Goal: Information Seeking & Learning: Learn about a topic

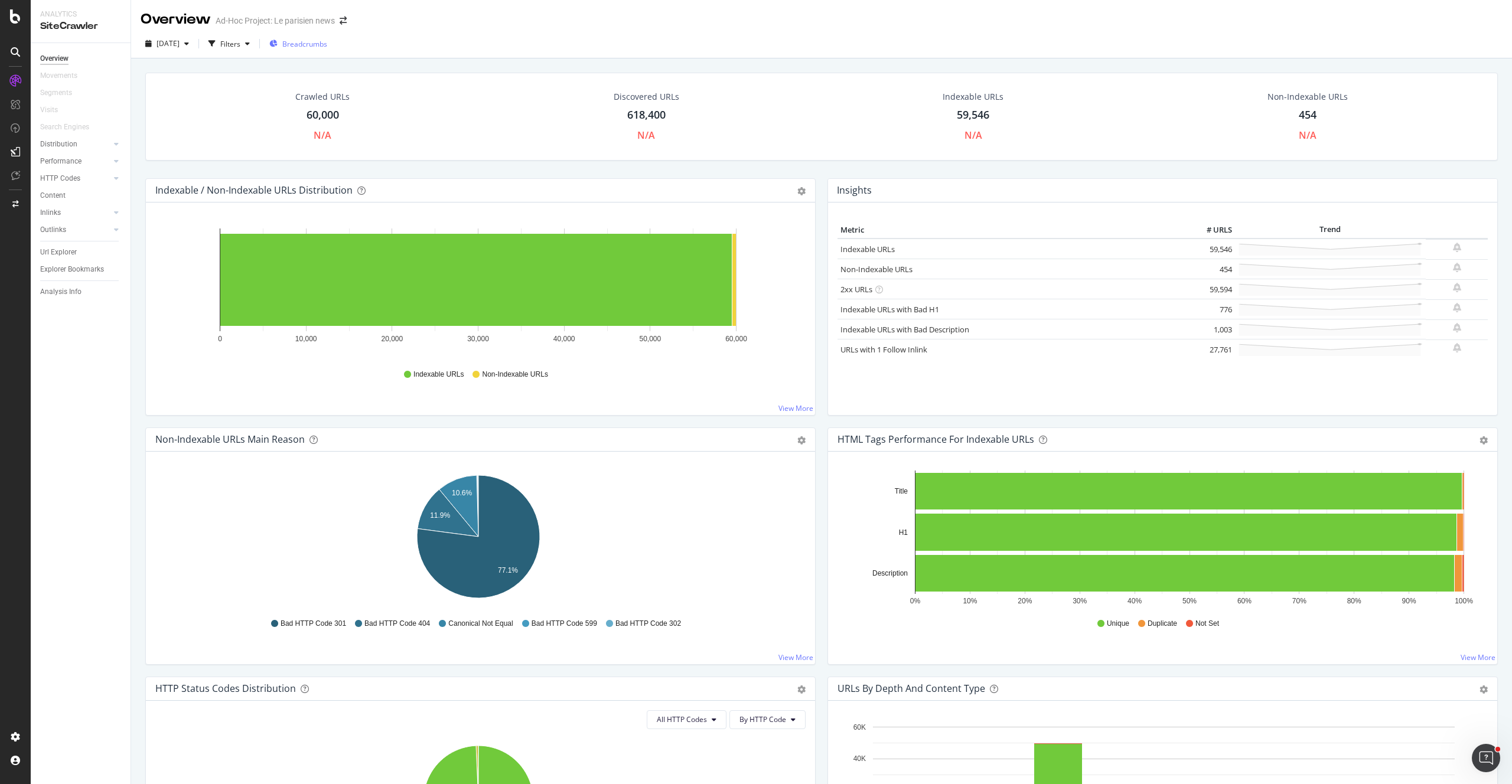
click at [319, 48] on span "Breadcrumbs" at bounding box center [305, 44] width 45 height 10
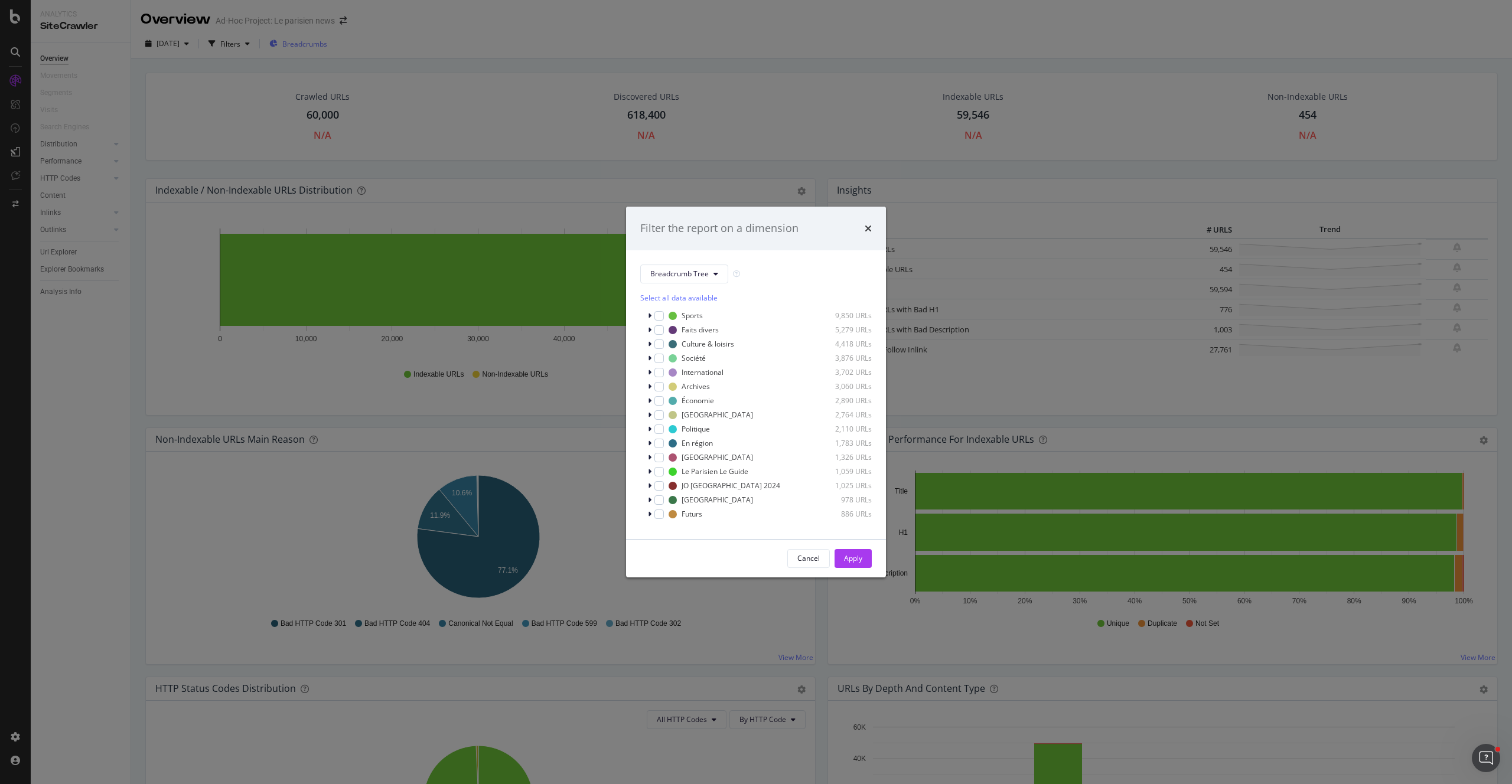
click at [319, 48] on div "Filter the report on a dimension Breadcrumb Tree Select all data available Spor…" at bounding box center [756, 392] width 1512 height 784
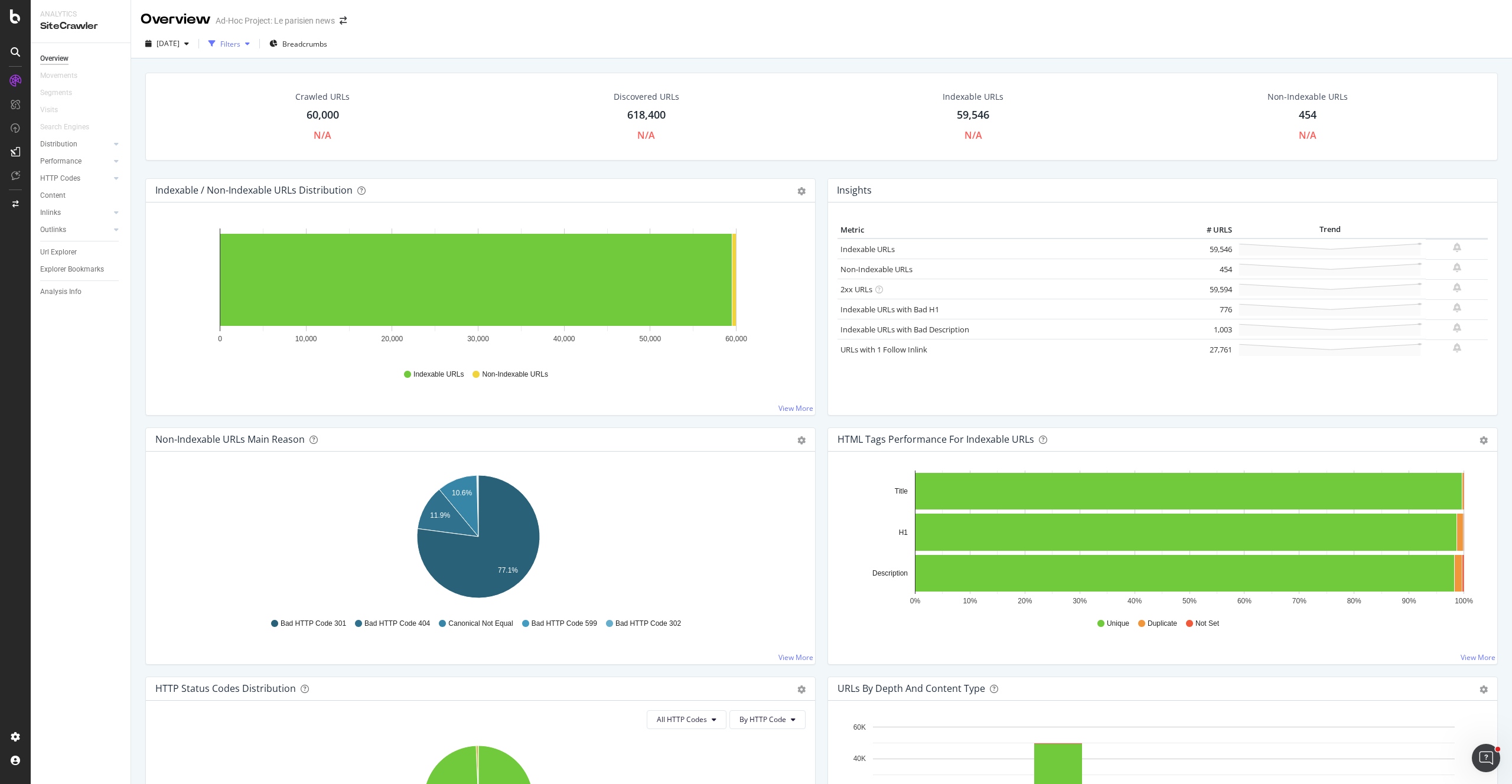
click at [241, 44] on div "Filters" at bounding box center [231, 44] width 20 height 10
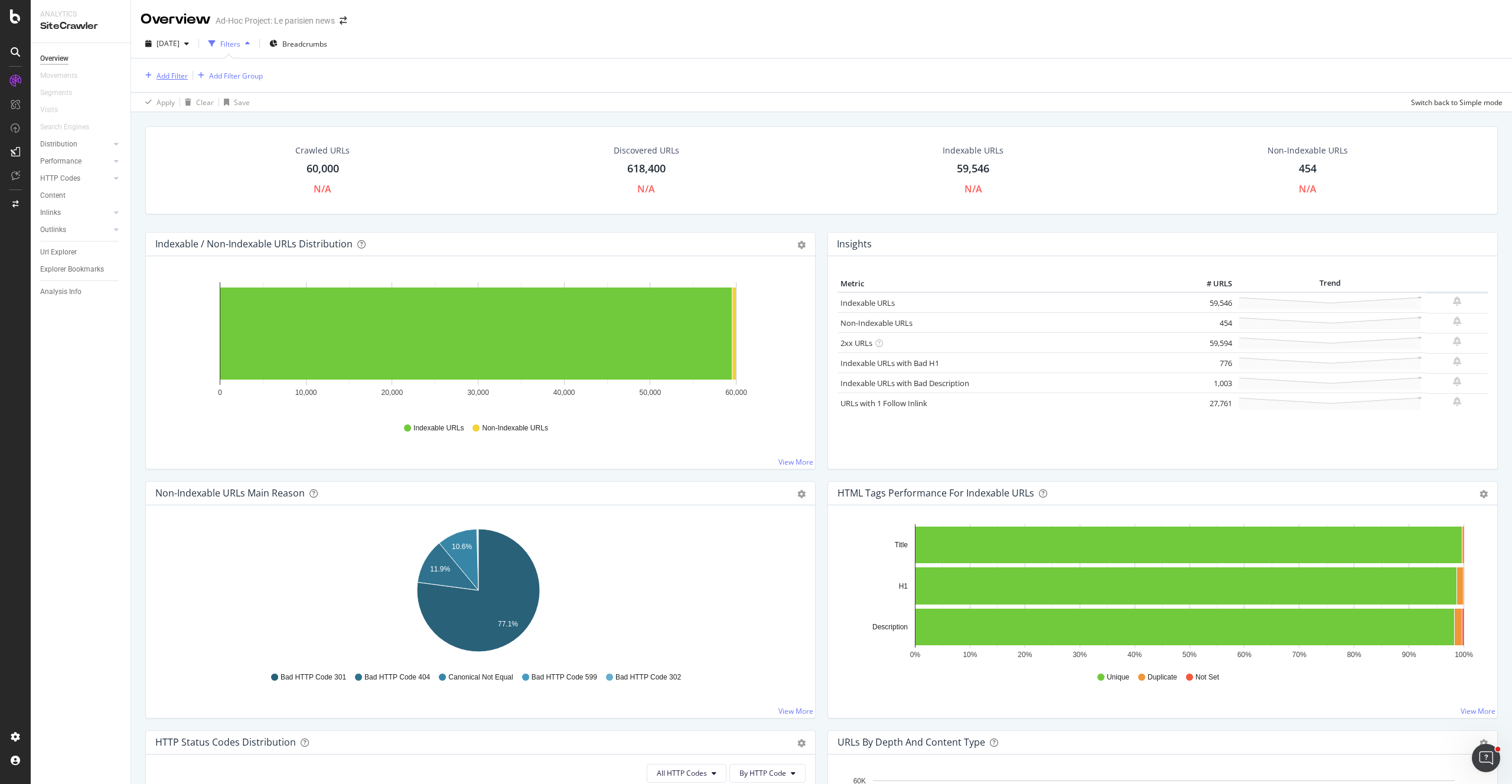
click at [155, 73] on div "button" at bounding box center [148, 76] width 16 height 7
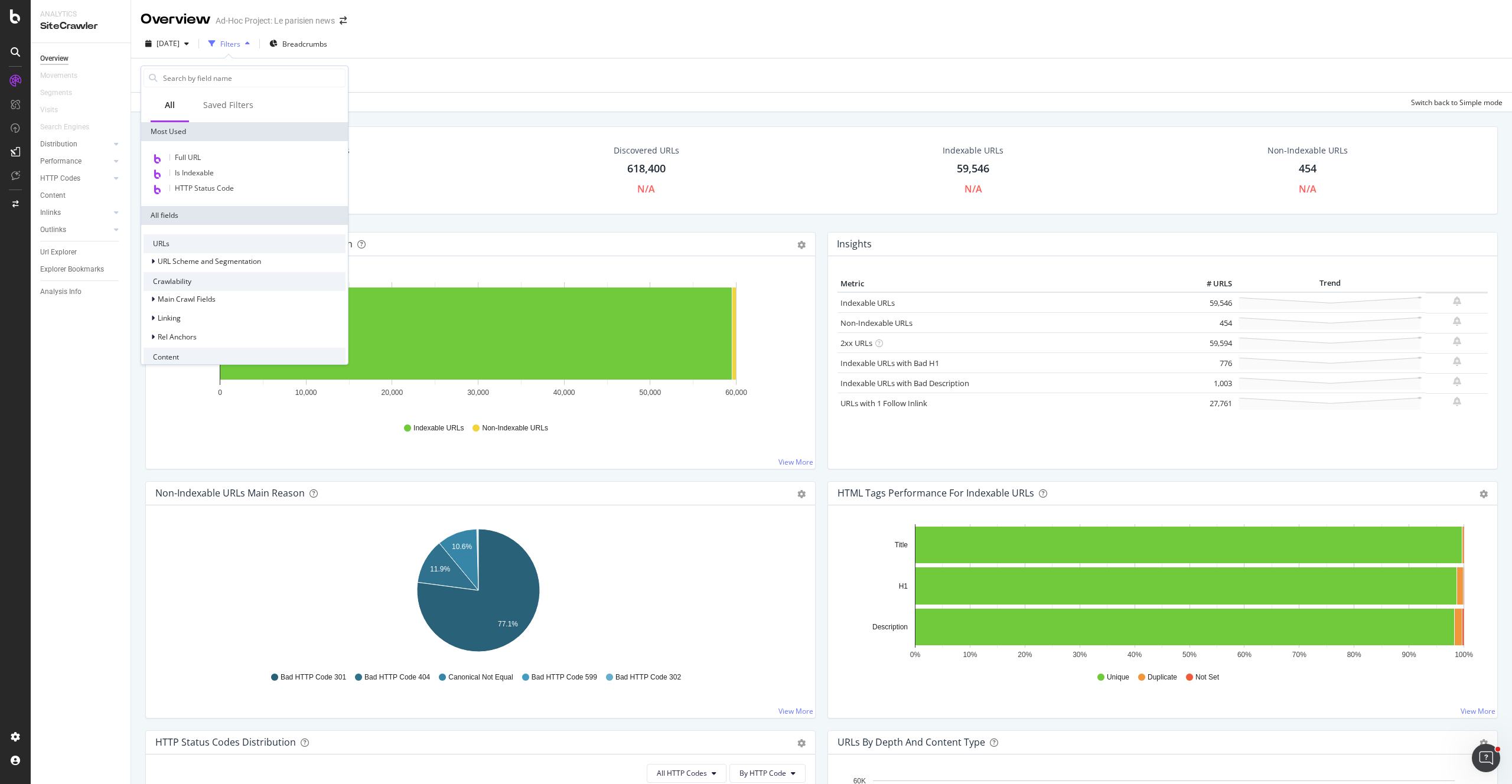
scroll to position [85, 0]
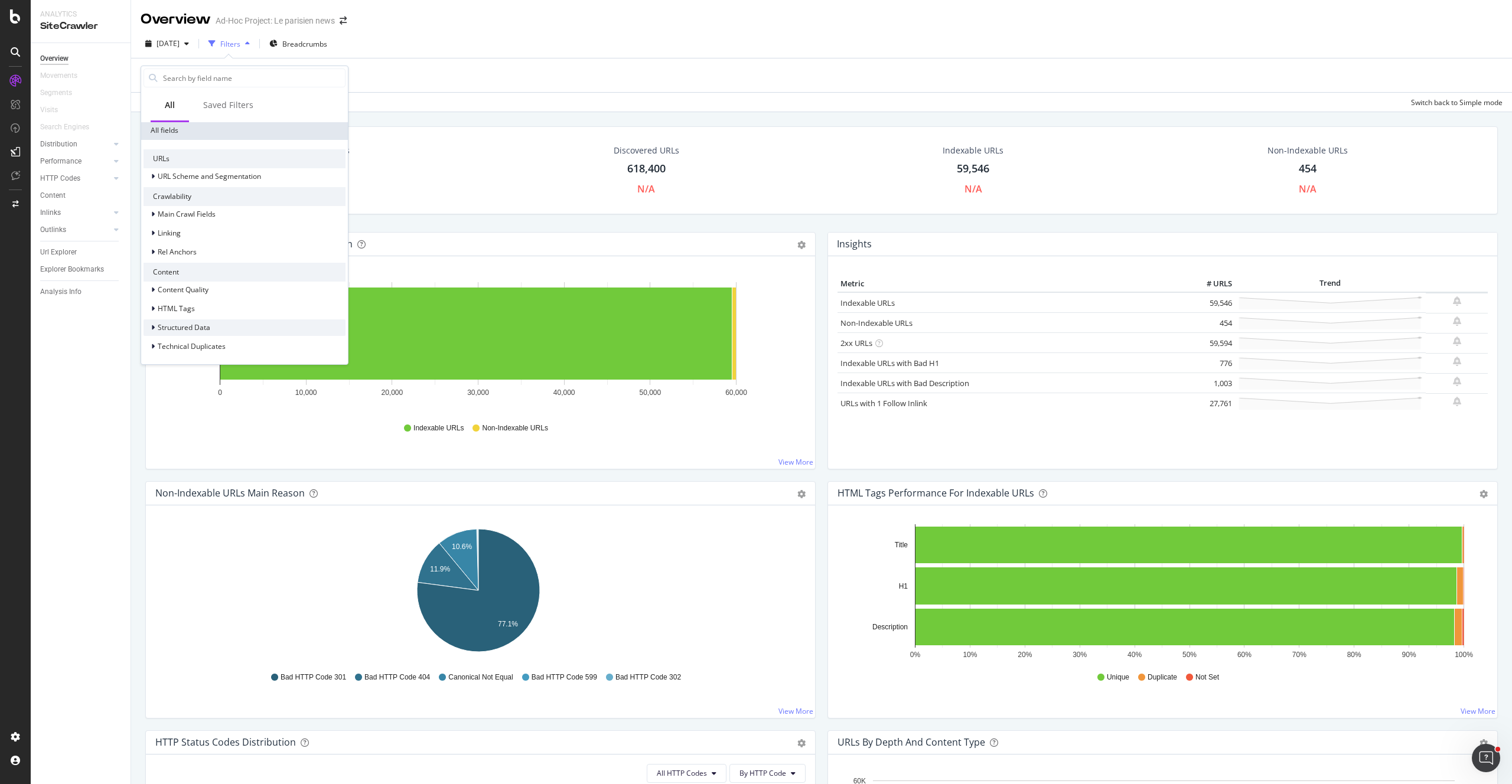
click at [239, 326] on div "Structured Data" at bounding box center [244, 327] width 202 height 17
click at [184, 281] on div "News" at bounding box center [244, 279] width 202 height 17
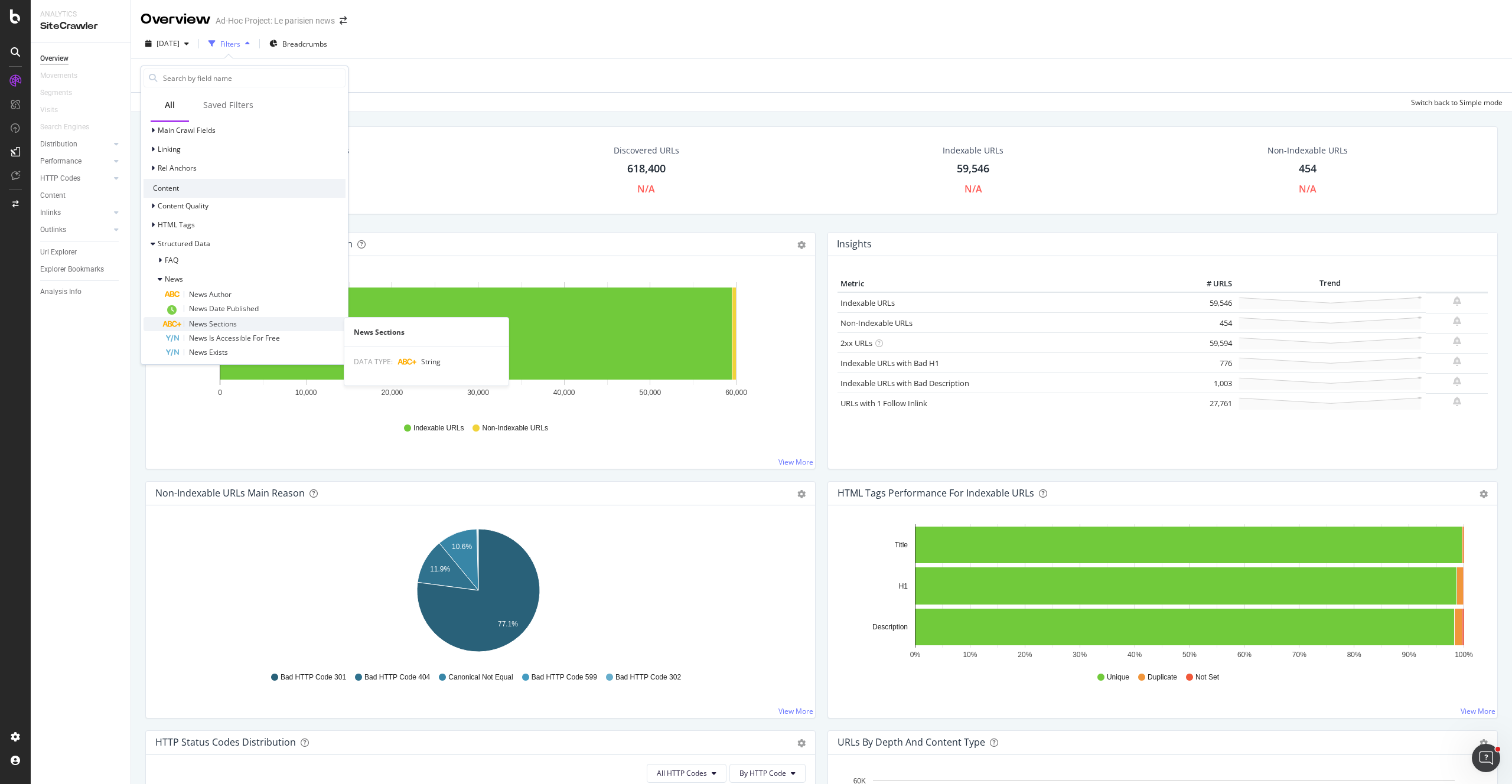
scroll to position [245, 0]
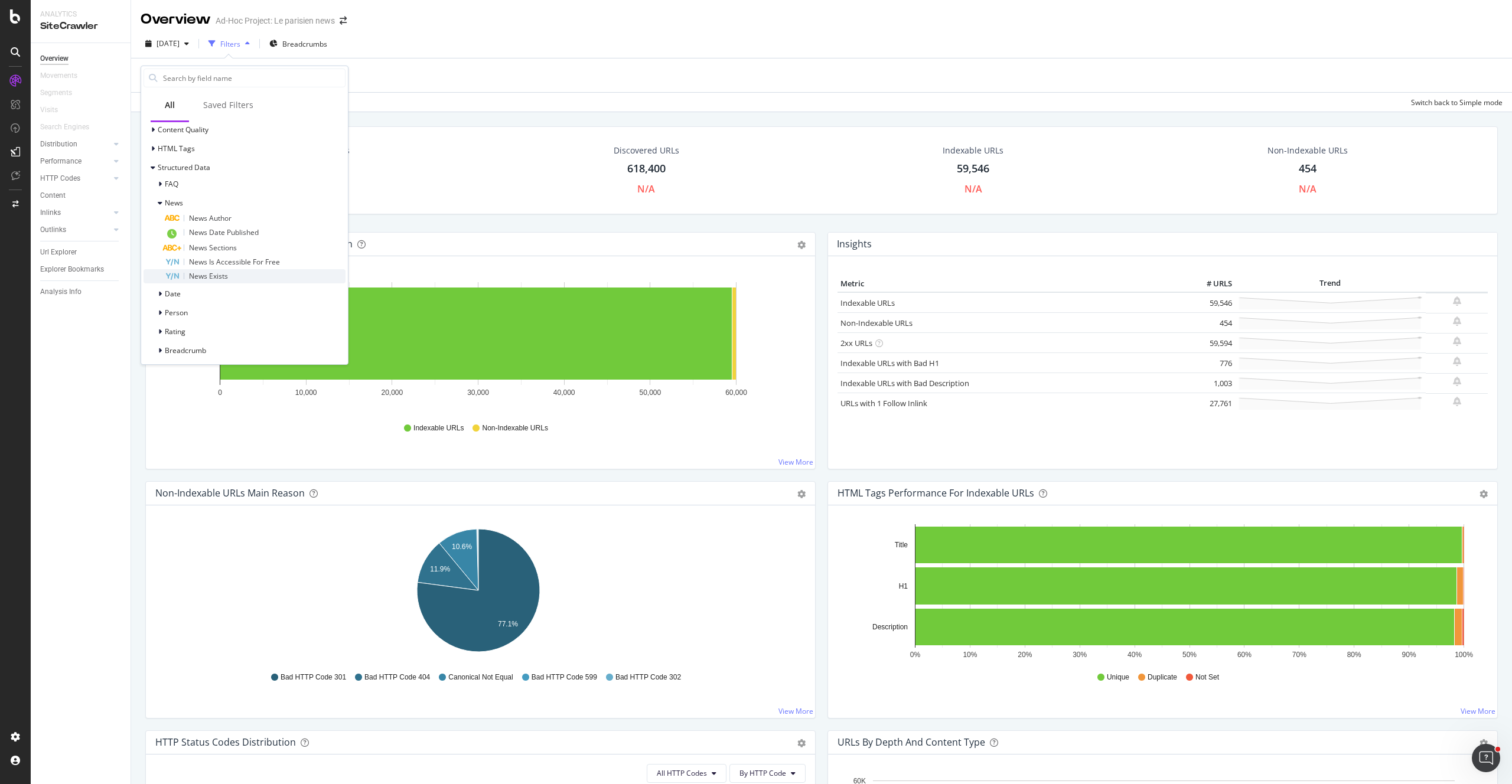
click at [227, 283] on div "News Exists" at bounding box center [255, 277] width 181 height 14
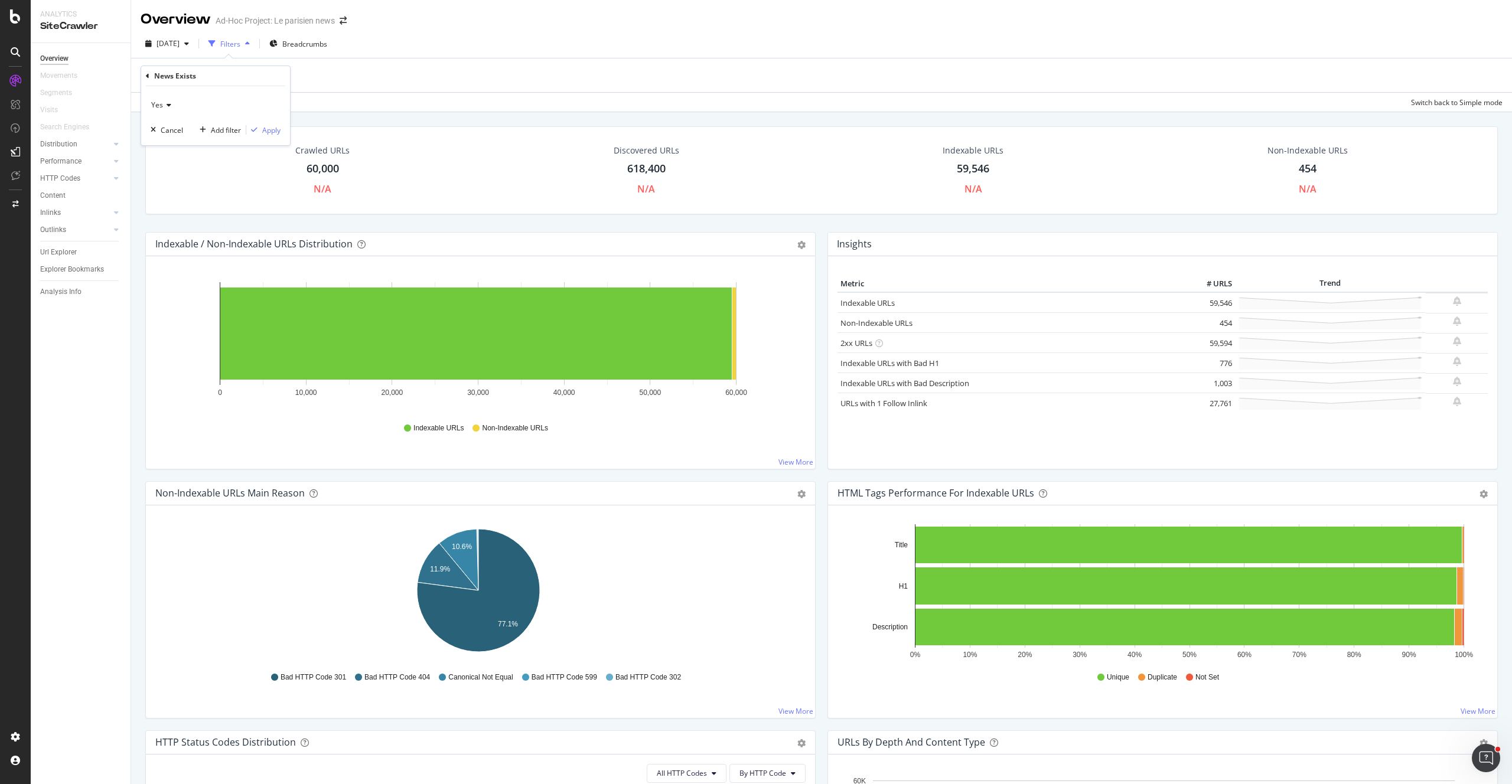
click at [266, 122] on div "Yes Cancel Add filter Apply" at bounding box center [215, 116] width 149 height 59
click at [270, 130] on div "Apply" at bounding box center [271, 130] width 18 height 10
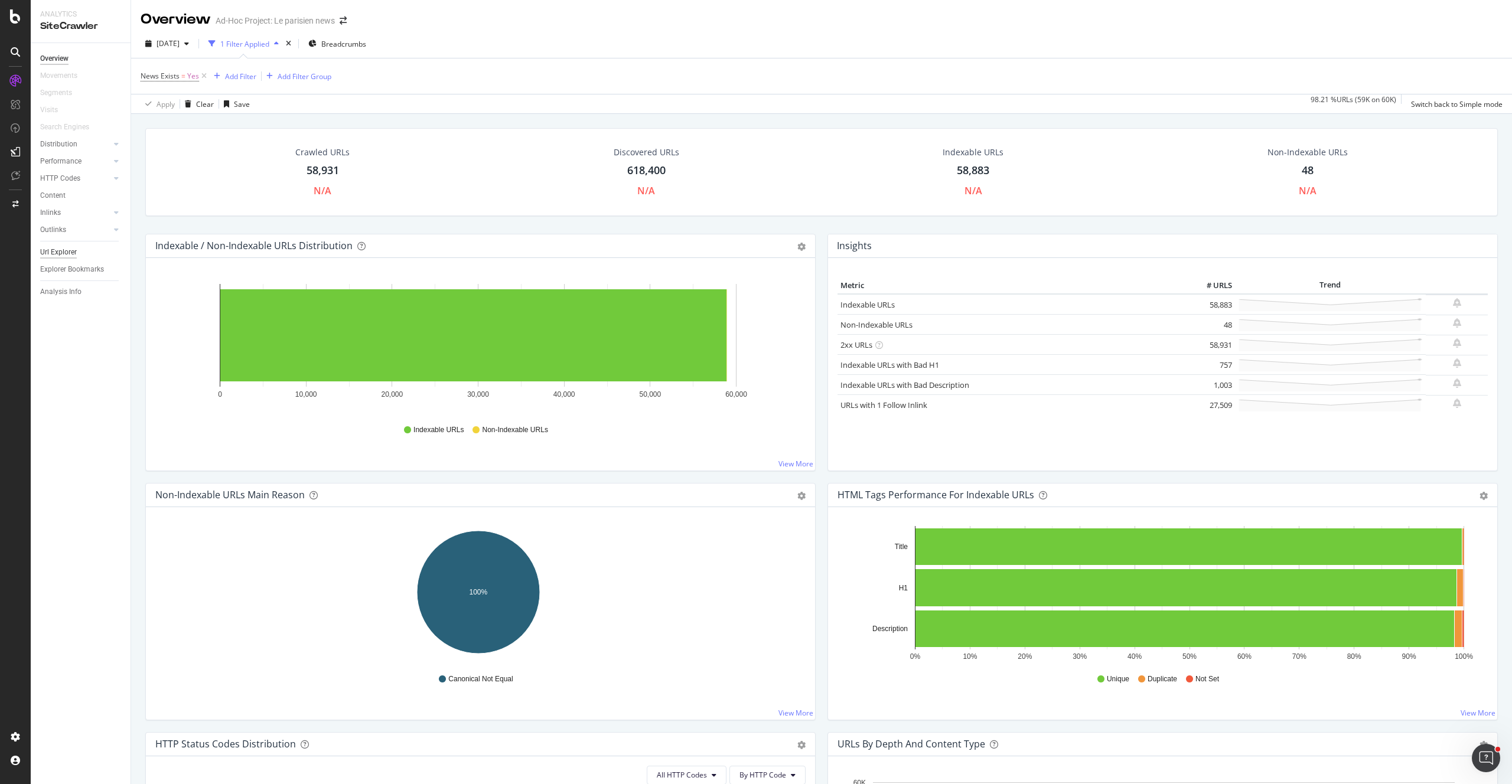
click at [71, 254] on div "Url Explorer" at bounding box center [59, 252] width 37 height 12
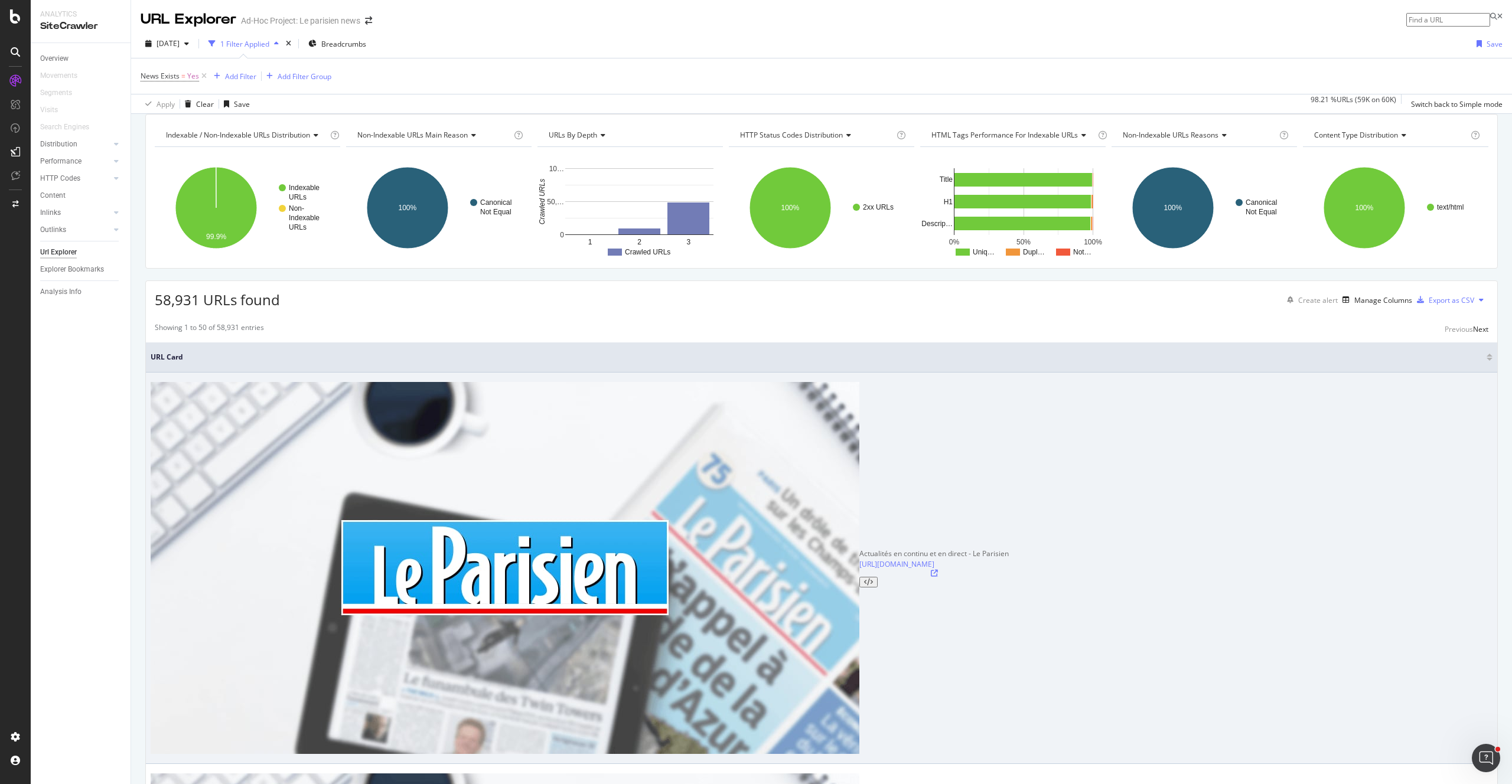
click at [931, 569] on icon at bounding box center [935, 573] width 7 height 7
click at [859, 569] on div at bounding box center [934, 578] width 150 height 18
click at [931, 569] on icon at bounding box center [935, 573] width 7 height 7
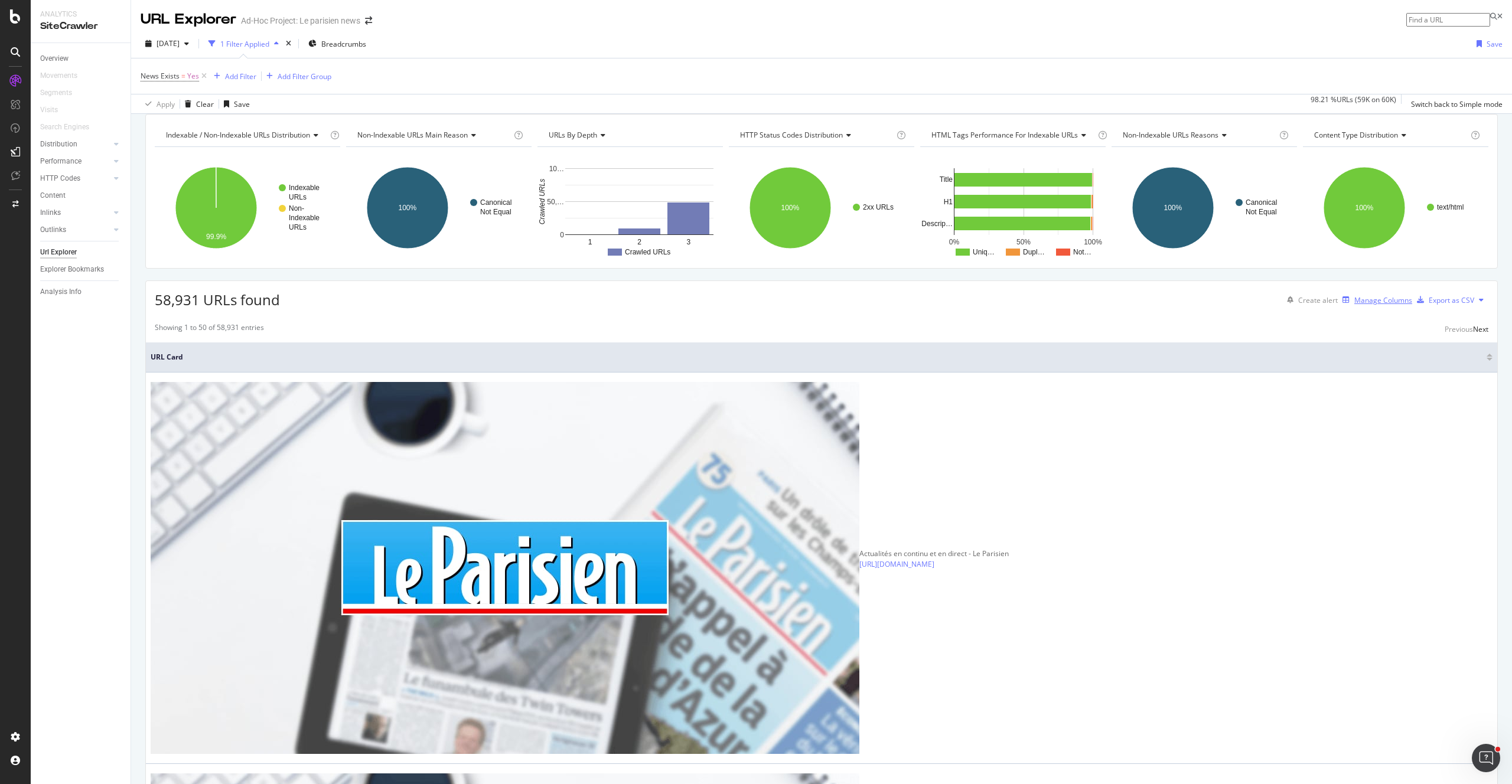
click at [1342, 303] on icon "button" at bounding box center [1346, 300] width 7 height 7
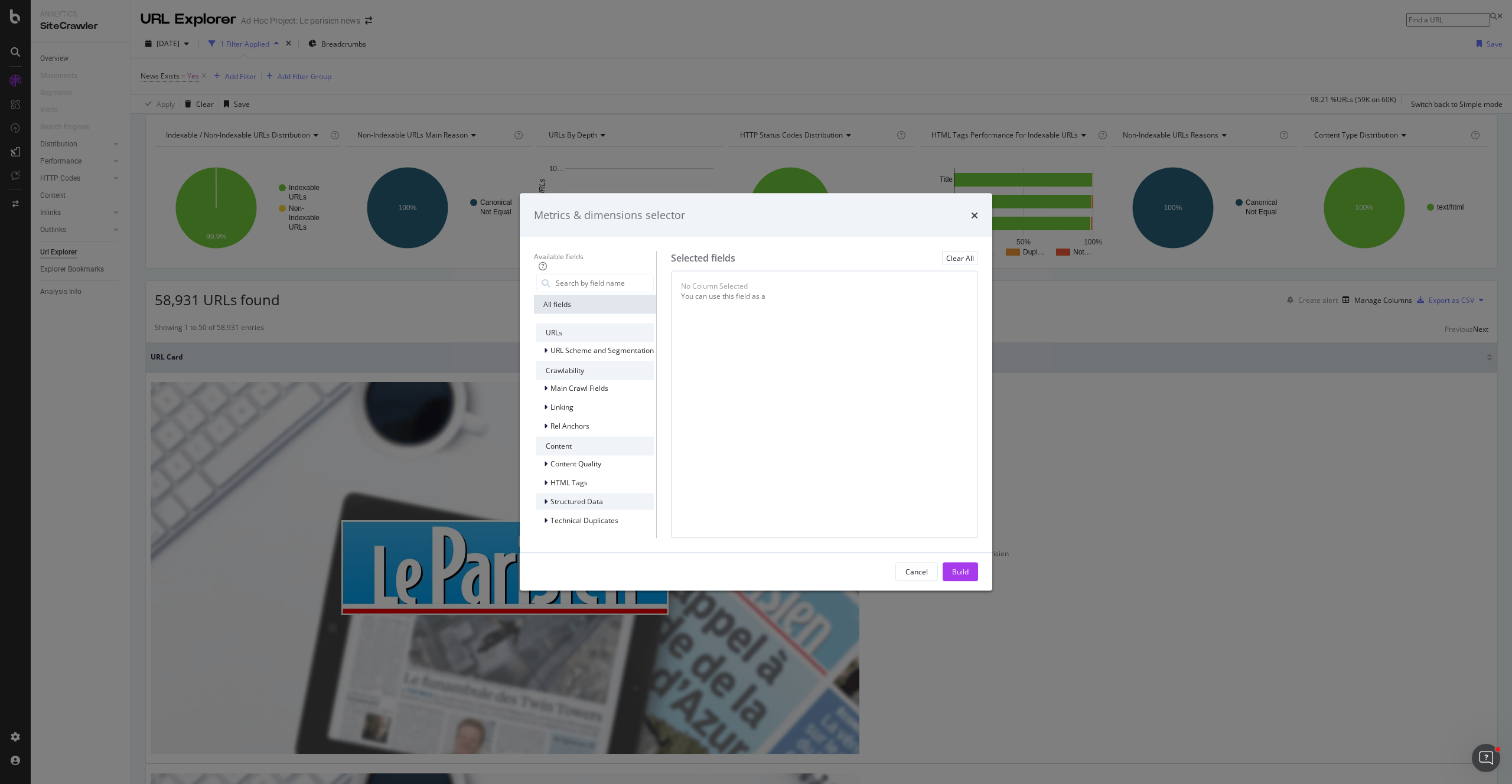
click at [550, 496] on span "Structured Data" at bounding box center [576, 501] width 53 height 10
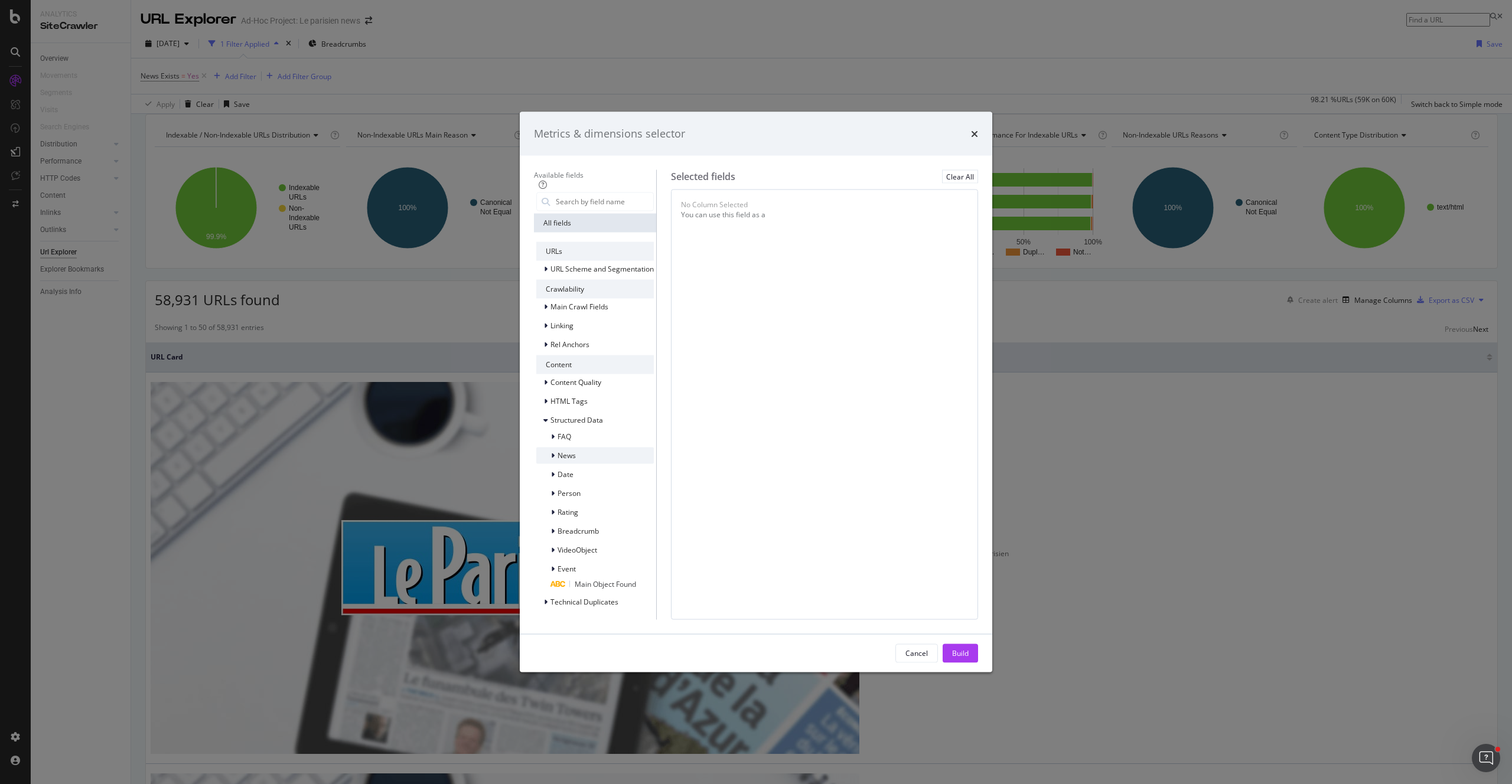
click at [554, 463] on div "News" at bounding box center [595, 455] width 118 height 17
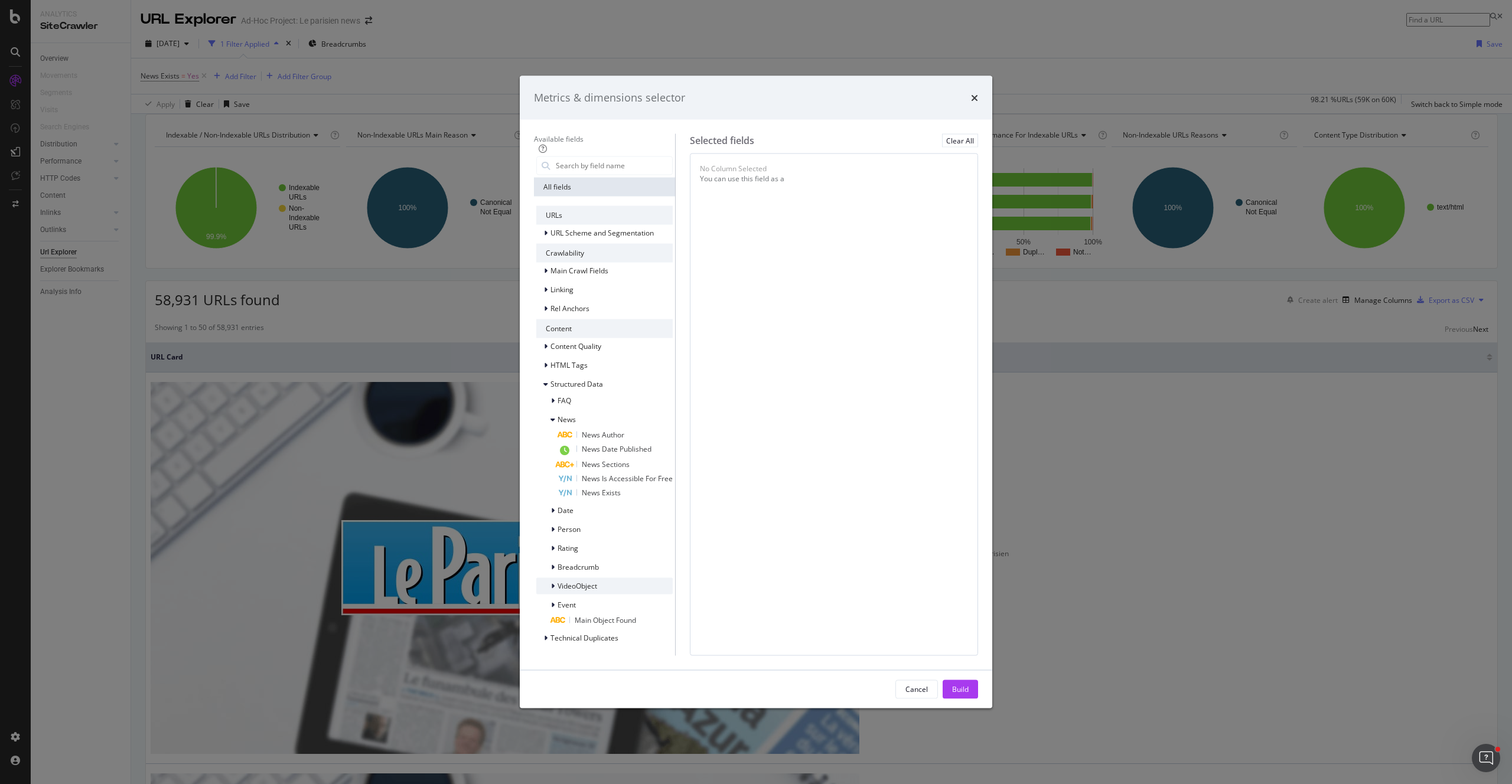
scroll to position [160, 0]
click at [576, 411] on div "News" at bounding box center [604, 419] width 137 height 17
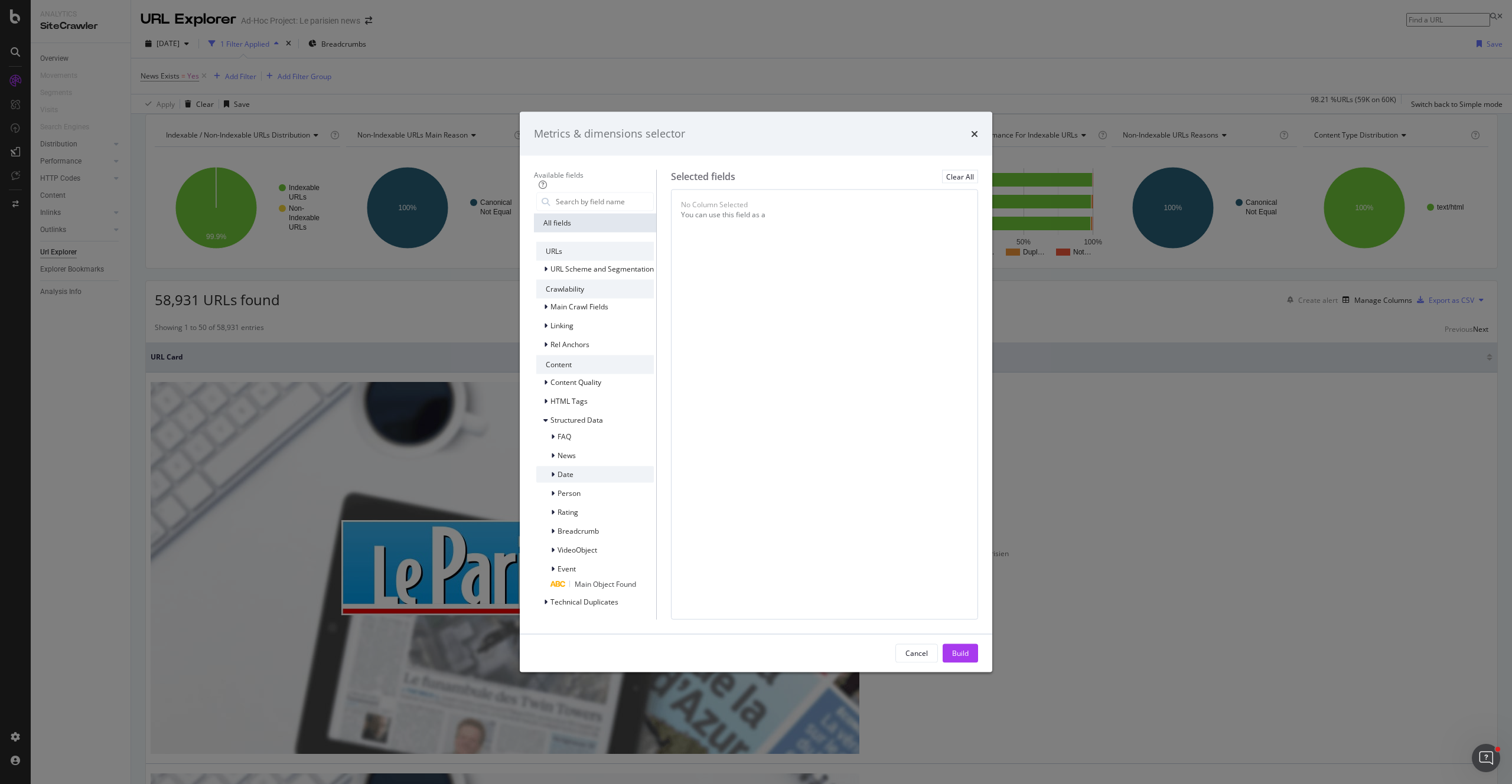
click at [565, 466] on div "Date" at bounding box center [595, 474] width 118 height 17
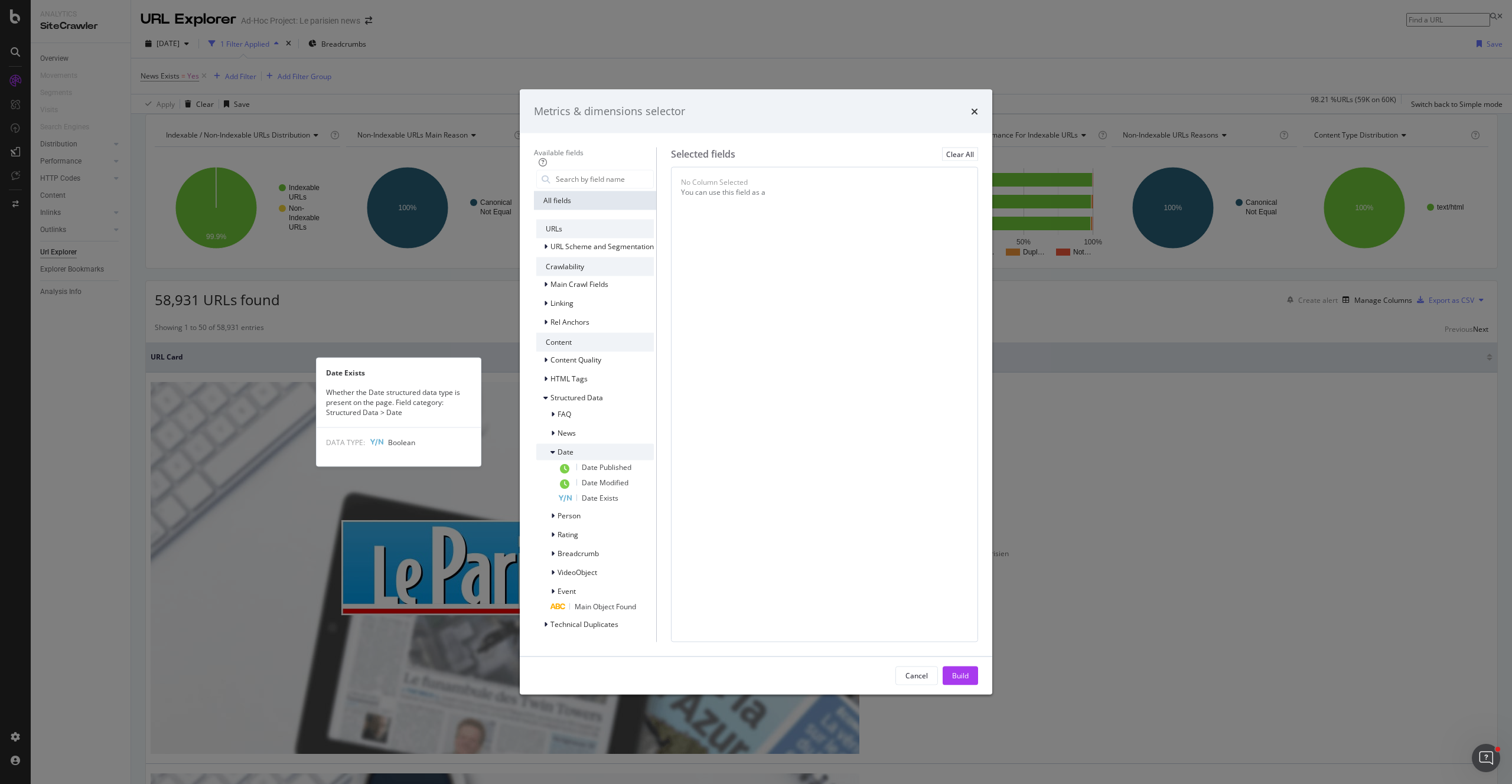
scroll to position [134, 0]
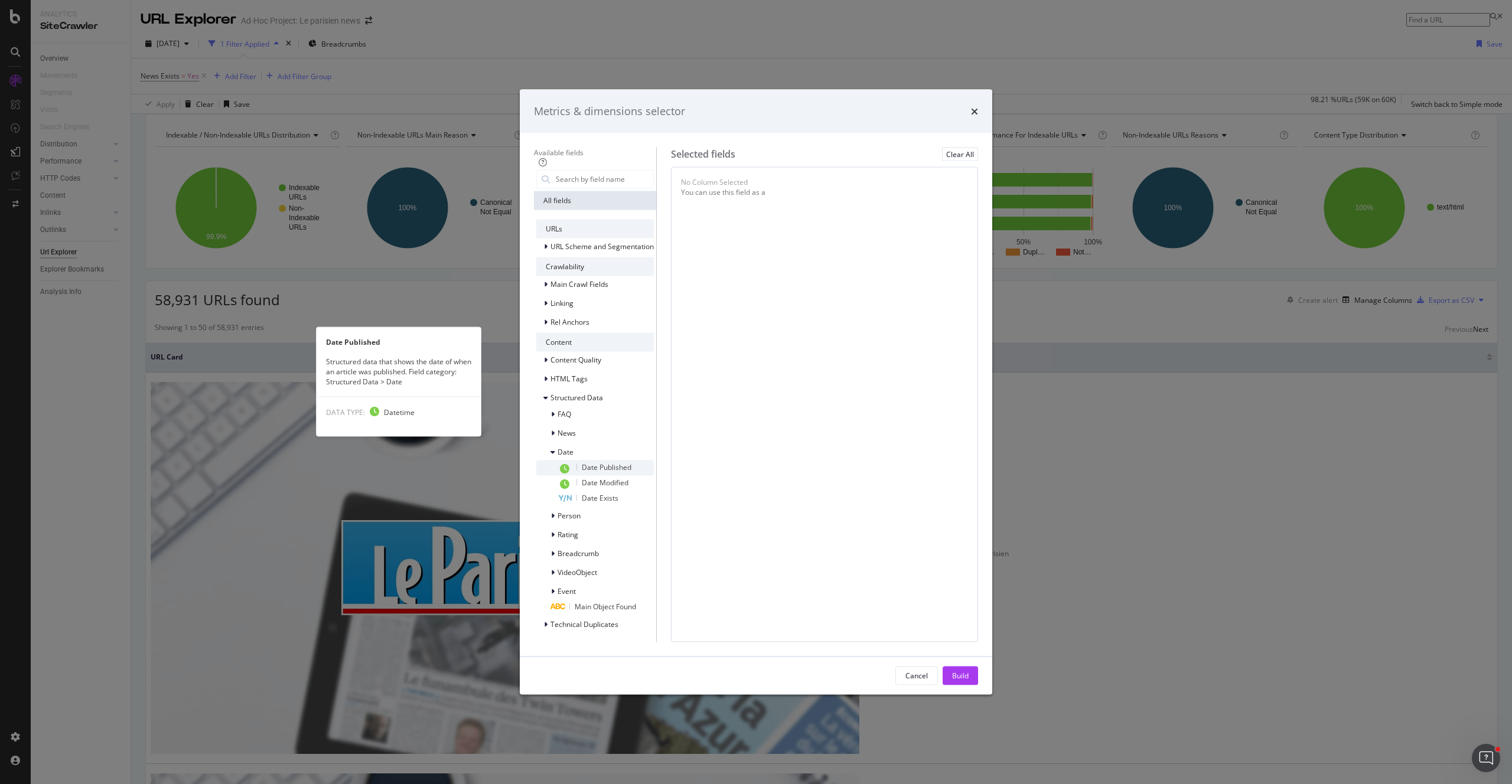
click at [587, 462] on span "Date Published" at bounding box center [606, 467] width 50 height 10
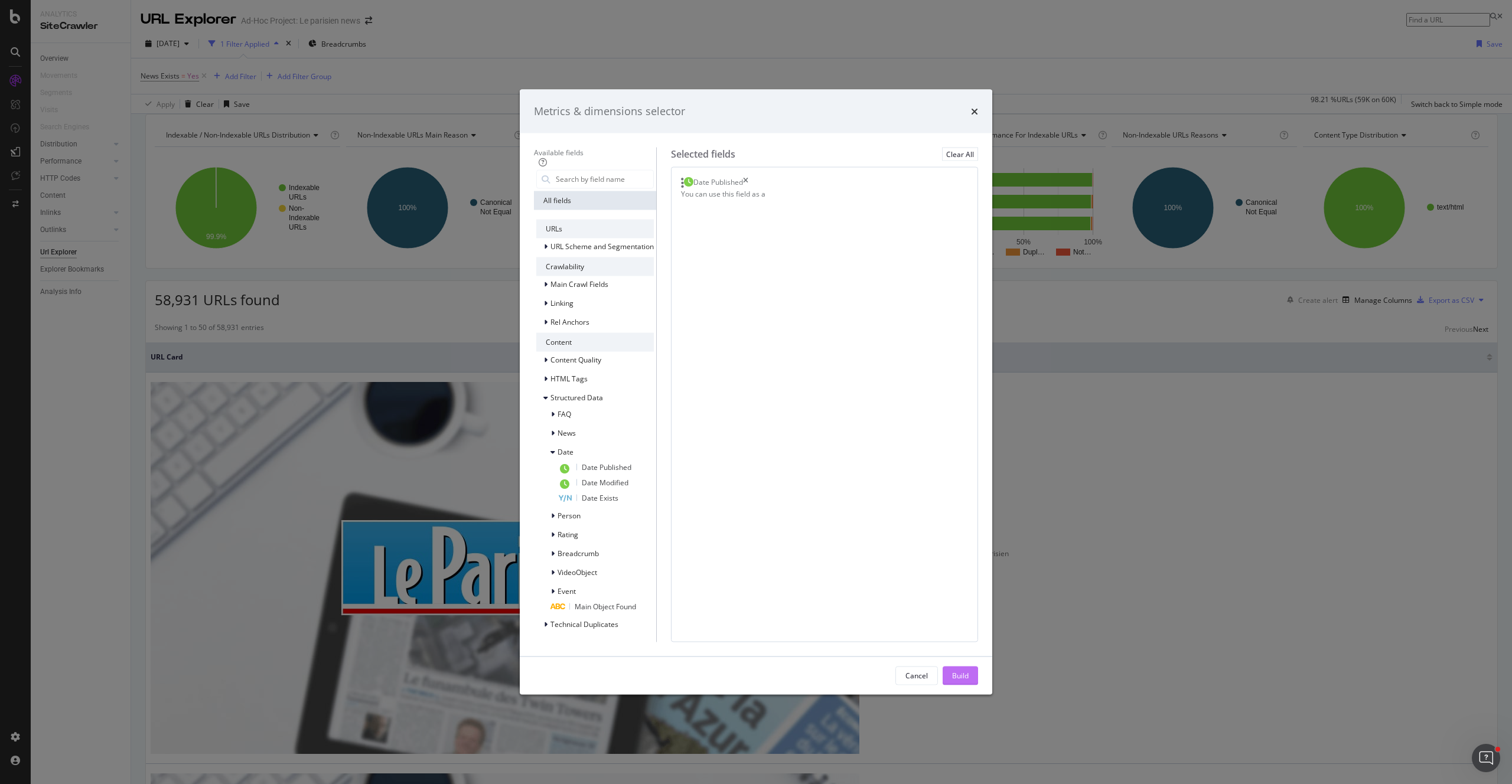
click at [968, 666] on div "Build" at bounding box center [960, 675] width 17 height 18
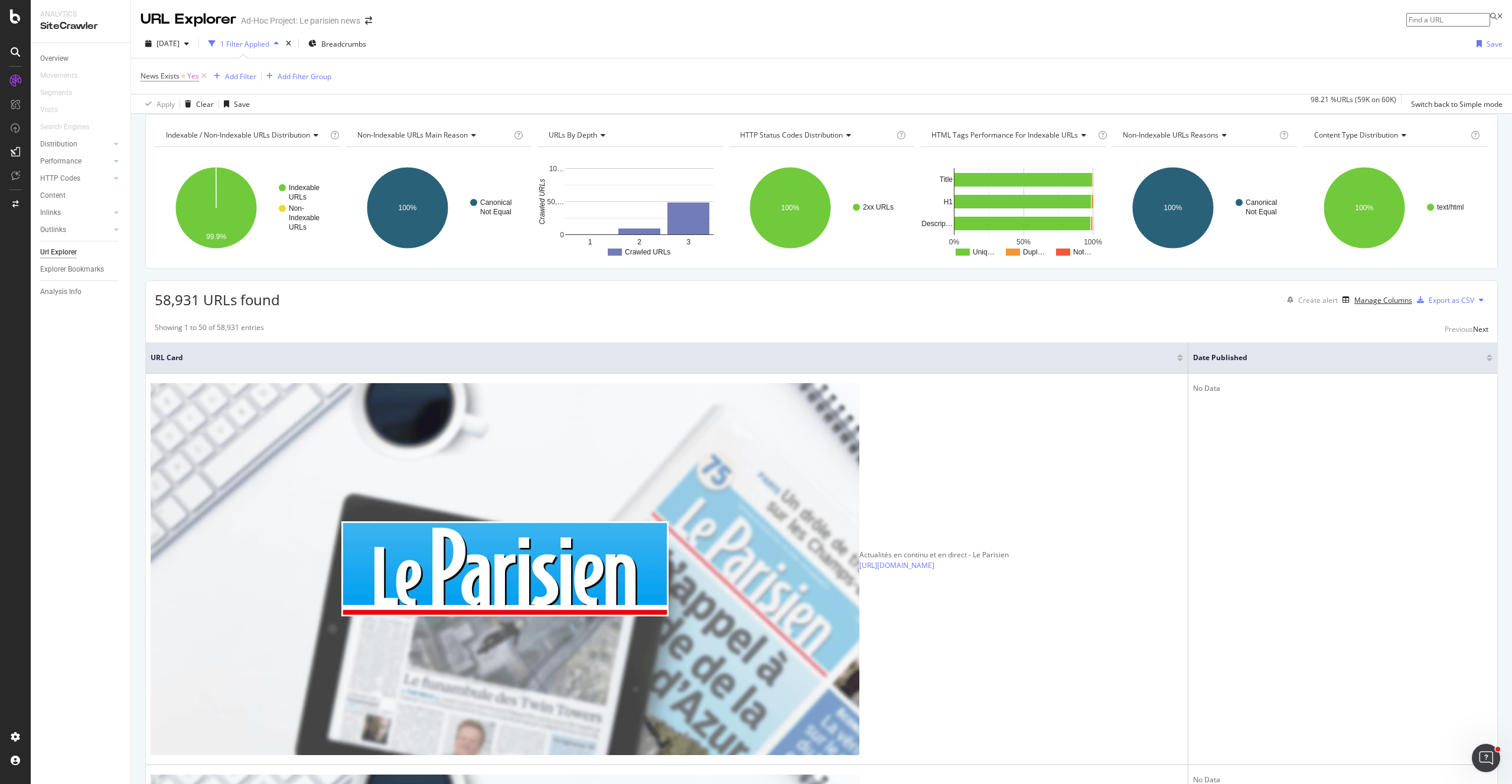
scroll to position [8, 0]
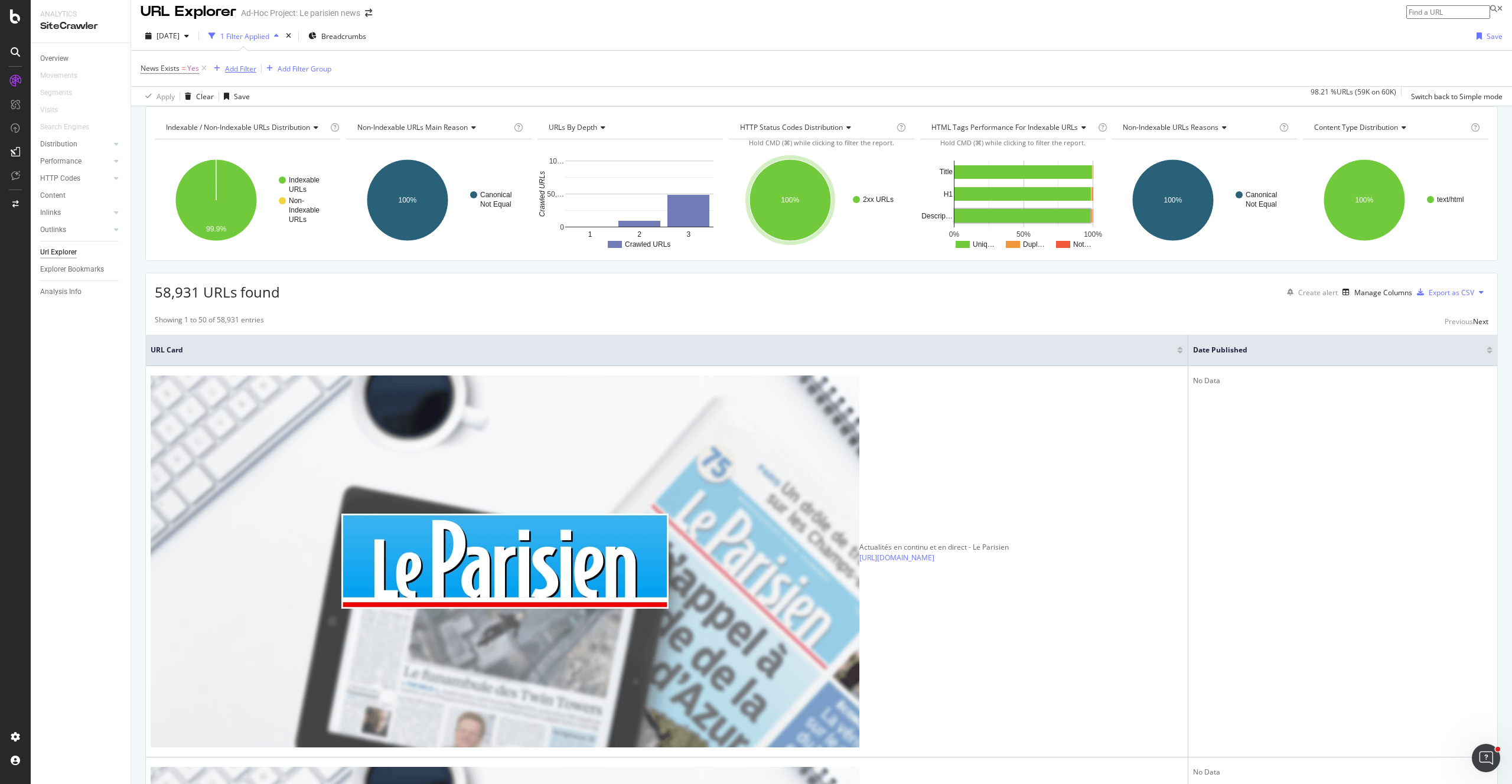
click at [246, 65] on div "Add Filter" at bounding box center [240, 69] width 31 height 10
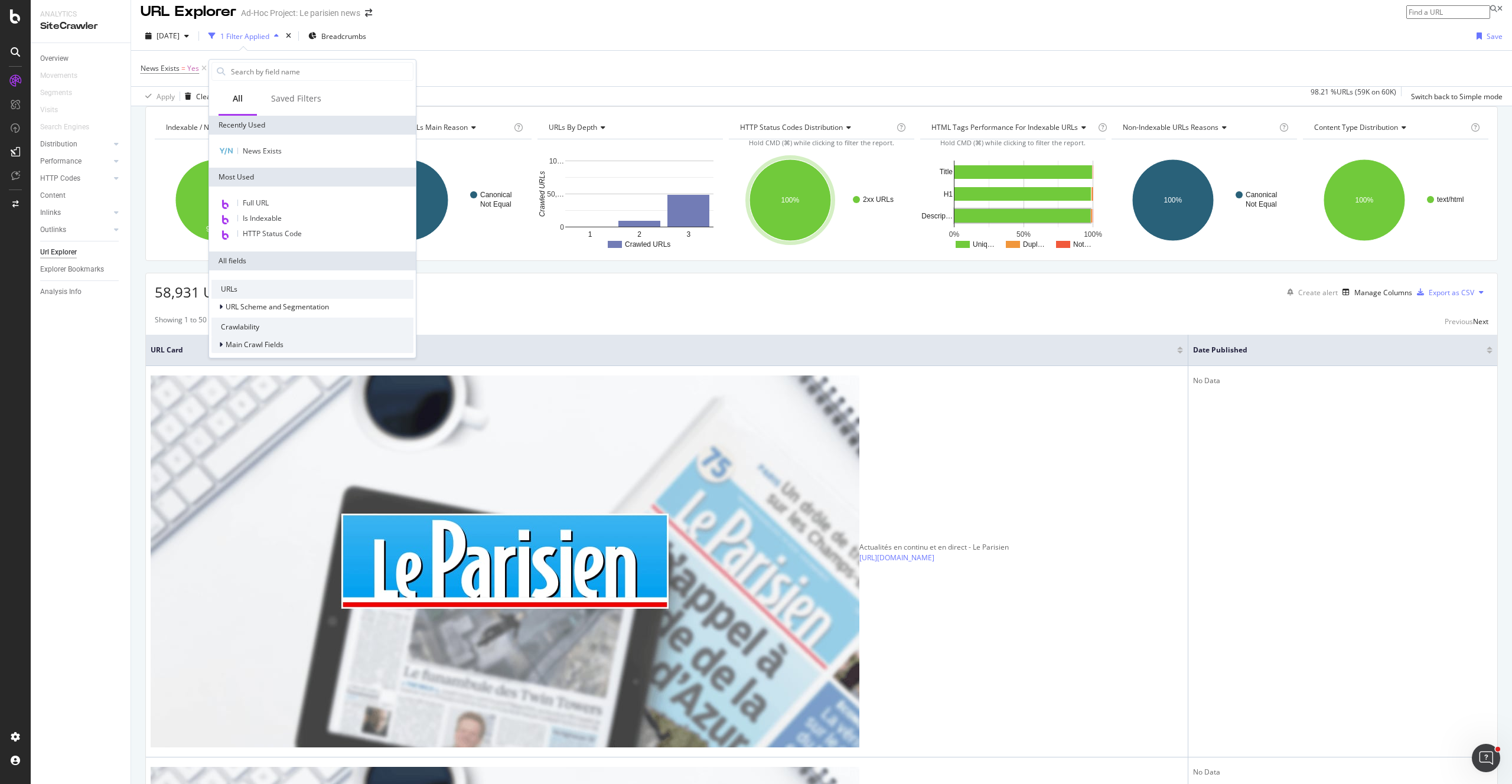
scroll to position [137, 0]
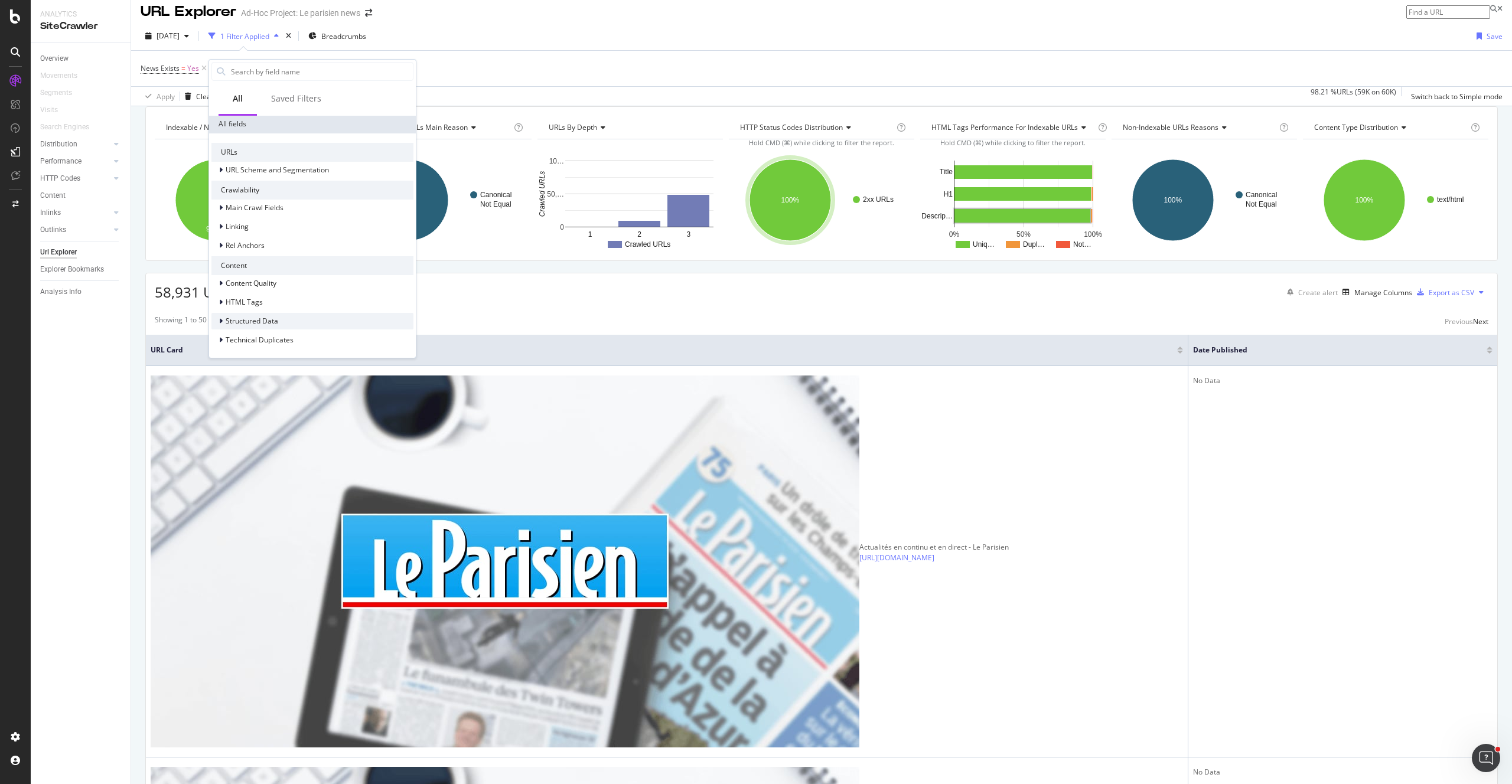
click at [286, 322] on div "Structured Data" at bounding box center [312, 321] width 202 height 17
click at [262, 318] on div "Date" at bounding box center [312, 321] width 202 height 17
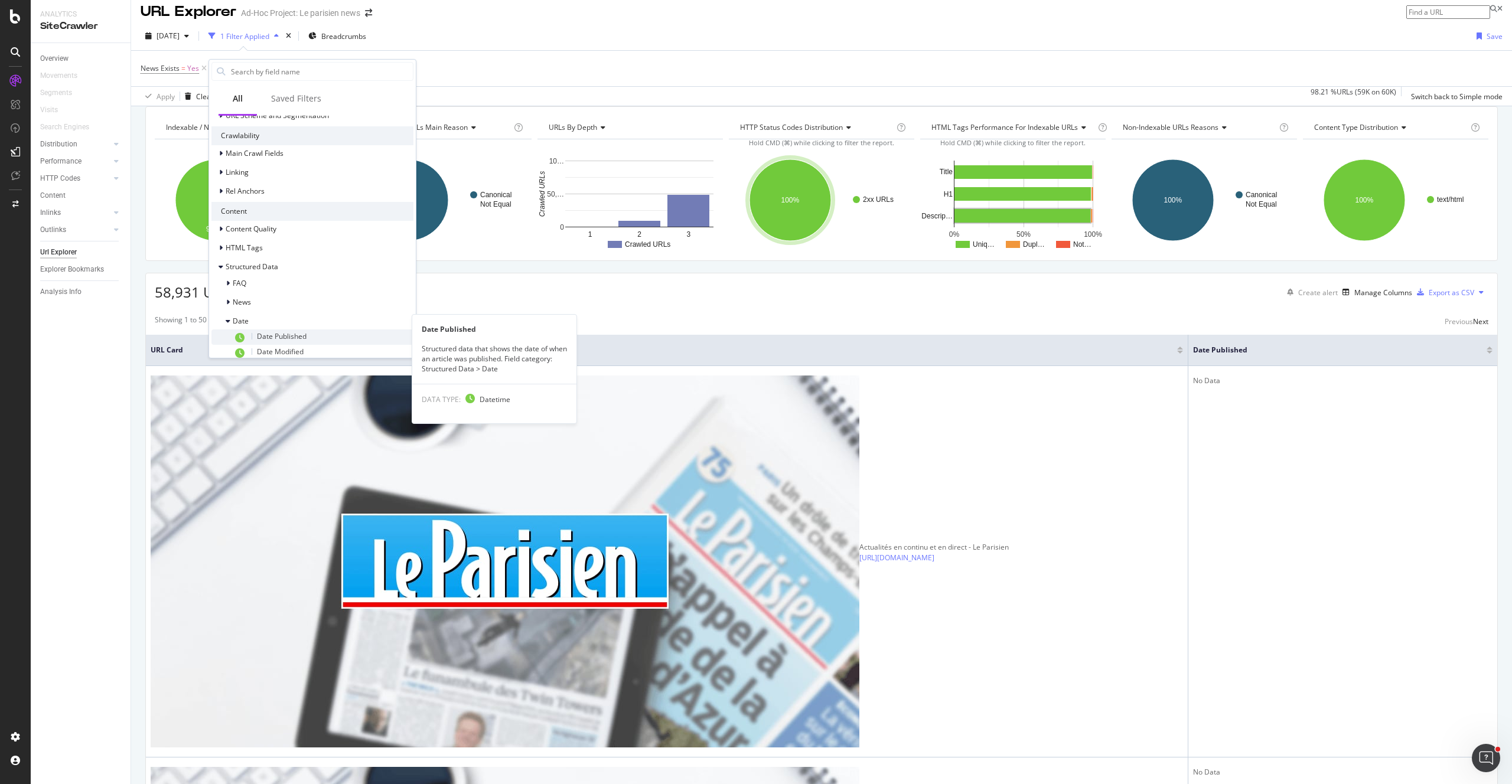
scroll to position [207, 0]
click at [298, 319] on span "Date Published" at bounding box center [281, 321] width 50 height 10
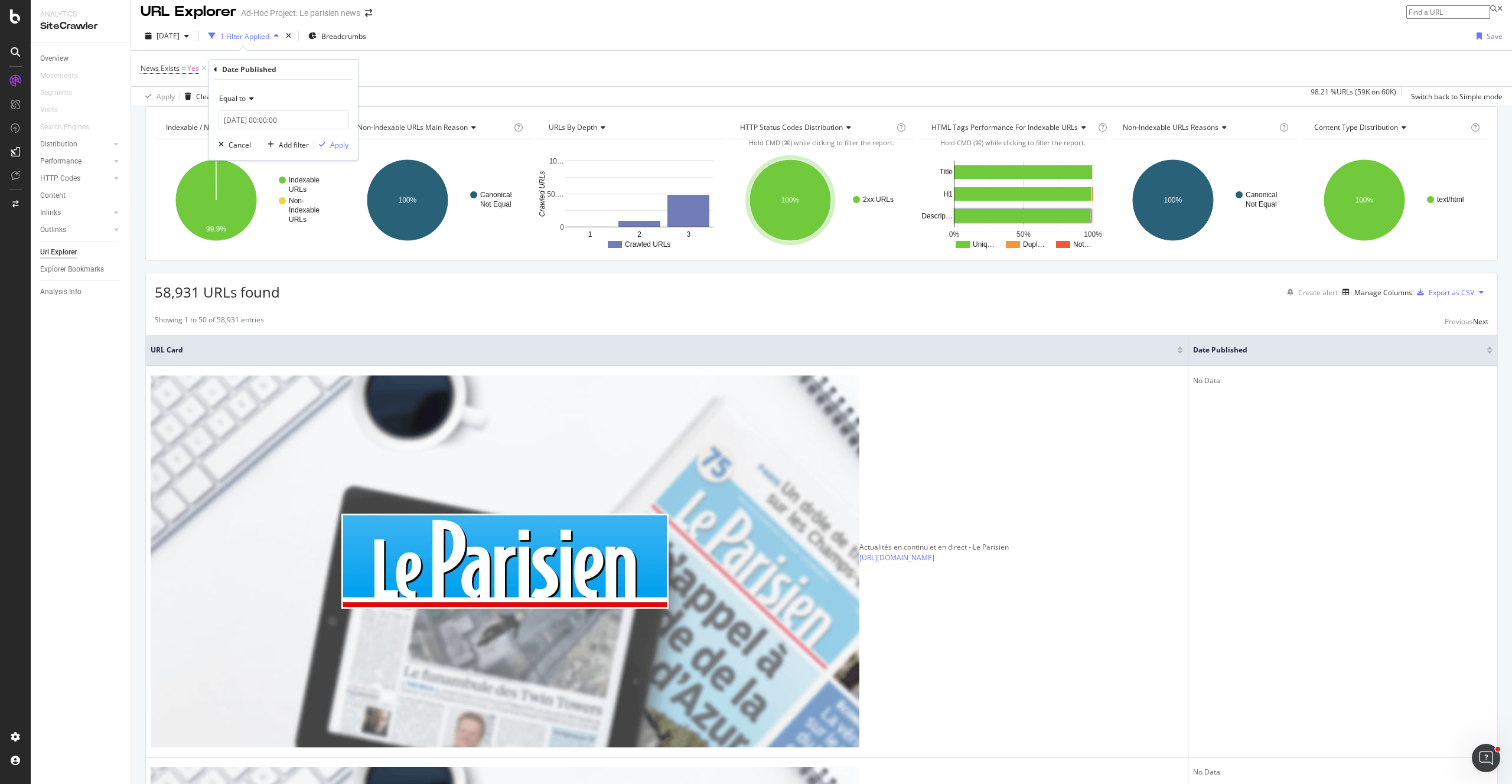
click at [257, 105] on div "Equal to" at bounding box center [283, 98] width 130 height 19
click at [267, 254] on div "Exists" at bounding box center [284, 261] width 126 height 15
click at [335, 121] on div "Apply" at bounding box center [339, 124] width 18 height 10
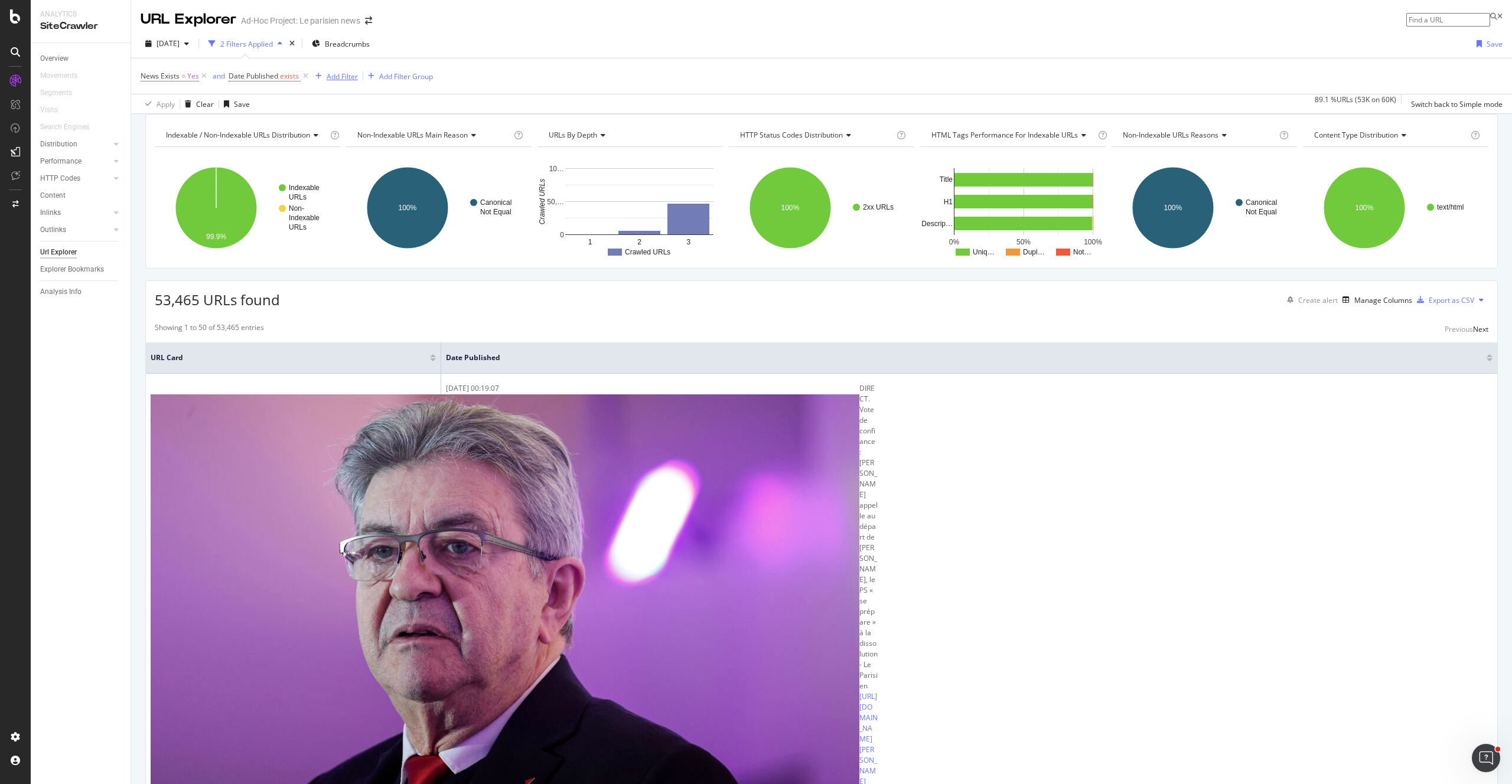
click at [321, 71] on div "Add Filter" at bounding box center [334, 76] width 47 height 13
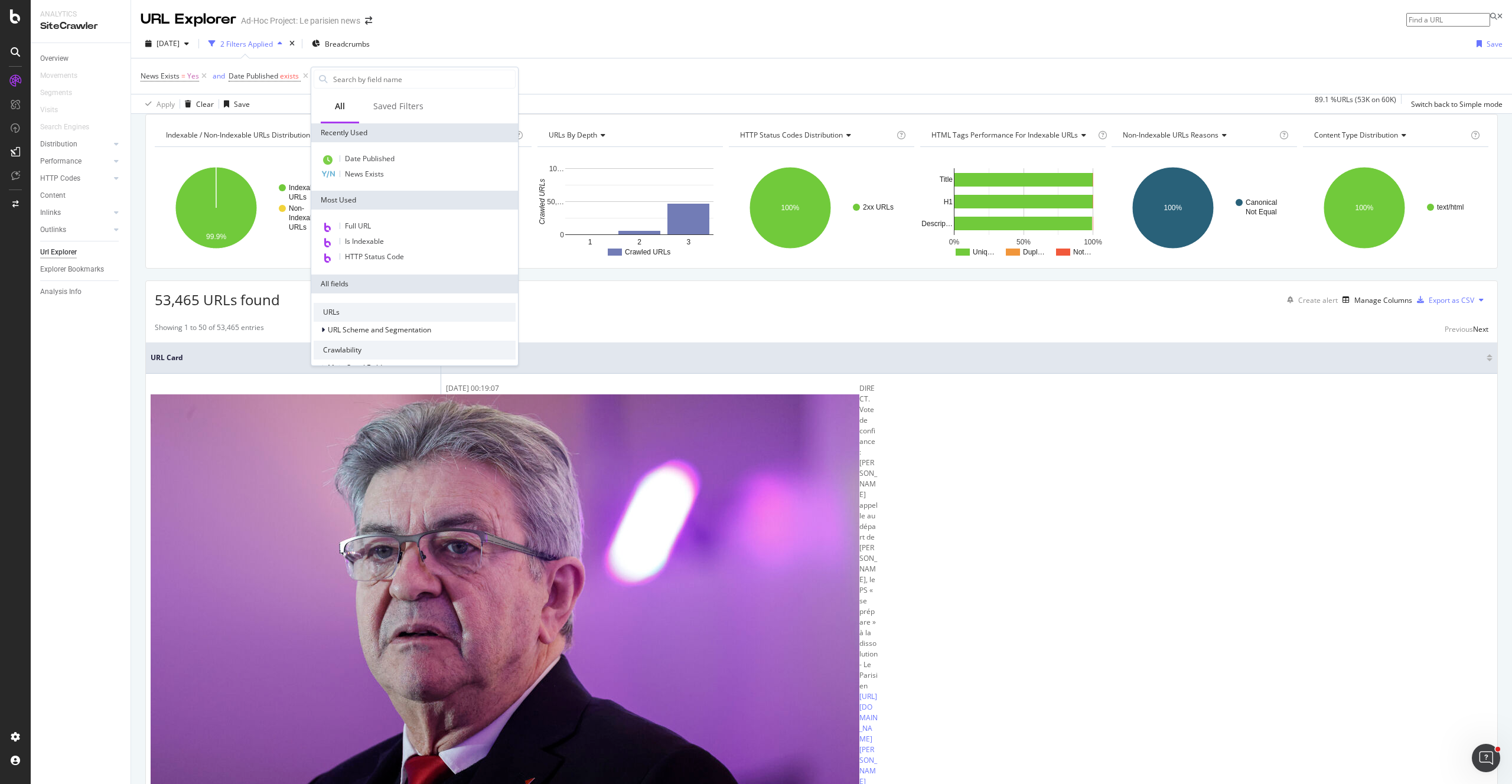
scroll to position [152, 0]
click at [377, 322] on div "Structured Data" at bounding box center [414, 329] width 202 height 17
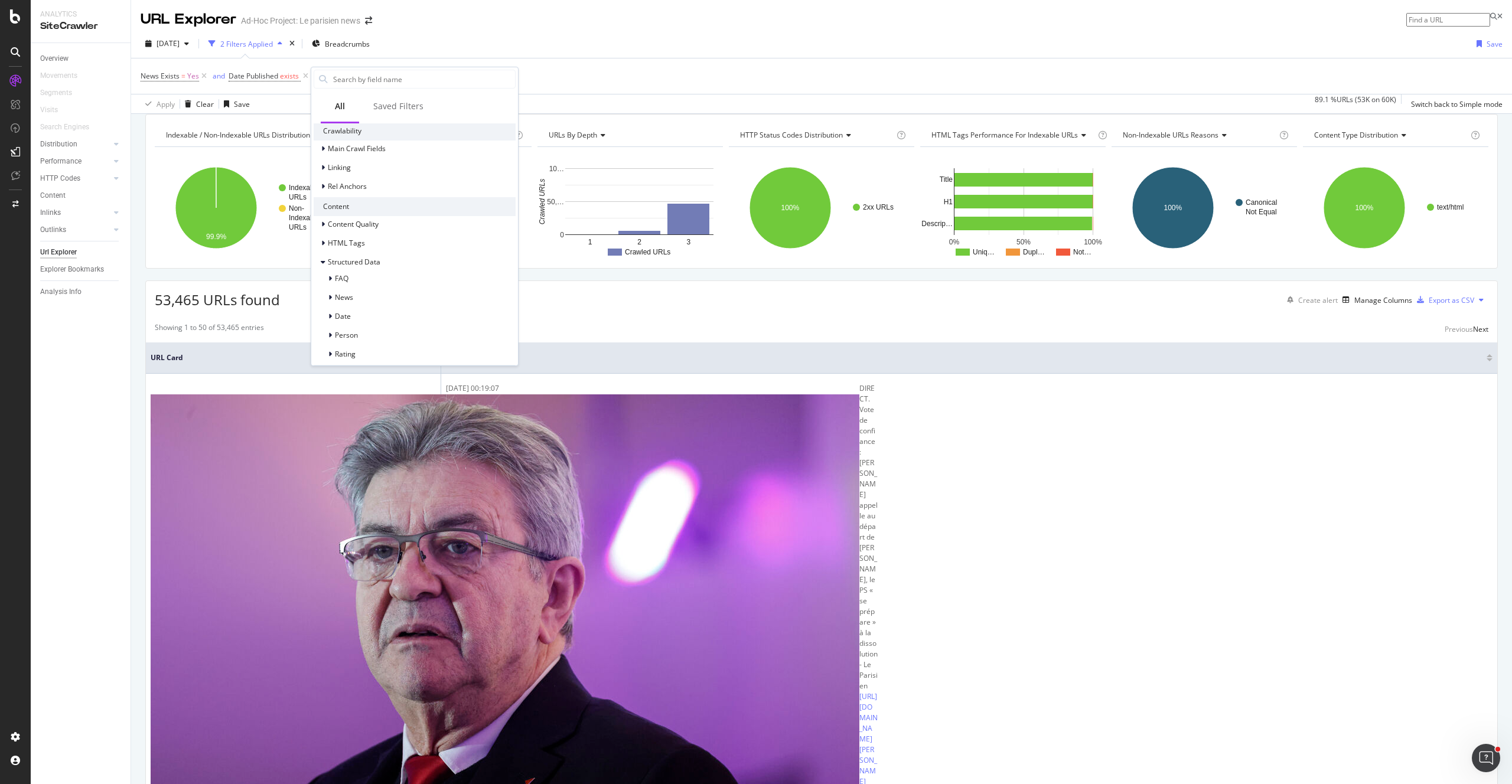
scroll to position [315, 0]
click at [370, 223] on div "Date" at bounding box center [414, 220] width 202 height 17
click at [413, 238] on div "Date Published" at bounding box center [425, 236] width 181 height 15
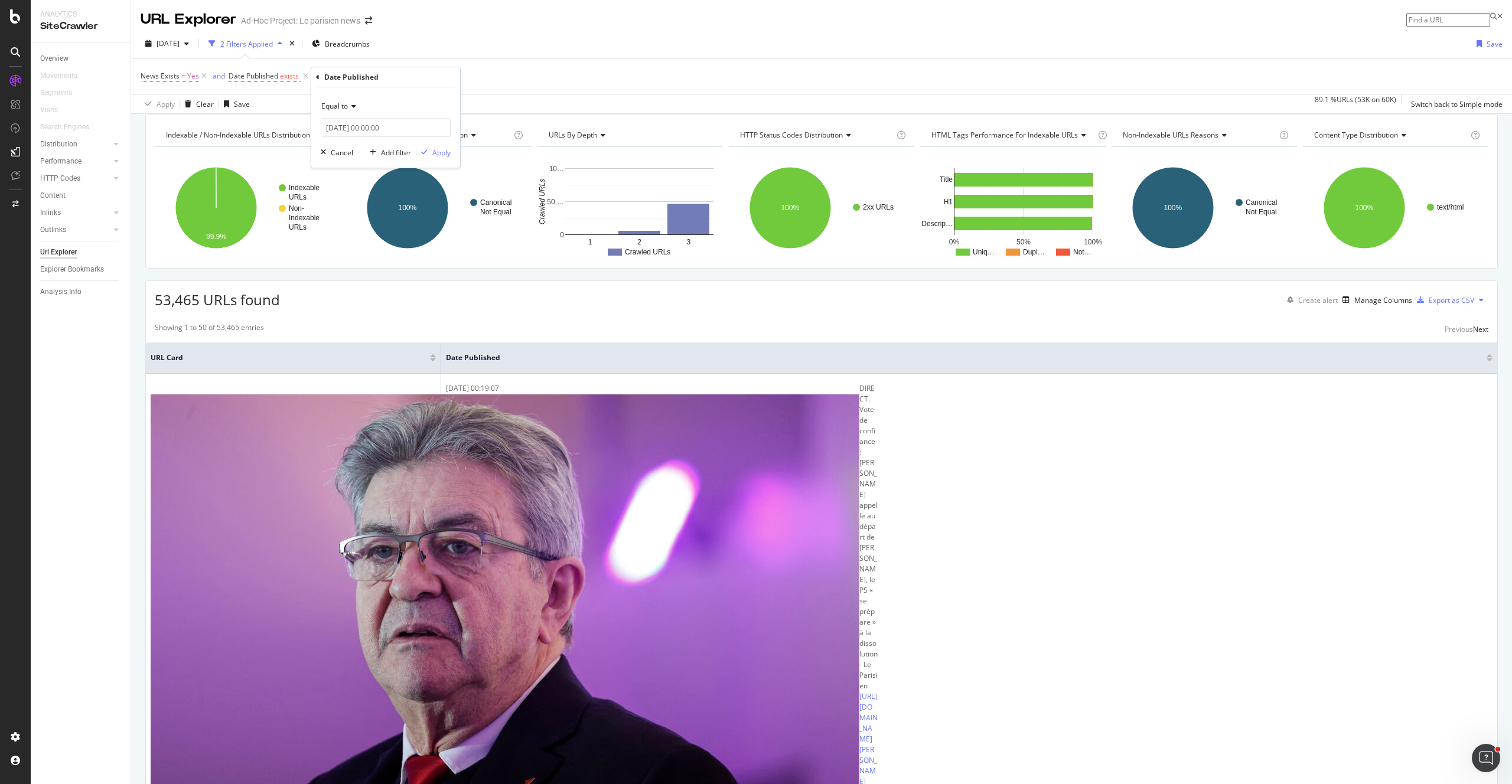
click at [342, 107] on span "Equal to" at bounding box center [334, 106] width 27 height 10
click at [379, 161] on span "After or equal to" at bounding box center [353, 162] width 53 height 10
click at [366, 129] on input "2025-08-27 00:00:00" at bounding box center [386, 127] width 130 height 19
click at [345, 147] on link at bounding box center [346, 147] width 9 height 20
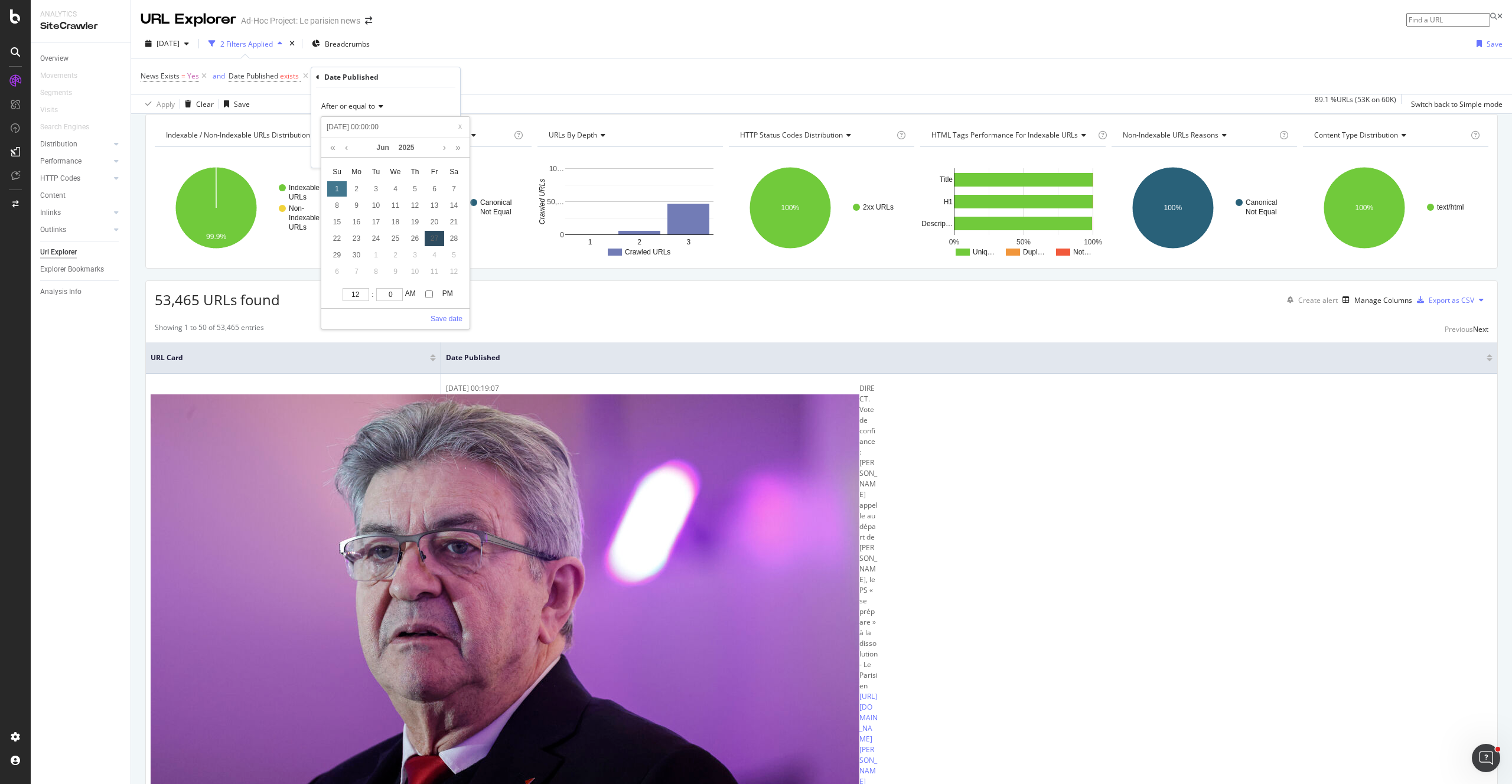
click at [343, 186] on div "1" at bounding box center [337, 189] width 20 height 15
type input "2025-06-01 00:00:00"
click at [345, 150] on link at bounding box center [346, 147] width 9 height 20
click at [411, 185] on div "1" at bounding box center [414, 189] width 20 height 15
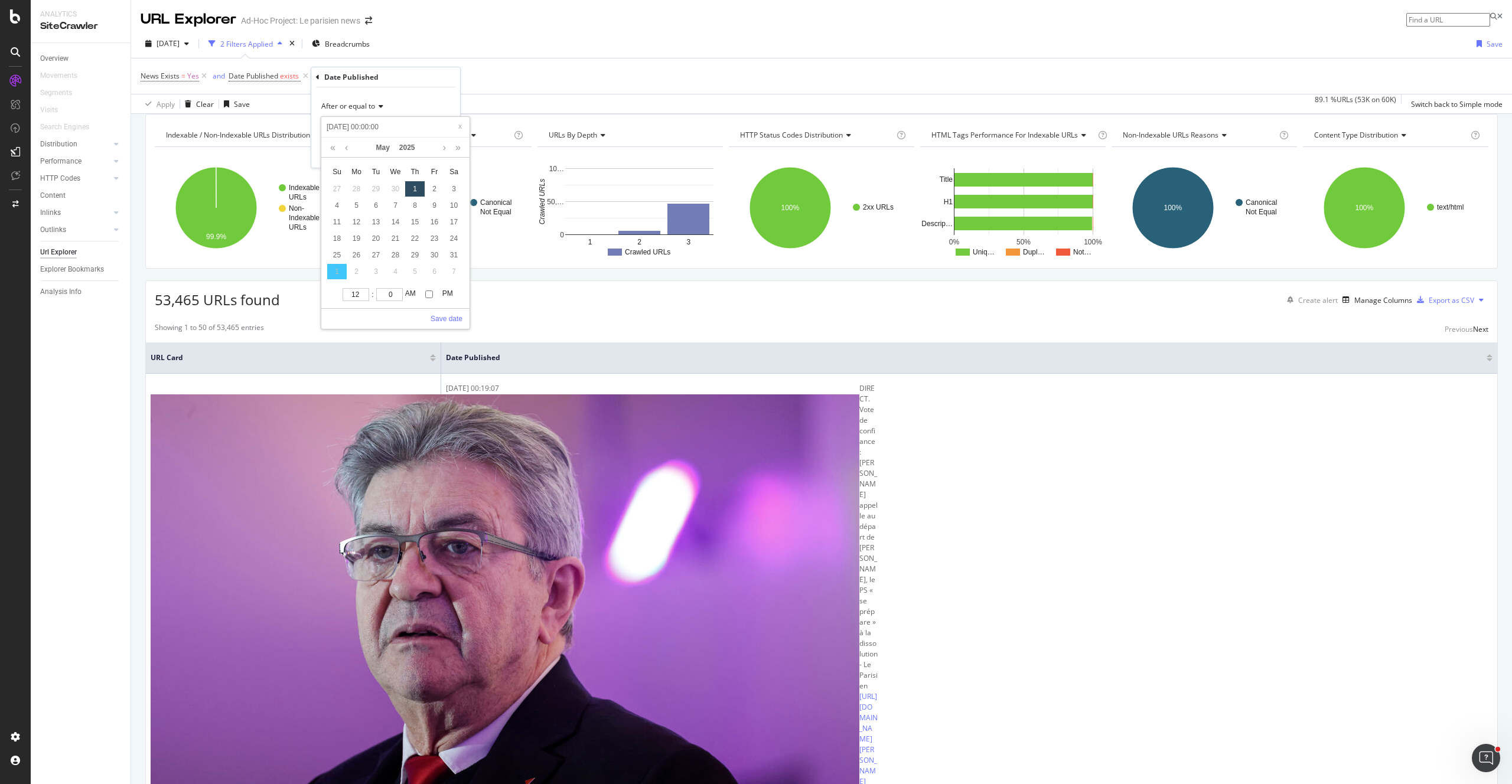
type input "2025-05-01 00:00:00"
click at [446, 314] on link "Save date" at bounding box center [447, 319] width 32 height 11
click at [438, 147] on div "Apply" at bounding box center [441, 152] width 18 height 10
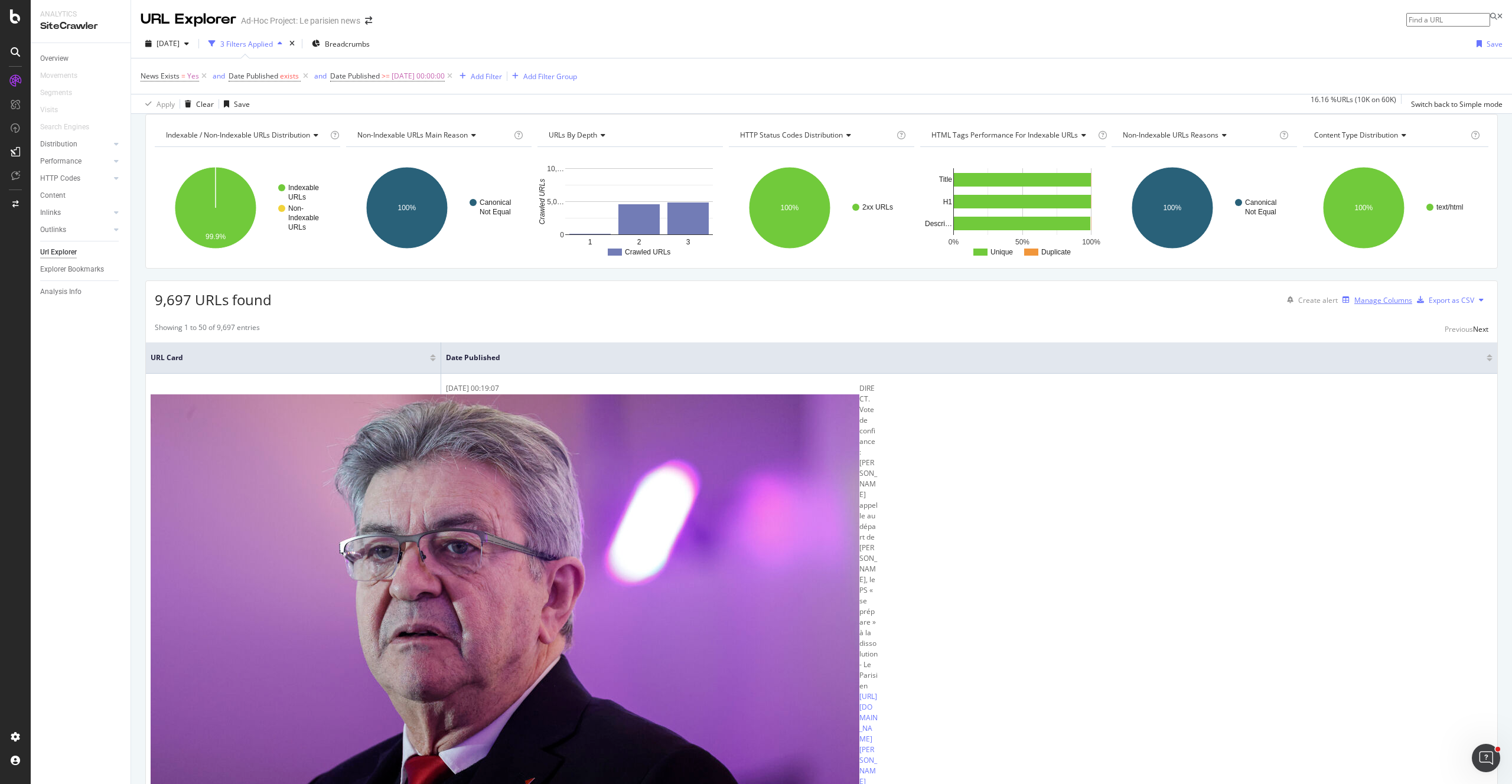
click at [1386, 305] on div "Manage Columns" at bounding box center [1383, 301] width 58 height 10
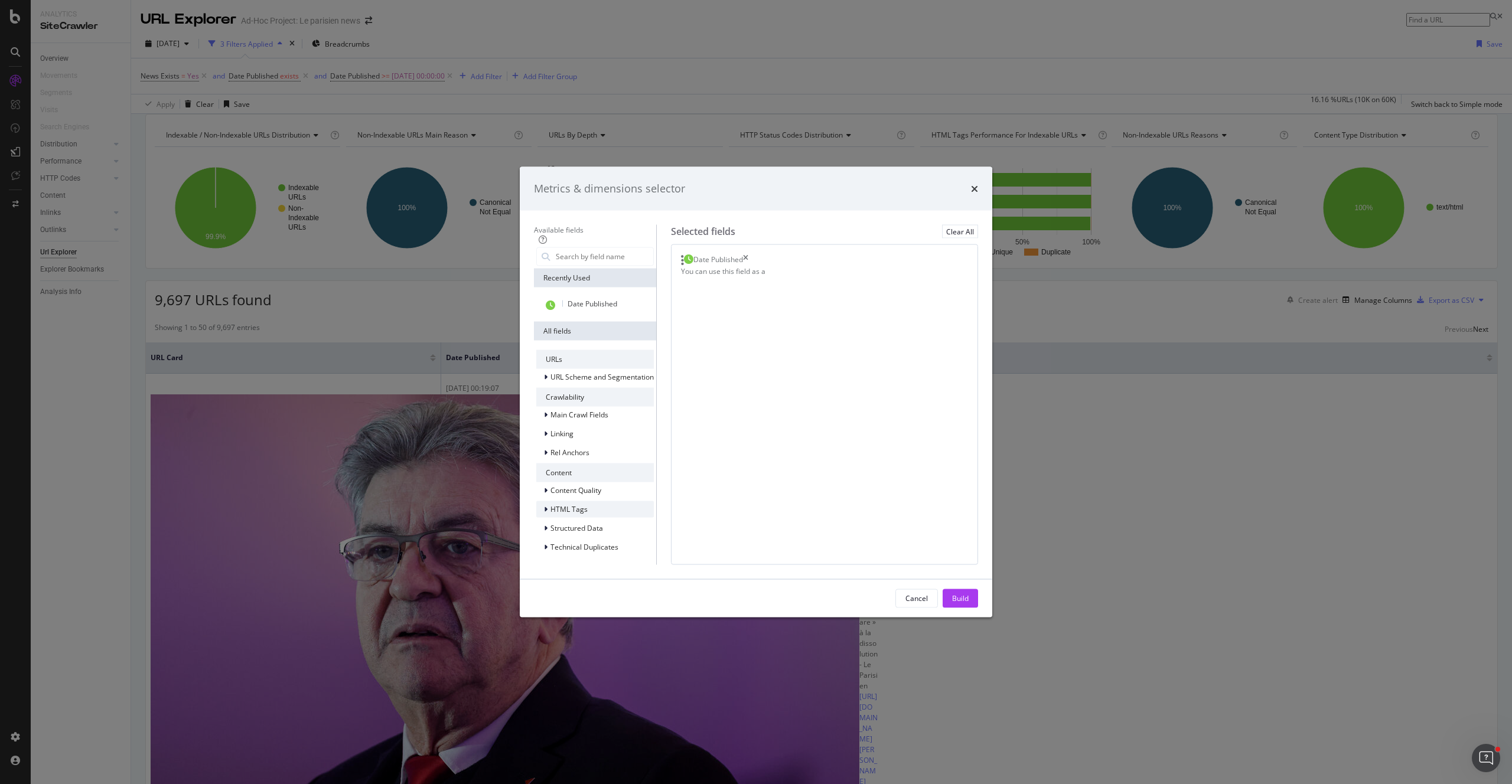
click at [571, 501] on div "HTML Tags" at bounding box center [595, 509] width 118 height 17
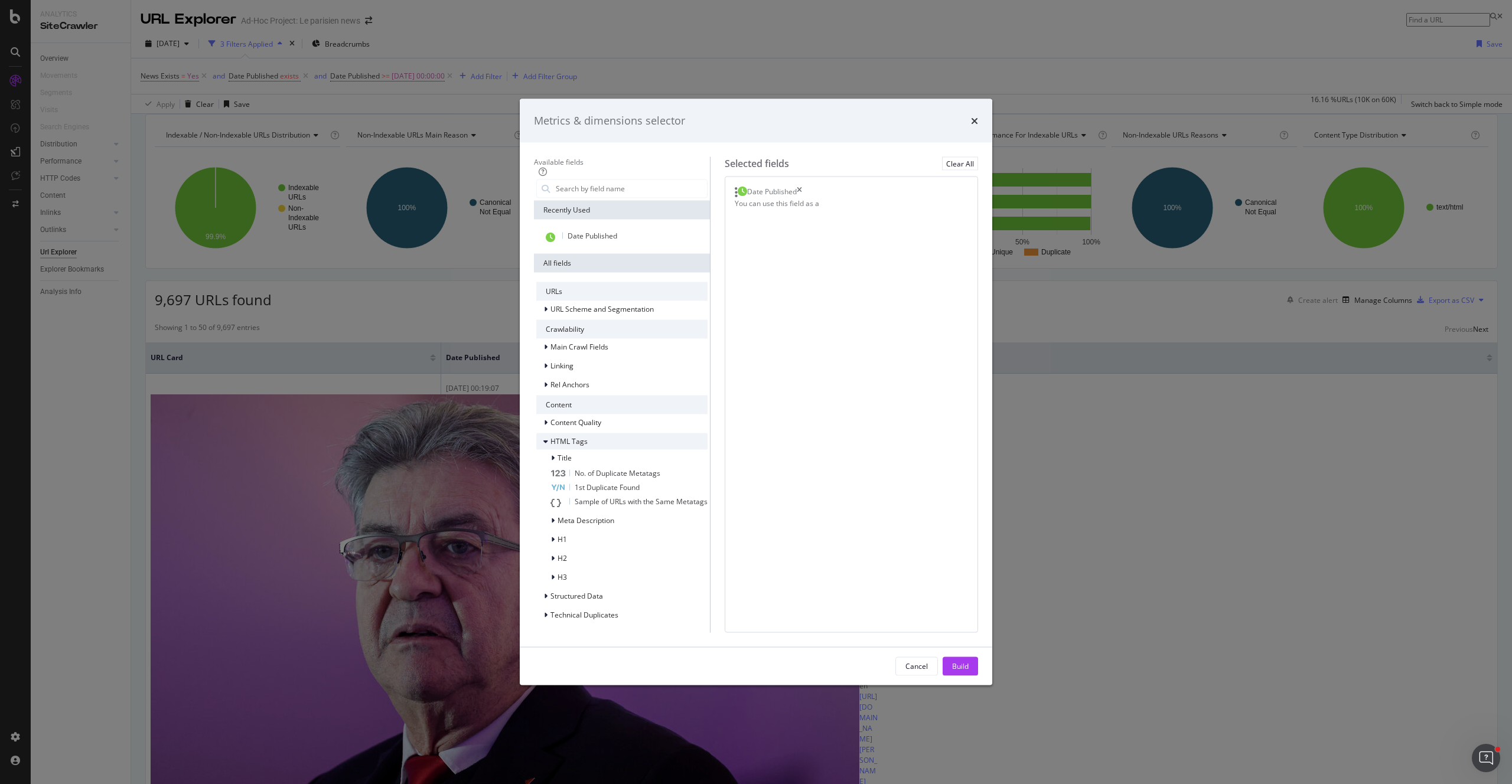
click at [571, 449] on div "HTML Tags" at bounding box center [622, 441] width 171 height 17
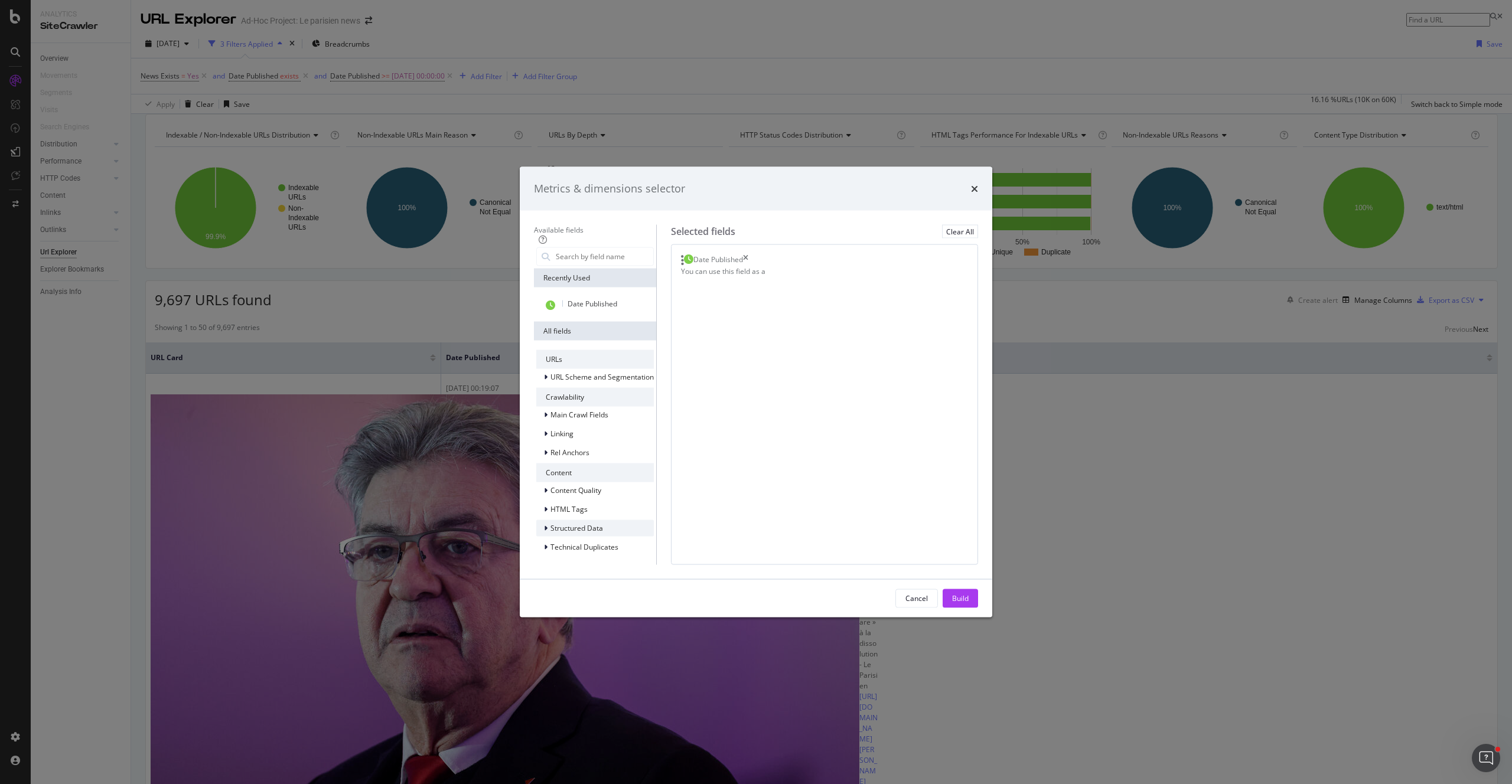
click at [567, 523] on span "Structured Data" at bounding box center [576, 528] width 53 height 10
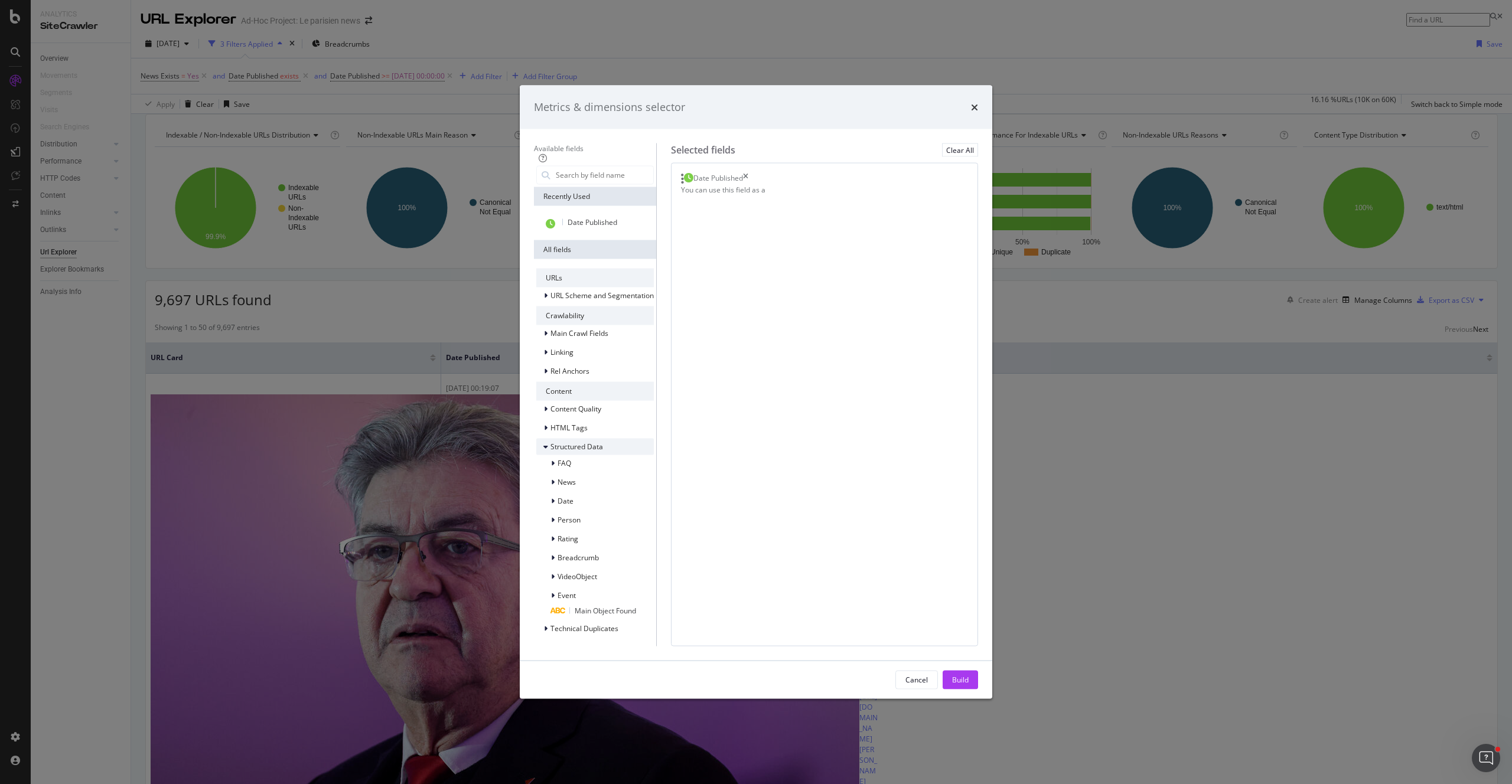
scroll to position [142, 0]
click at [560, 473] on div "News" at bounding box center [595, 481] width 118 height 17
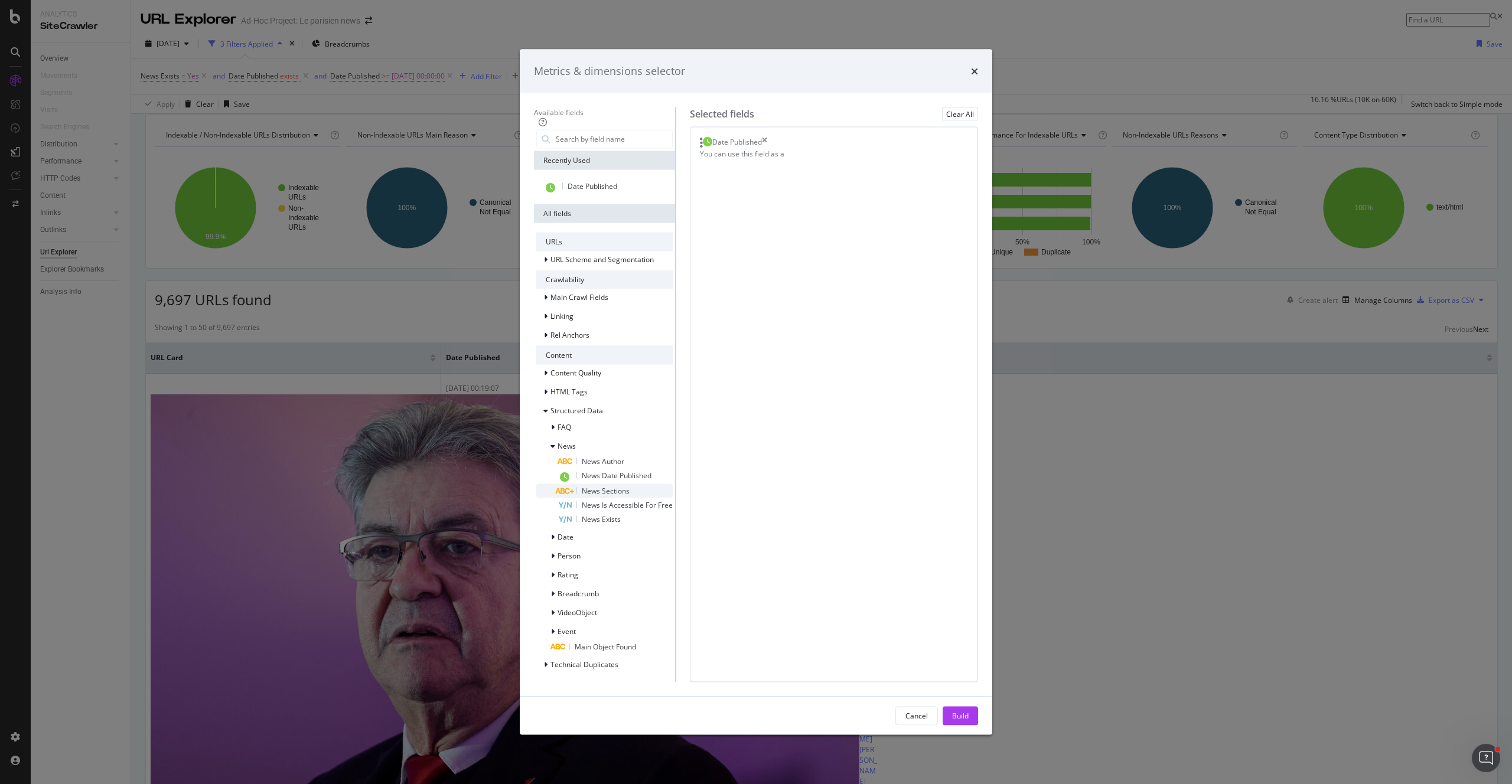
click at [627, 483] on div "News Sections" at bounding box center [614, 491] width 115 height 14
click at [968, 707] on div "Build" at bounding box center [960, 715] width 17 height 18
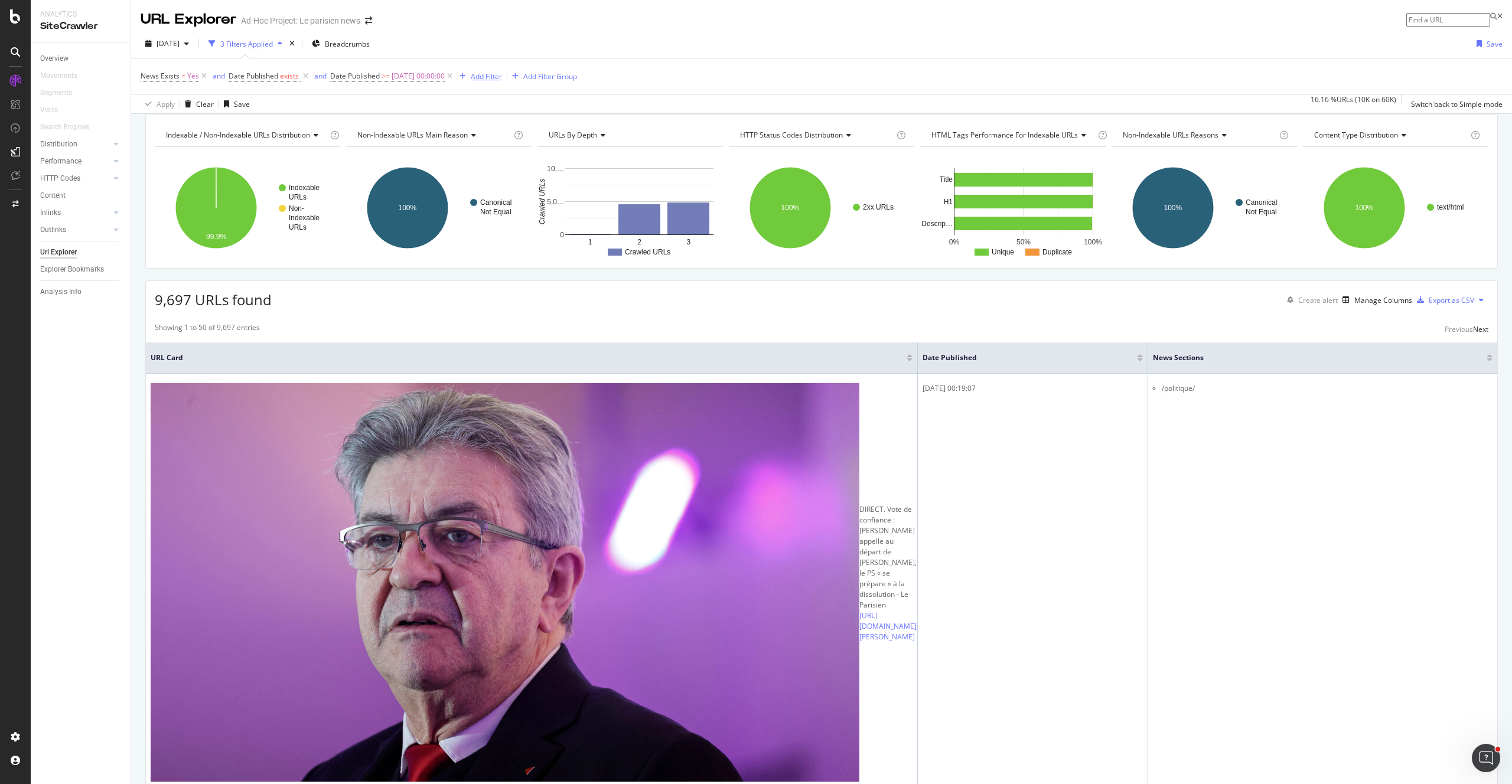
click at [502, 74] on div "Add Filter" at bounding box center [486, 77] width 31 height 10
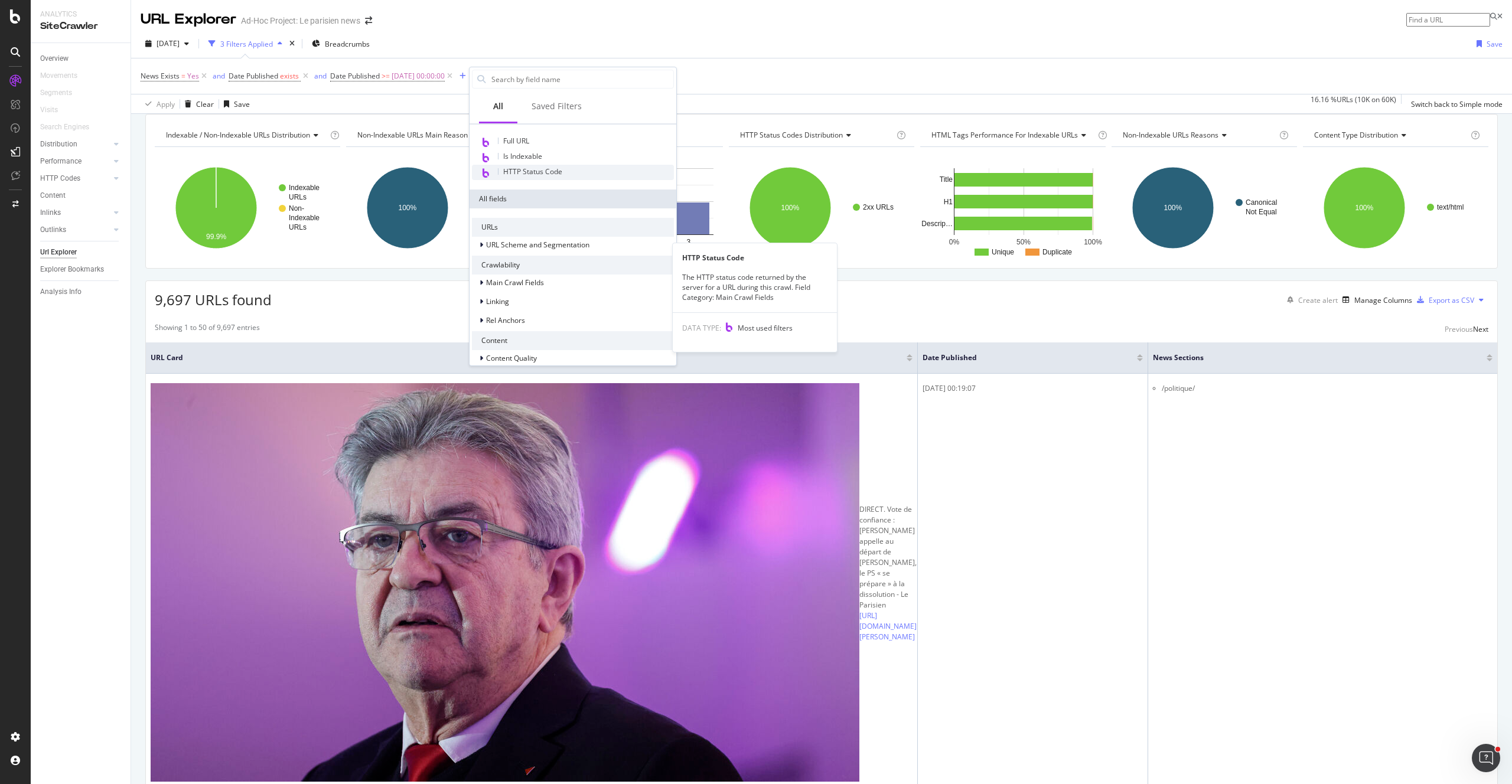
scroll to position [152, 0]
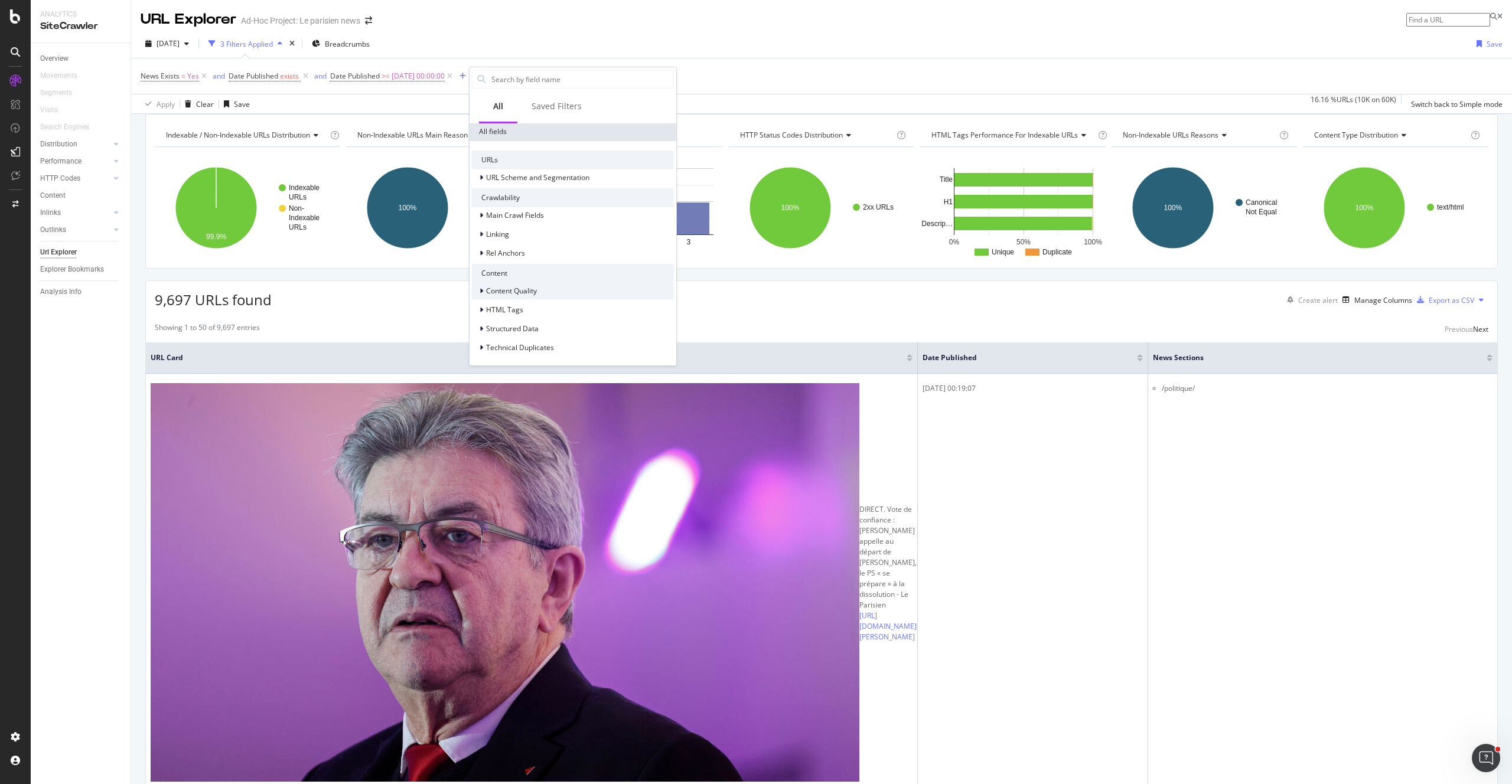
click at [545, 296] on div "Content Quality" at bounding box center [572, 290] width 202 height 17
click at [867, 101] on div "Apply Clear Save 16.16 % URLs ( 10K on 60K ) Switch back to Simple mode" at bounding box center [821, 103] width 1380 height 20
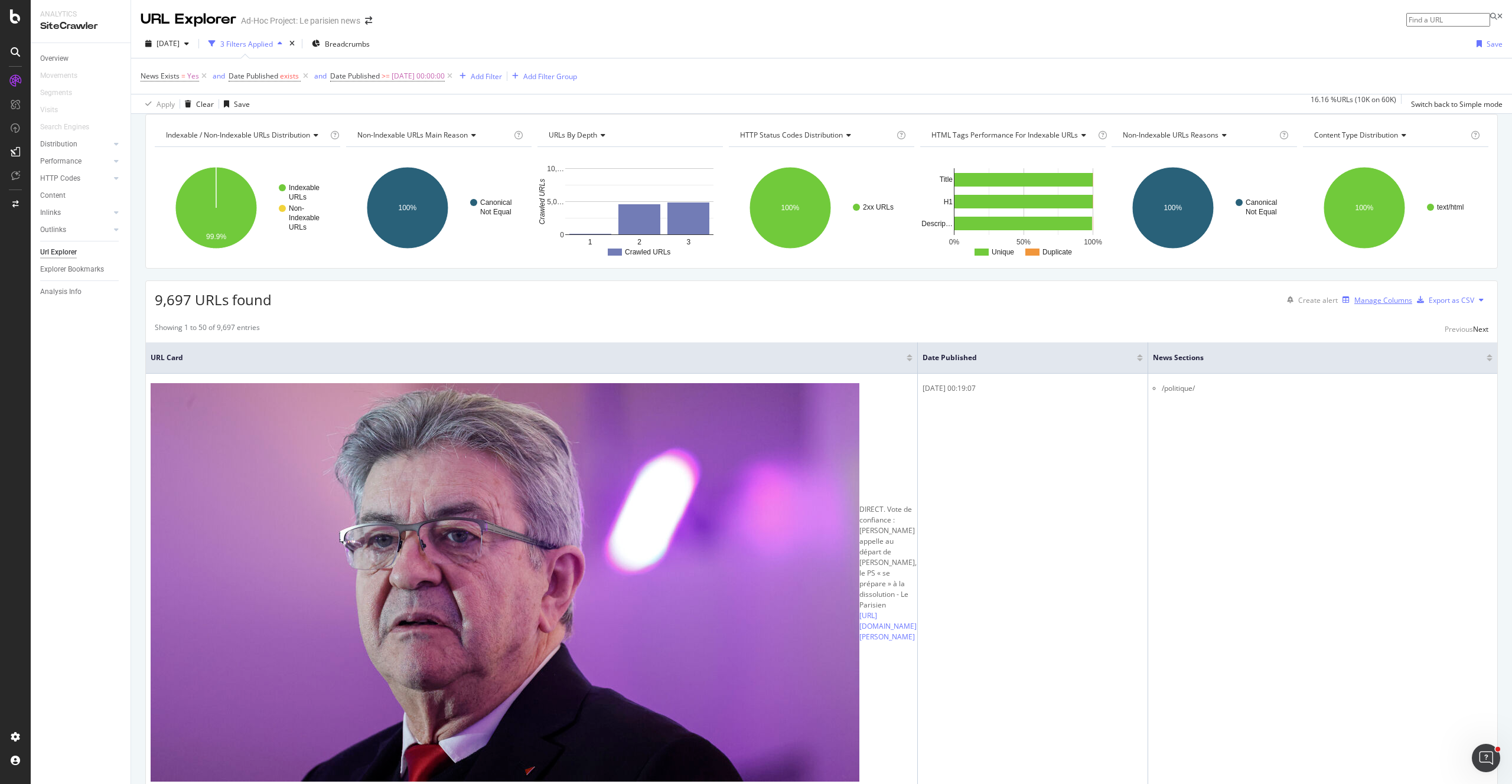
click at [1372, 305] on div "Manage Columns" at bounding box center [1383, 301] width 58 height 10
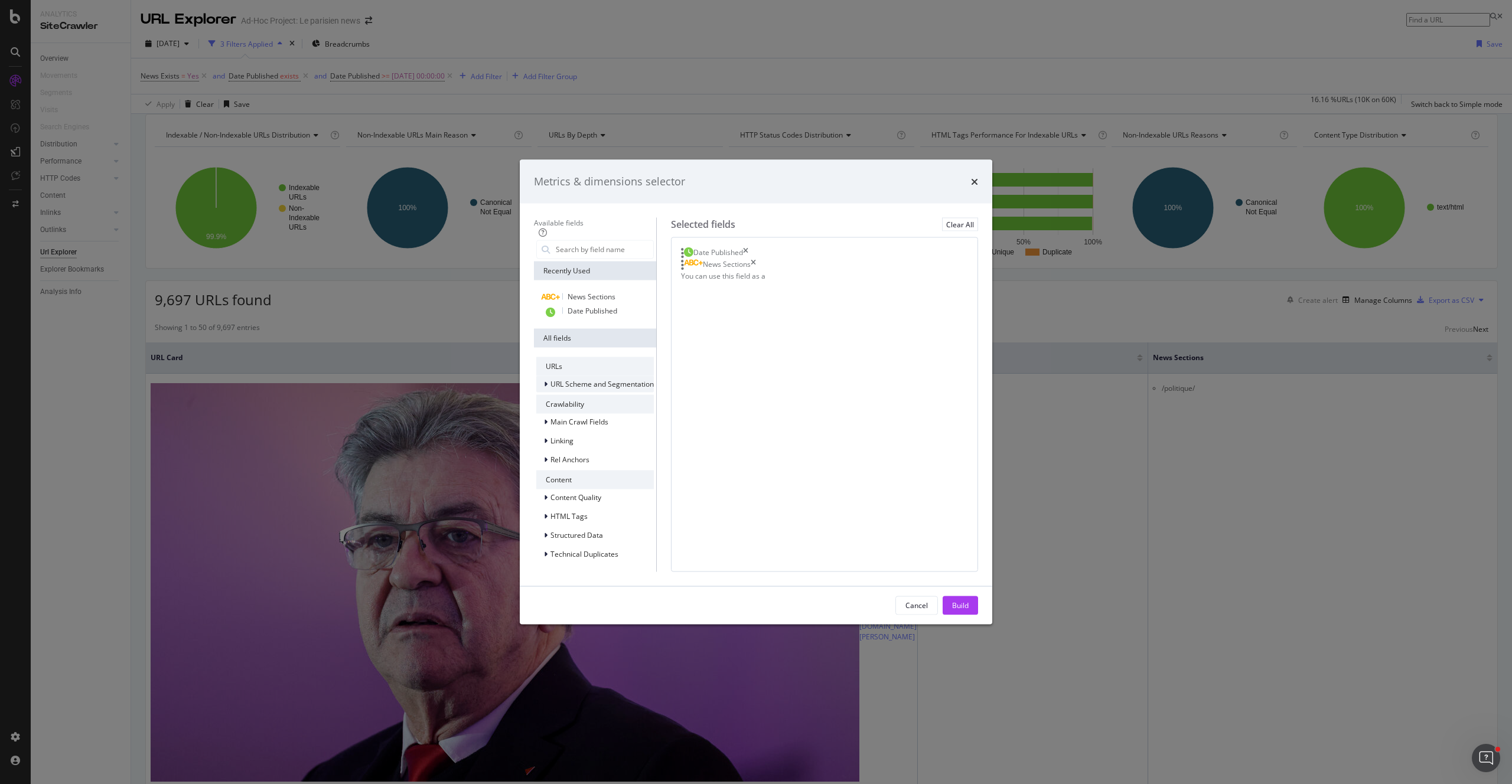
click at [584, 379] on span "URL Scheme and Segmentation" at bounding box center [601, 384] width 103 height 10
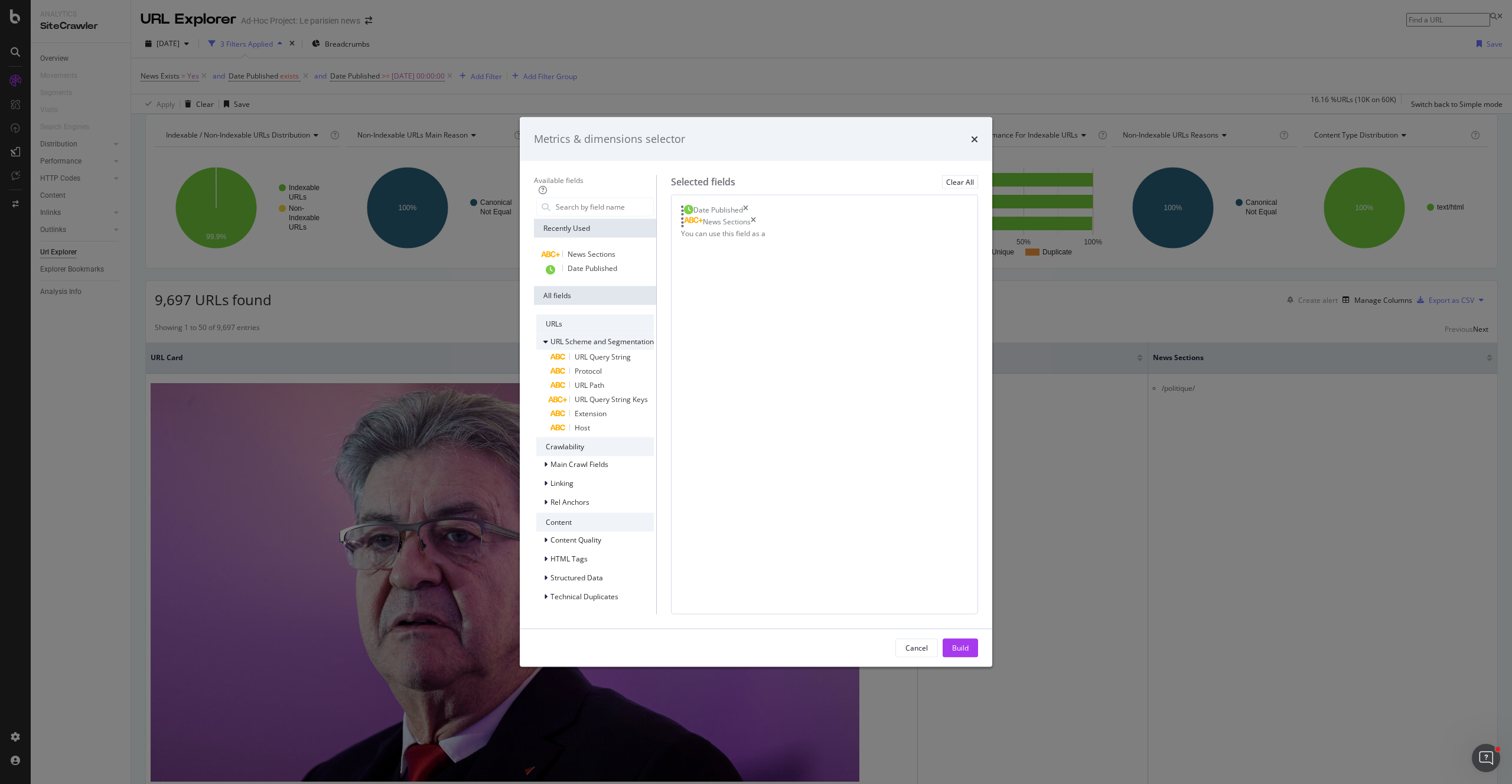
click at [603, 347] on div "URL Scheme and Segmentation" at bounding box center [595, 341] width 118 height 12
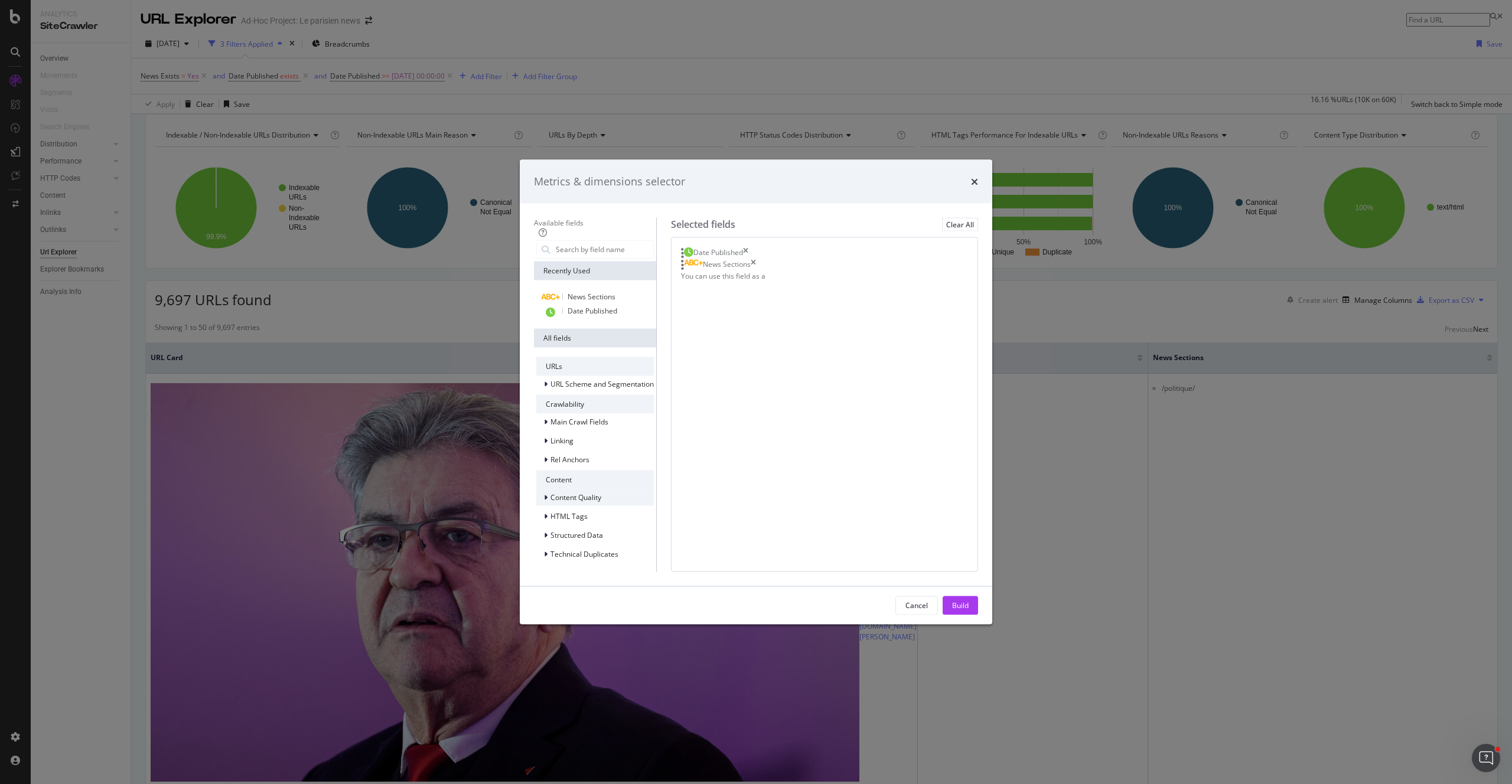
click at [583, 496] on div "Content Quality" at bounding box center [595, 497] width 118 height 17
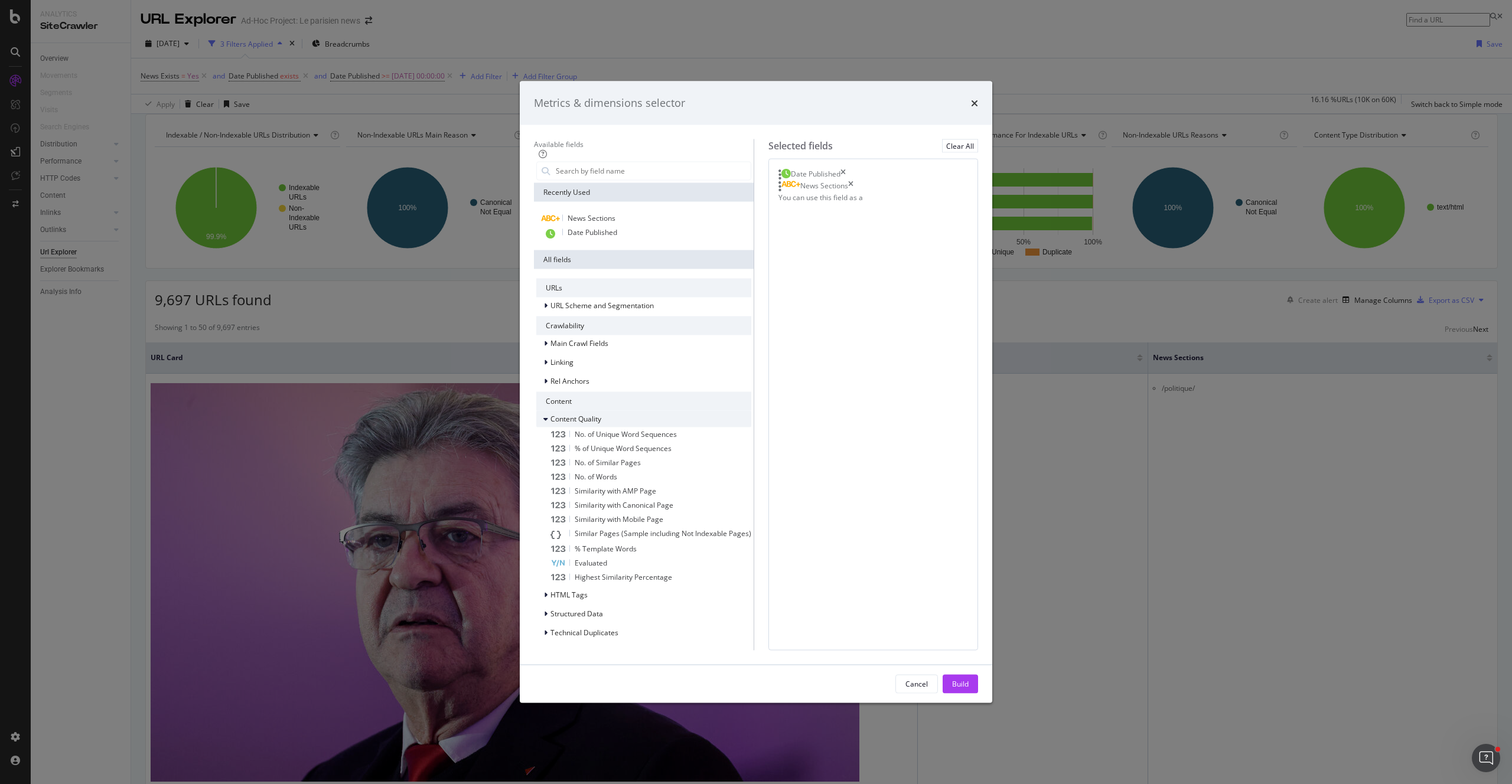
click at [583, 427] on div "Content Quality" at bounding box center [643, 418] width 215 height 17
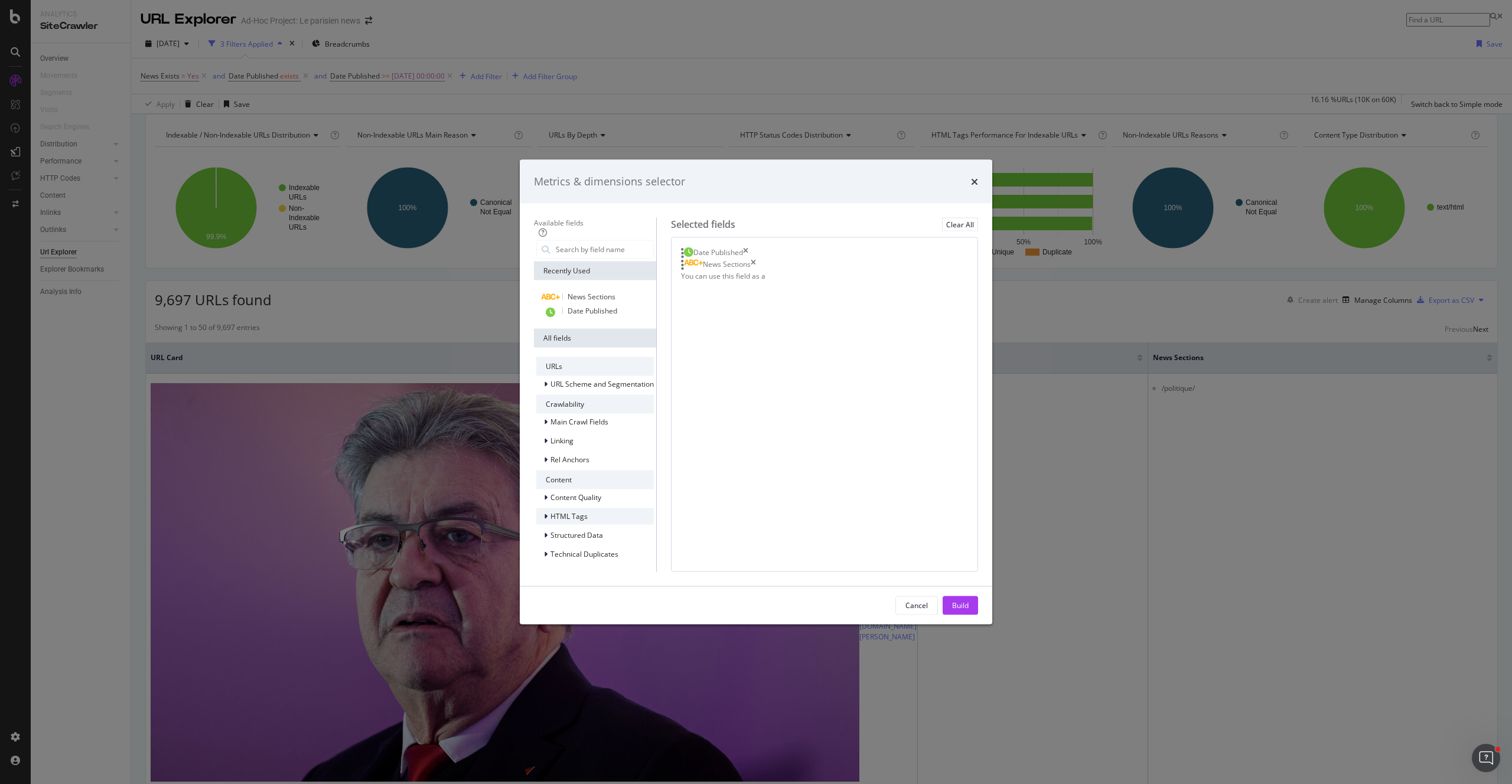
click at [570, 514] on div "HTML Tags" at bounding box center [595, 516] width 118 height 17
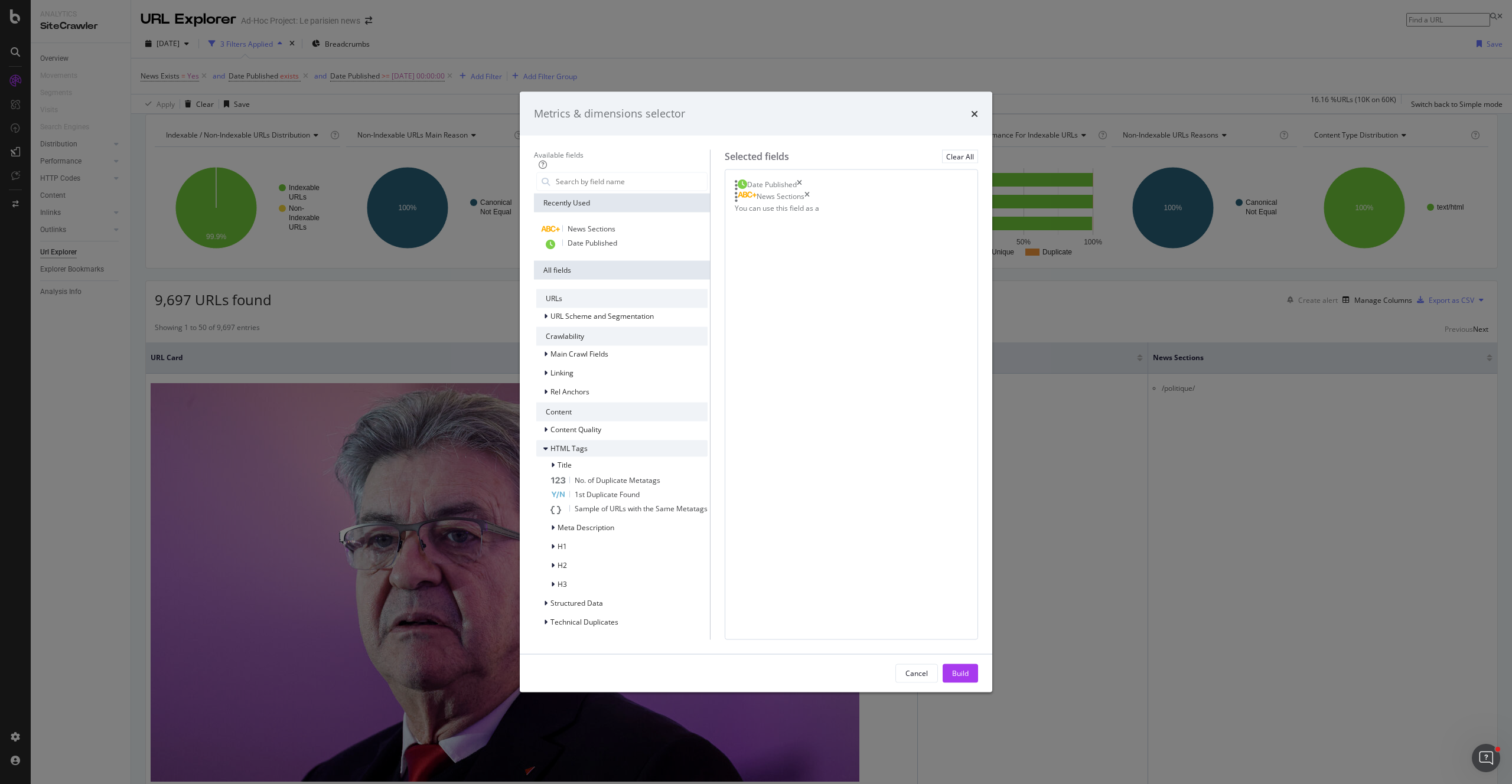
click at [570, 457] on div "HTML Tags" at bounding box center [622, 448] width 171 height 17
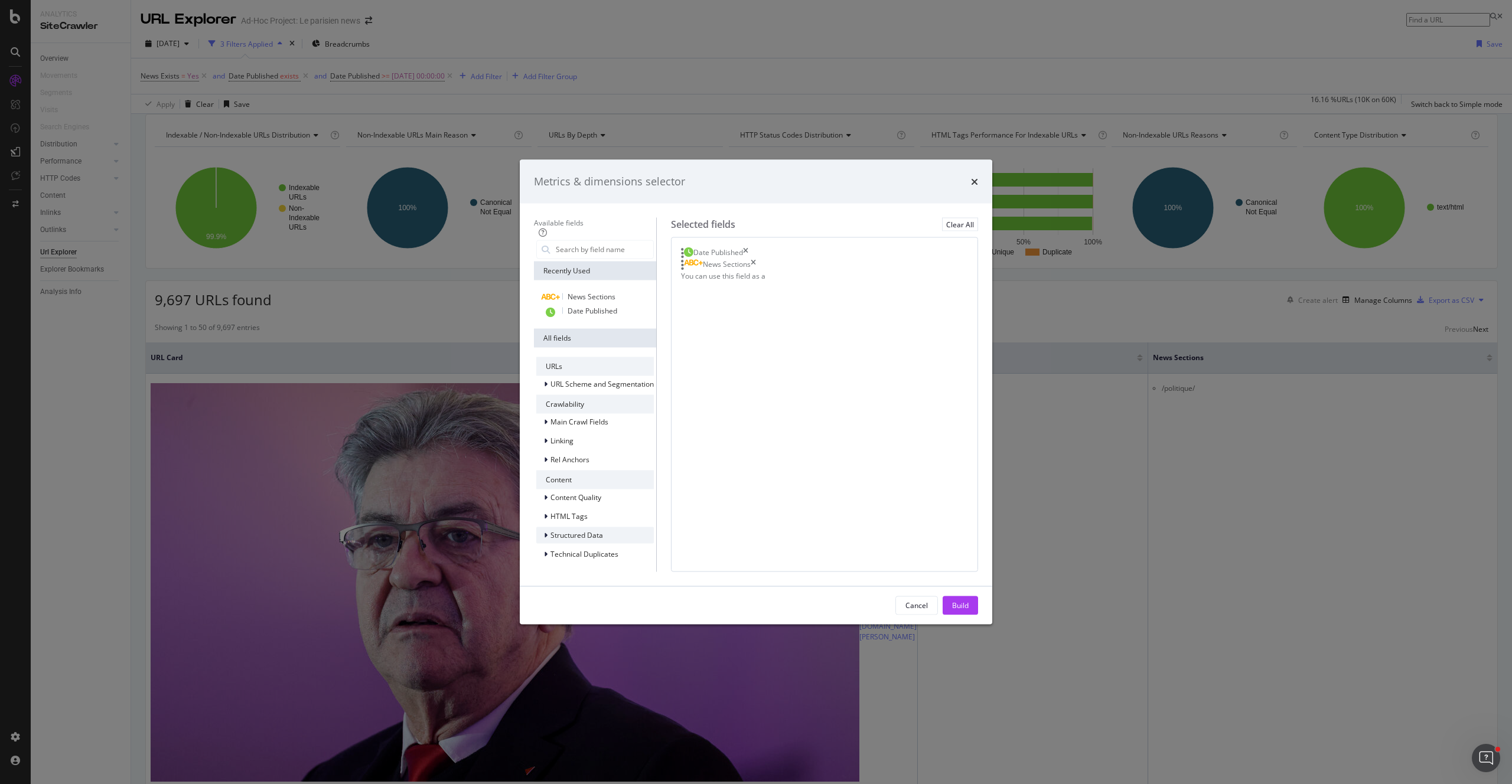
click at [578, 534] on div "Structured Data" at bounding box center [595, 535] width 118 height 17
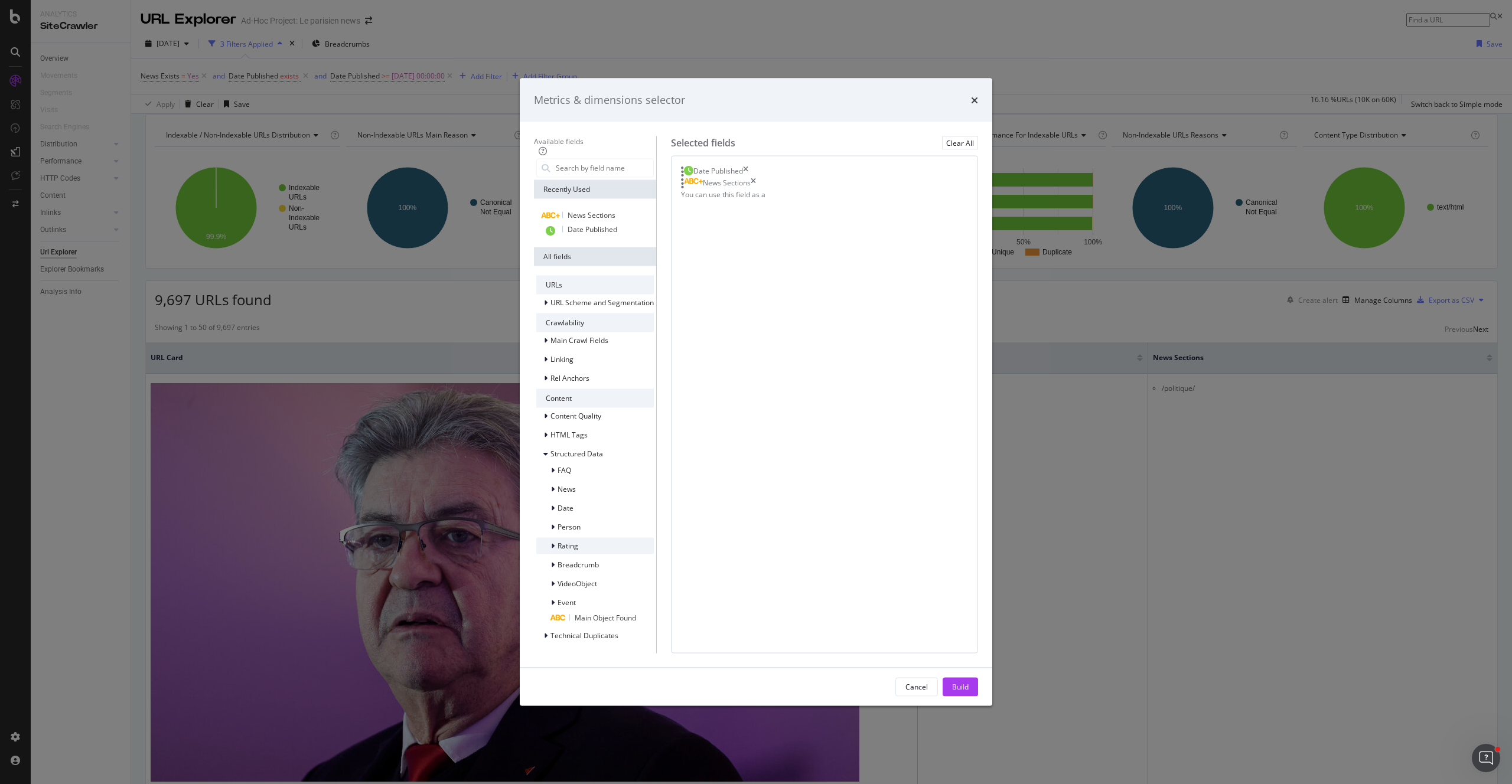
scroll to position [84, 0]
click at [978, 105] on icon "times" at bounding box center [974, 100] width 7 height 9
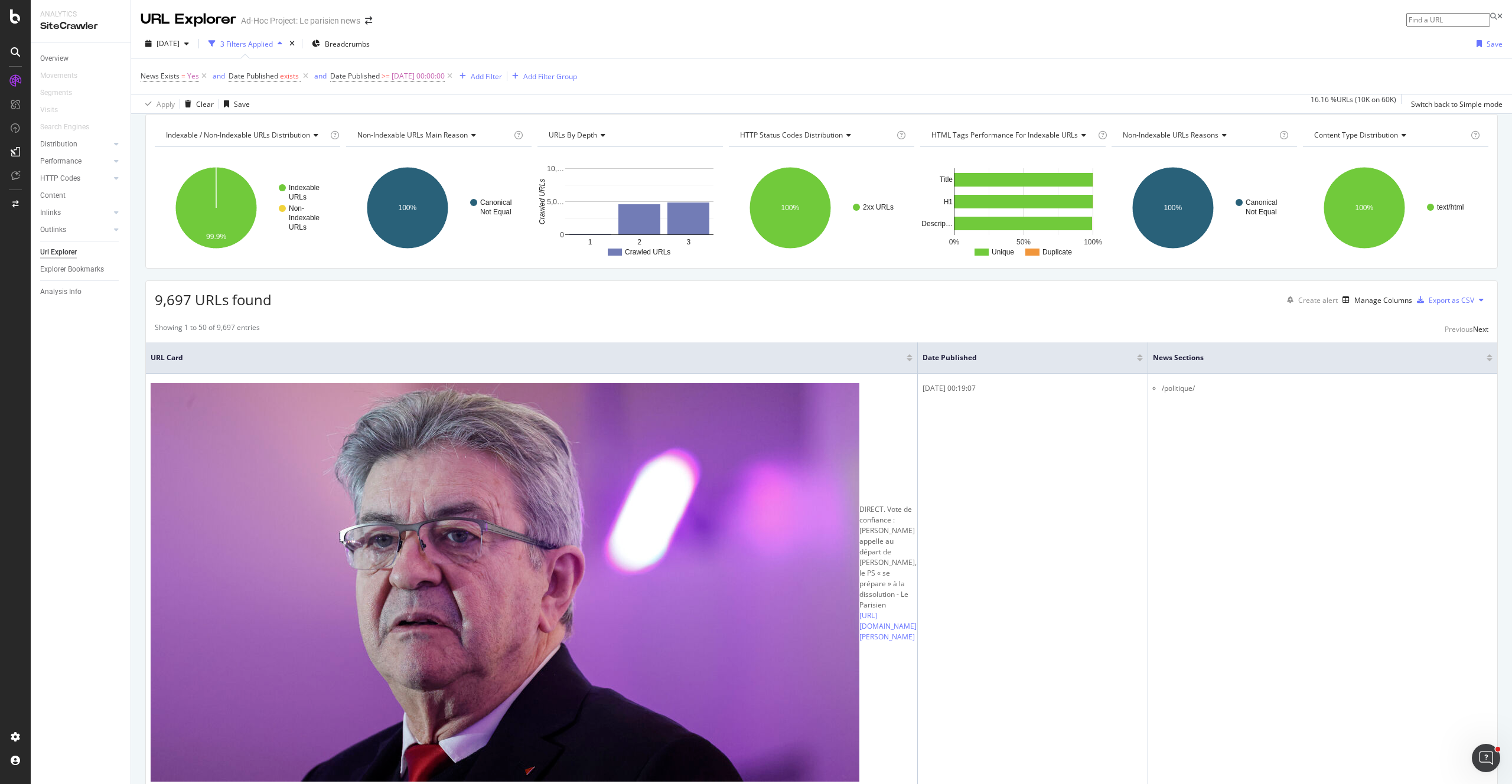
click at [502, 76] on div "Add Filter" at bounding box center [486, 77] width 31 height 10
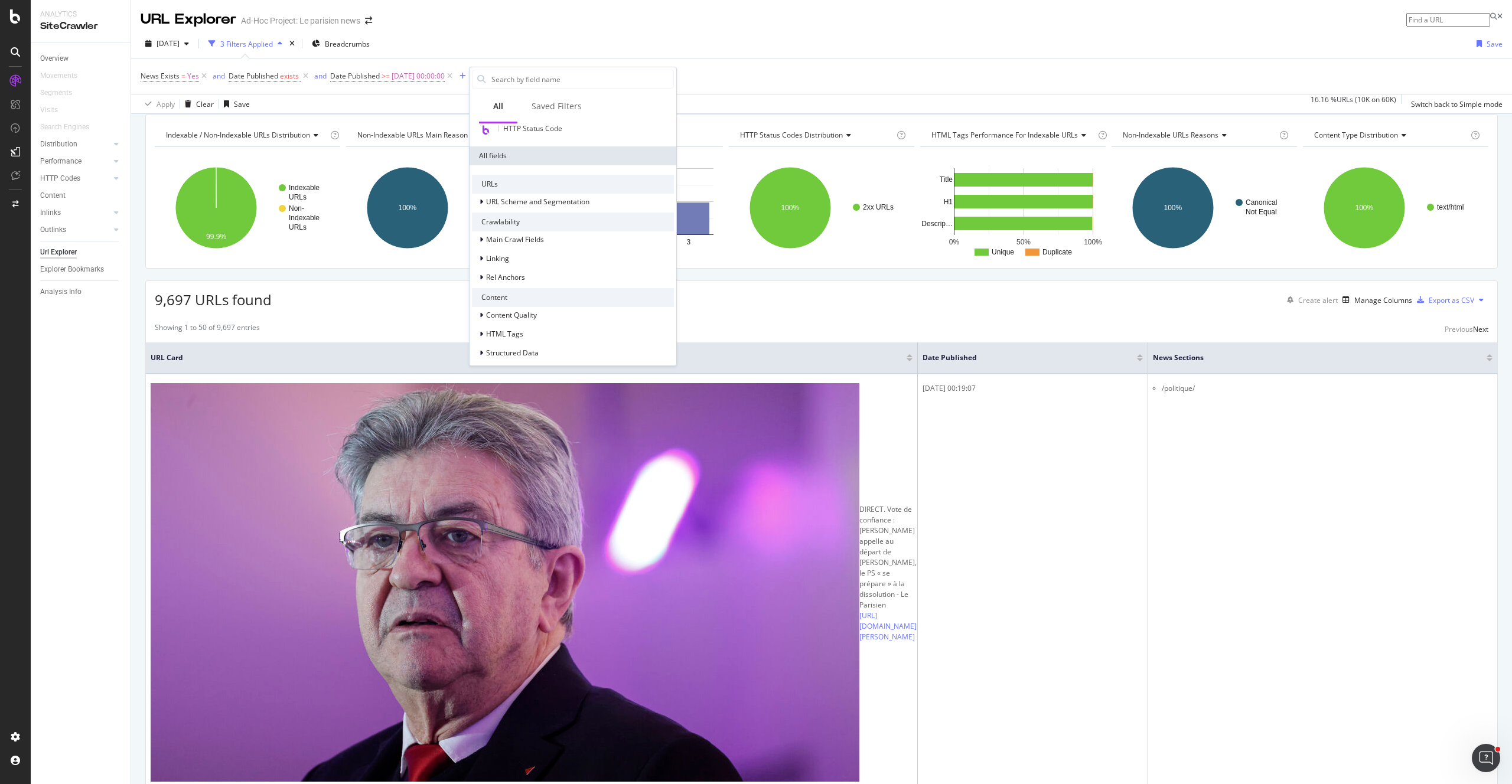
scroll to position [152, 0]
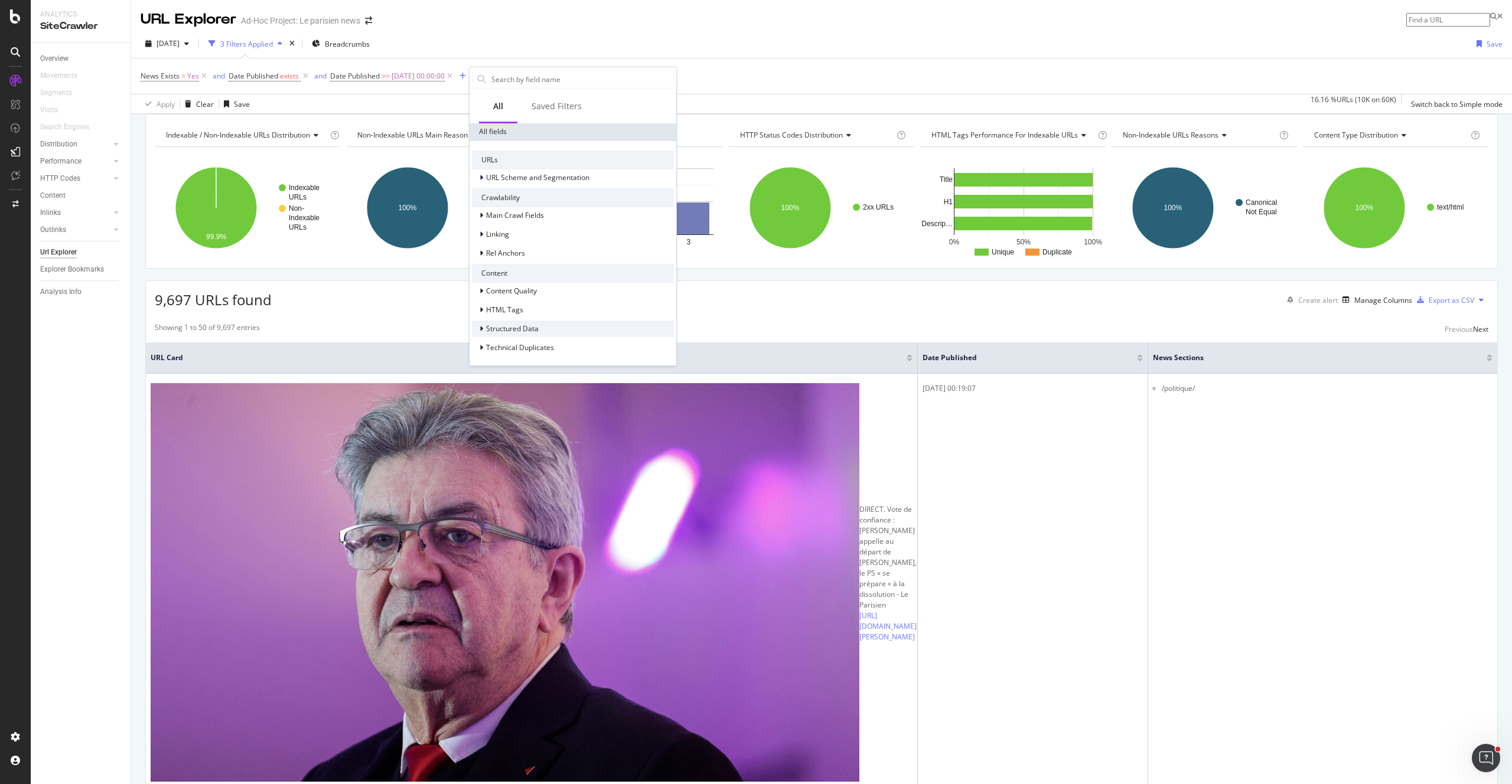
click at [559, 322] on div "Structured Data" at bounding box center [572, 329] width 202 height 17
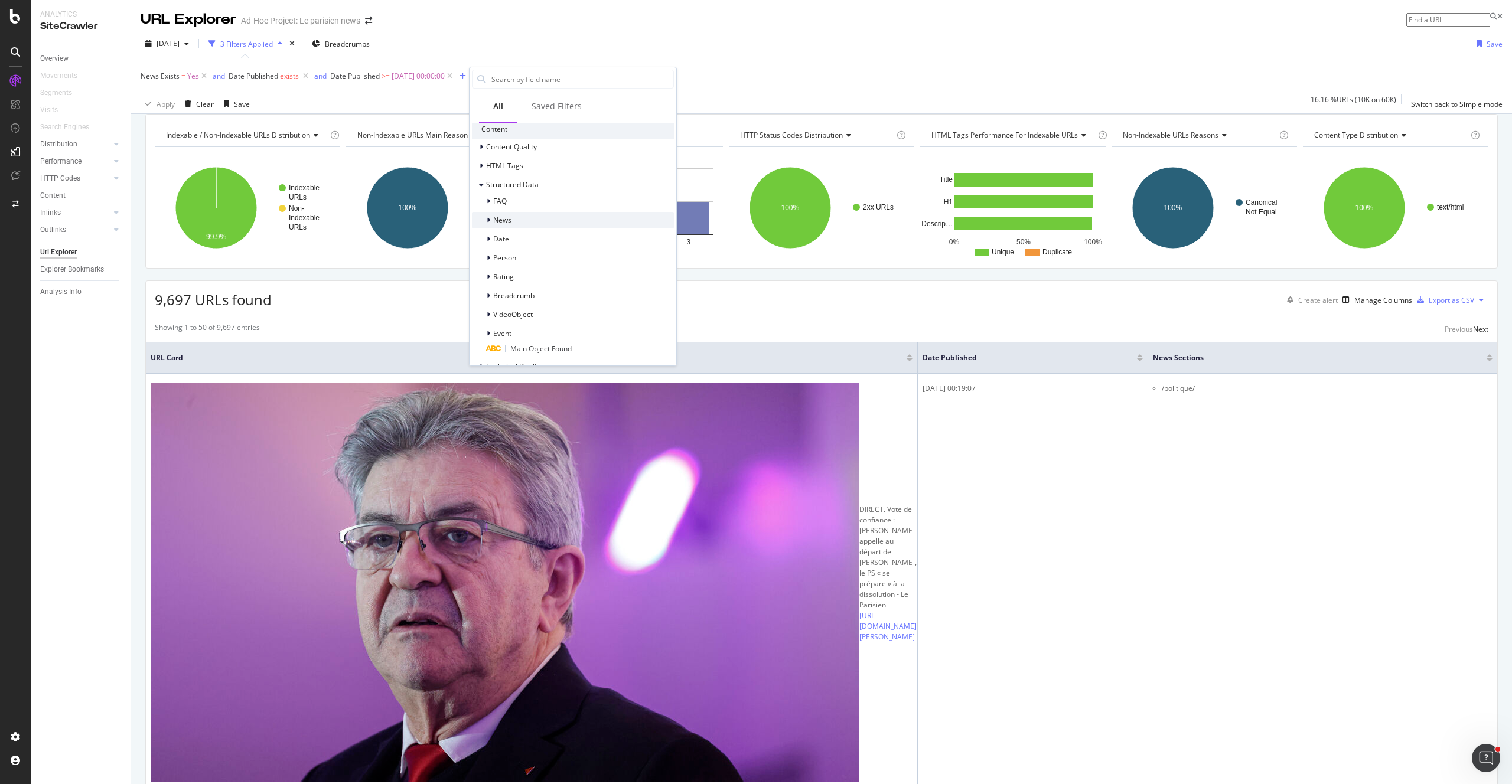
click at [531, 224] on div "News" at bounding box center [572, 220] width 202 height 17
click at [555, 260] on span "News Sections" at bounding box center [541, 264] width 48 height 10
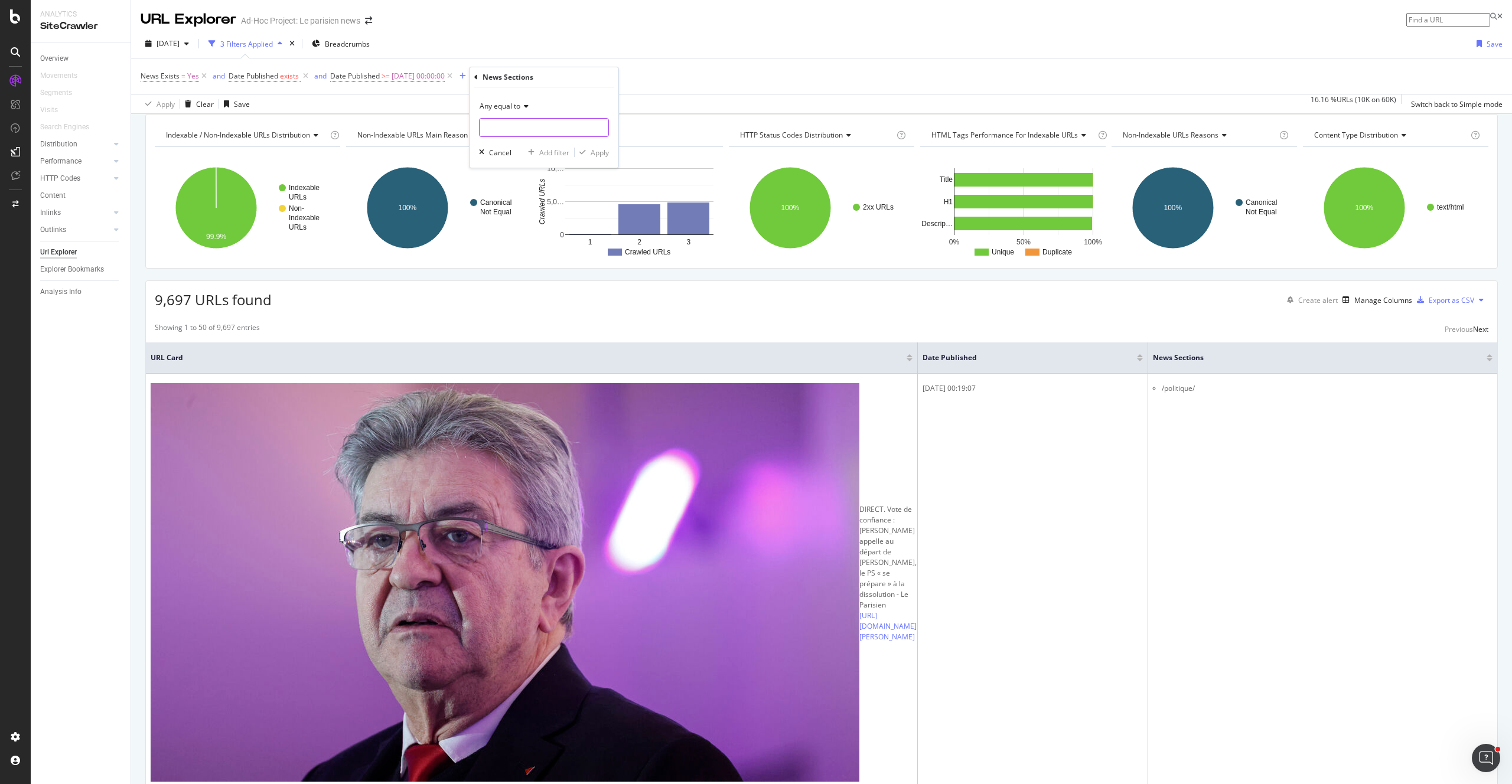
click at [519, 132] on input "text" at bounding box center [544, 127] width 129 height 19
paste input "guide-shopping"
type input "guide-shopping"
click at [596, 155] on div "Apply" at bounding box center [599, 152] width 18 height 10
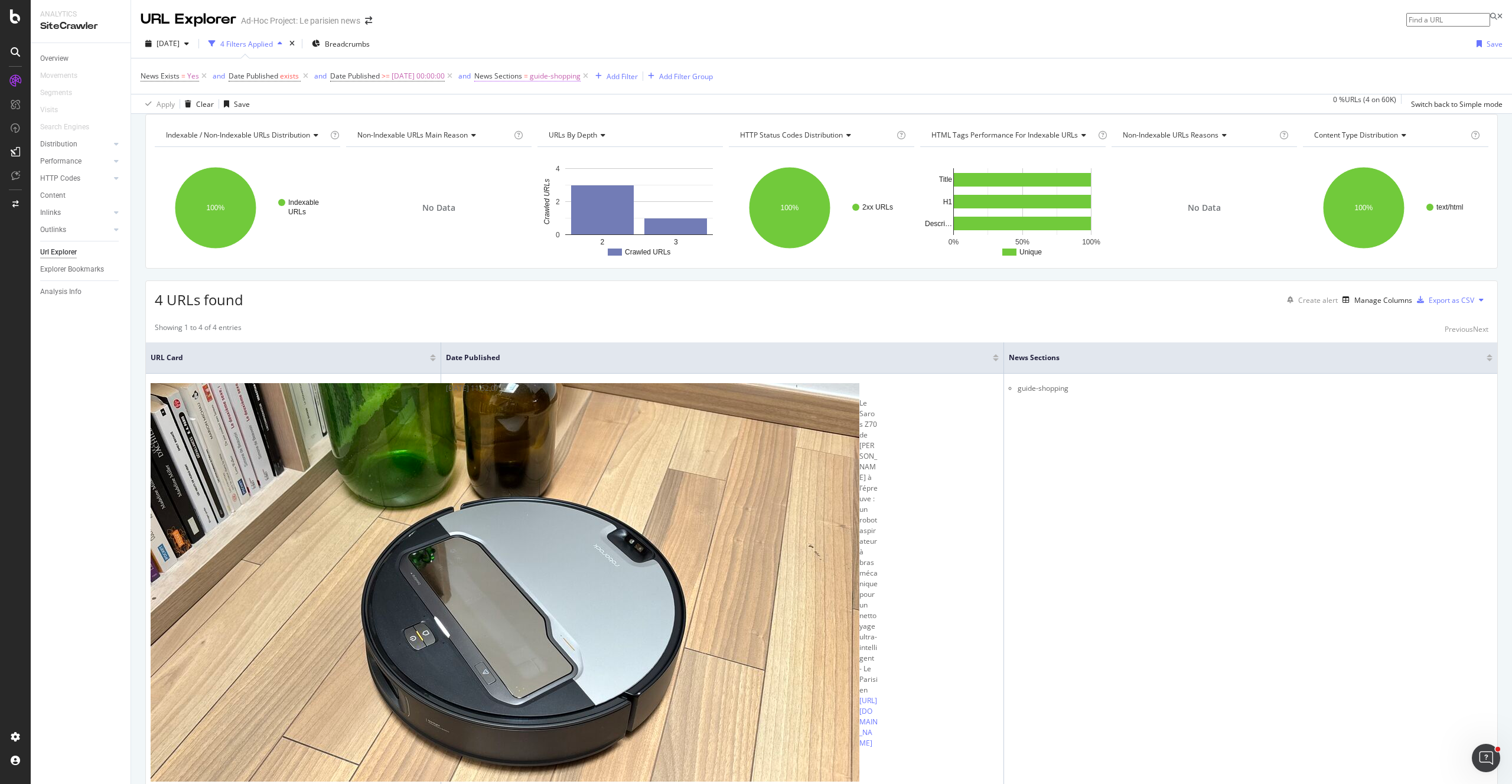
click at [574, 83] on span "guide-shopping" at bounding box center [555, 76] width 51 height 17
click at [547, 126] on input "guide-shopping" at bounding box center [560, 126] width 122 height 19
click at [525, 131] on input "guide-shopping" at bounding box center [560, 126] width 122 height 19
type input "shopping"
click at [619, 150] on div "Apply" at bounding box center [619, 151] width 18 height 10
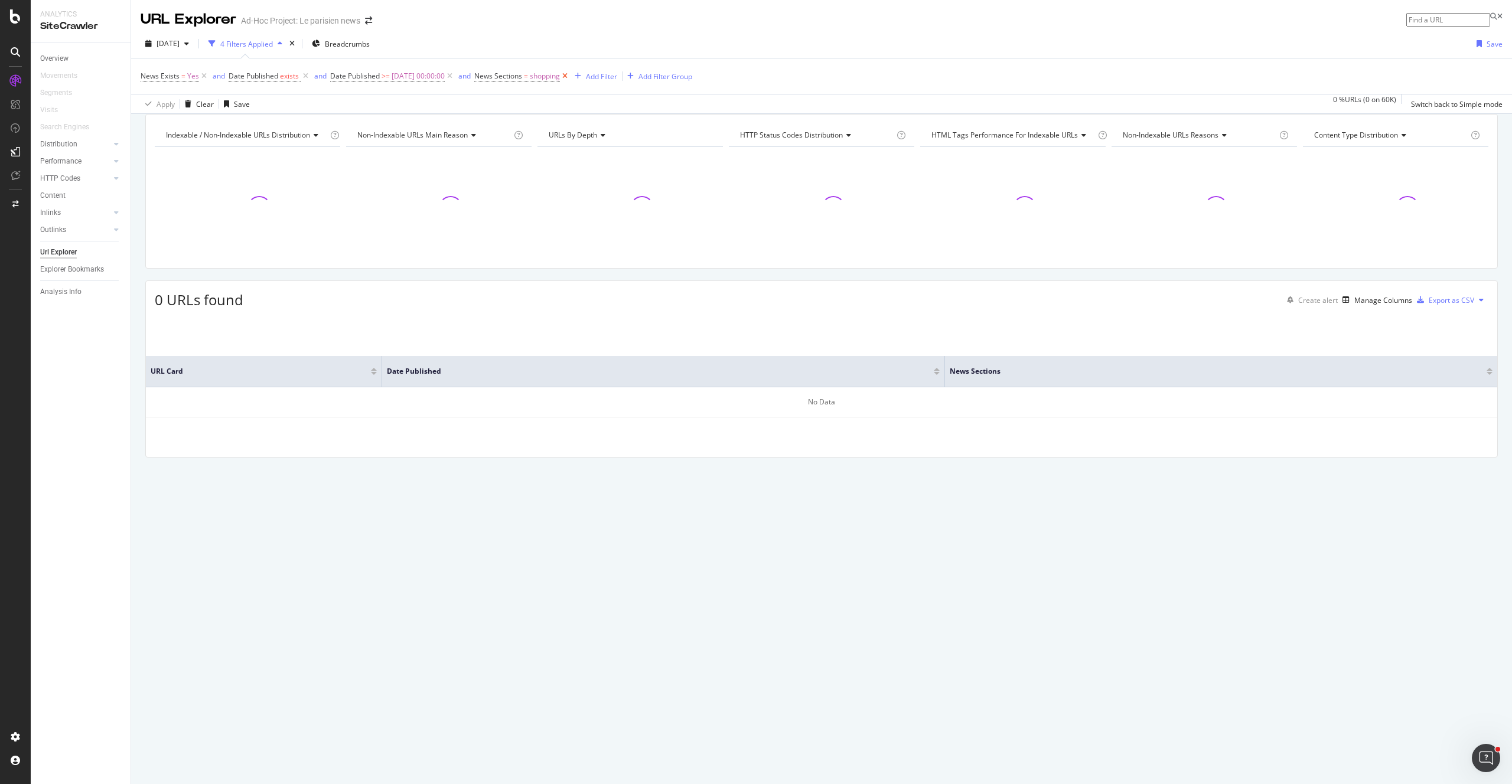
click at [570, 79] on icon at bounding box center [565, 76] width 10 height 12
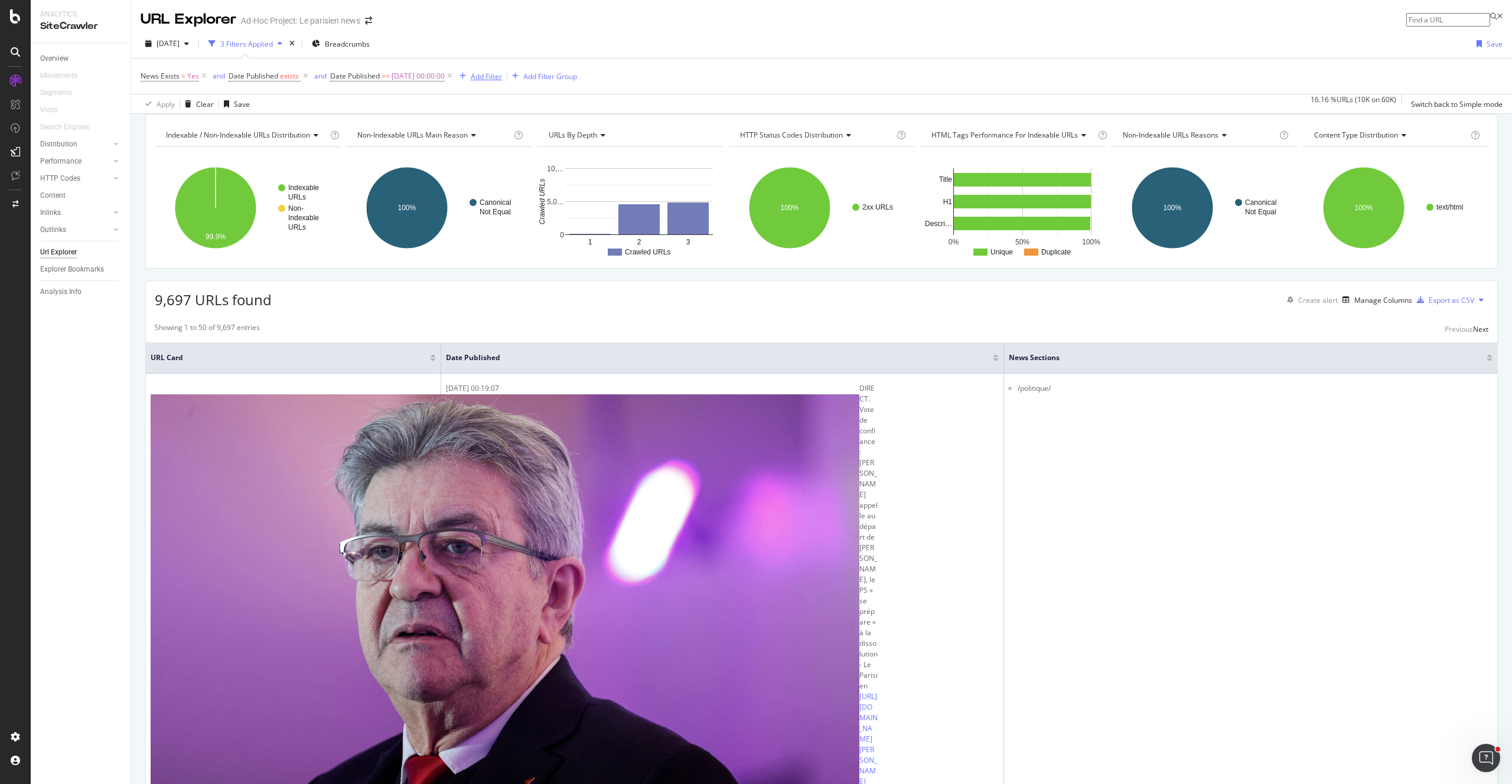
click at [492, 77] on div "Add Filter" at bounding box center [486, 77] width 31 height 10
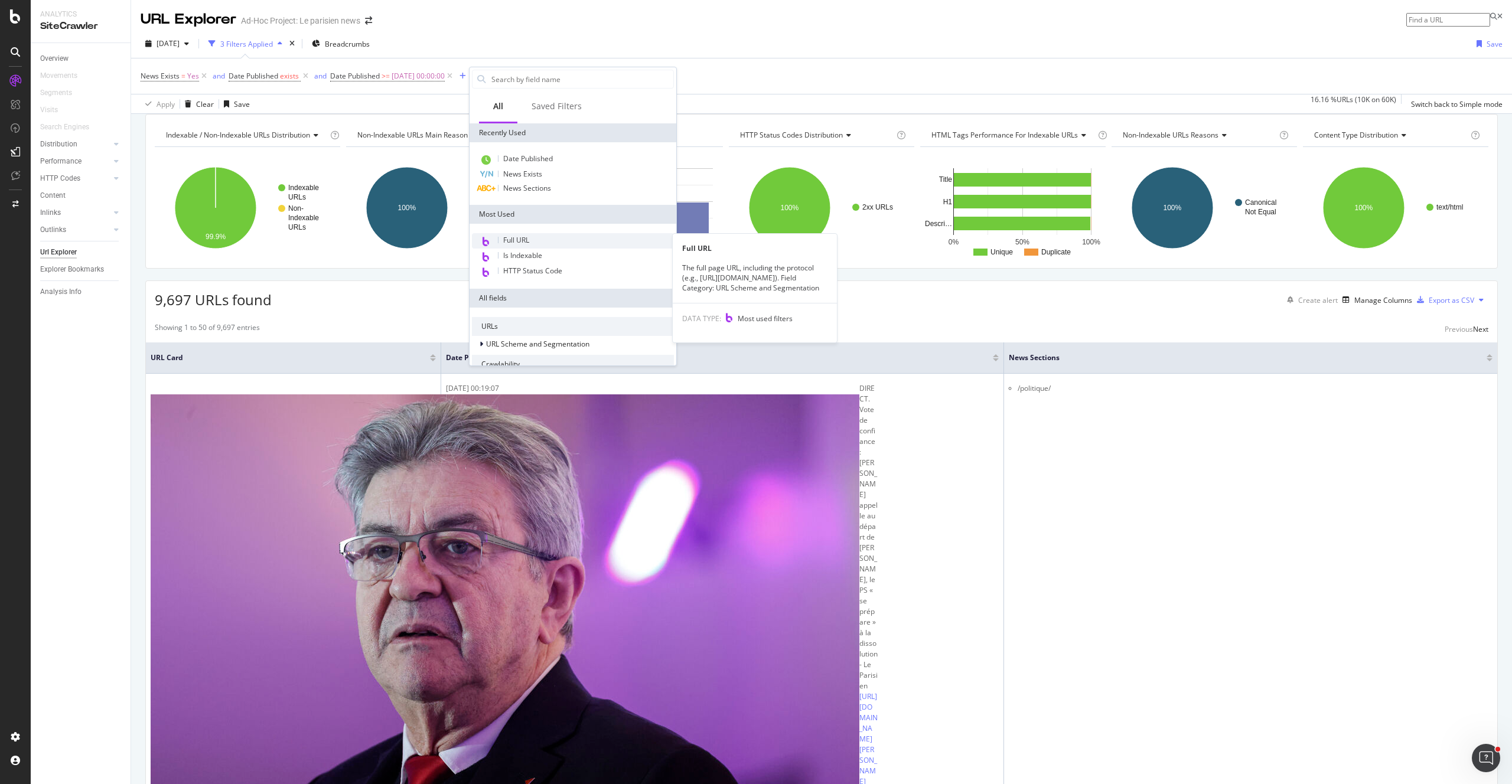
click at [575, 243] on div "Full URL" at bounding box center [572, 241] width 202 height 15
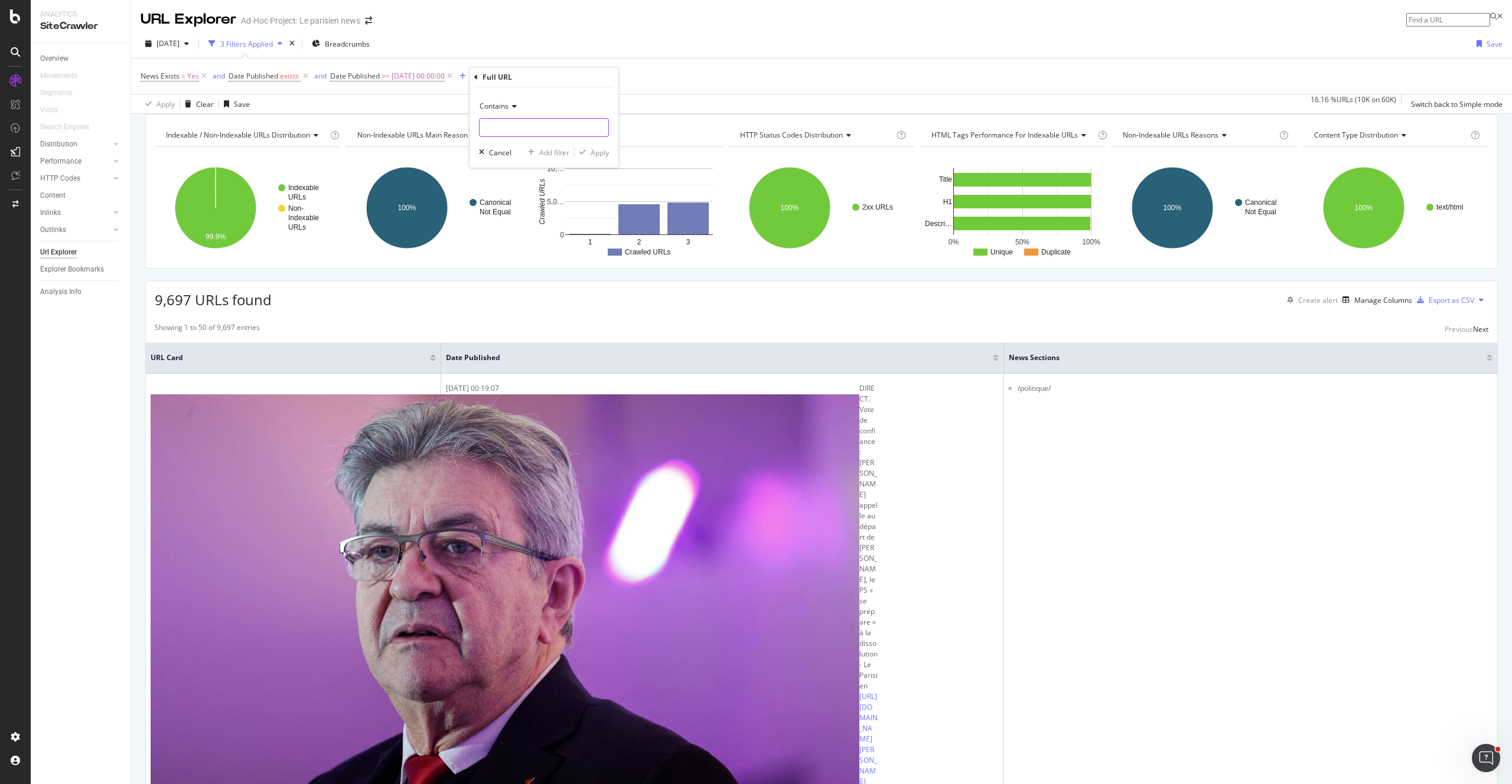
click at [509, 128] on input "text" at bounding box center [544, 127] width 129 height 19
paste input "guide-shopping"
type input "guide-shopping"
click at [583, 150] on icon "button" at bounding box center [583, 152] width 7 height 7
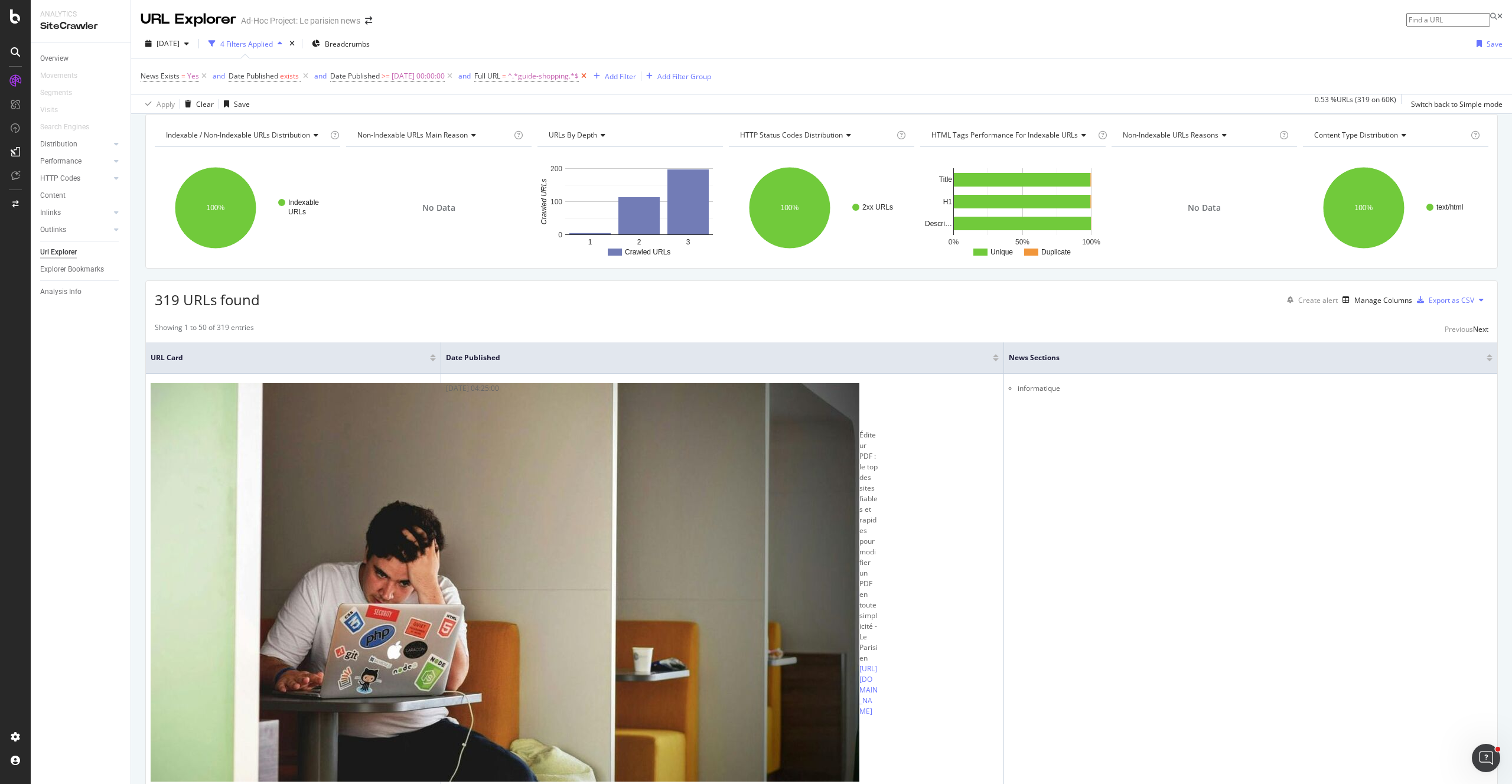
click at [589, 79] on icon at bounding box center [584, 76] width 10 height 12
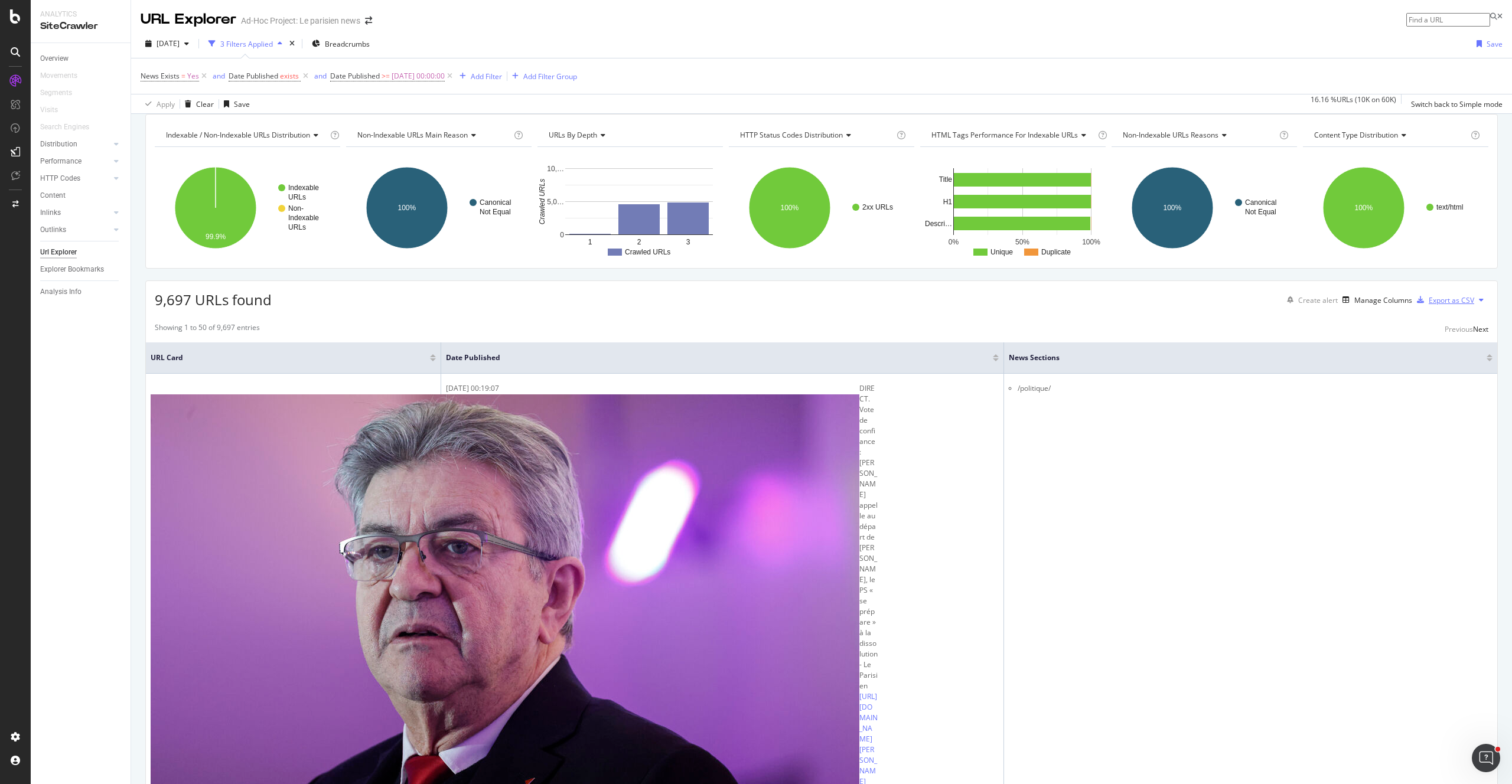
click at [1438, 305] on div "Export as CSV" at bounding box center [1451, 301] width 46 height 10
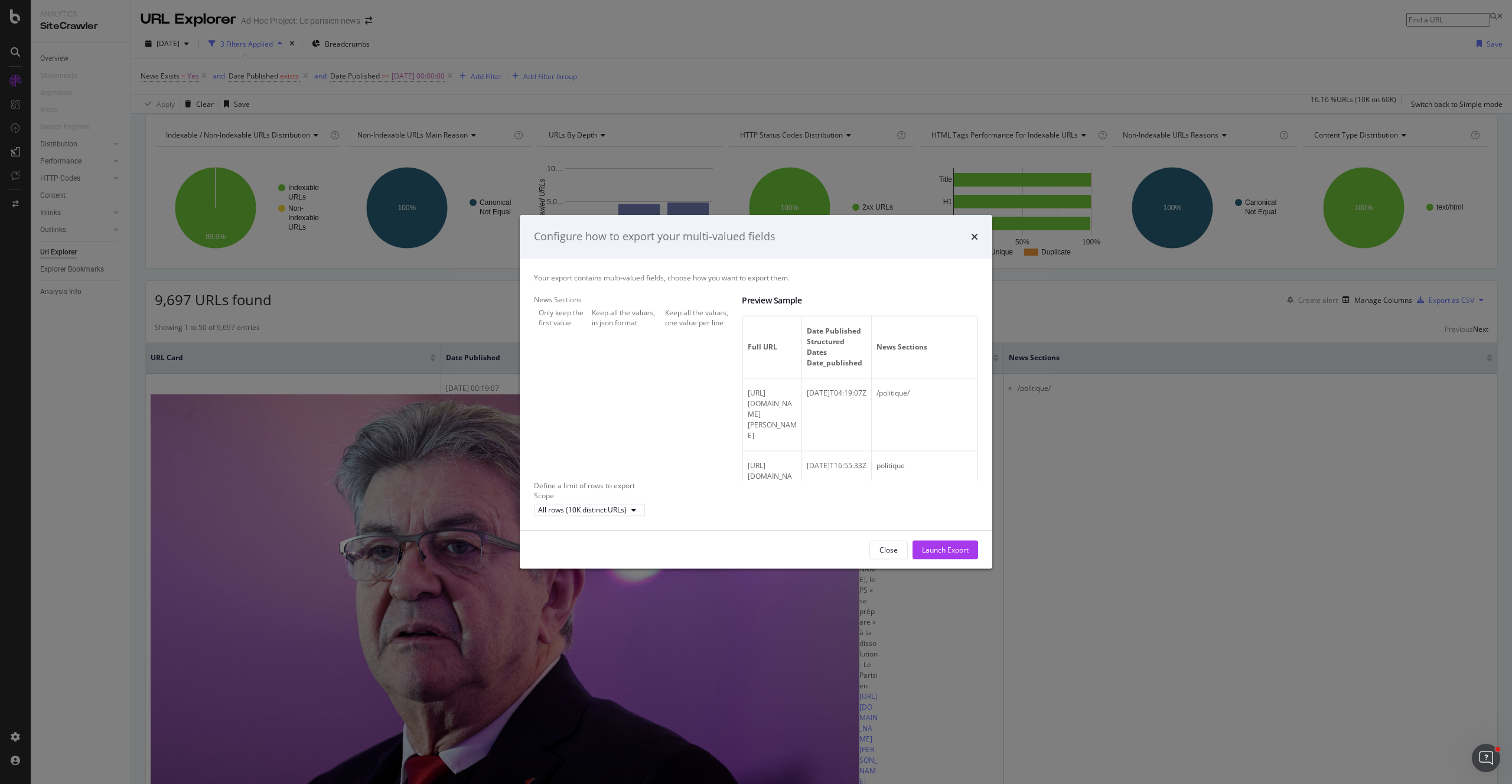
drag, startPoint x: 950, startPoint y: 561, endPoint x: 768, endPoint y: 551, distance: 182.3
click at [755, 547] on div "Close Launch Export" at bounding box center [756, 550] width 473 height 38
click at [971, 232] on icon "times" at bounding box center [974, 236] width 7 height 9
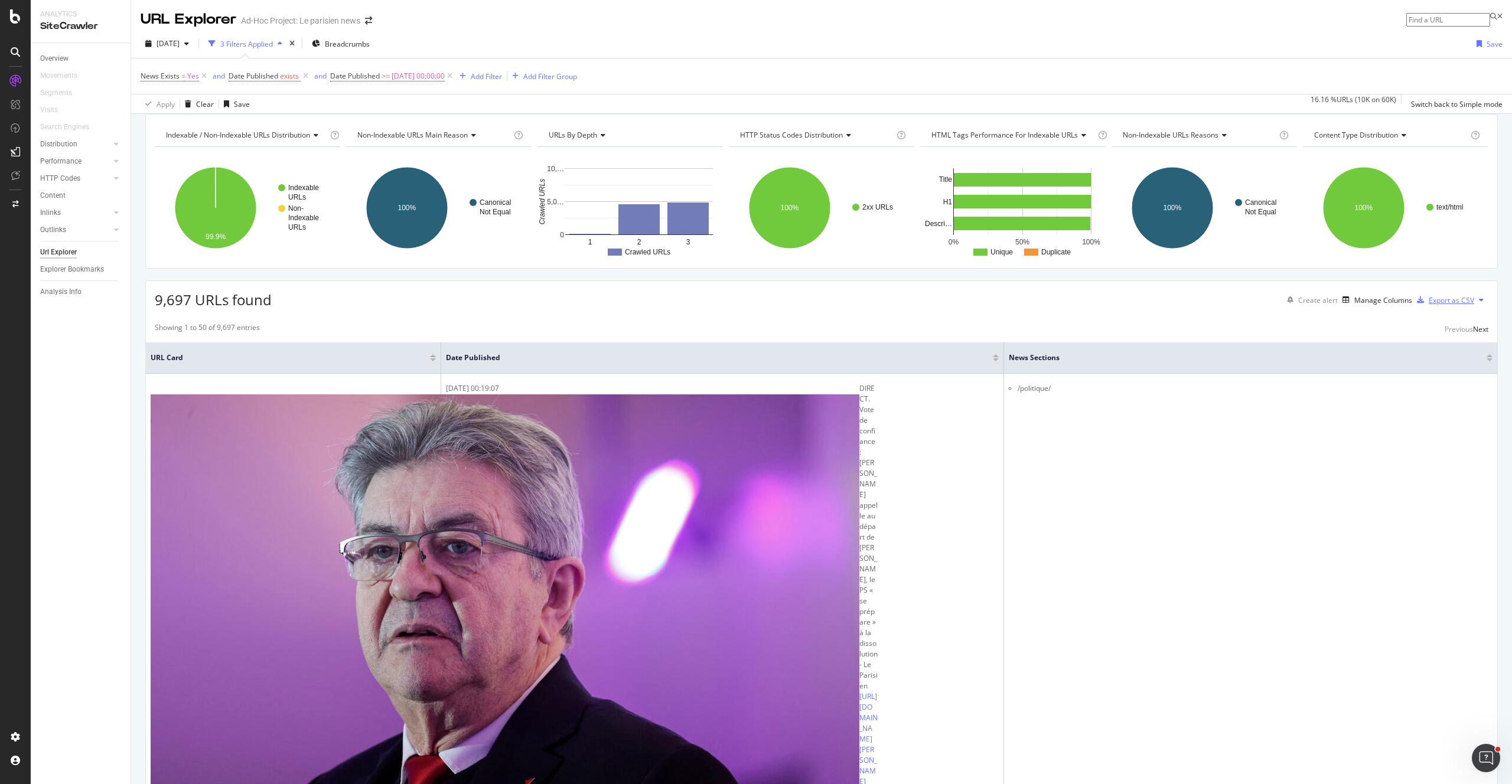
click at [1444, 305] on div "Export as CSV" at bounding box center [1451, 301] width 46 height 10
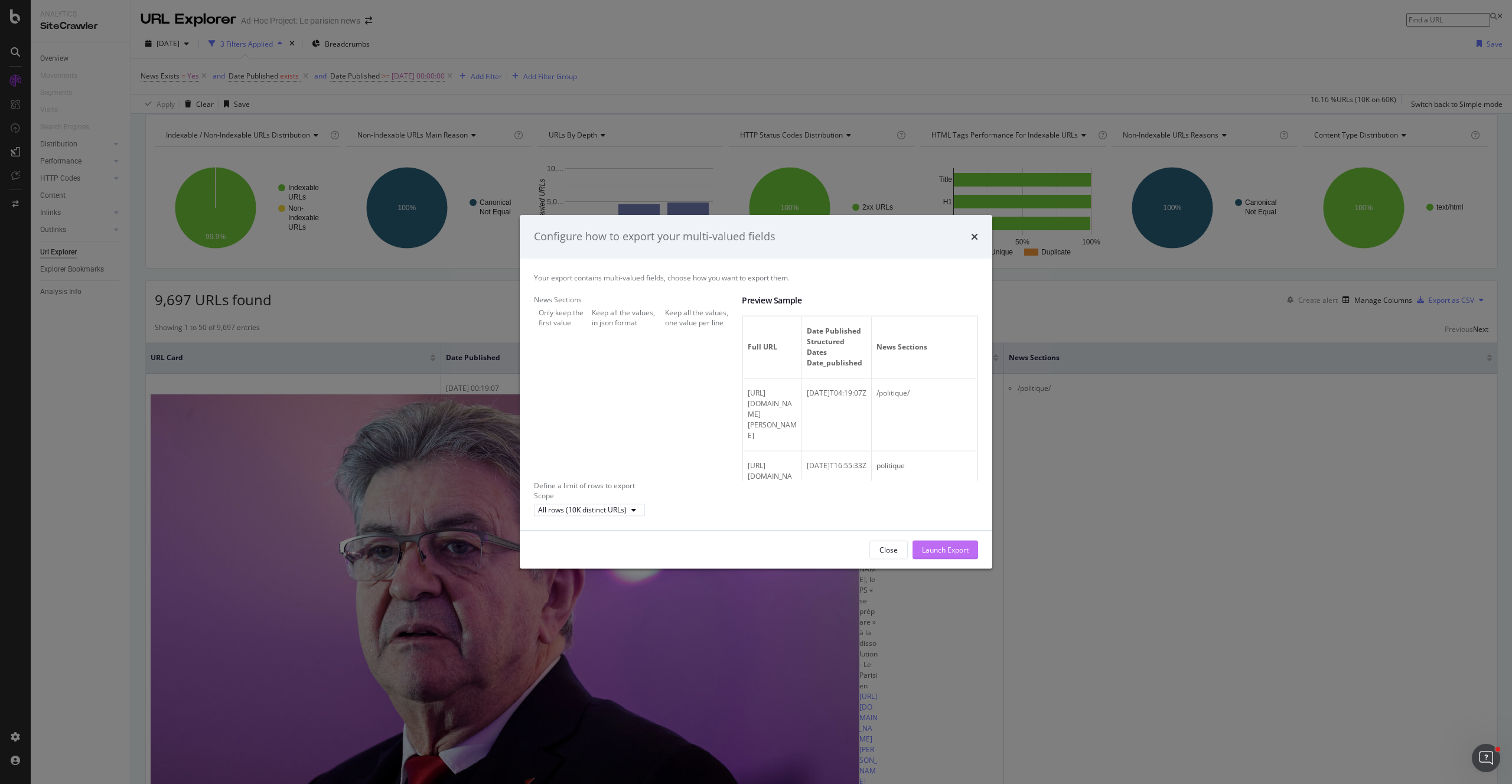
click at [942, 555] on div "Launch Export" at bounding box center [945, 550] width 47 height 10
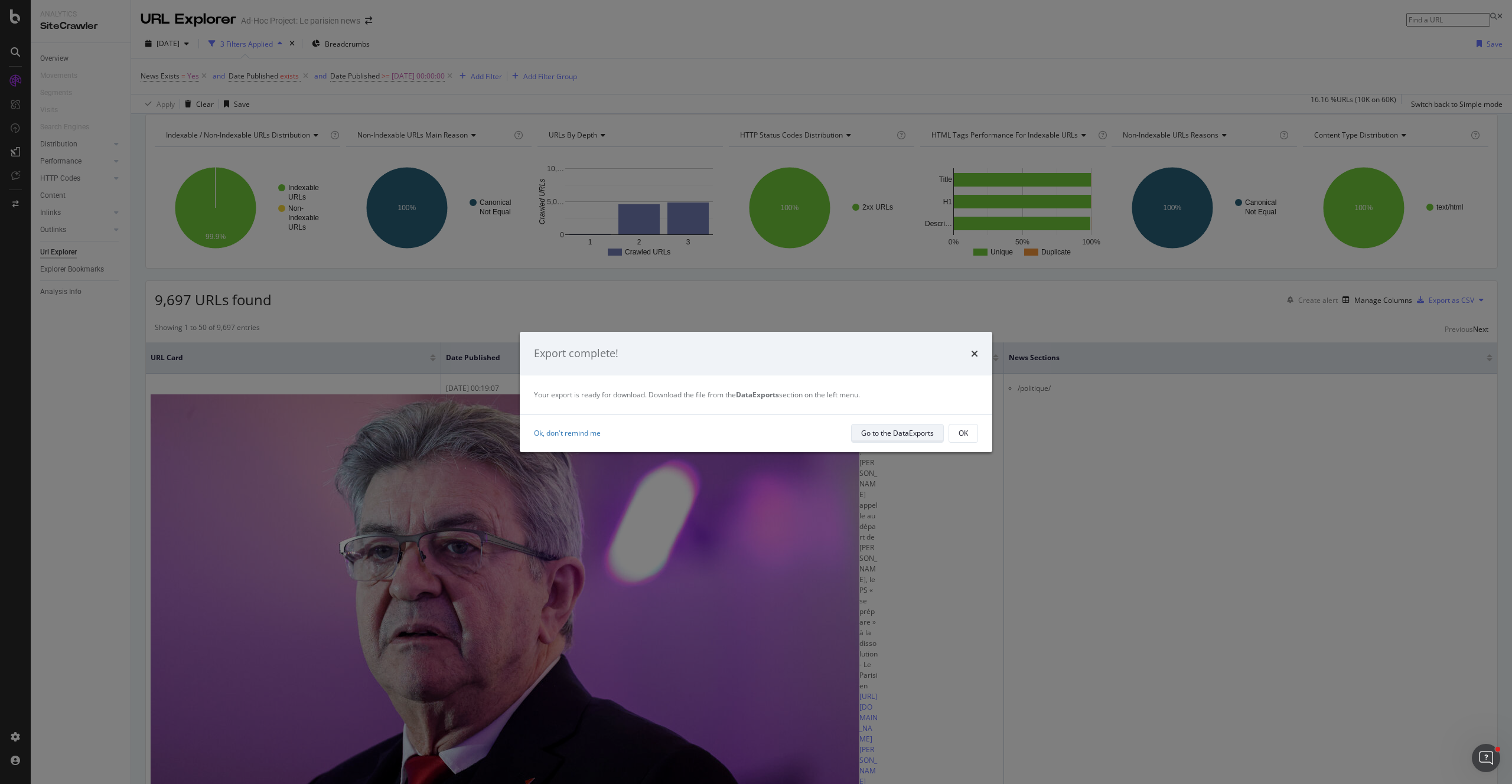
click at [919, 436] on div "Go to the DataExports" at bounding box center [897, 433] width 72 height 10
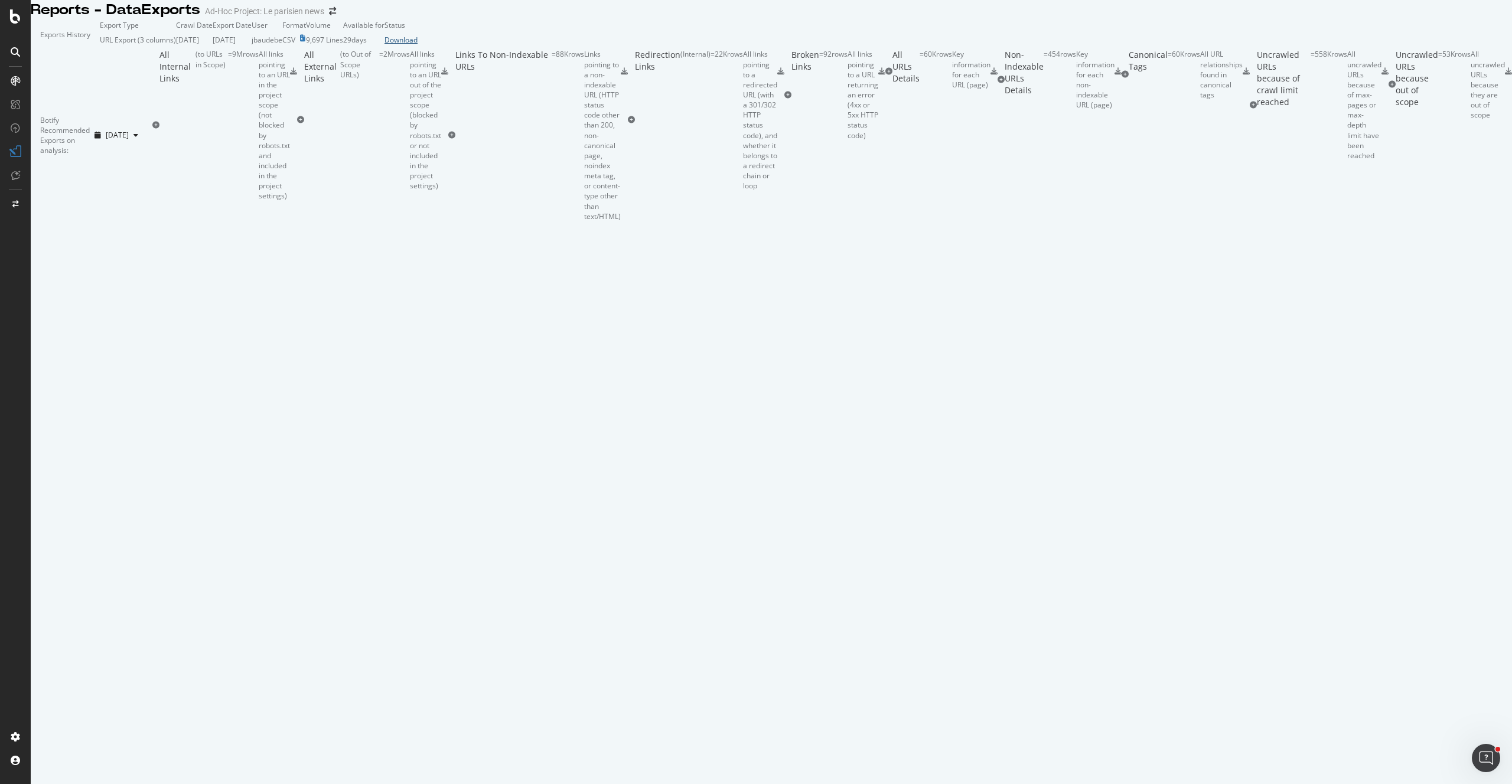
click at [418, 45] on div "Download" at bounding box center [401, 40] width 33 height 10
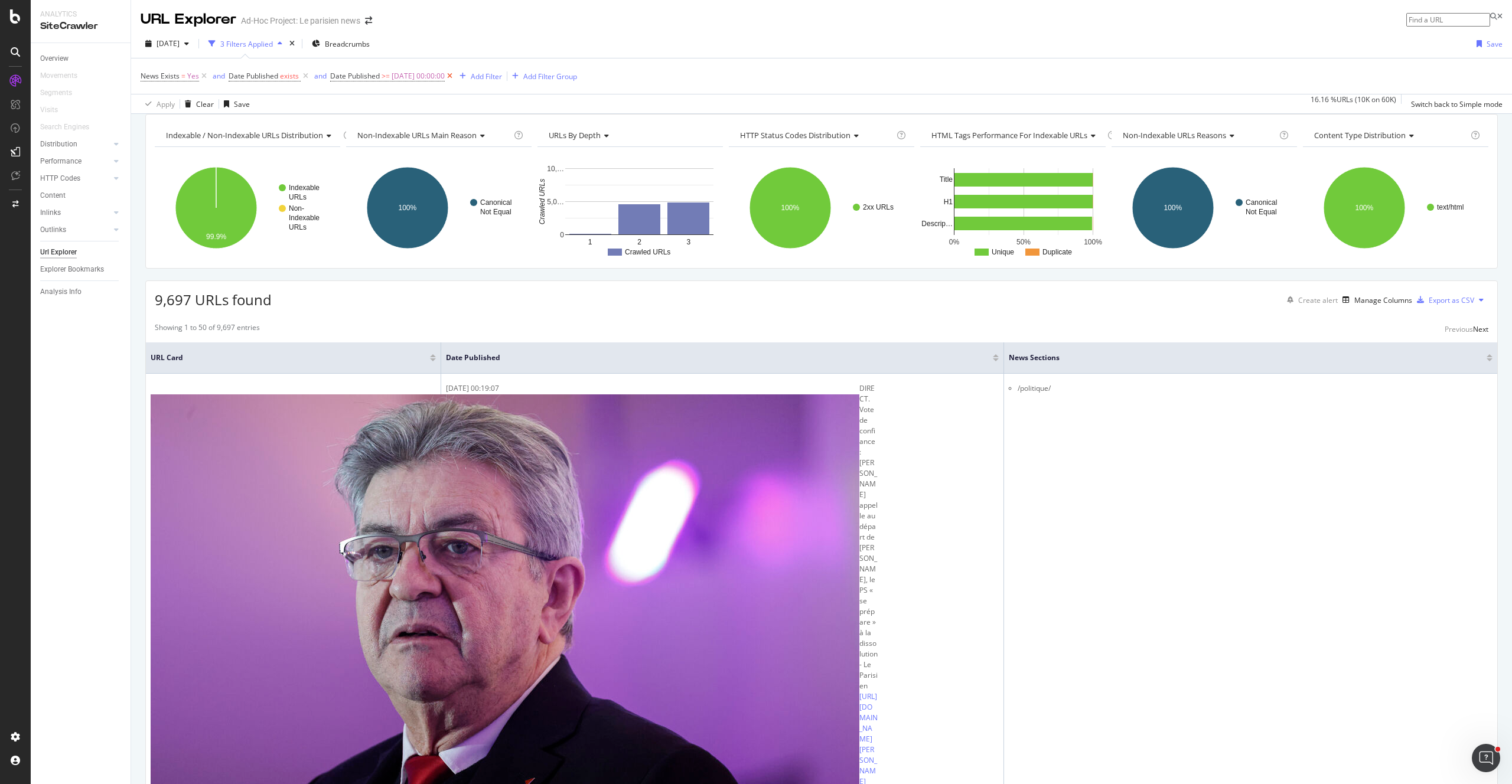
click at [455, 77] on icon at bounding box center [450, 76] width 10 height 12
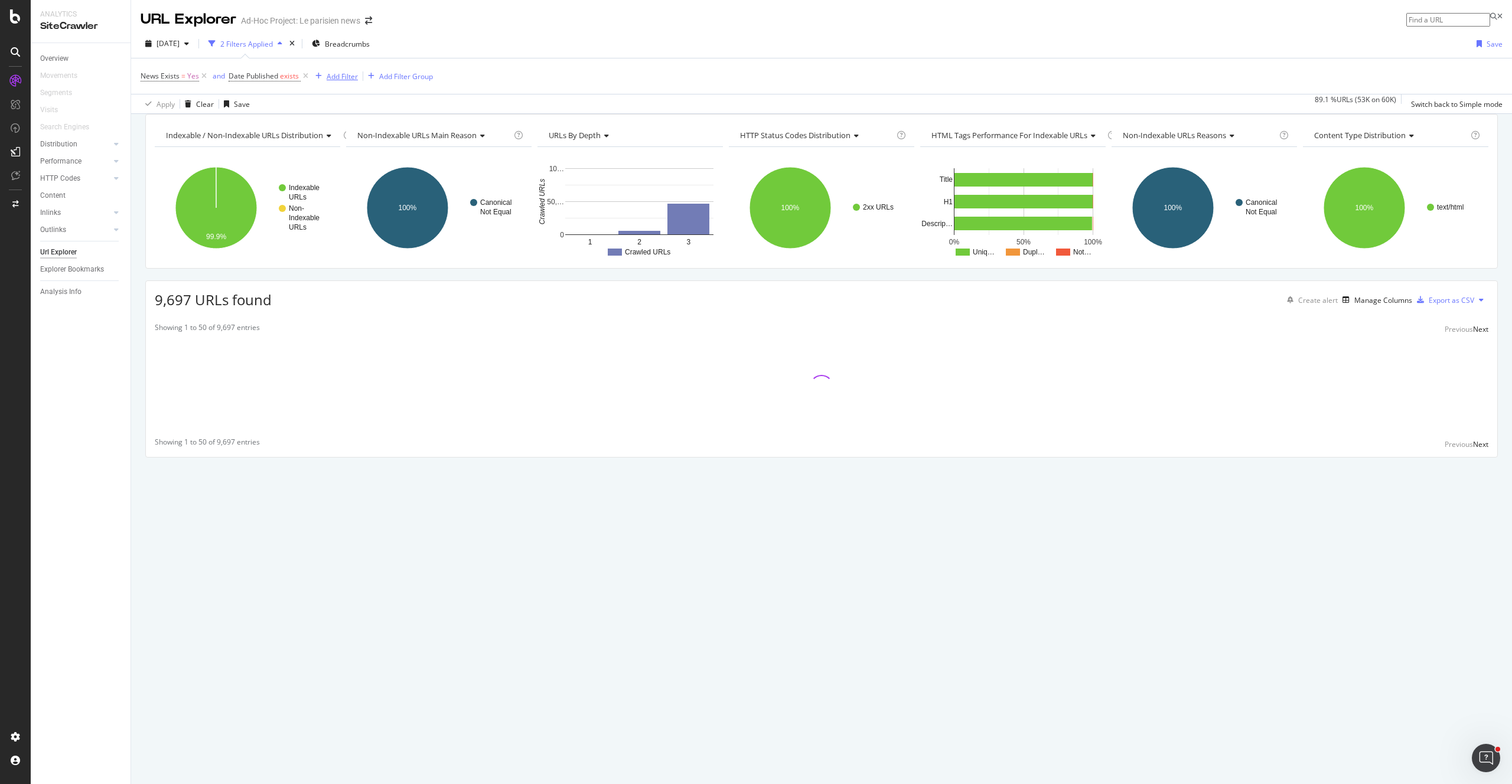
click at [337, 74] on div "Add Filter" at bounding box center [342, 77] width 31 height 10
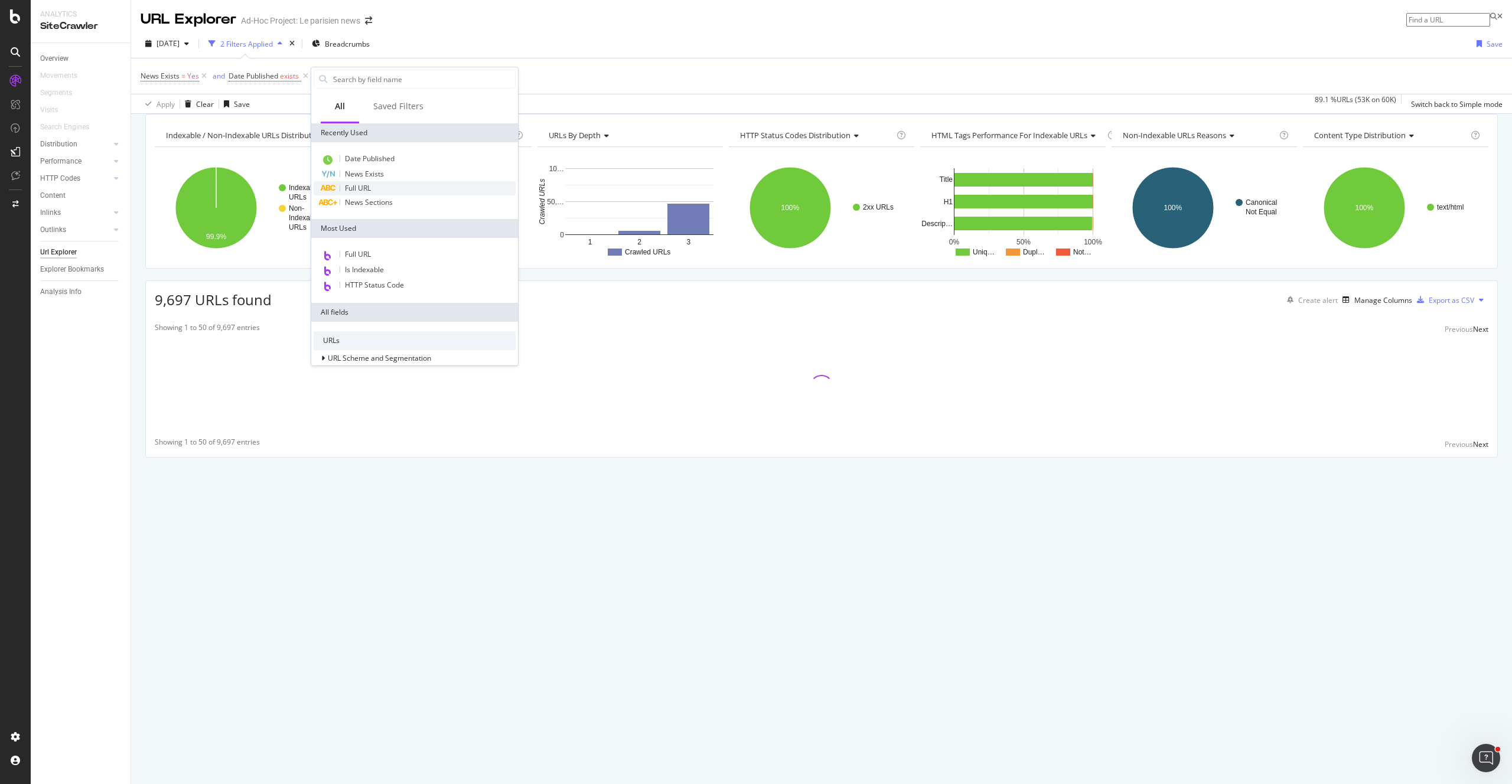
click at [402, 184] on div "Full URL" at bounding box center [414, 189] width 202 height 14
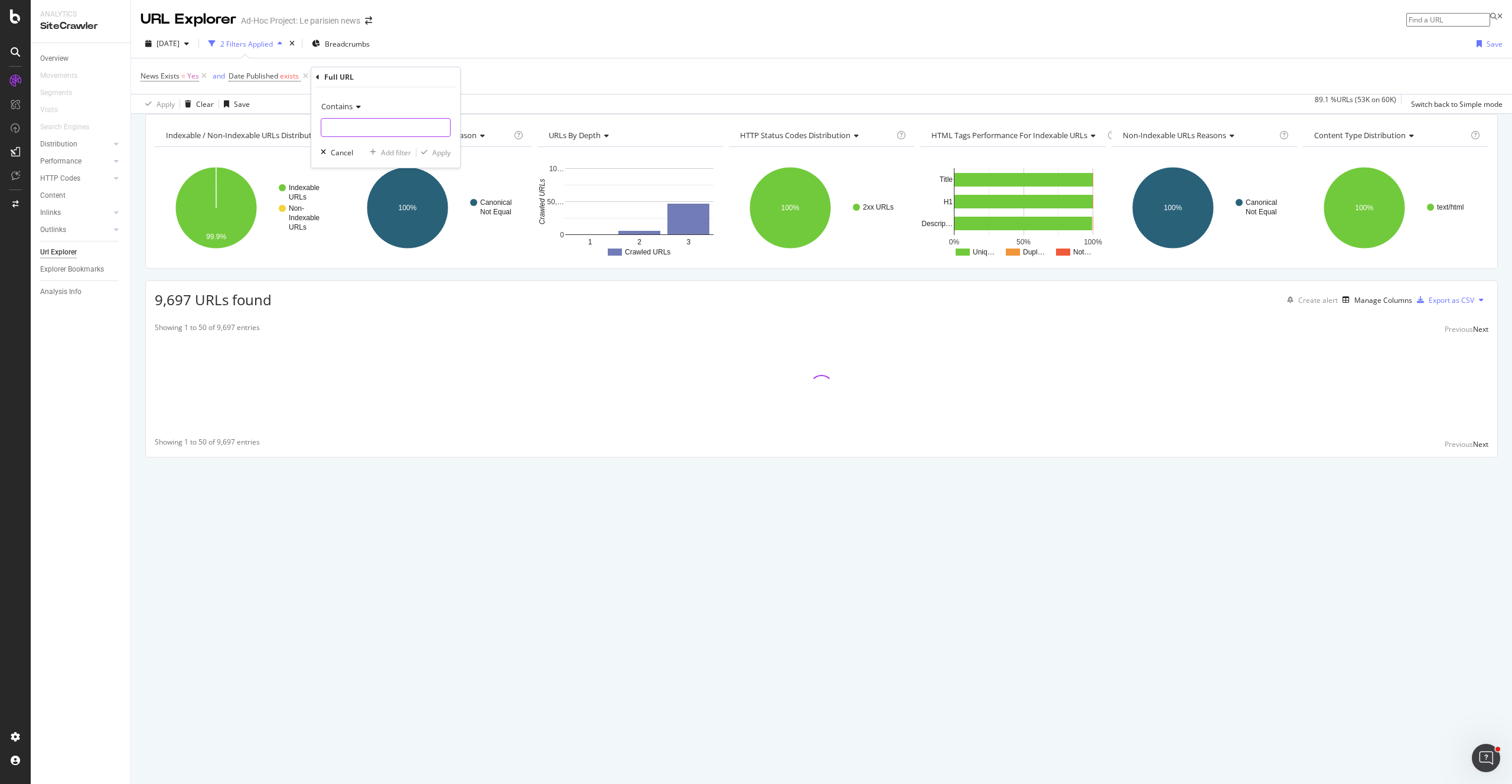
click at [365, 131] on input "text" at bounding box center [385, 127] width 129 height 19
paste input "6F6C3HN2GBFERDEYSZ3TGVKANI"
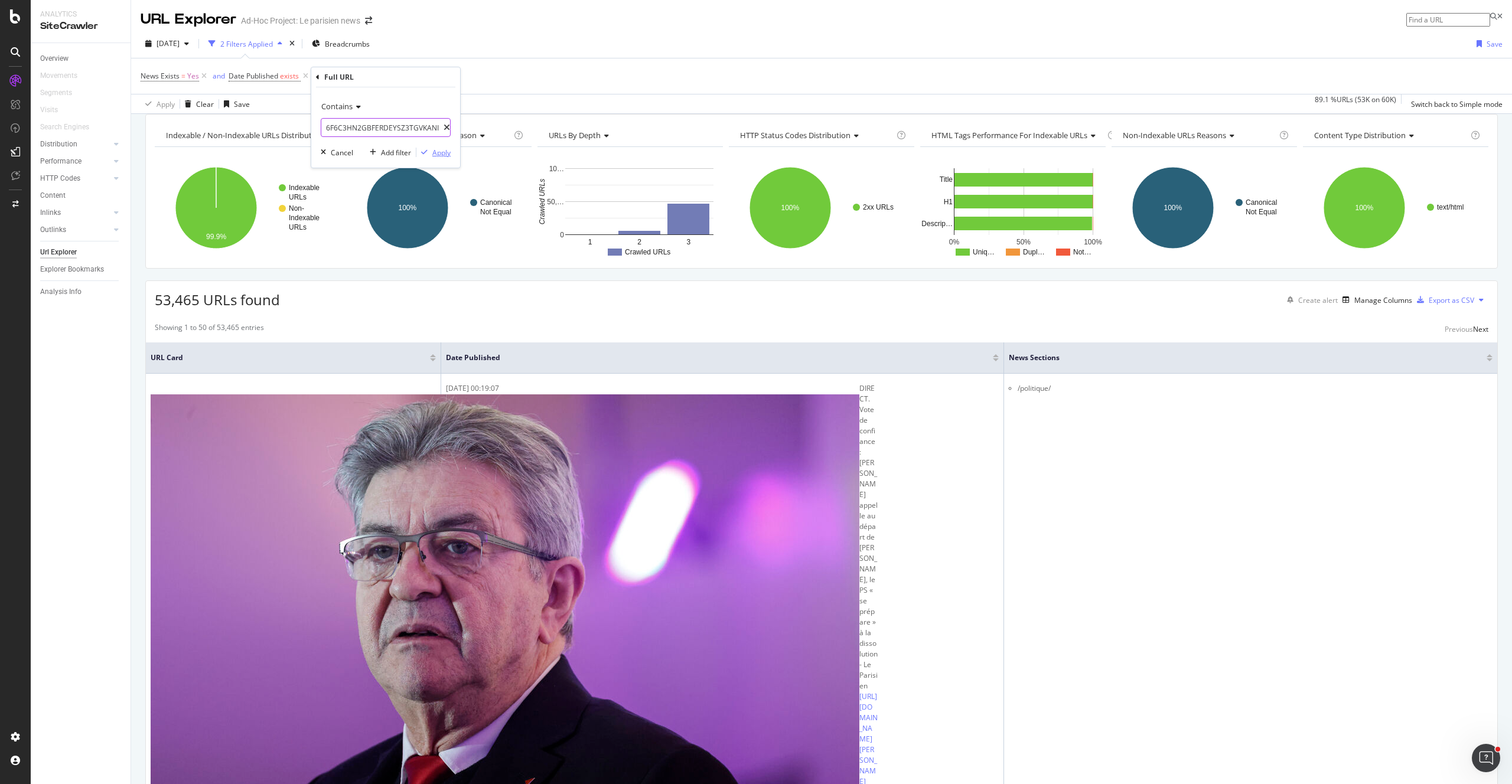
type input "6F6C3HN2GBFERDEYSZ3TGVKANI"
click at [432, 153] on div "Apply" at bounding box center [441, 152] width 18 height 10
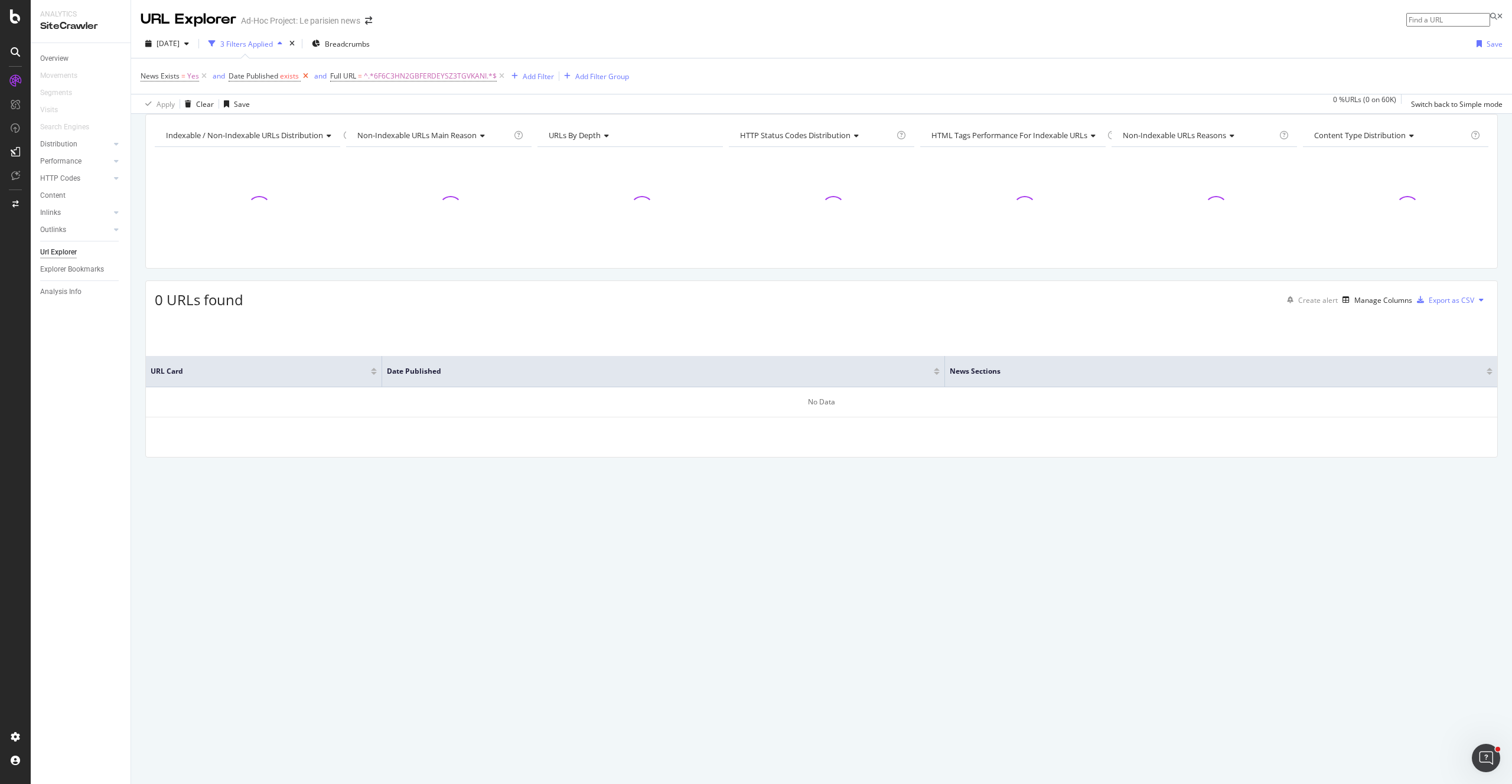
click at [307, 79] on icon at bounding box center [306, 76] width 10 height 12
click at [205, 77] on icon at bounding box center [204, 76] width 10 height 12
click at [307, 75] on icon at bounding box center [312, 76] width 10 height 12
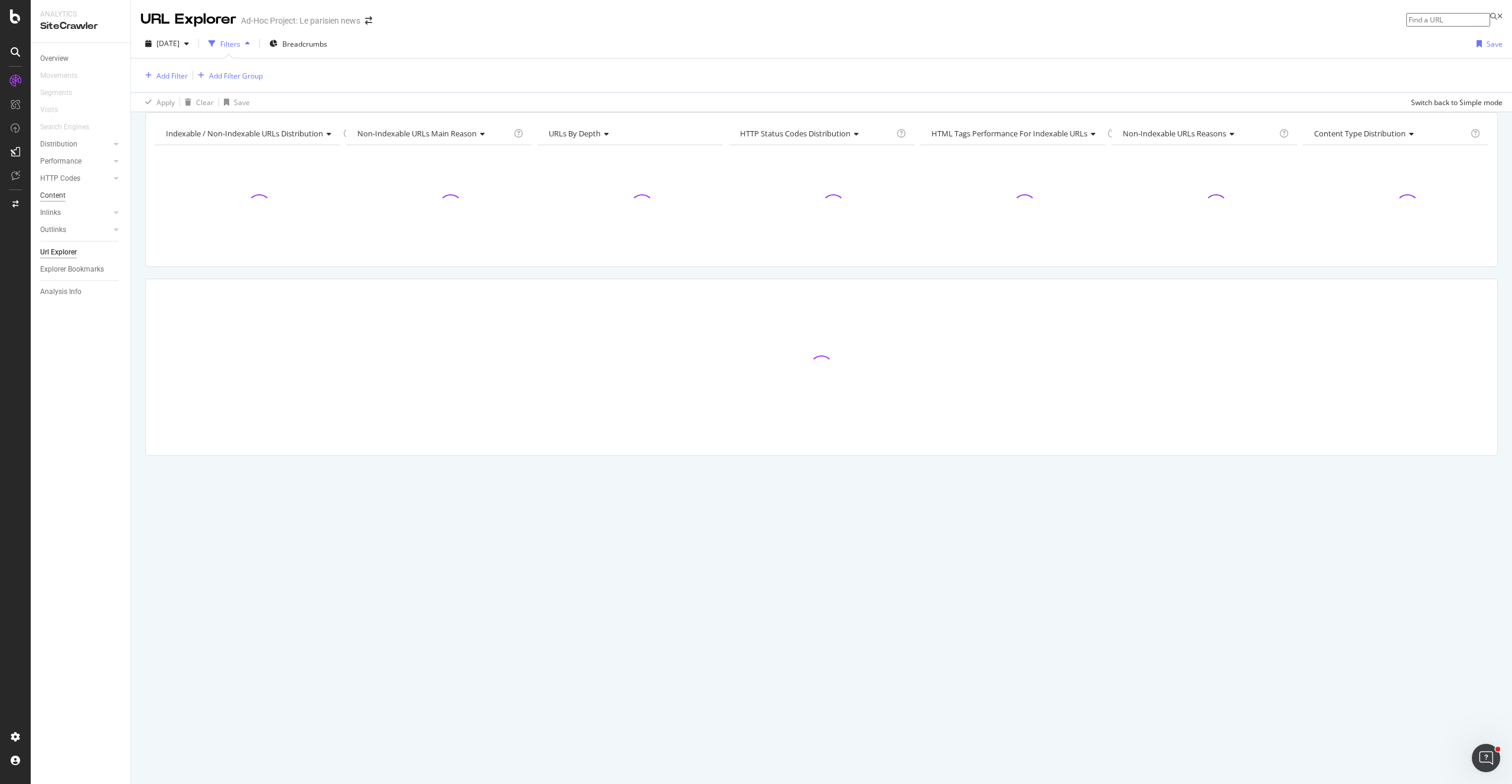
click at [60, 194] on div "Content" at bounding box center [53, 195] width 25 height 12
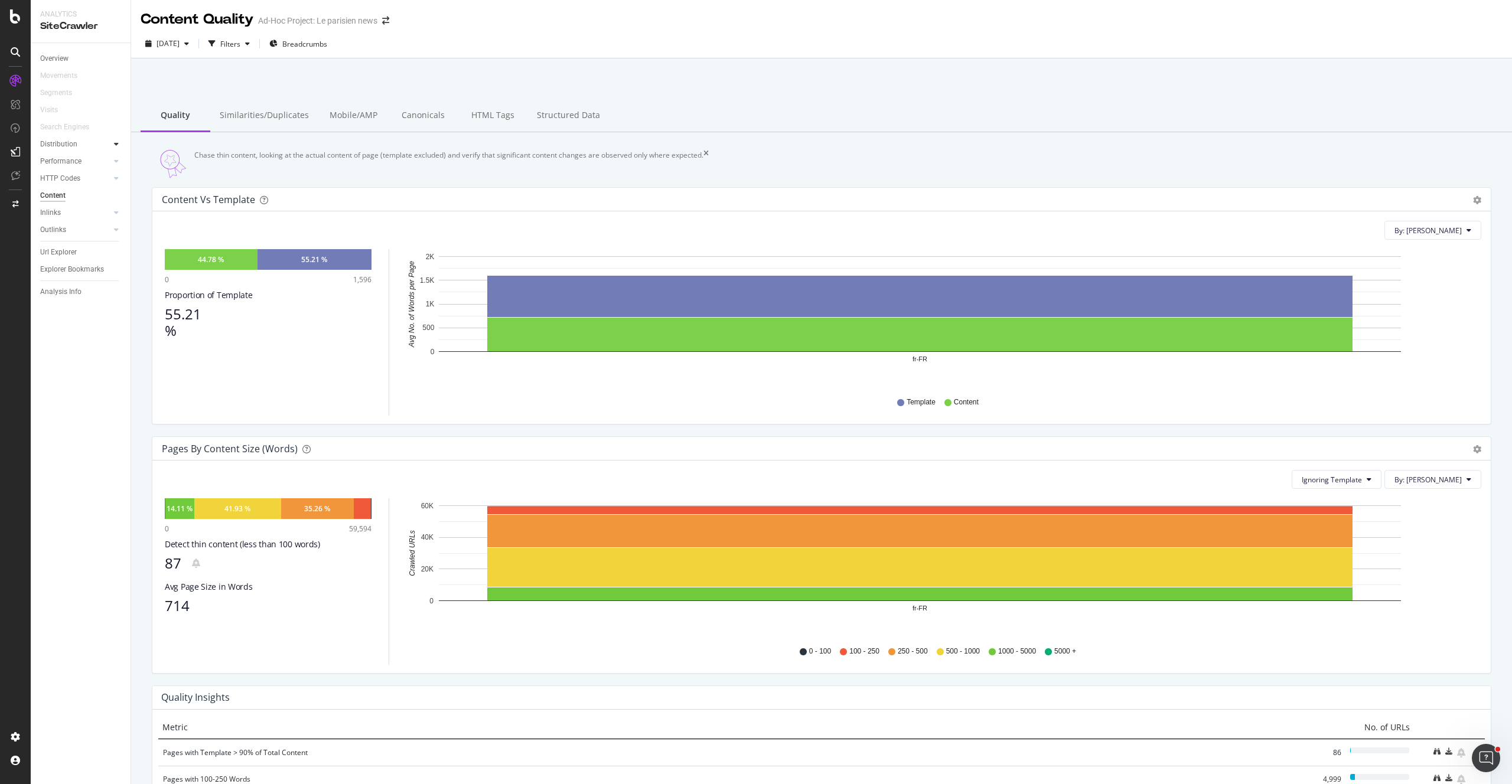
click at [114, 144] on icon at bounding box center [116, 144] width 5 height 7
click at [59, 159] on div "Top Charts" at bounding box center [63, 161] width 35 height 12
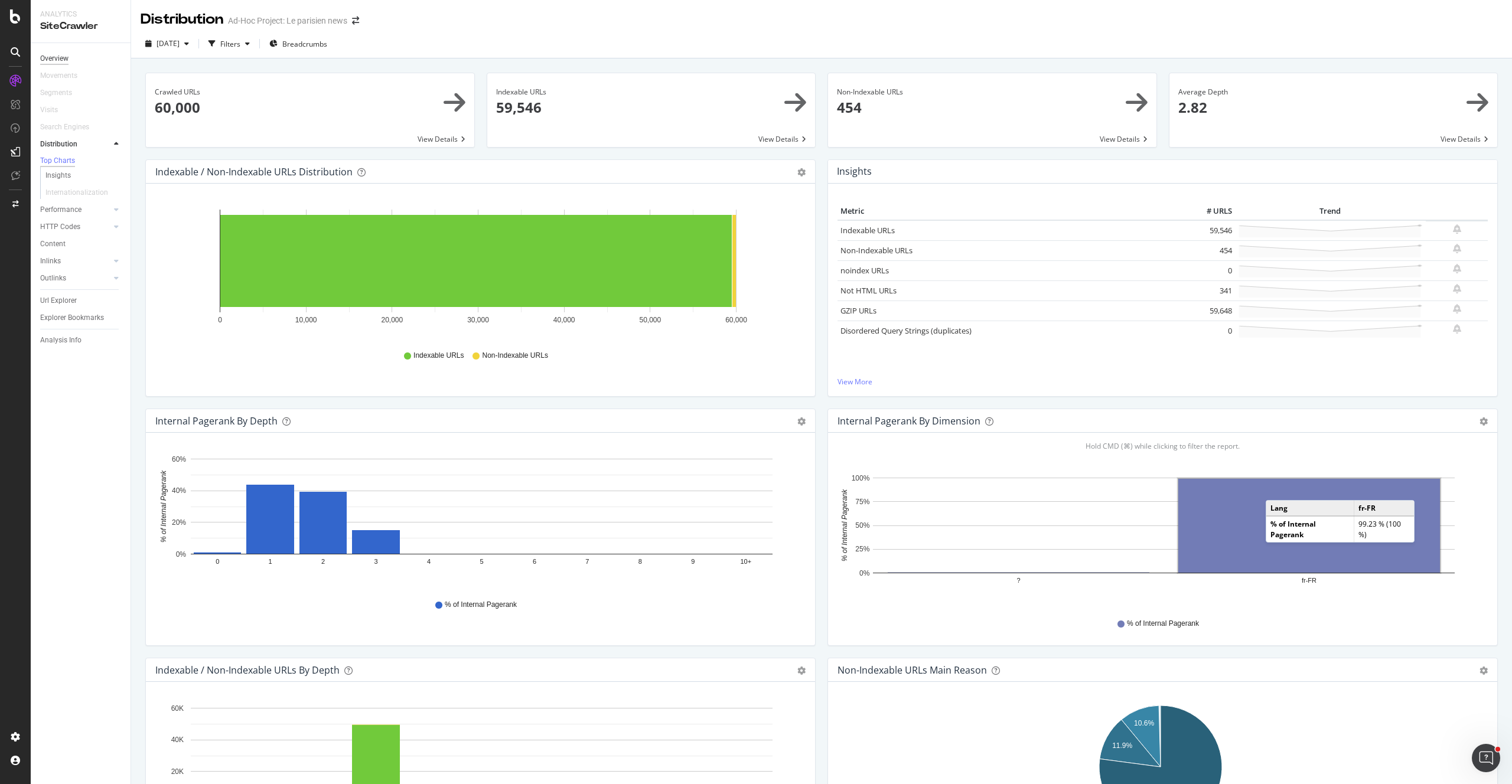
click at [55, 60] on div "Overview" at bounding box center [54, 59] width 28 height 12
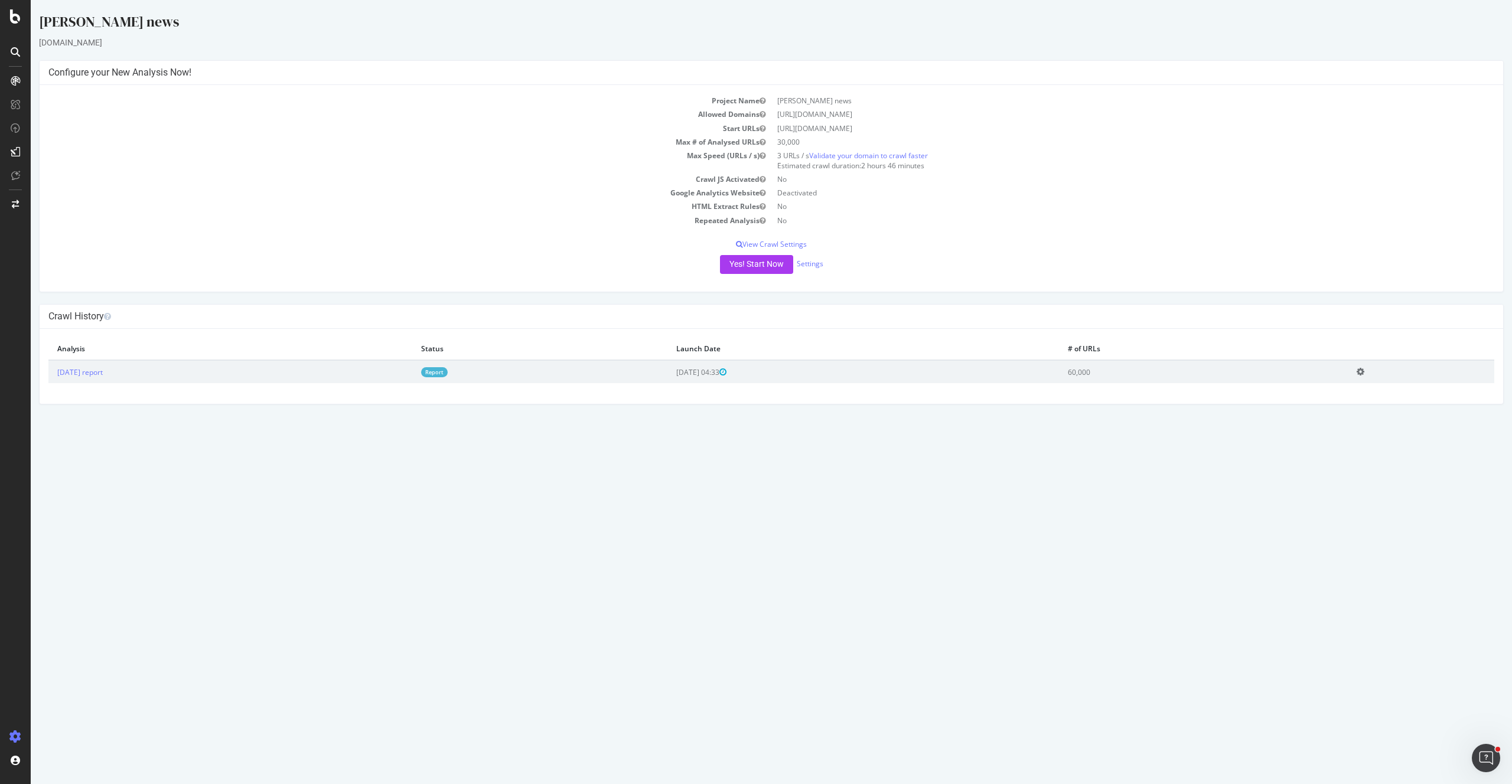
click at [1364, 369] on icon at bounding box center [1360, 371] width 8 height 9
click at [746, 267] on button "Yes! Start Now" at bounding box center [756, 264] width 73 height 19
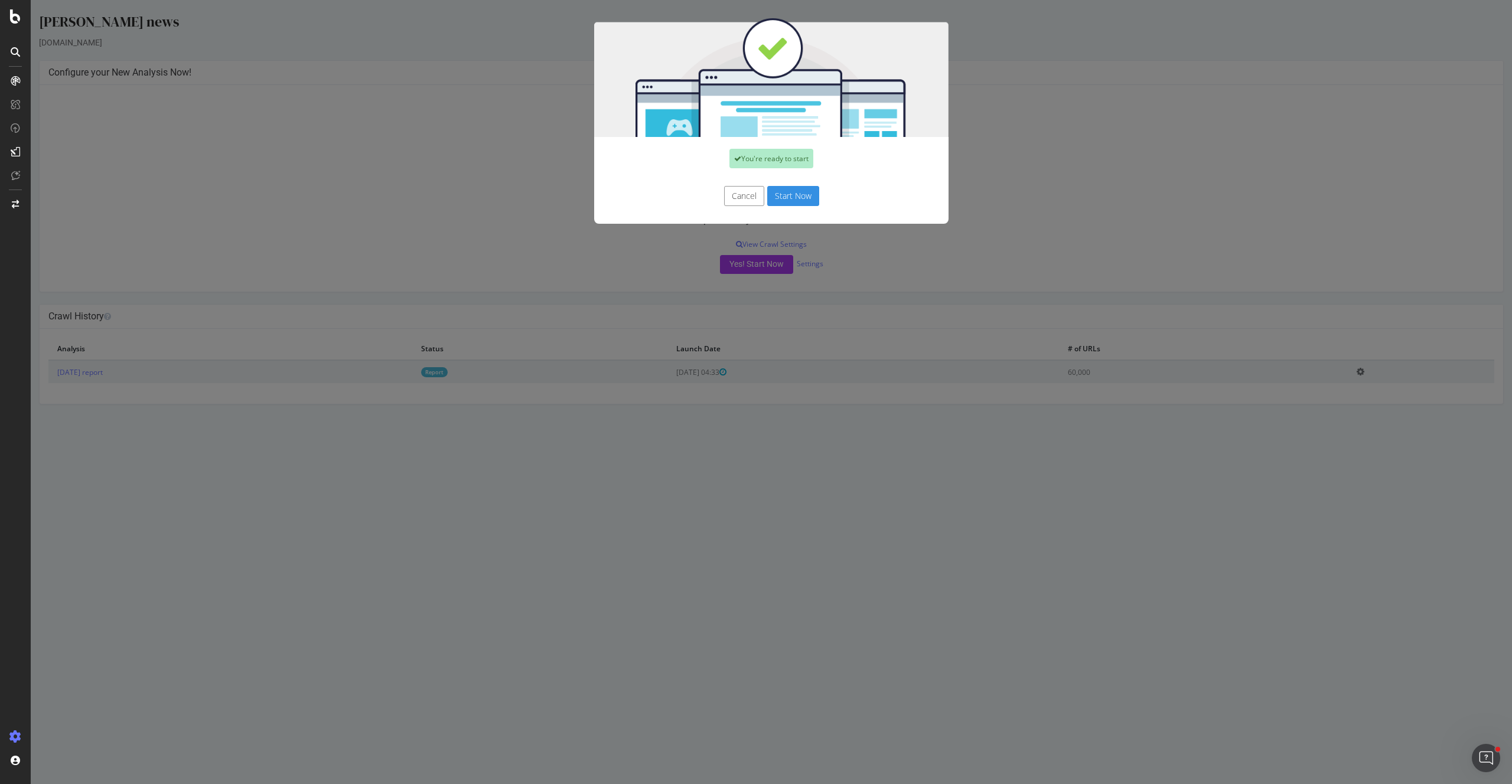
click at [715, 204] on div "Cancel Start Now" at bounding box center [771, 196] width 337 height 20
click at [731, 199] on button "Cancel" at bounding box center [744, 196] width 40 height 20
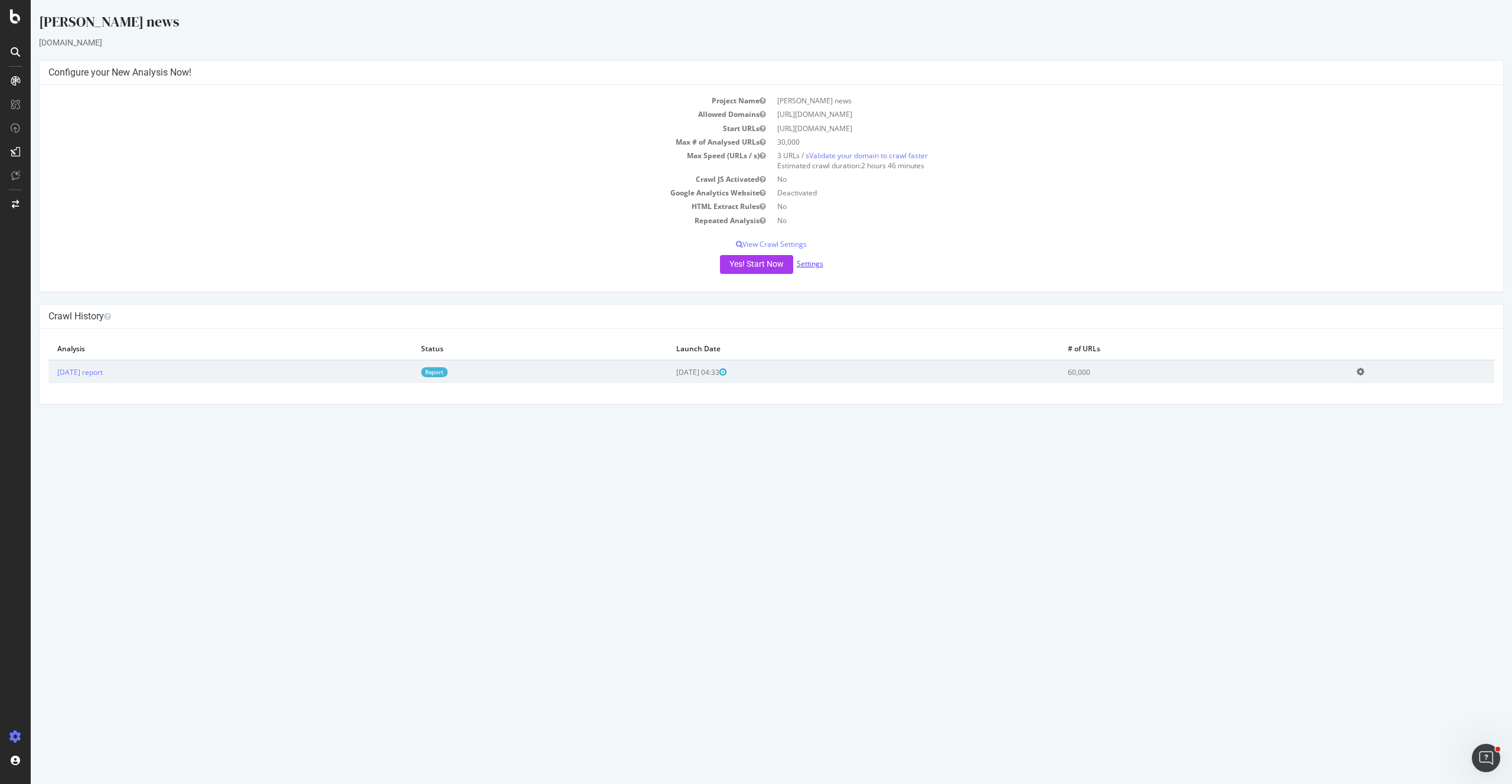
click at [801, 266] on link "Settings" at bounding box center [809, 264] width 27 height 10
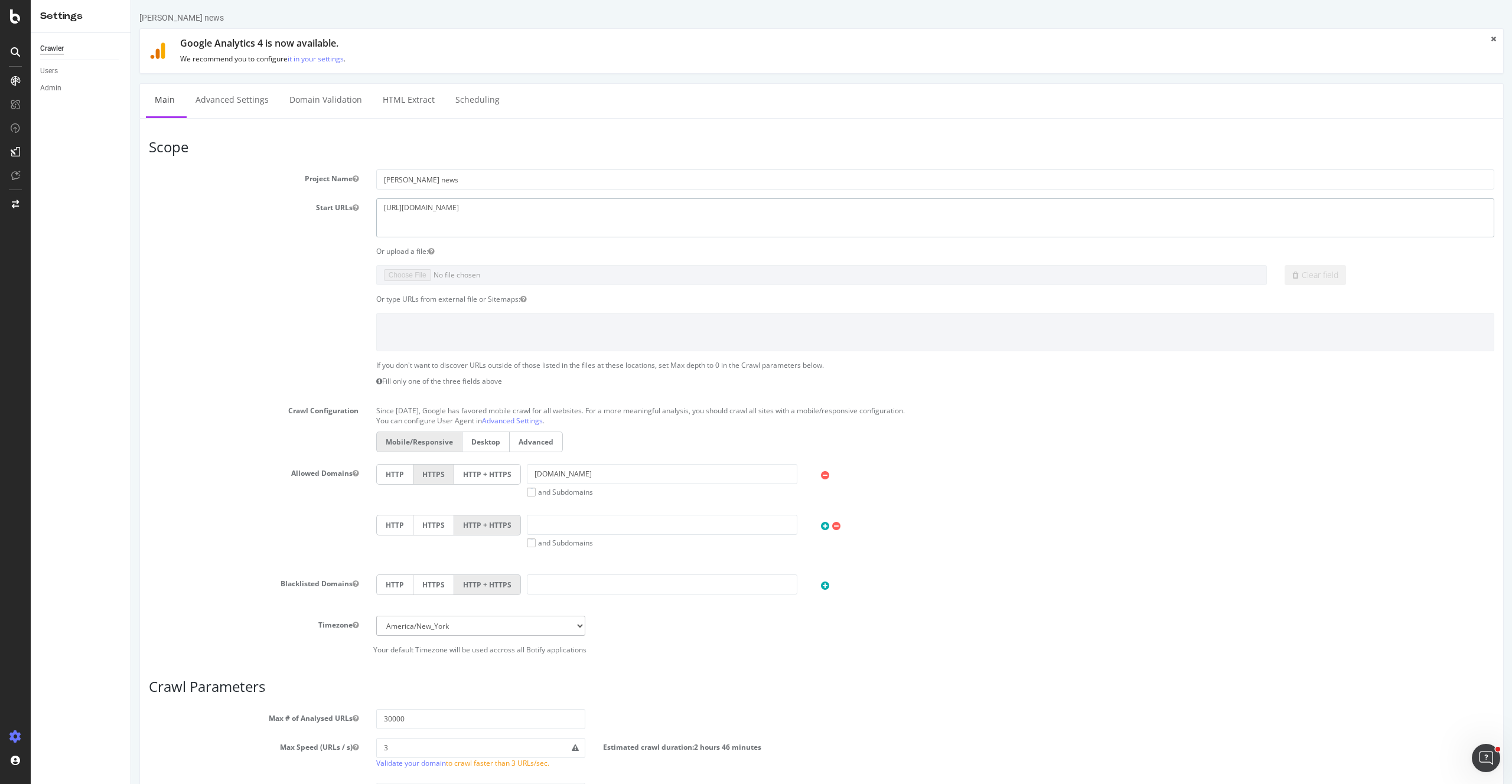
click at [523, 223] on textarea "https://www.leparisien.fr" at bounding box center [935, 217] width 1118 height 38
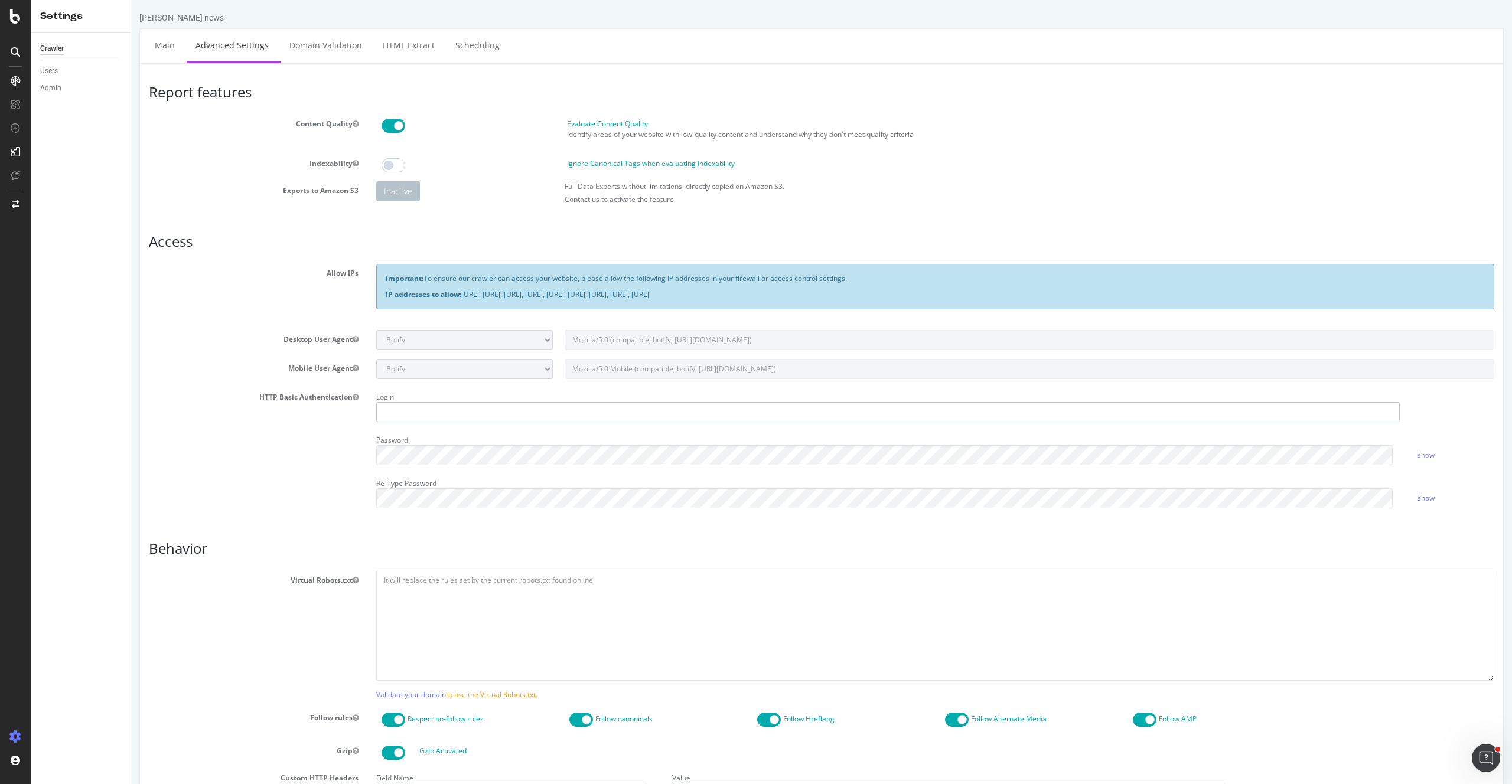
type input "mael"
click at [553, 619] on textarea at bounding box center [935, 625] width 1118 height 109
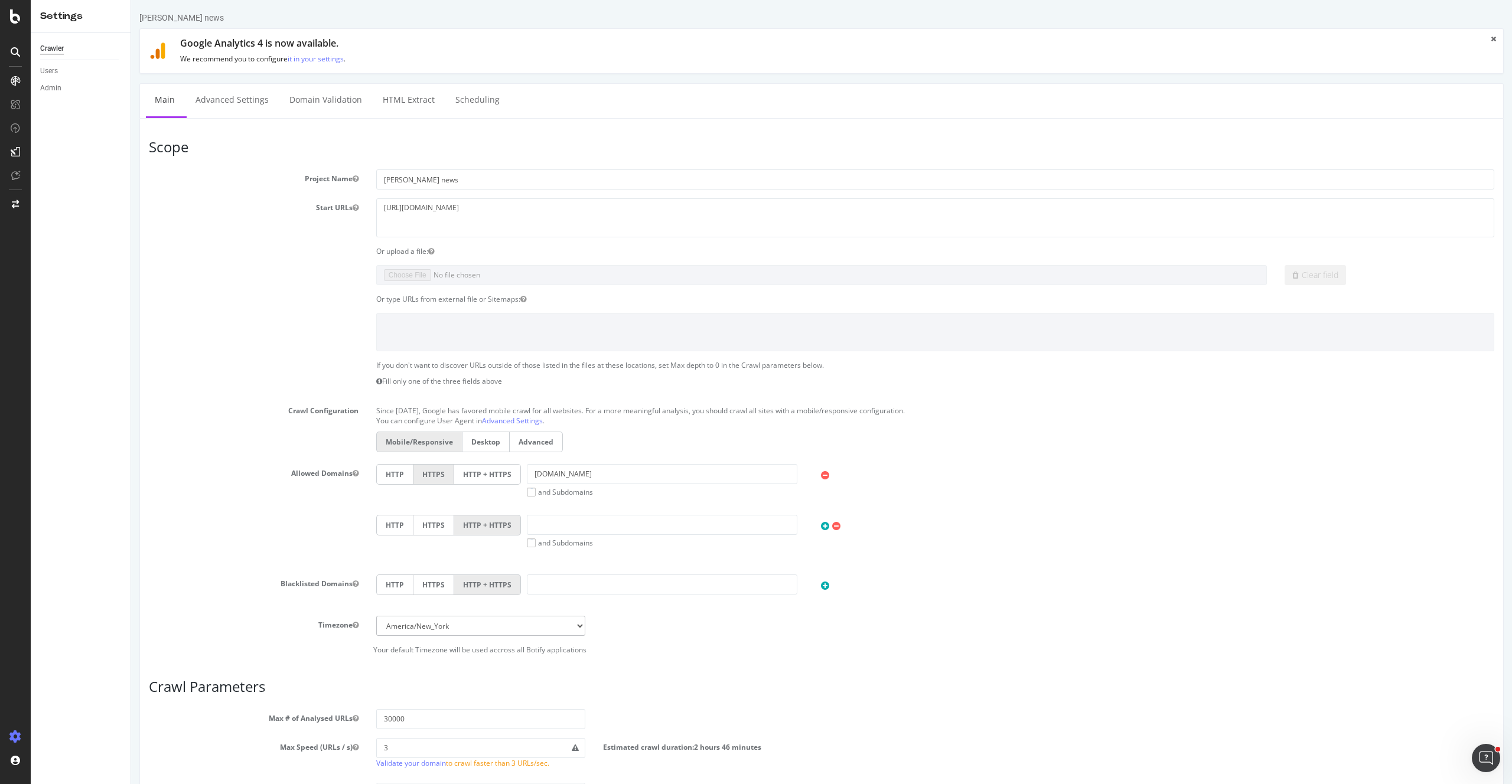
scroll to position [230, 0]
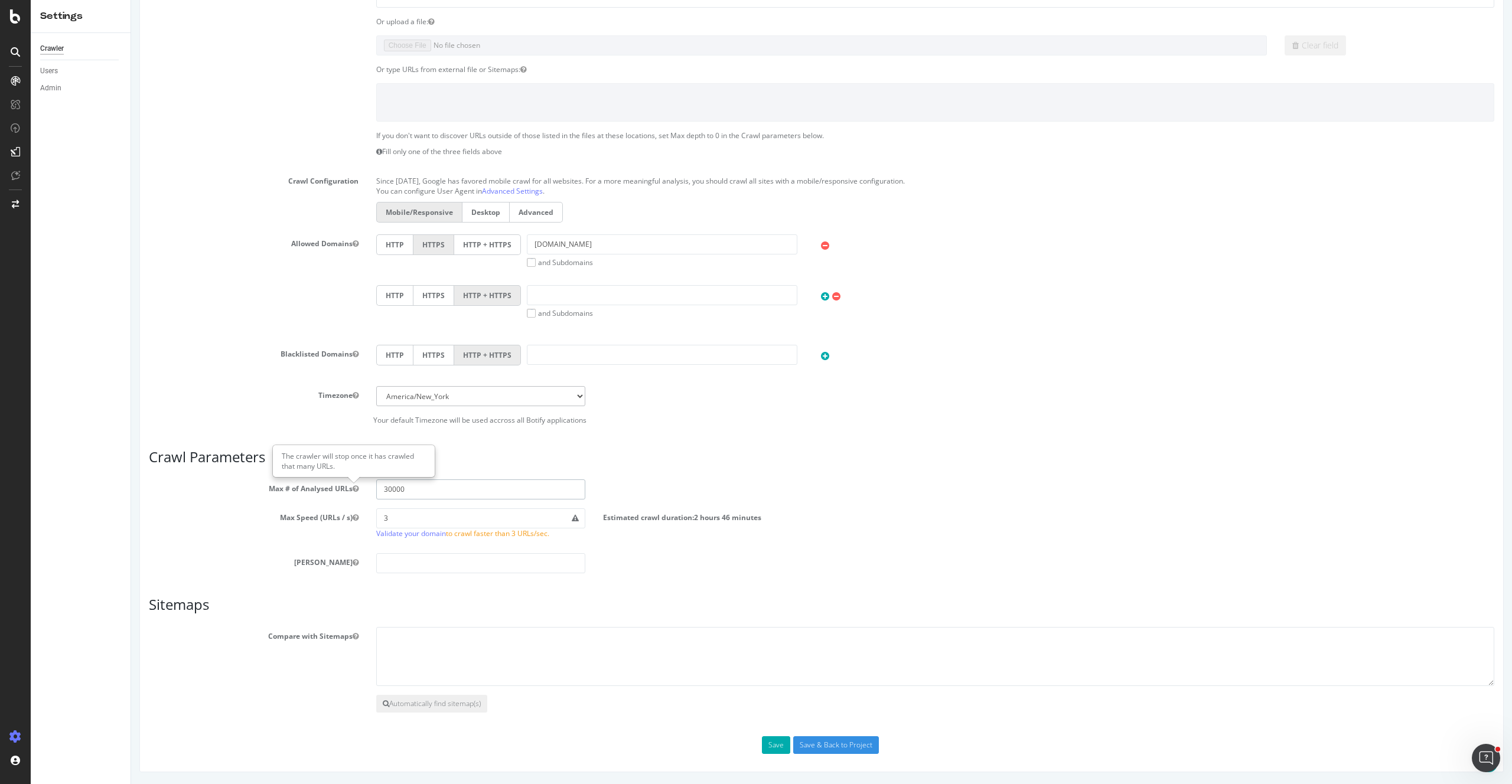
drag, startPoint x: 429, startPoint y: 496, endPoint x: 328, endPoint y: 486, distance: 101.5
click at [328, 486] on div "Max # of Analysed URLs 30000" at bounding box center [822, 489] width 1363 height 20
type input "300000"
click at [763, 616] on article "Sitemaps Compare with Sitemaps Automatically find sitemap(s)" at bounding box center [821, 655] width 1345 height 116
click at [815, 741] on input "Save & Back to Project" at bounding box center [836, 745] width 85 height 18
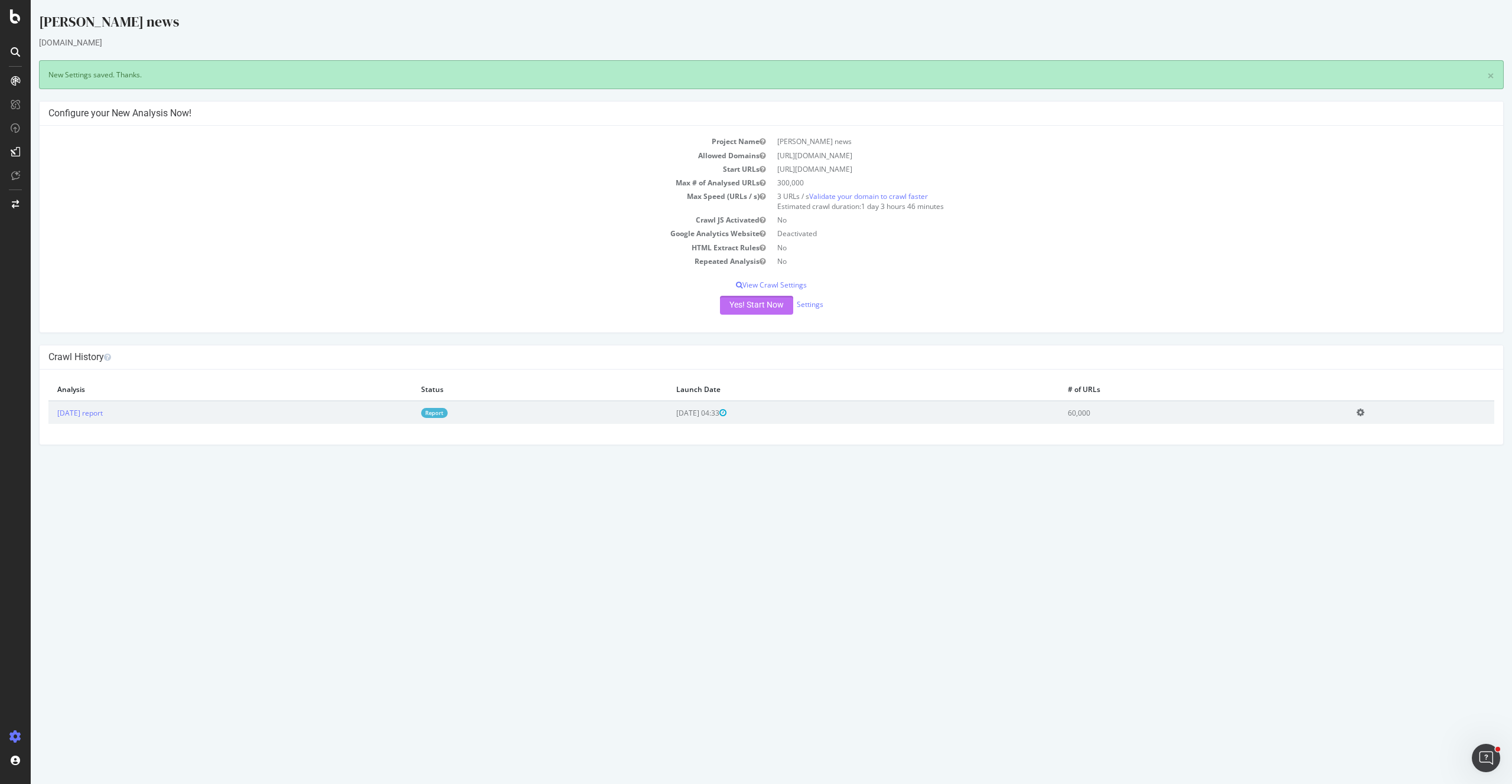
click at [757, 302] on button "Yes! Start Now" at bounding box center [756, 305] width 73 height 19
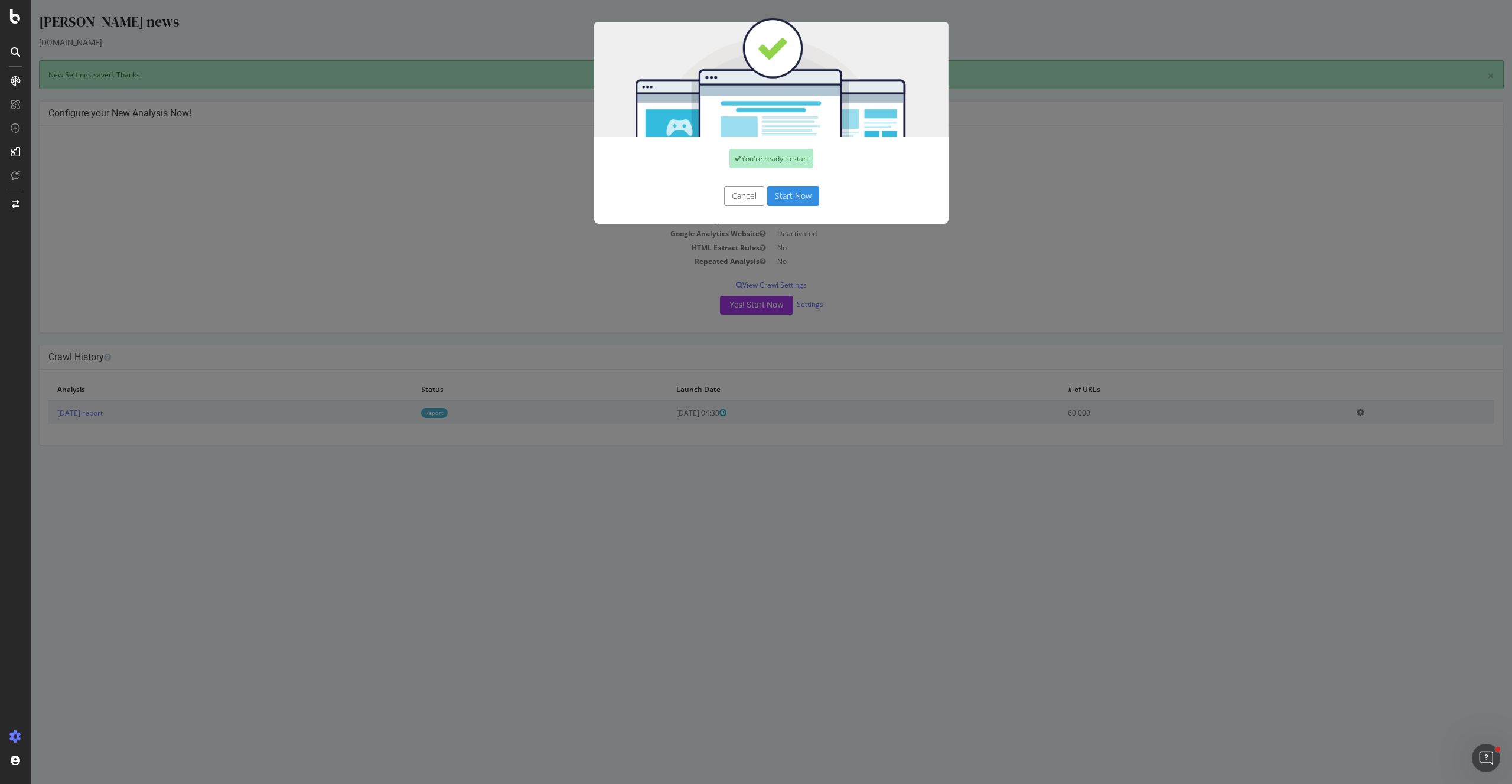
click at [793, 191] on button "Start Now" at bounding box center [793, 196] width 52 height 20
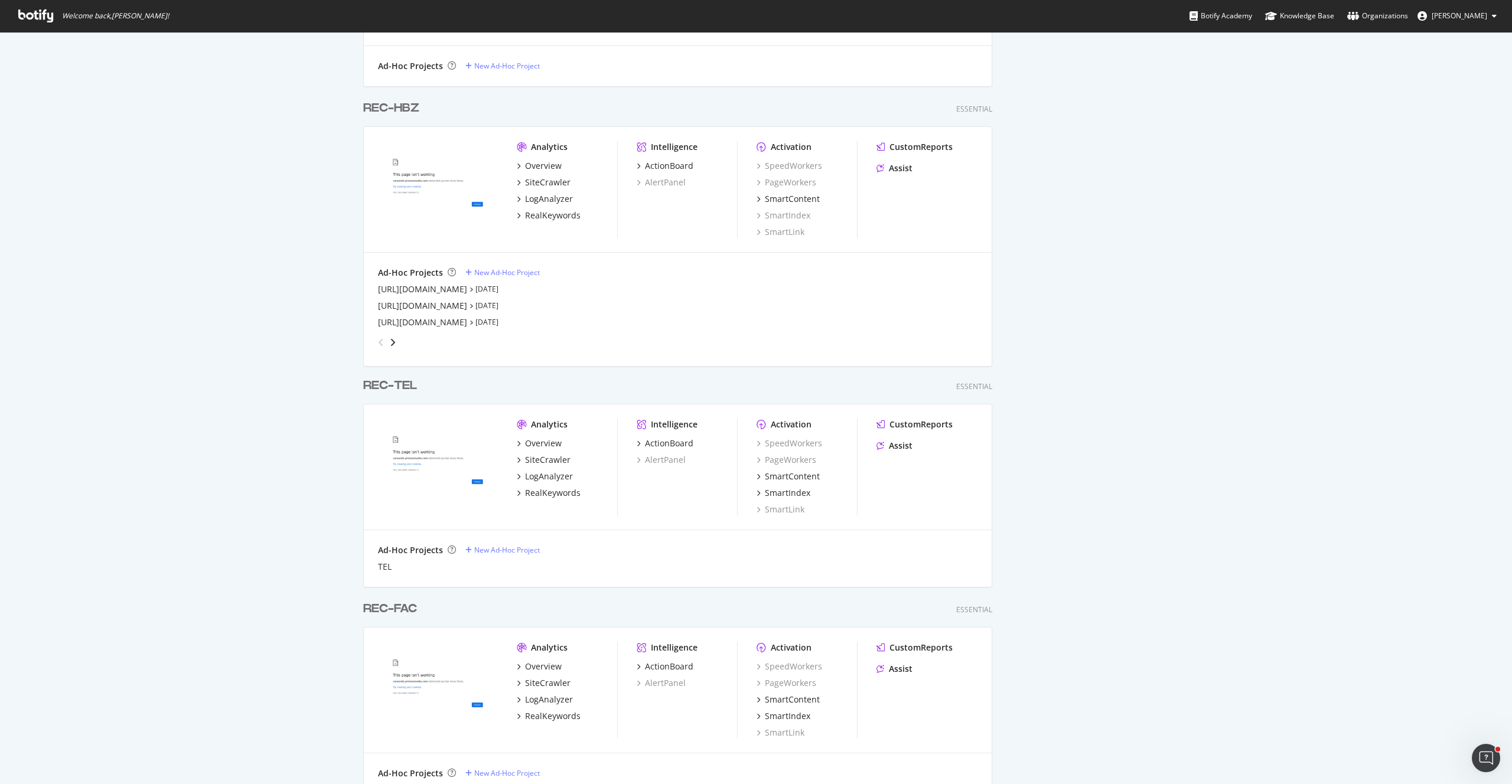
scroll to position [1051, 0]
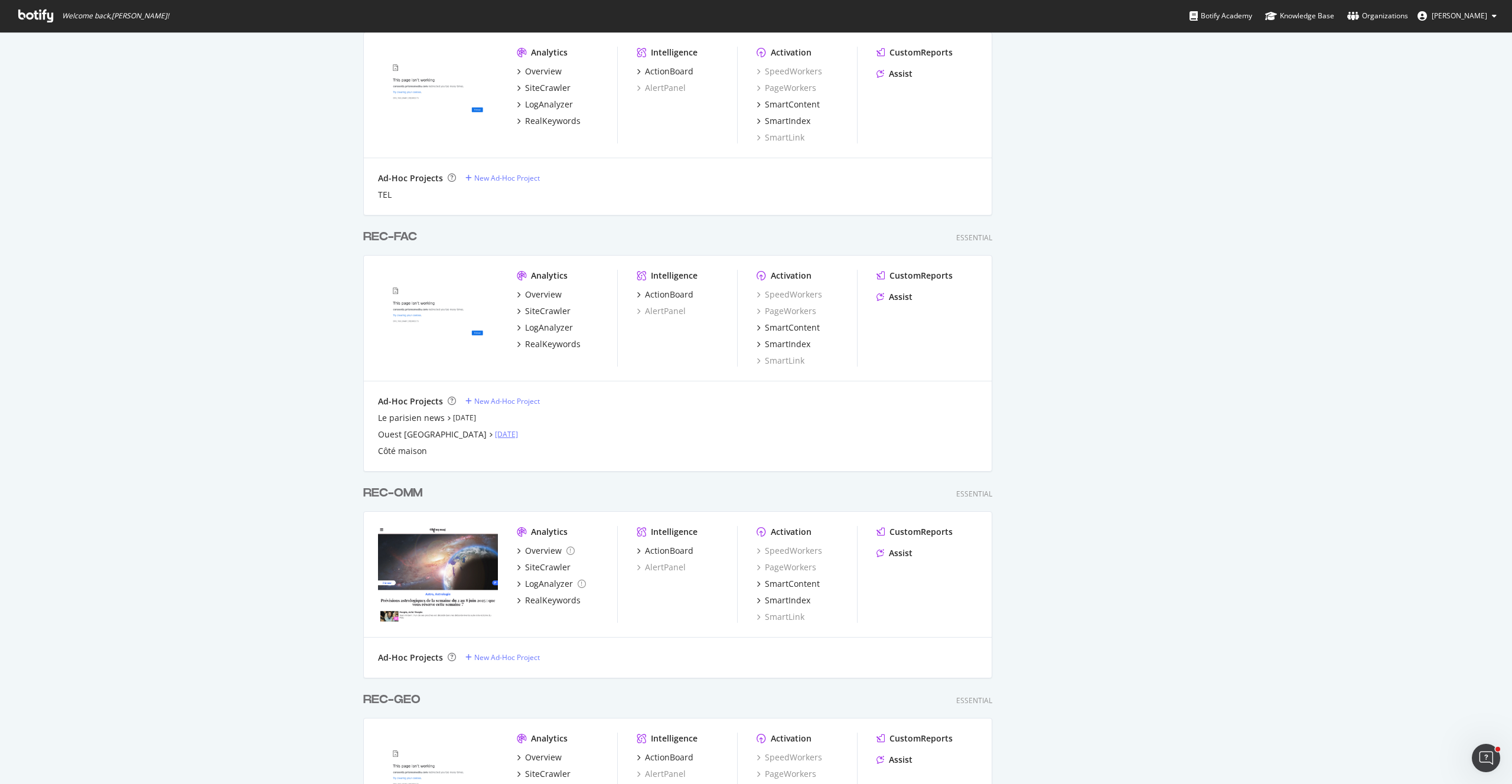
click at [495, 433] on link "Aug 26th 25" at bounding box center [507, 434] width 23 height 10
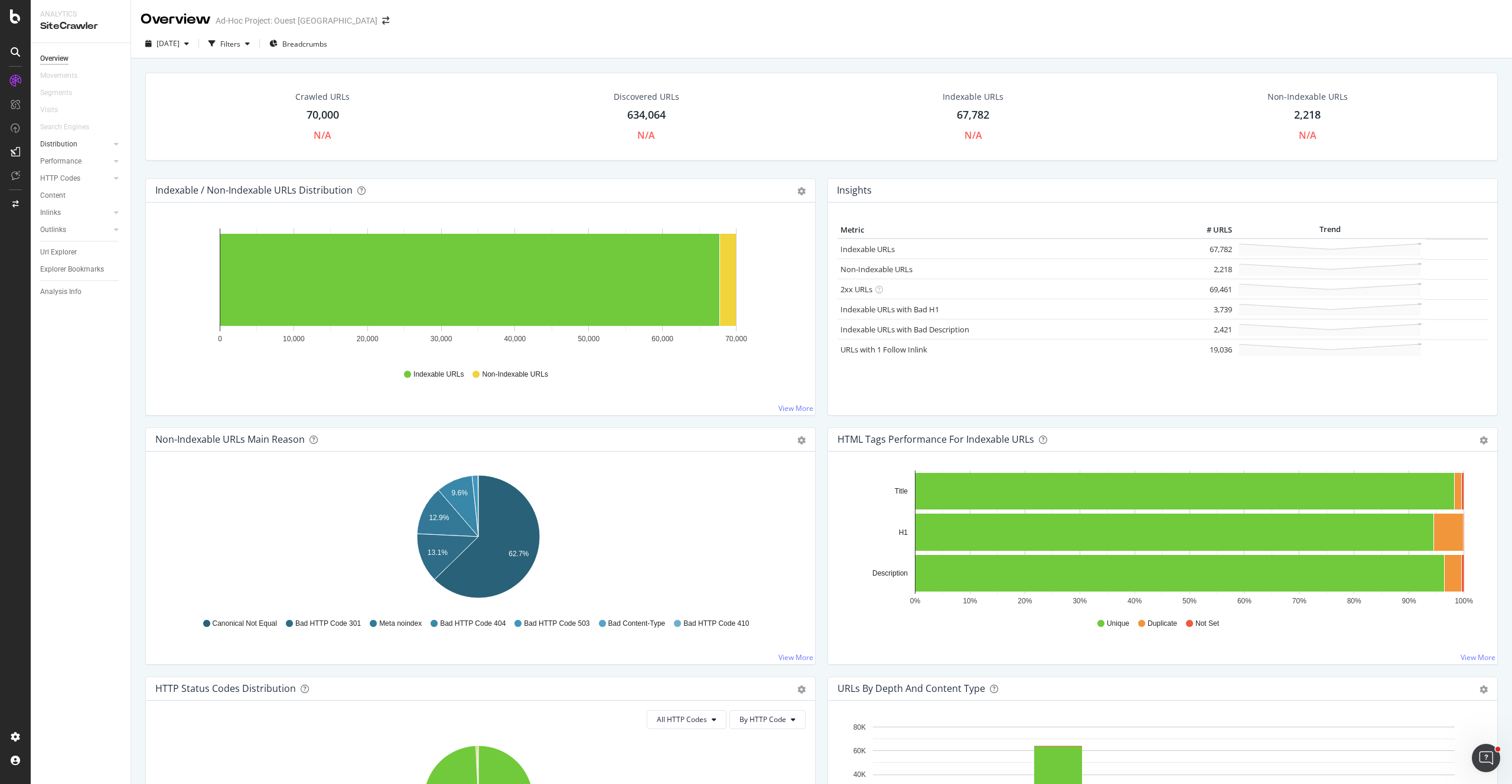
click at [107, 145] on div at bounding box center [104, 144] width 12 height 12
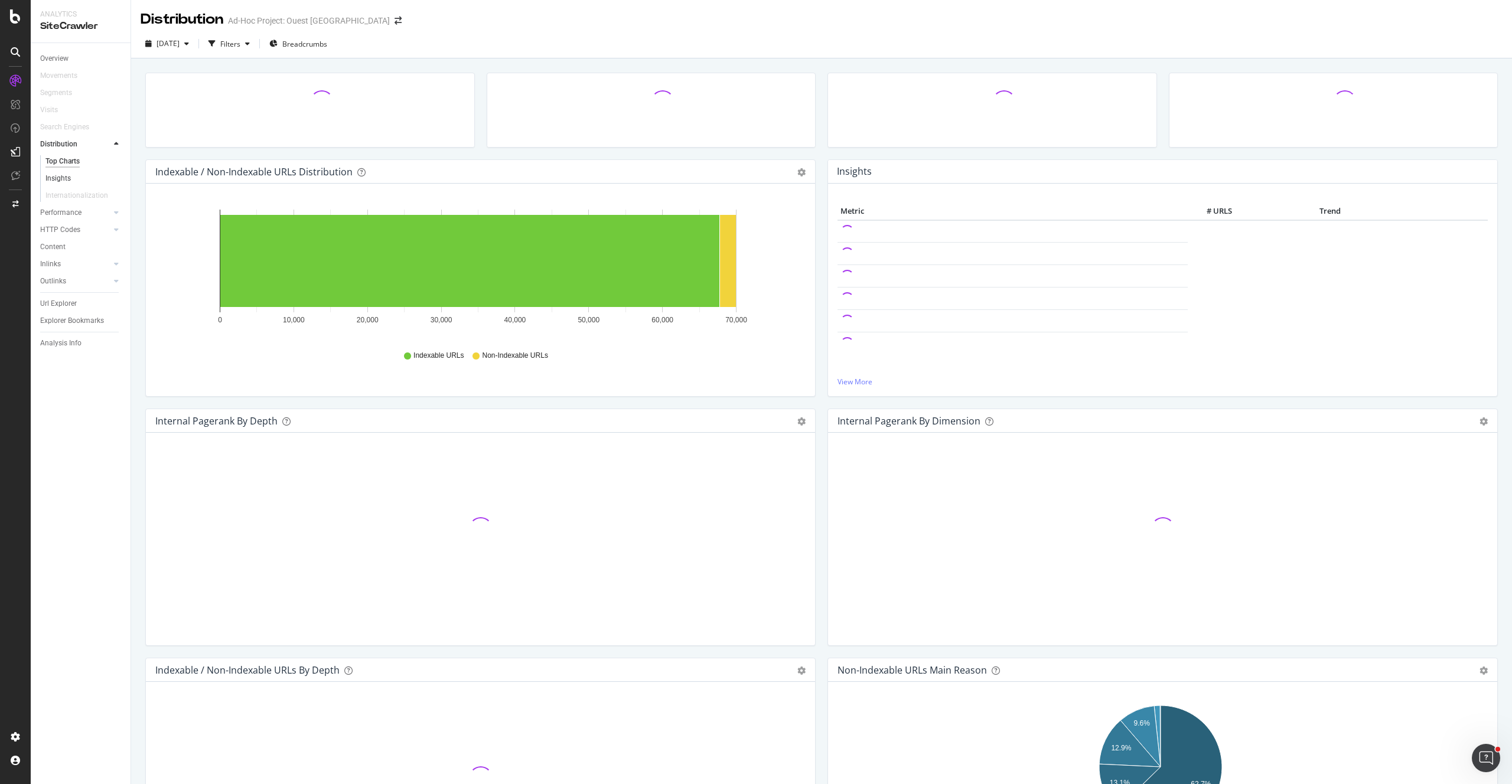
click at [72, 178] on link "Insights" at bounding box center [84, 178] width 77 height 12
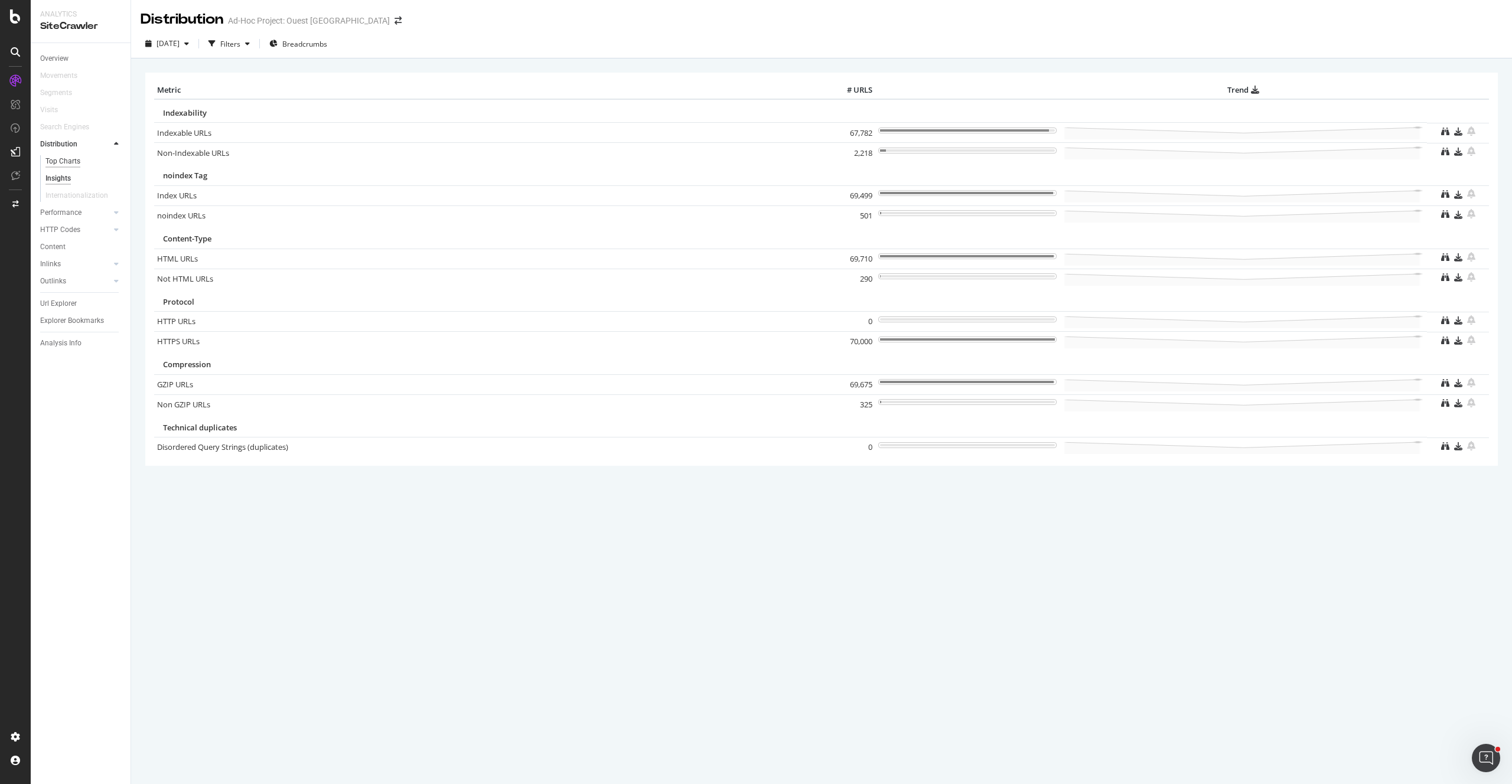
click at [69, 165] on div "Top Charts" at bounding box center [63, 161] width 35 height 12
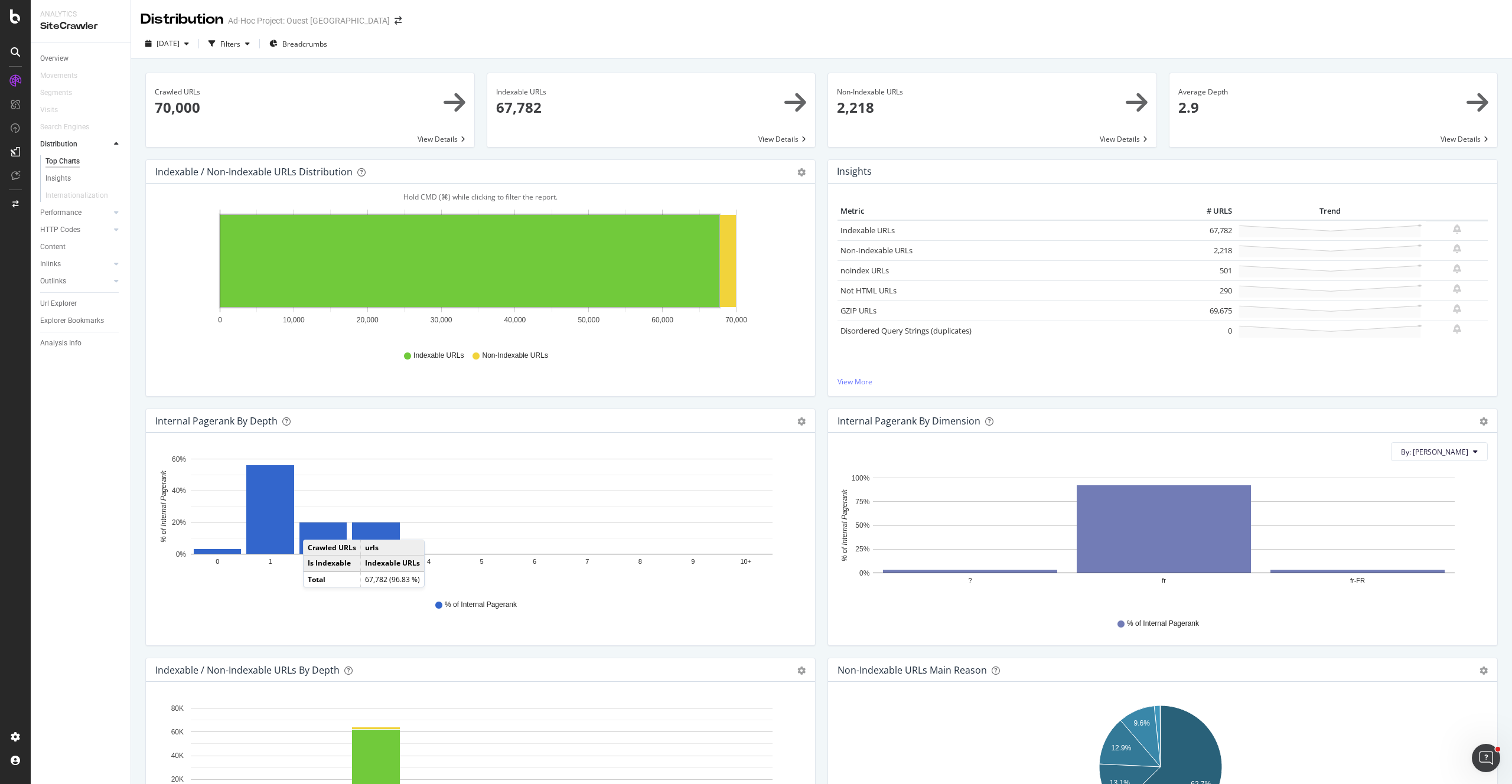
scroll to position [292, 0]
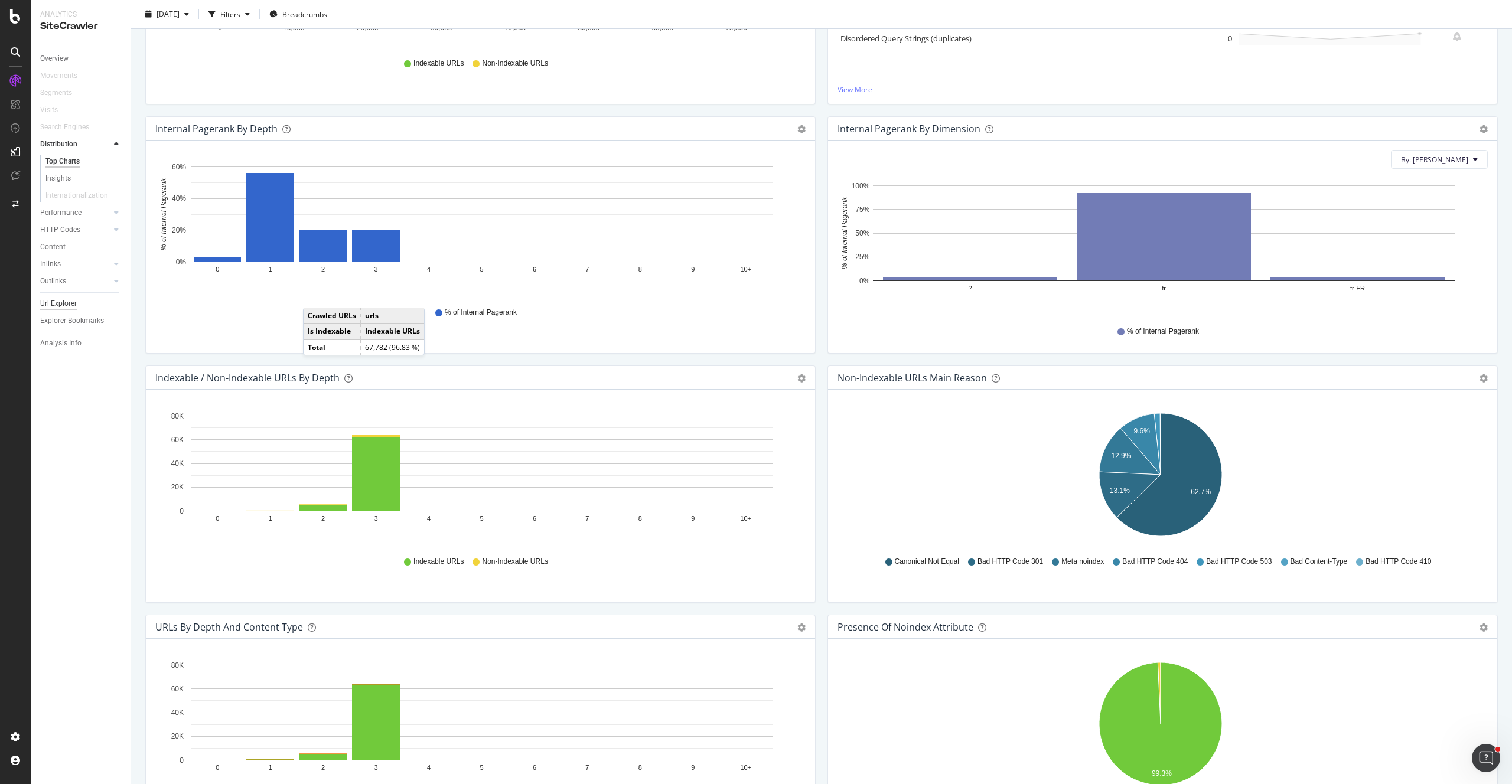
click at [61, 304] on div "Url Explorer" at bounding box center [59, 303] width 37 height 12
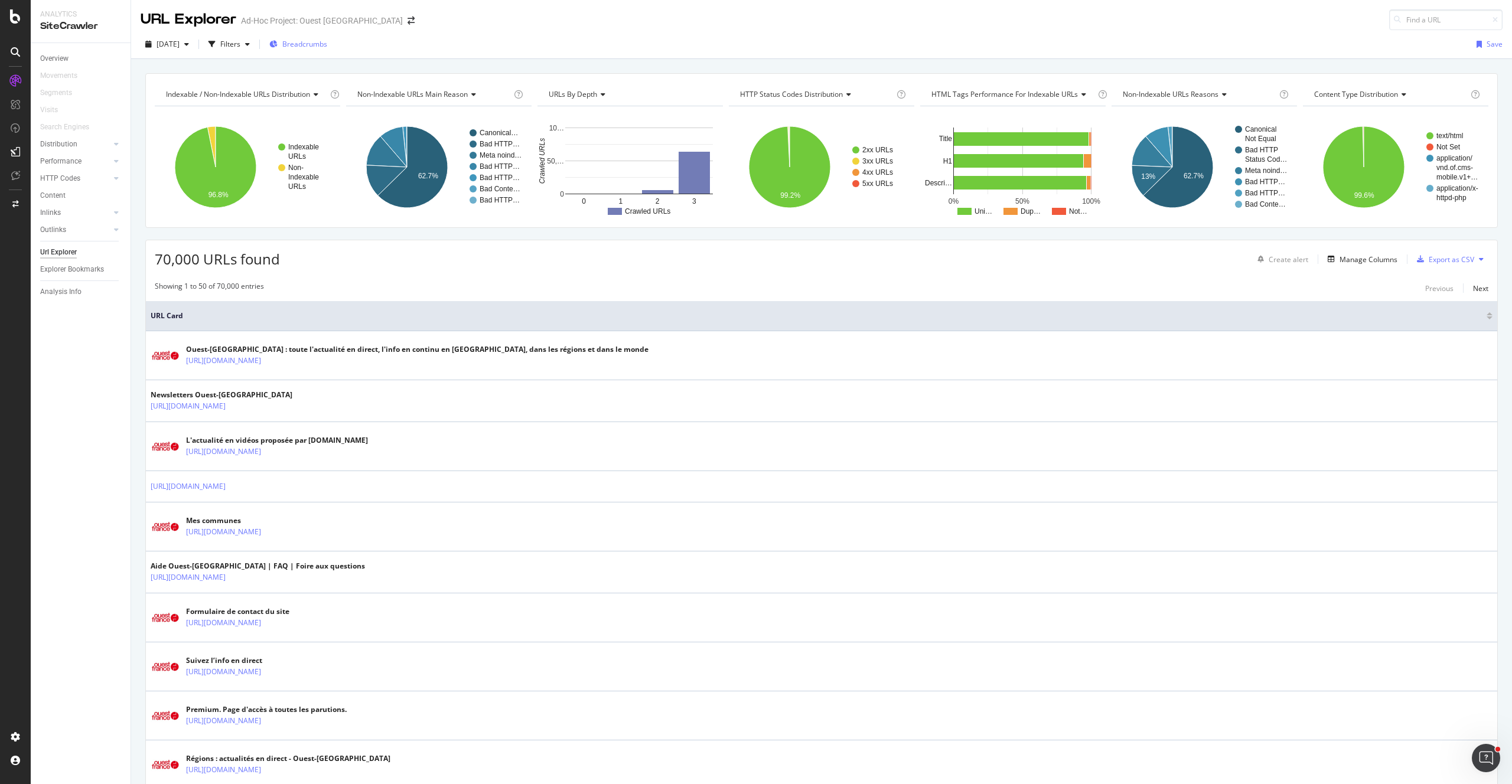
click at [315, 47] on span "Breadcrumbs" at bounding box center [305, 44] width 45 height 10
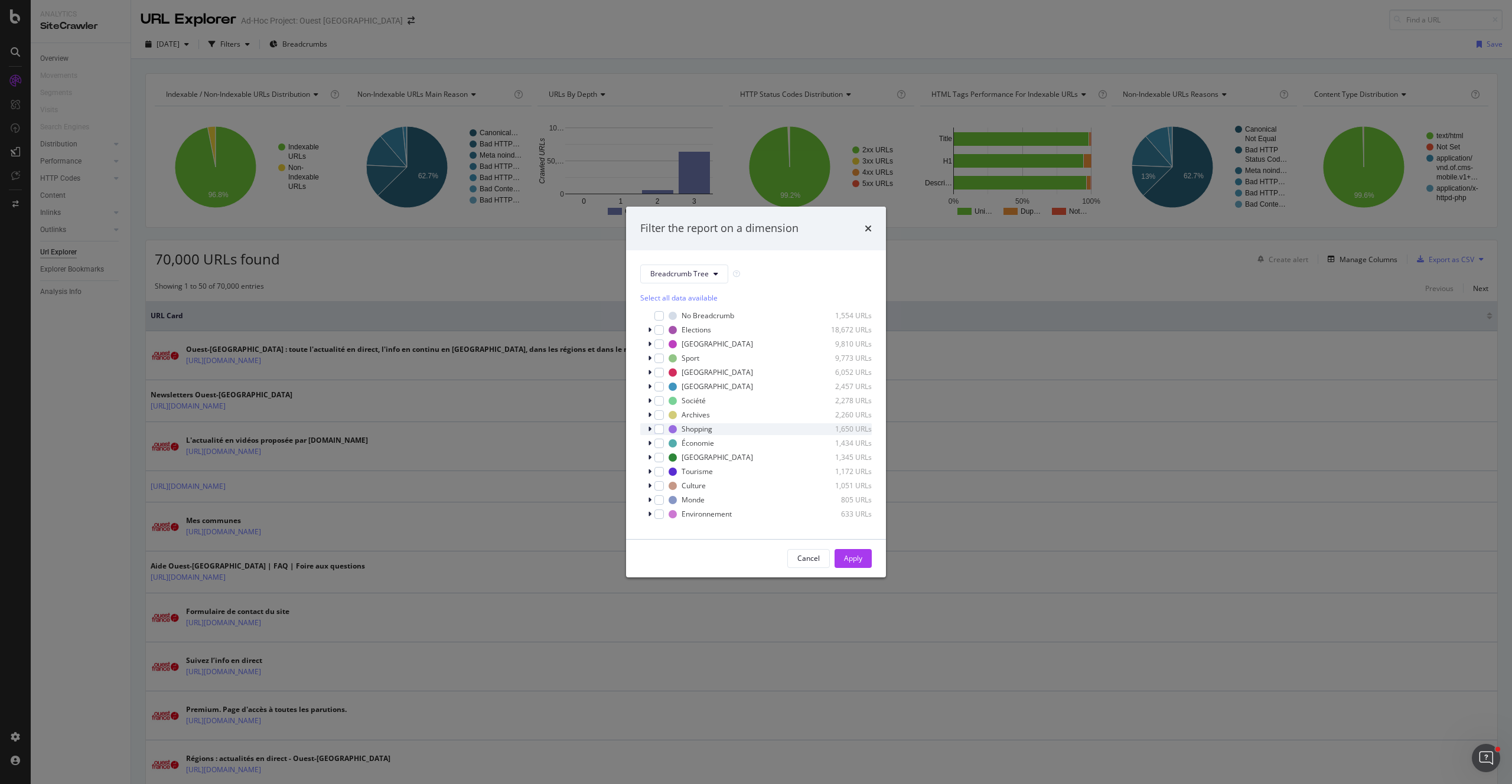
click at [648, 428] on icon "modal" at bounding box center [649, 429] width 4 height 7
click at [657, 428] on div "modal" at bounding box center [658, 428] width 9 height 9
click at [657, 428] on icon "modal" at bounding box center [659, 429] width 5 height 6
click at [657, 428] on div "modal" at bounding box center [658, 428] width 9 height 9
click at [856, 564] on div "Apply" at bounding box center [853, 559] width 18 height 18
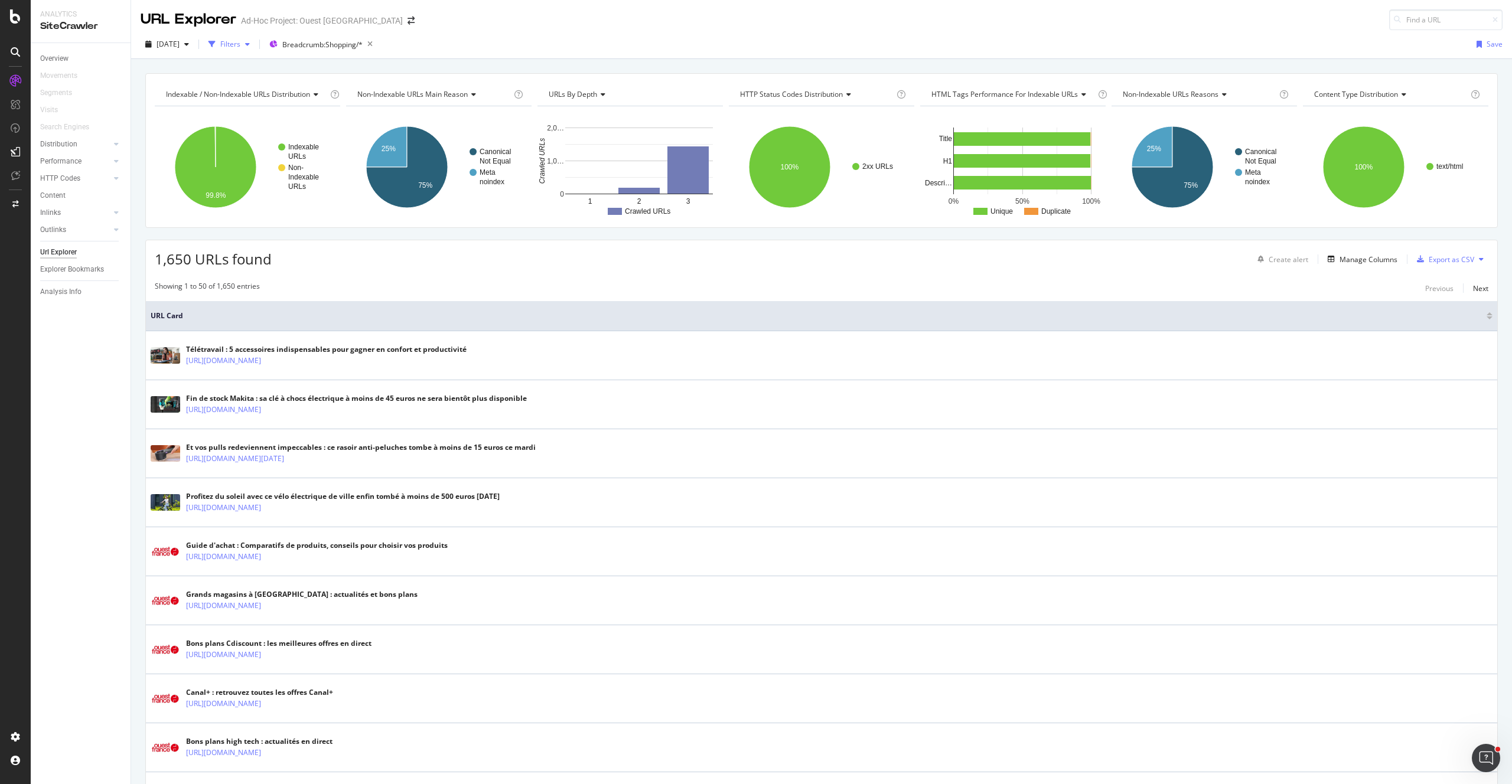
click at [241, 45] on div "Filters" at bounding box center [231, 44] width 20 height 10
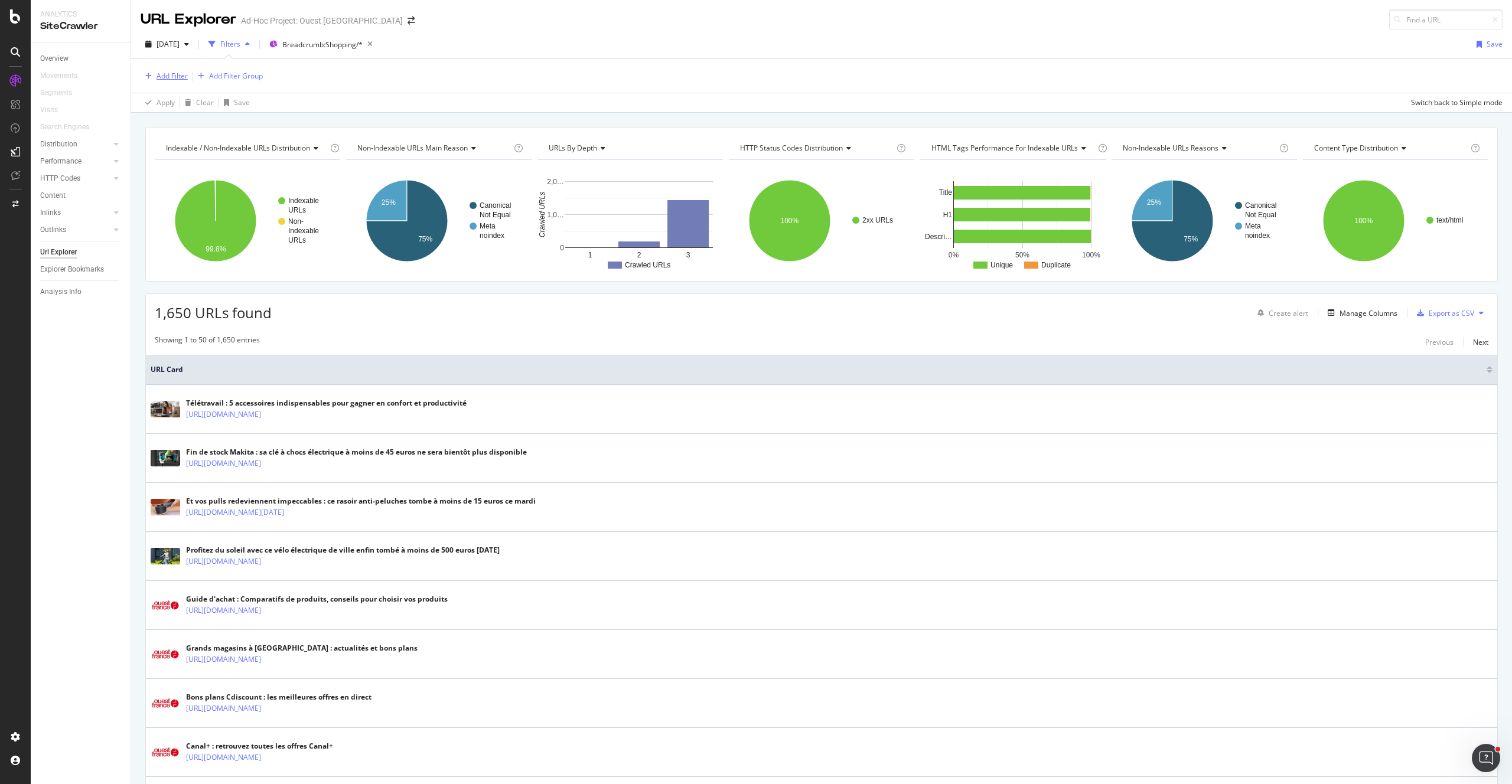
click at [186, 76] on div "Add Filter" at bounding box center [172, 76] width 31 height 10
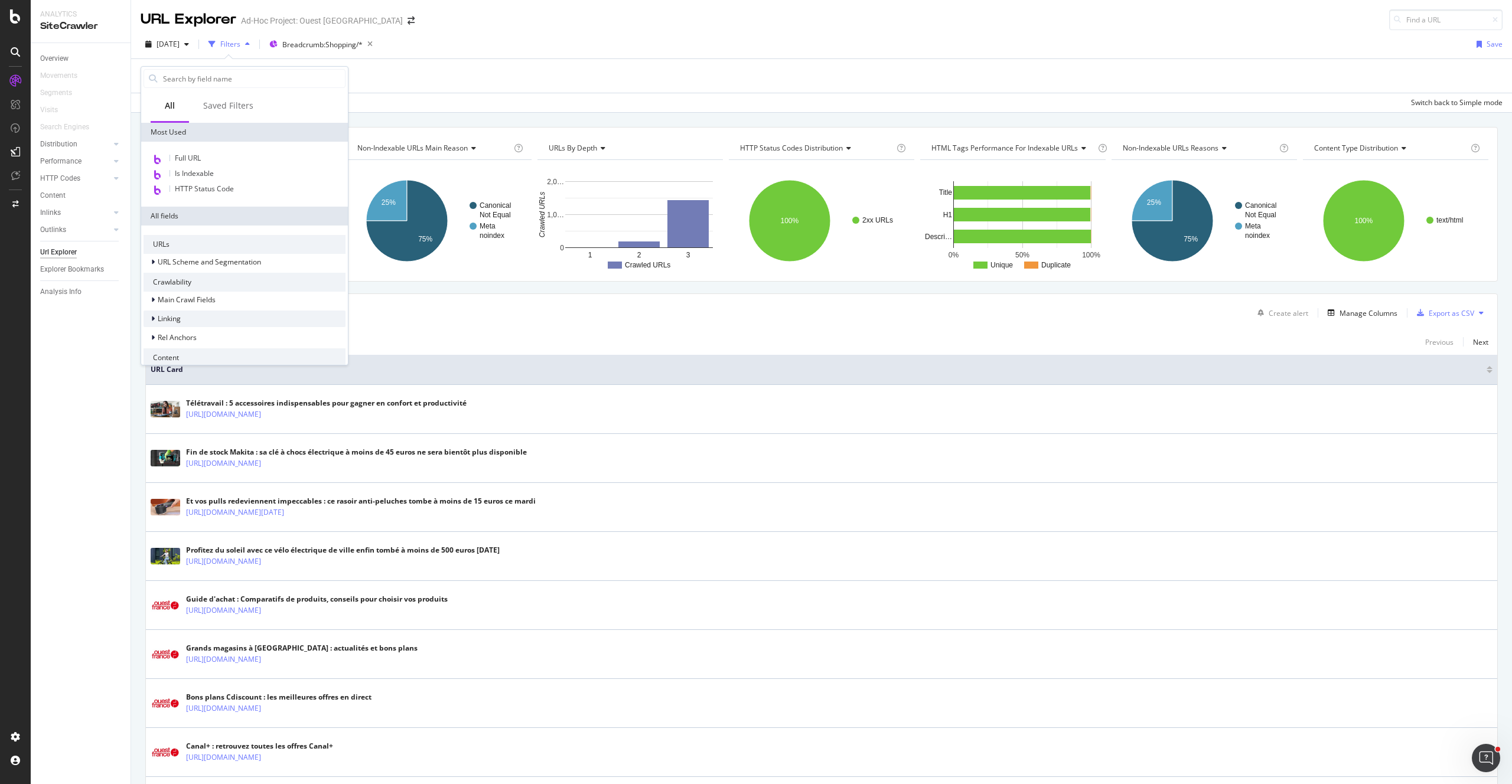
scroll to position [85, 0]
click at [228, 314] on div "HTML Tags" at bounding box center [244, 309] width 202 height 17
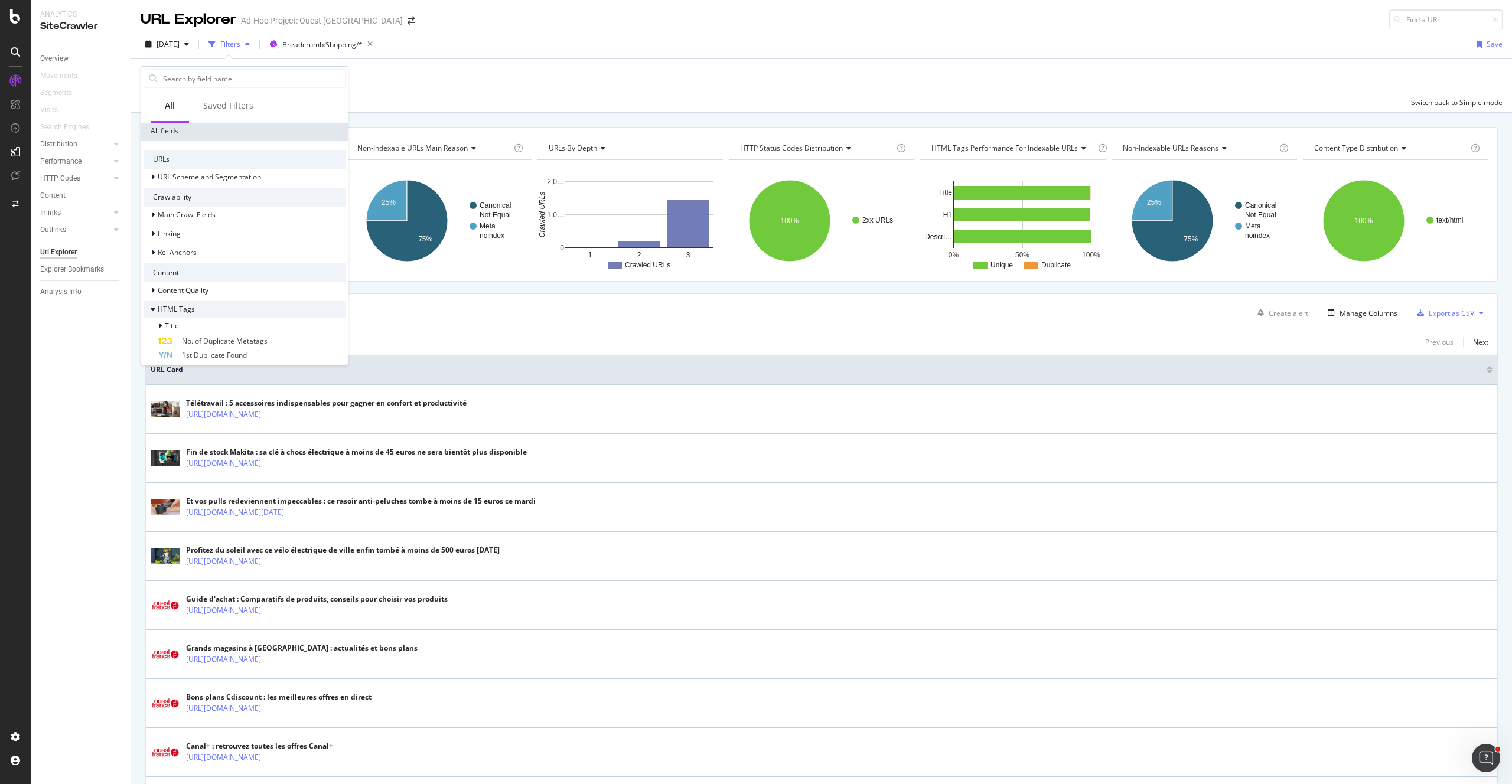
click at [212, 309] on div "HTML Tags" at bounding box center [244, 309] width 202 height 17
click at [215, 324] on div "Structured Data" at bounding box center [244, 328] width 202 height 17
click at [189, 257] on div "News" at bounding box center [244, 257] width 202 height 17
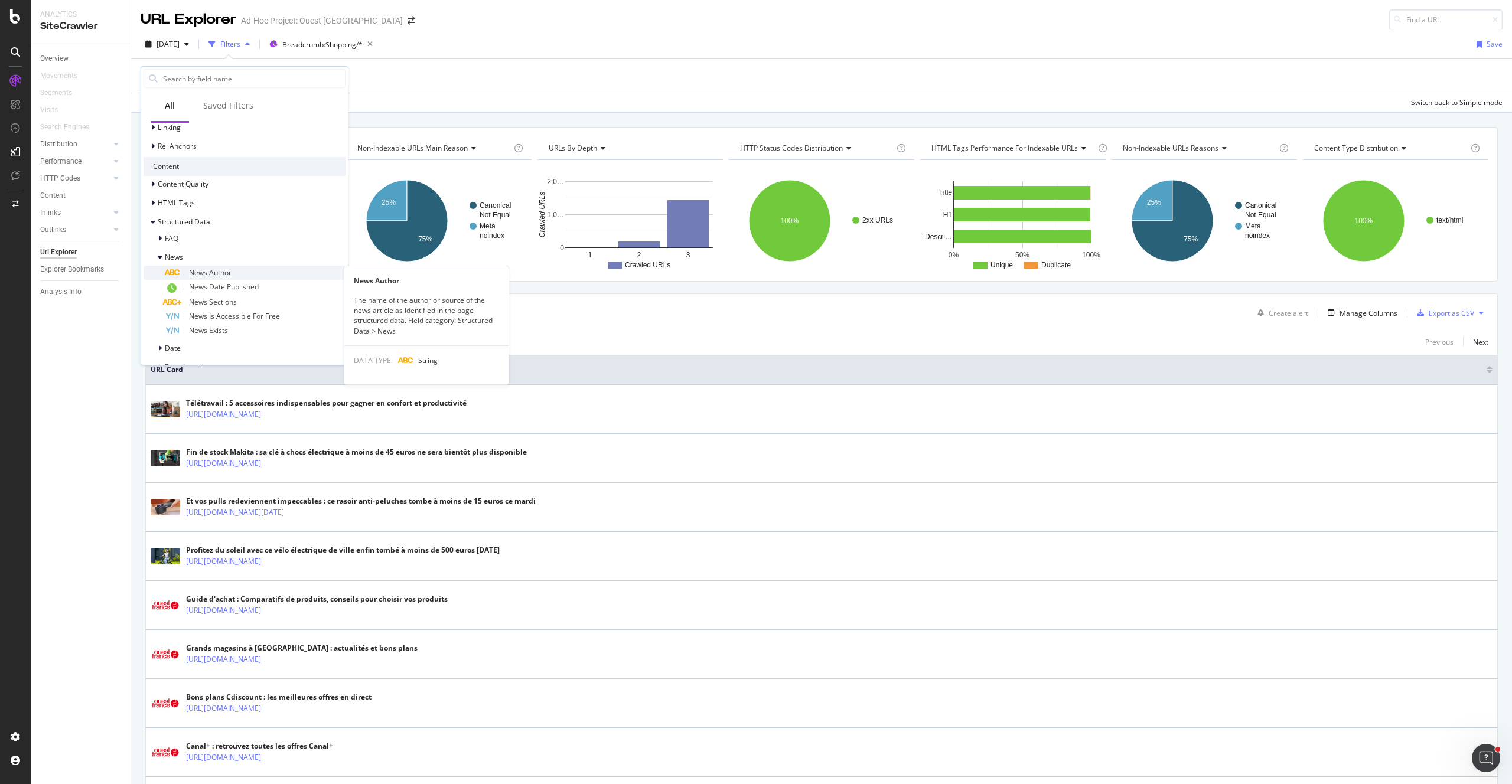
scroll to position [207, 0]
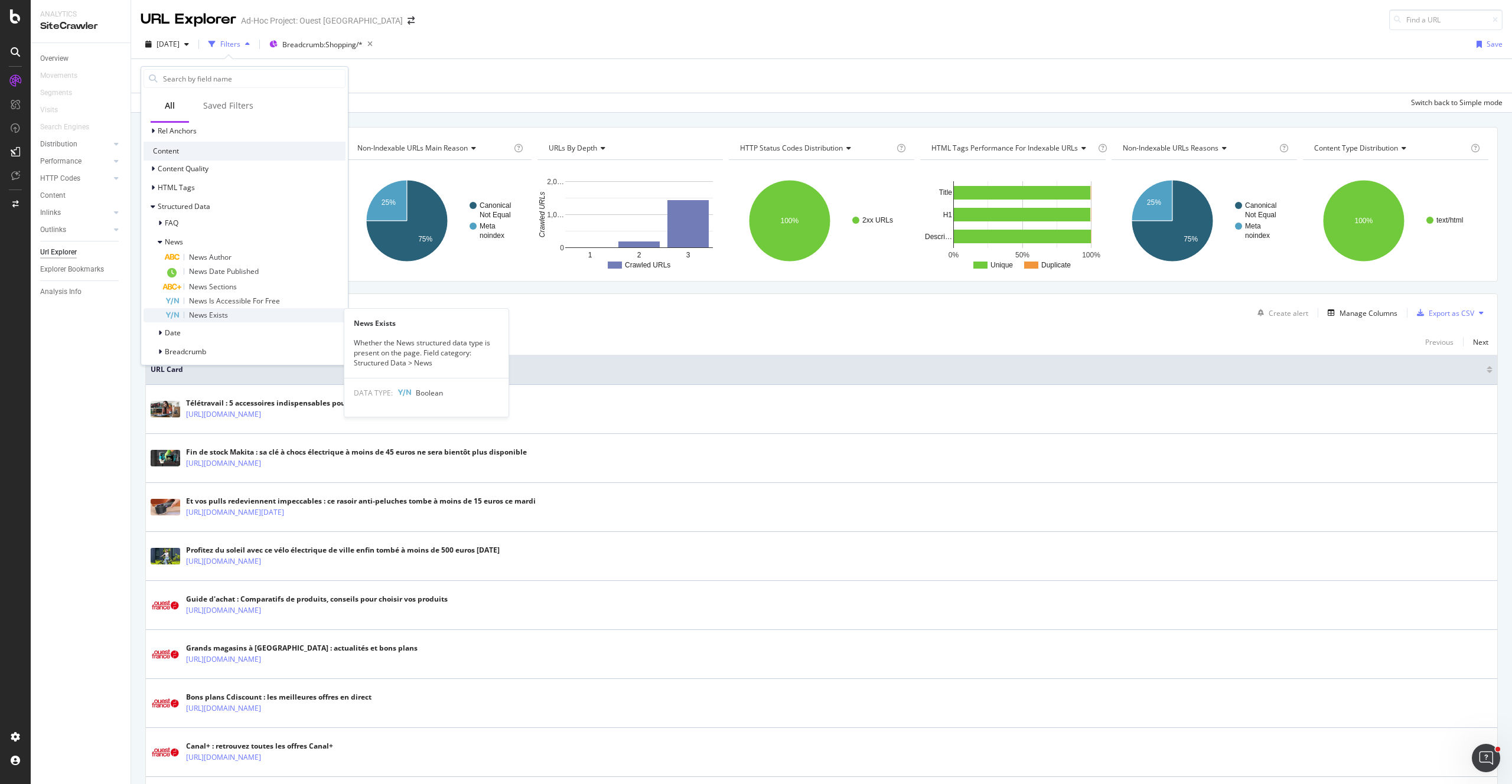
click at [231, 314] on div "News Exists" at bounding box center [255, 315] width 181 height 14
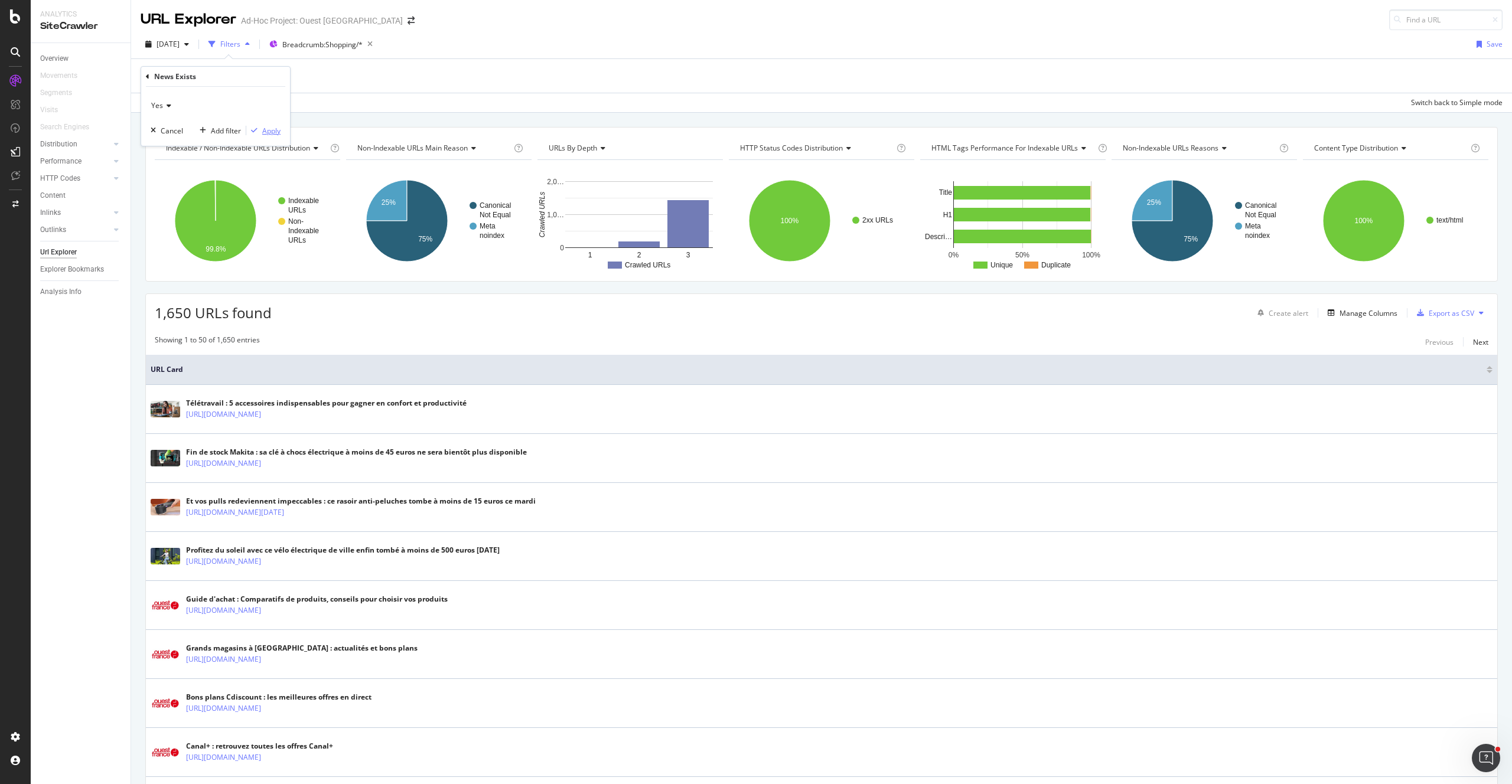
click at [274, 132] on div "Apply" at bounding box center [271, 131] width 18 height 10
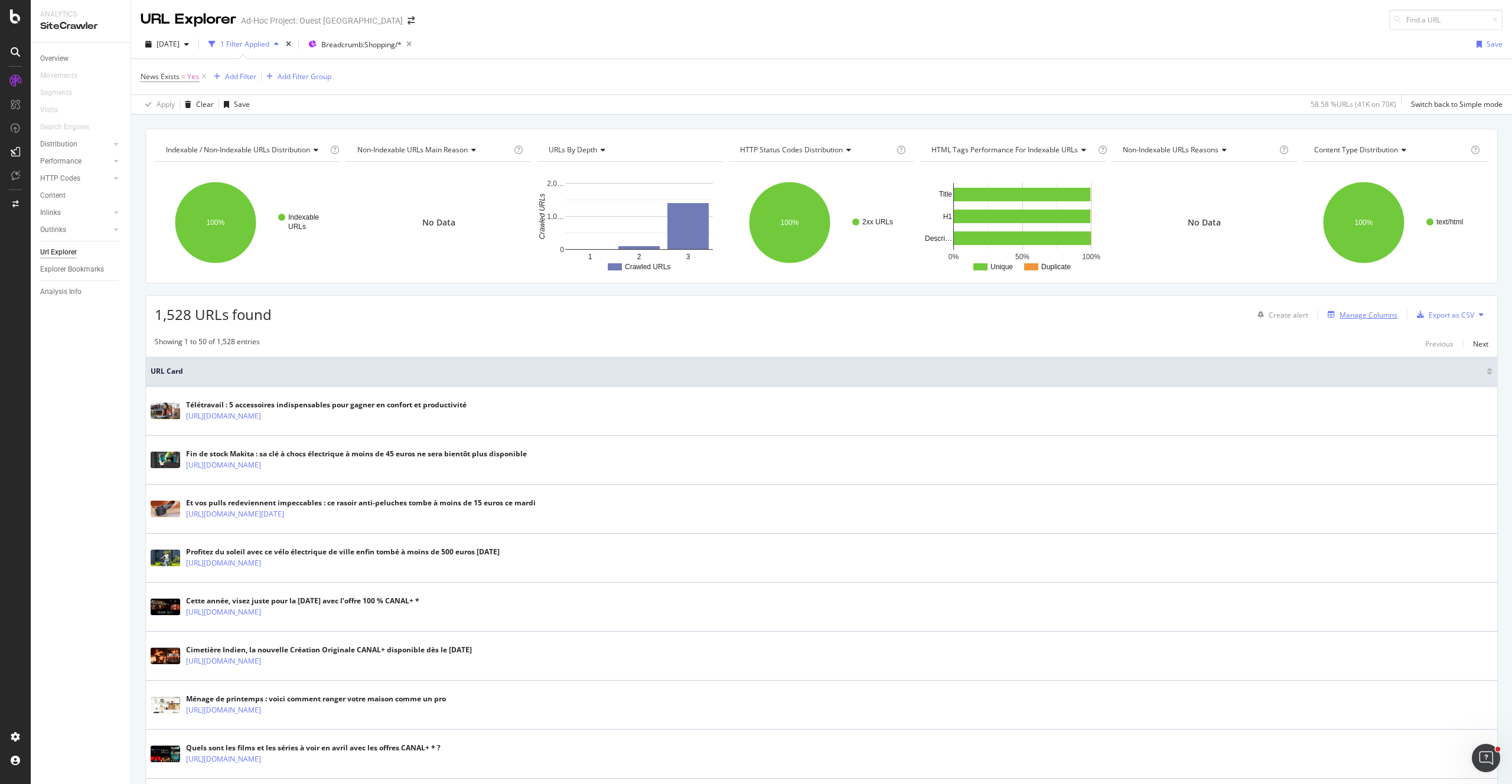
click at [1380, 308] on div "Manage Columns" at bounding box center [1359, 314] width 74 height 13
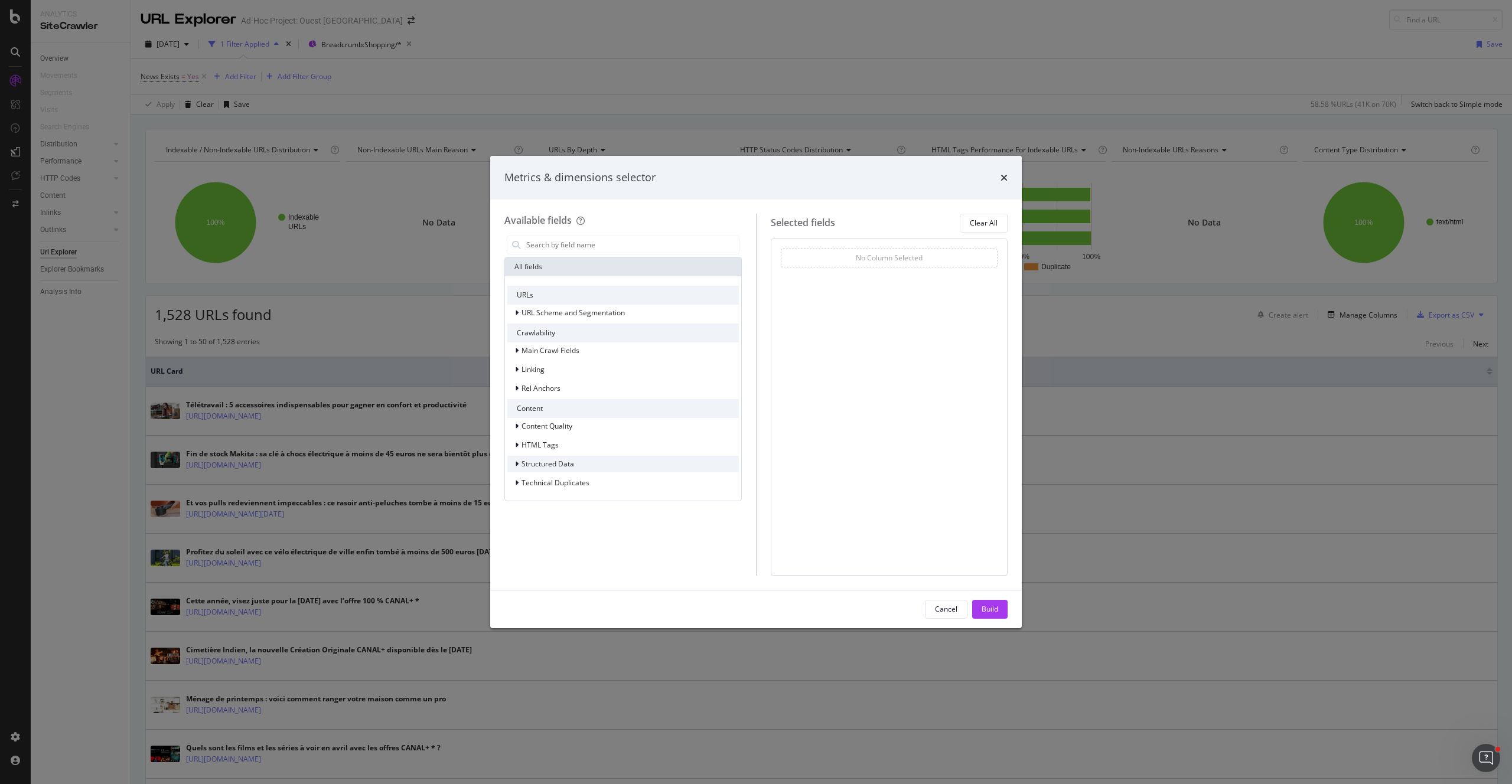
click at [560, 459] on span "Structured Data" at bounding box center [547, 464] width 53 height 10
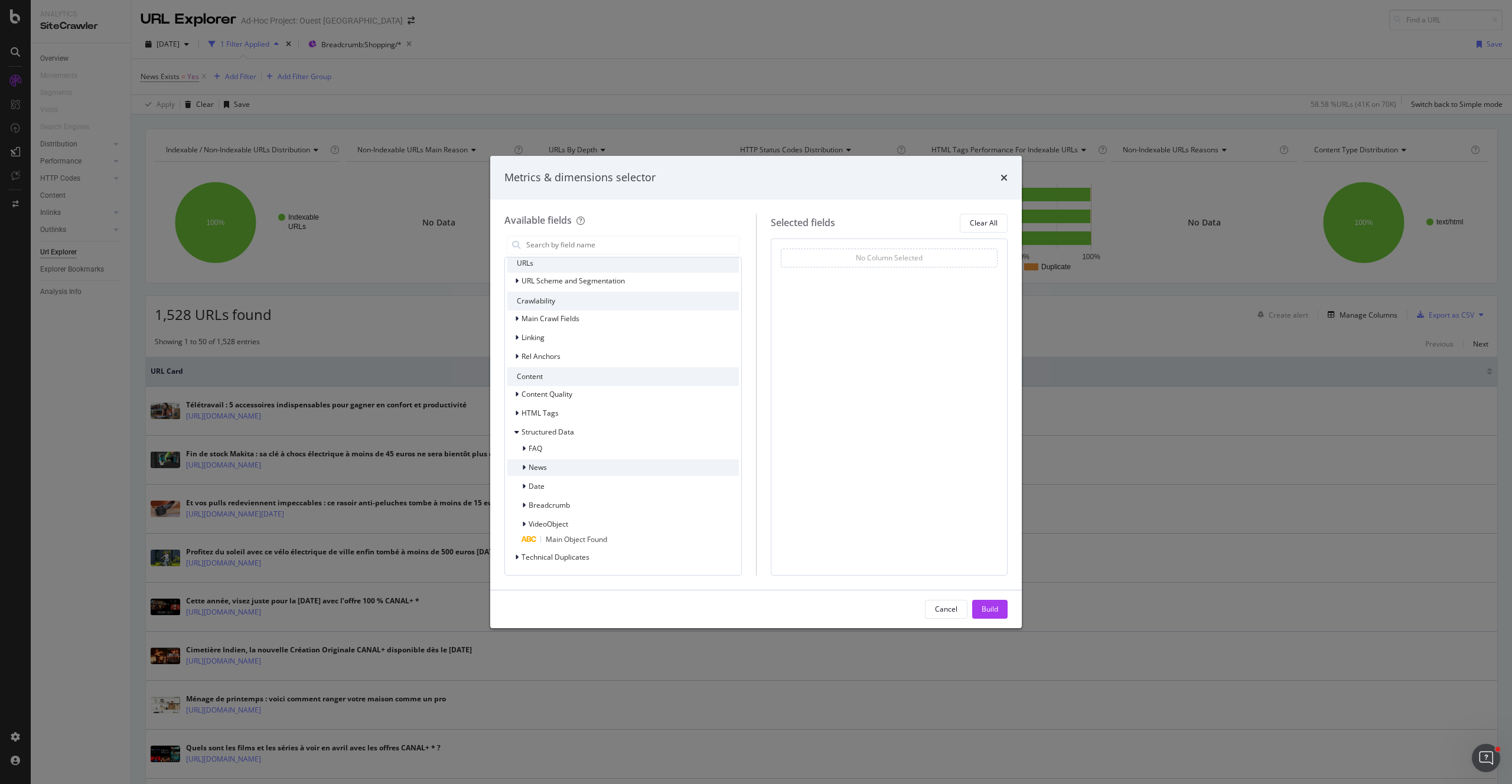
click at [547, 468] on div "News" at bounding box center [623, 468] width 231 height 17
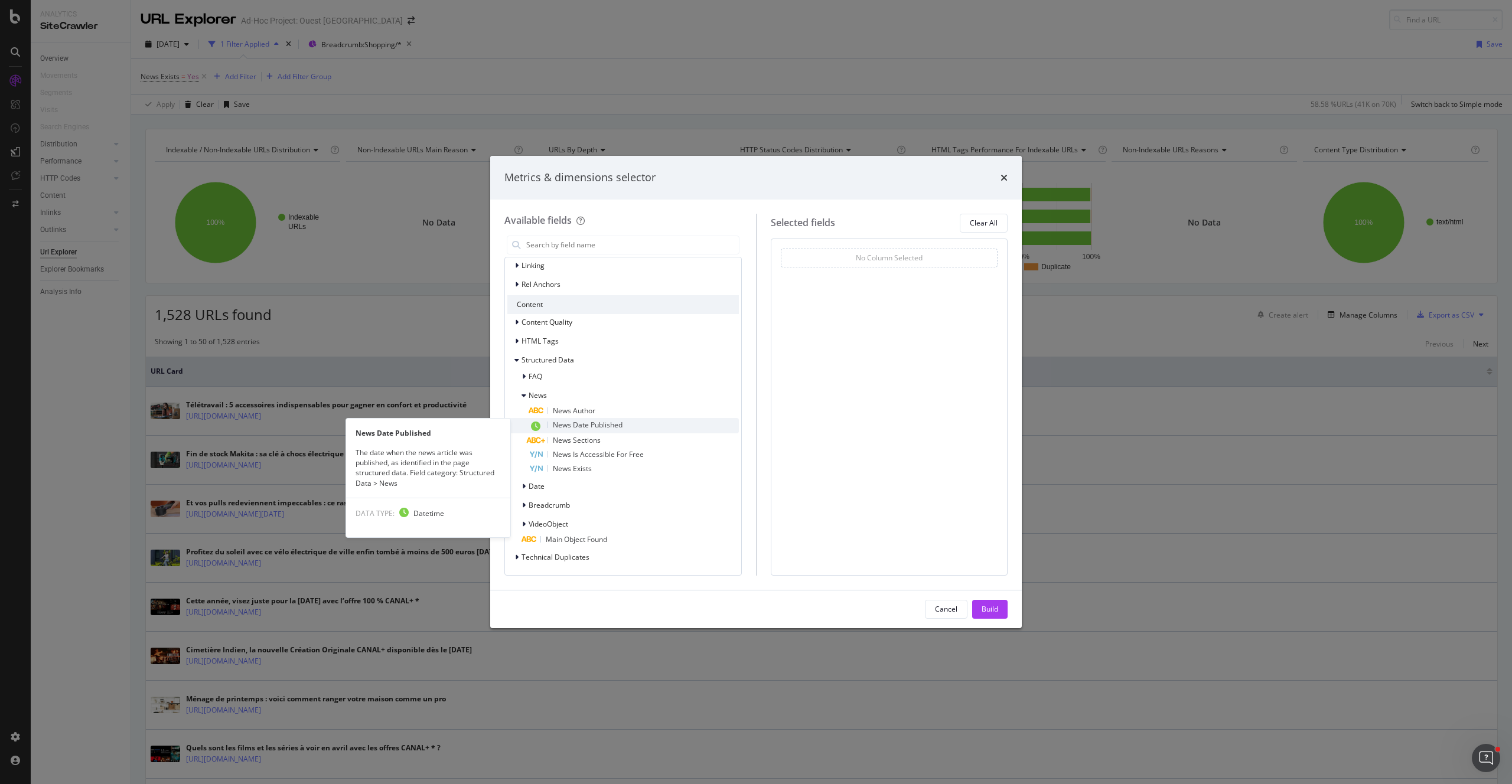
click at [624, 426] on div "News Date Published" at bounding box center [633, 425] width 210 height 15
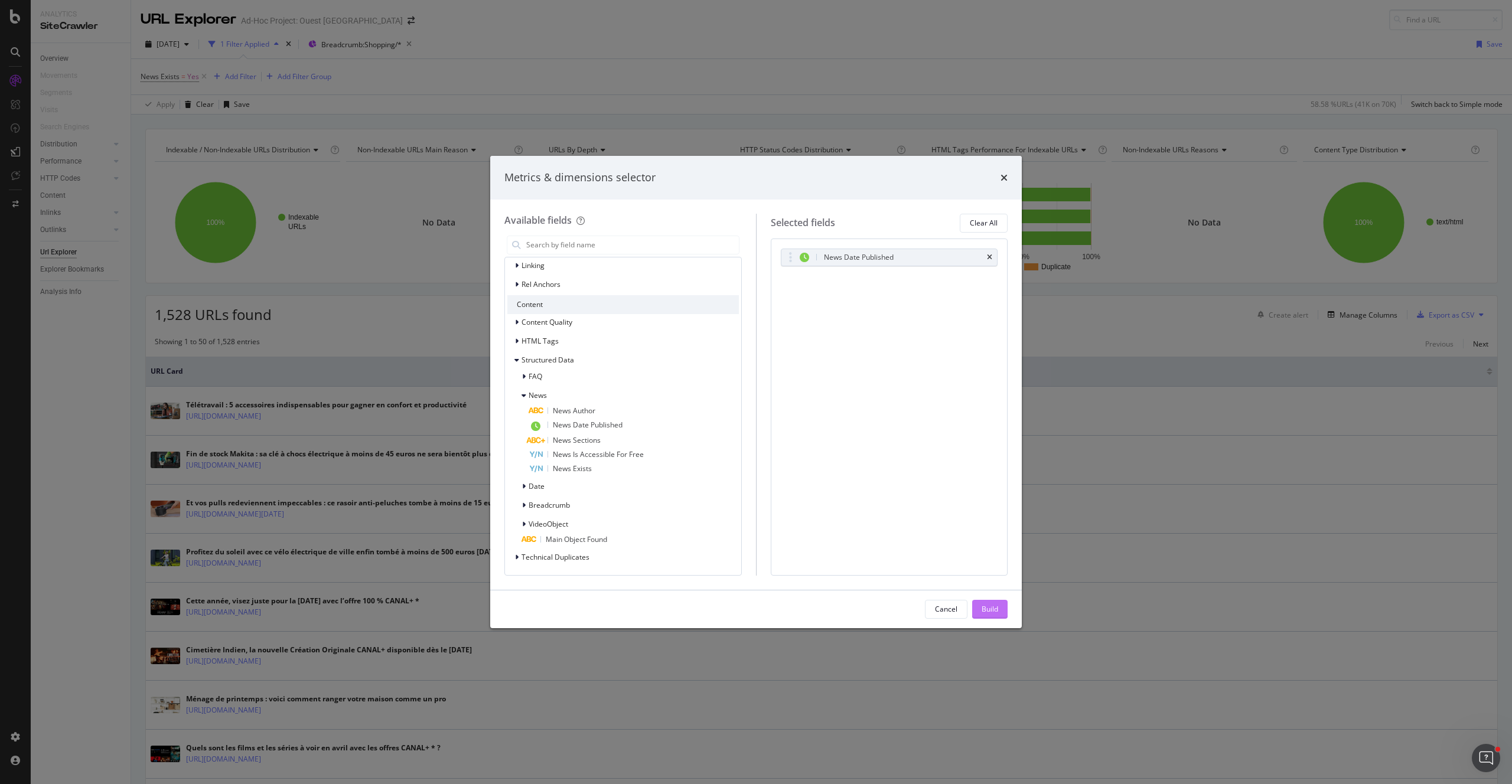
click at [995, 611] on div "Build" at bounding box center [989, 609] width 17 height 10
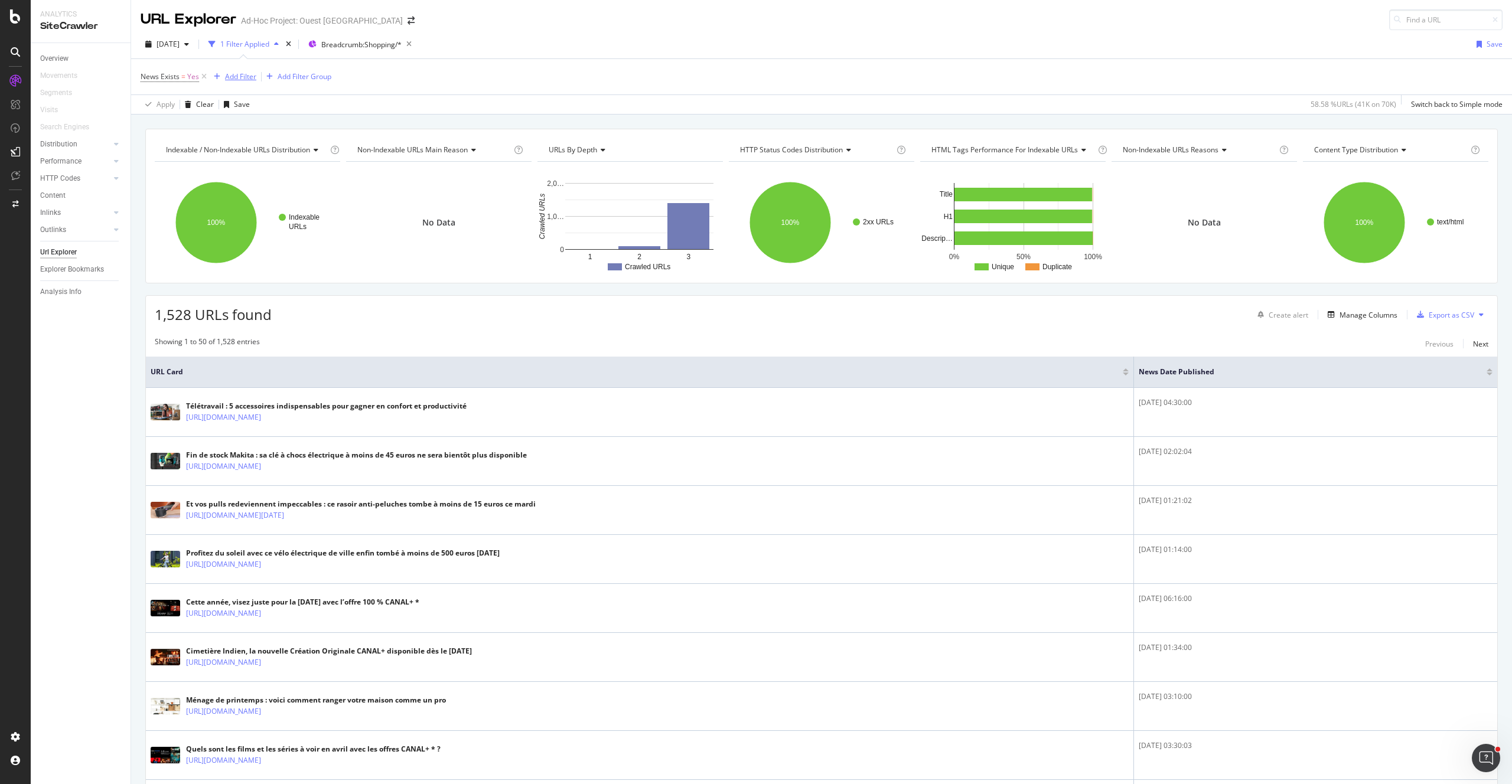
click at [229, 75] on div "Add Filter" at bounding box center [240, 77] width 31 height 10
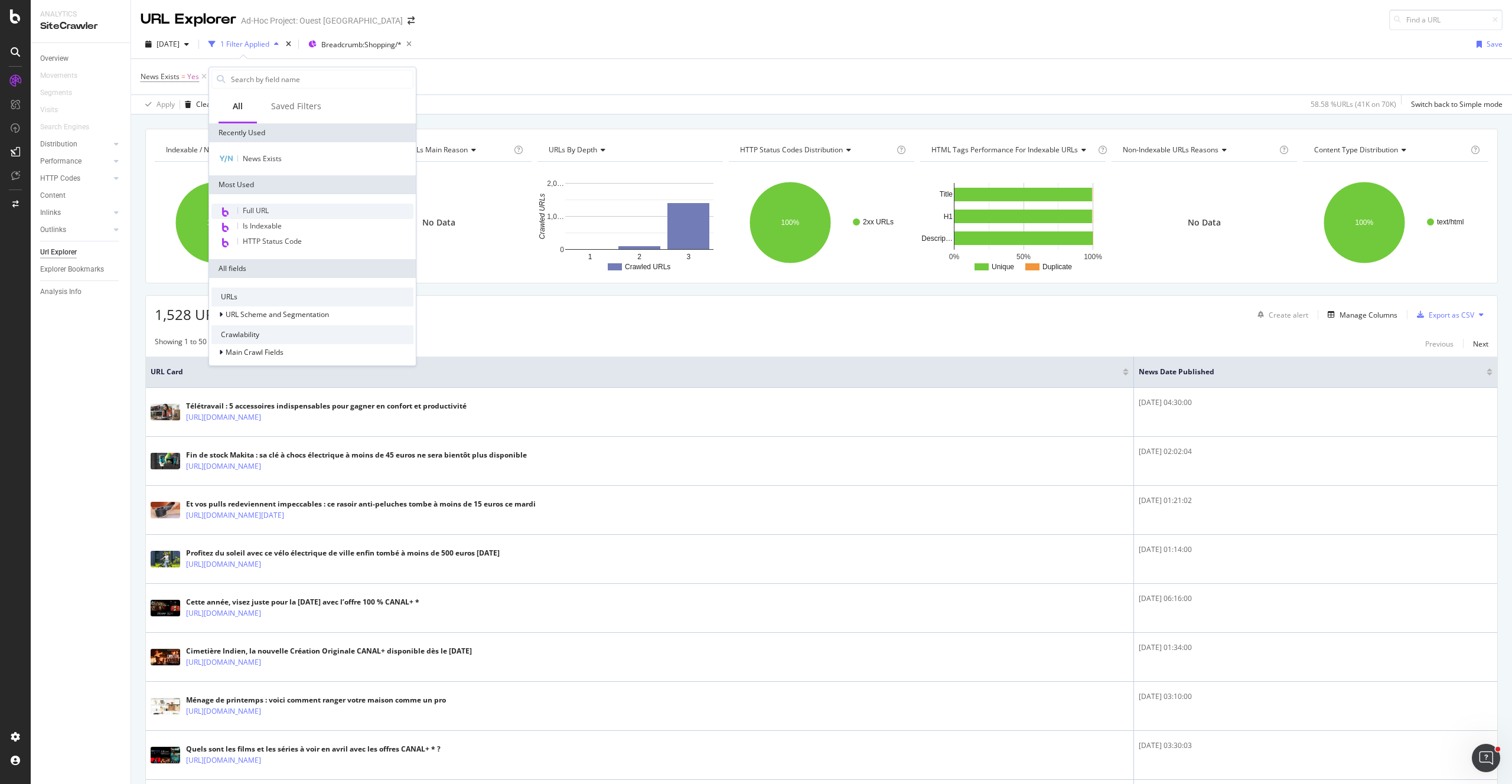
click at [301, 207] on div "Full URL" at bounding box center [312, 211] width 202 height 15
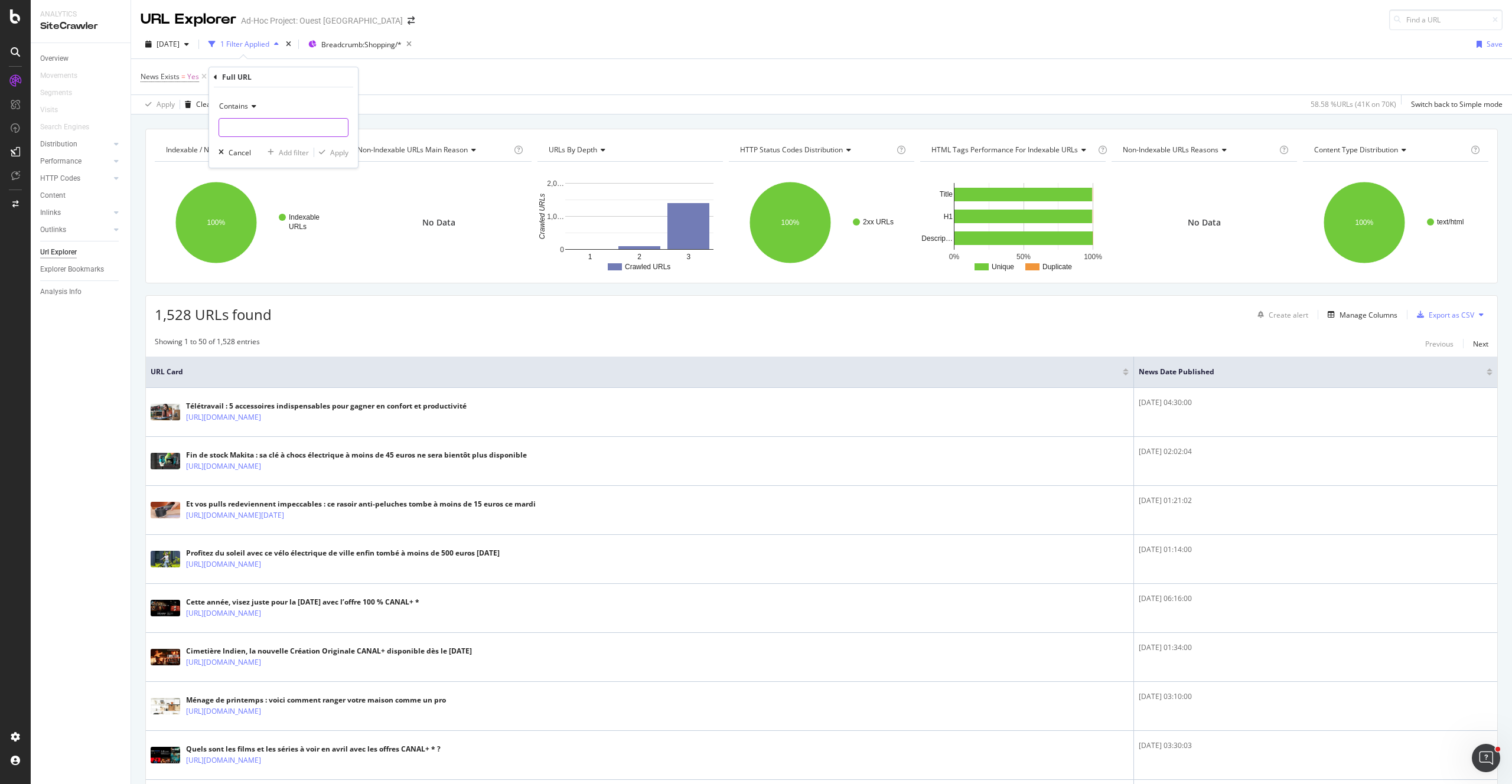
click at [247, 121] on input "text" at bounding box center [283, 127] width 129 height 19
paste input "71801f28-3d65-11f0-9838-46aa9b466e5f"
type input "71801f28-3d65-11f0-9838-46aa9b466e5f"
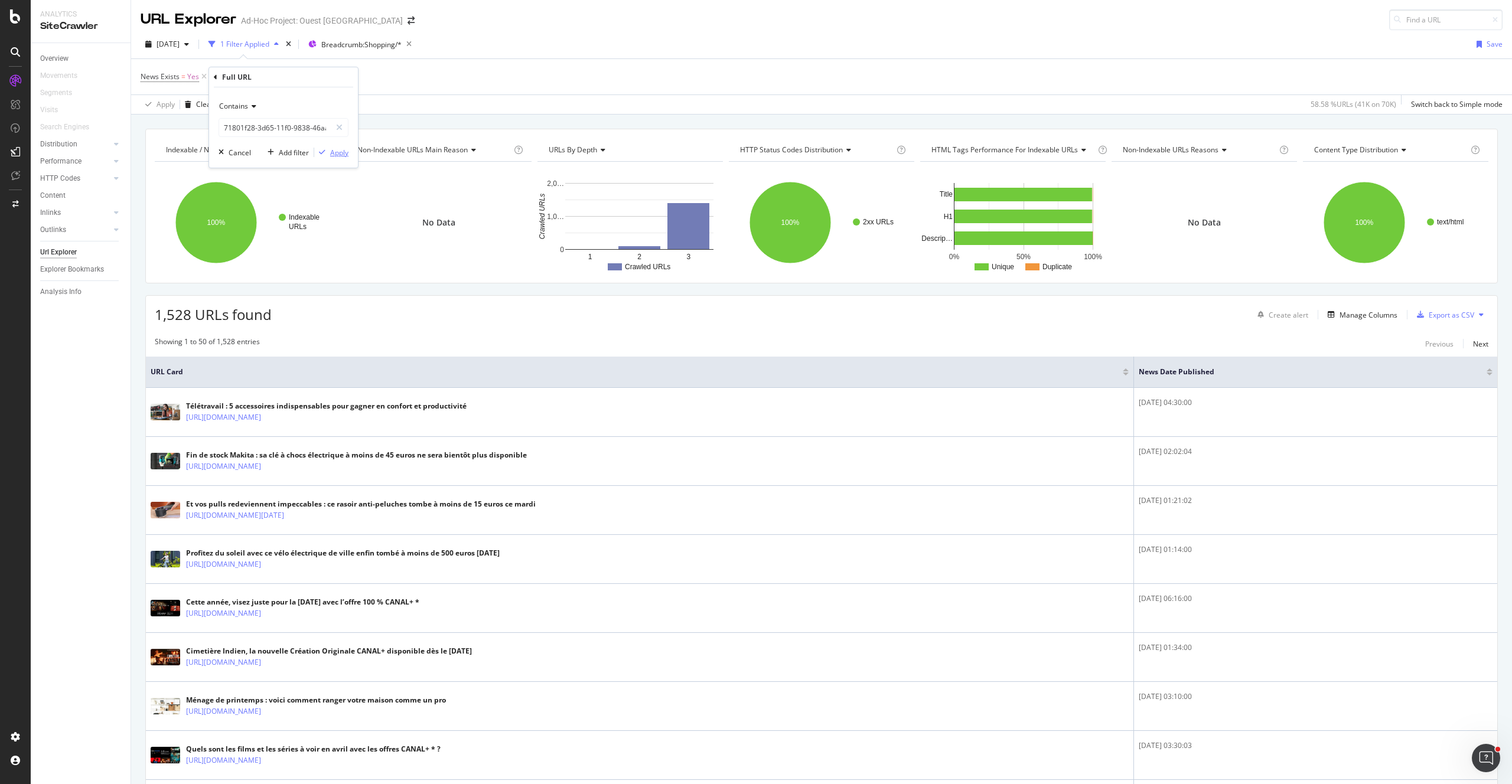
click at [334, 154] on div "Apply" at bounding box center [339, 152] width 18 height 10
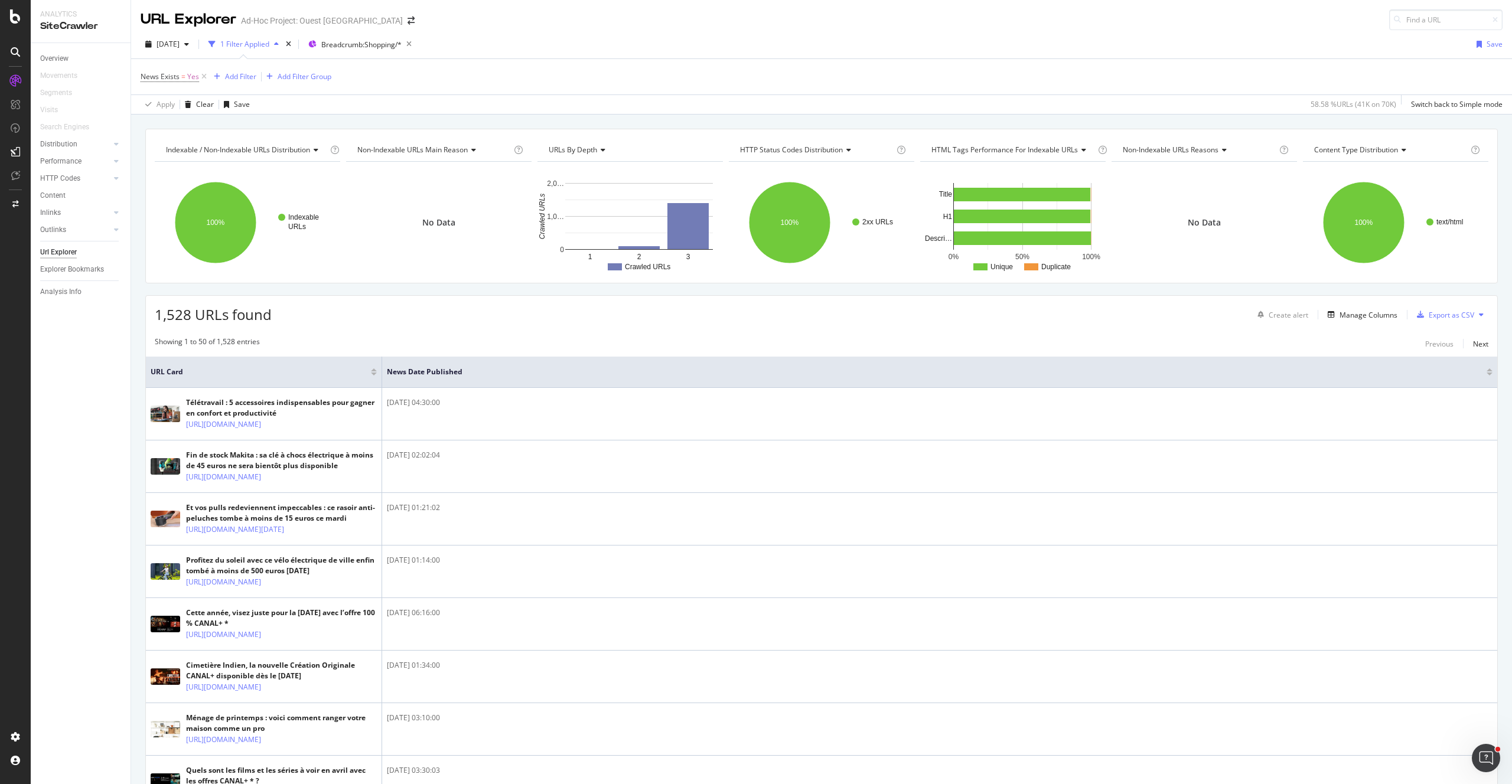
click at [387, 53] on div "2025 Aug. 26th 1 Filter Applied Breadcrumb: Shopping/* Save" at bounding box center [821, 46] width 1380 height 24
click at [377, 47] on span "Breadcrumb: Shopping/*" at bounding box center [361, 45] width 80 height 10
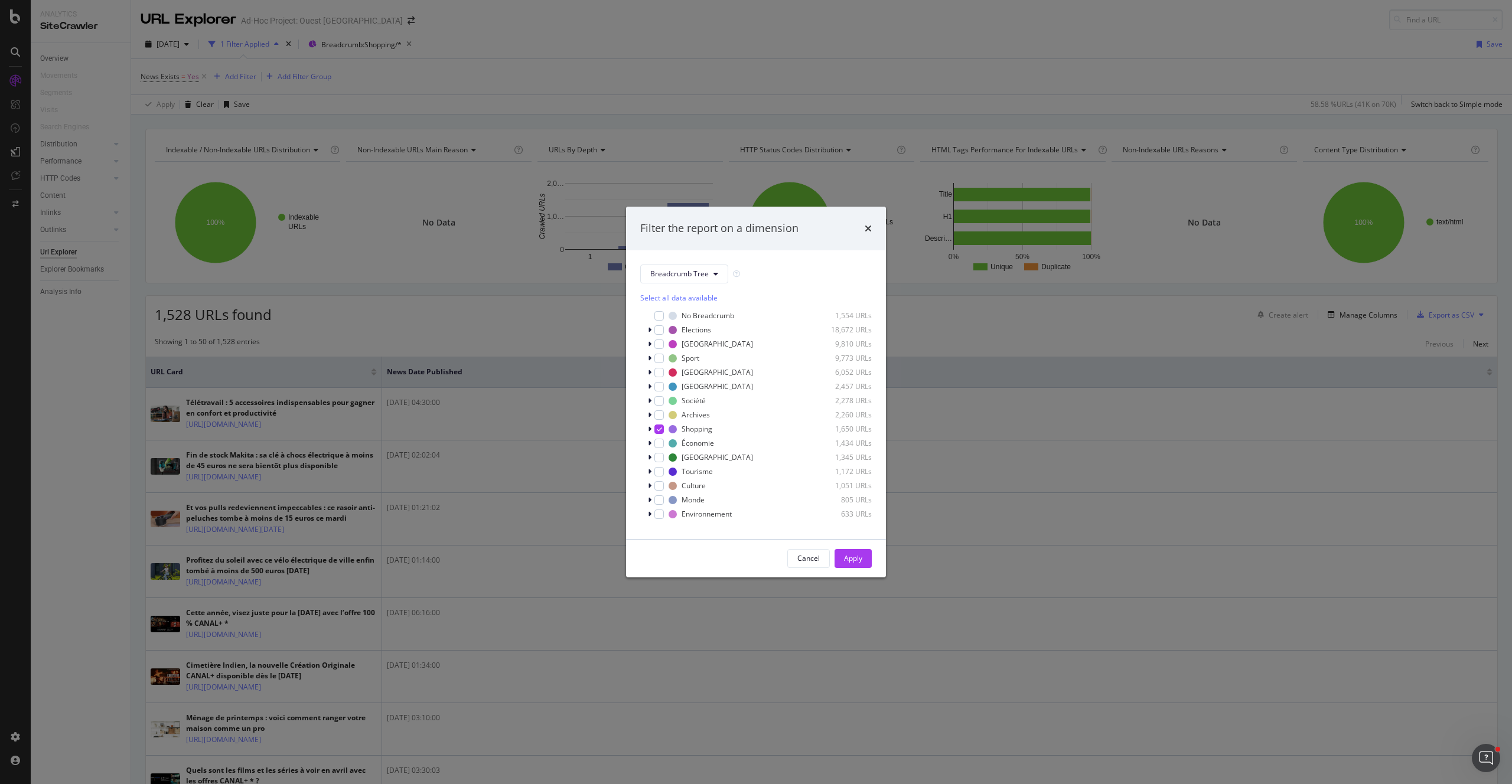
click at [337, 92] on div "Filter the report on a dimension Breadcrumb Tree Select all data available No B…" at bounding box center [756, 392] width 1512 height 784
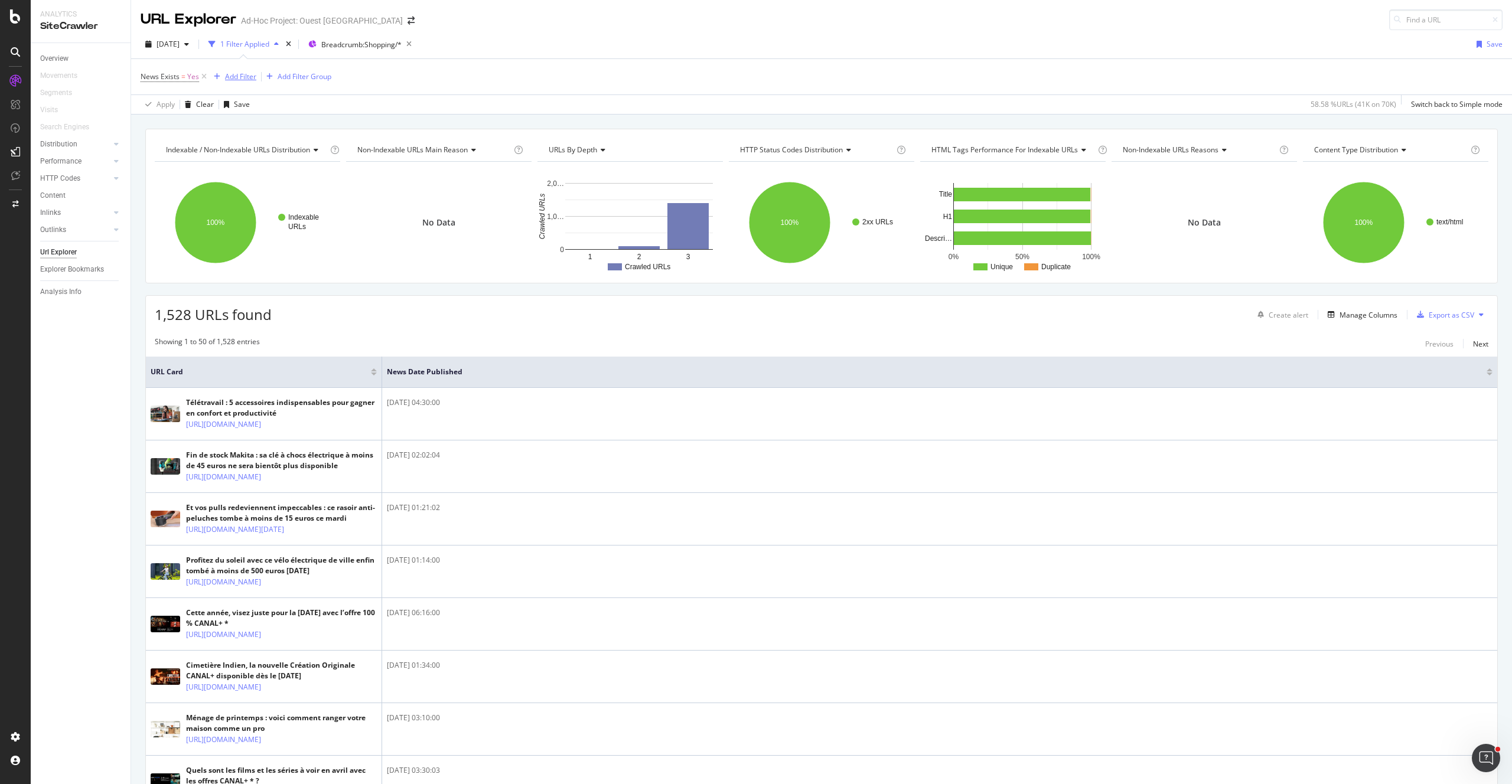
click at [246, 76] on div "Add Filter" at bounding box center [240, 77] width 31 height 10
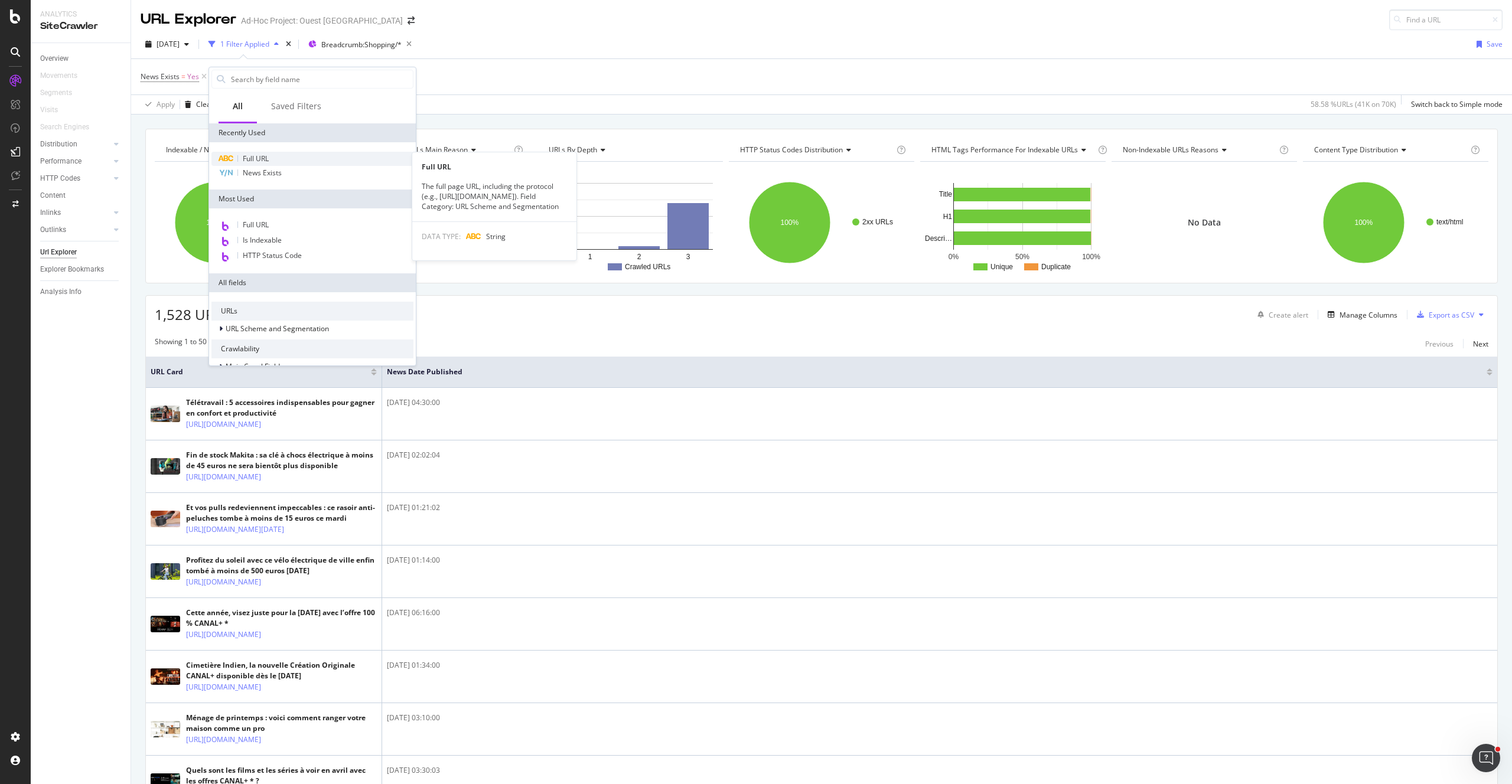
click at [280, 159] on div "Full URL" at bounding box center [312, 159] width 202 height 14
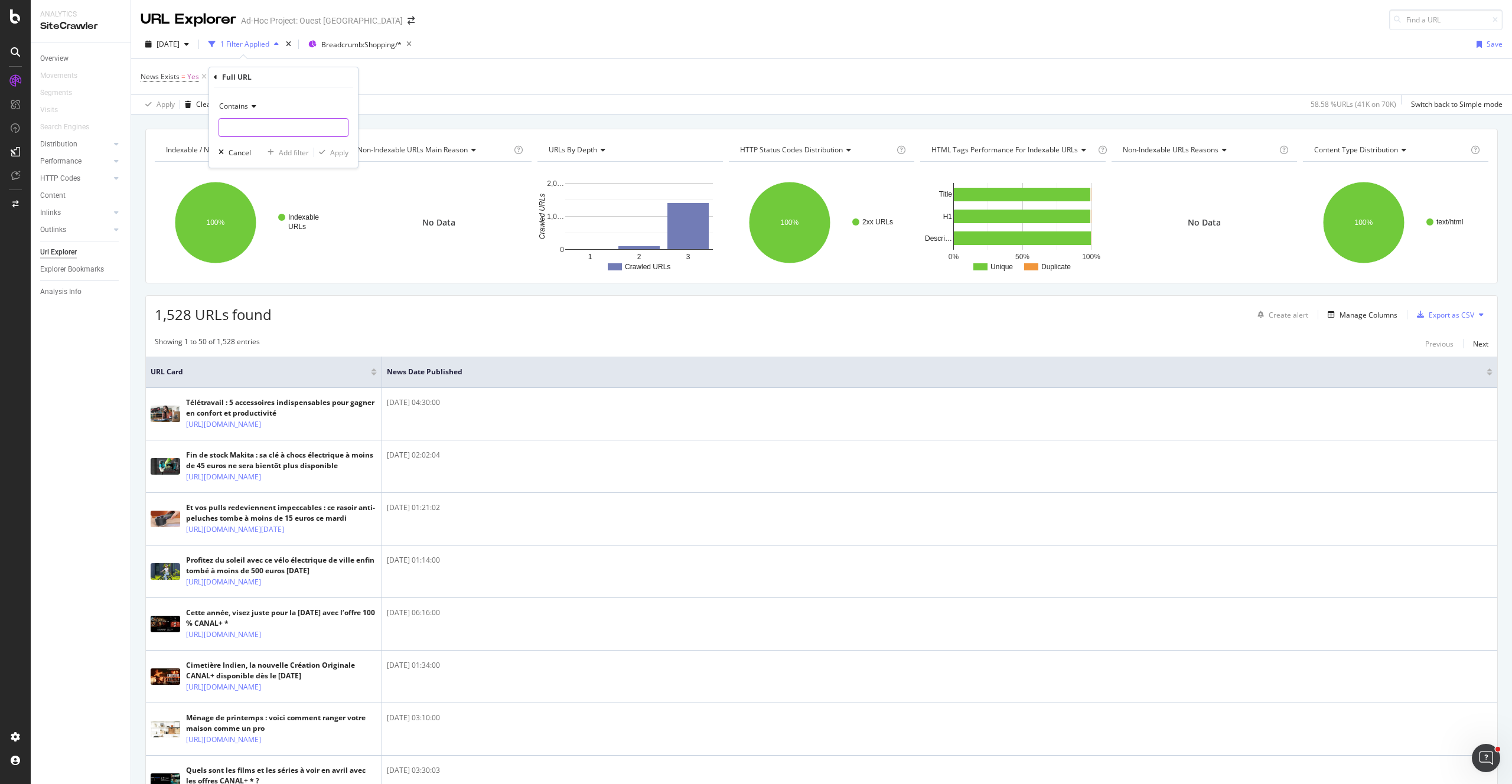
click at [243, 121] on input "text" at bounding box center [283, 127] width 129 height 19
paste input "fa8aeb7c-71f4-11f0-8a41-8cab56b0e4bf"
type input "fa8aeb7c-71f4-11f0-8a41-8cab56b0e4bf"
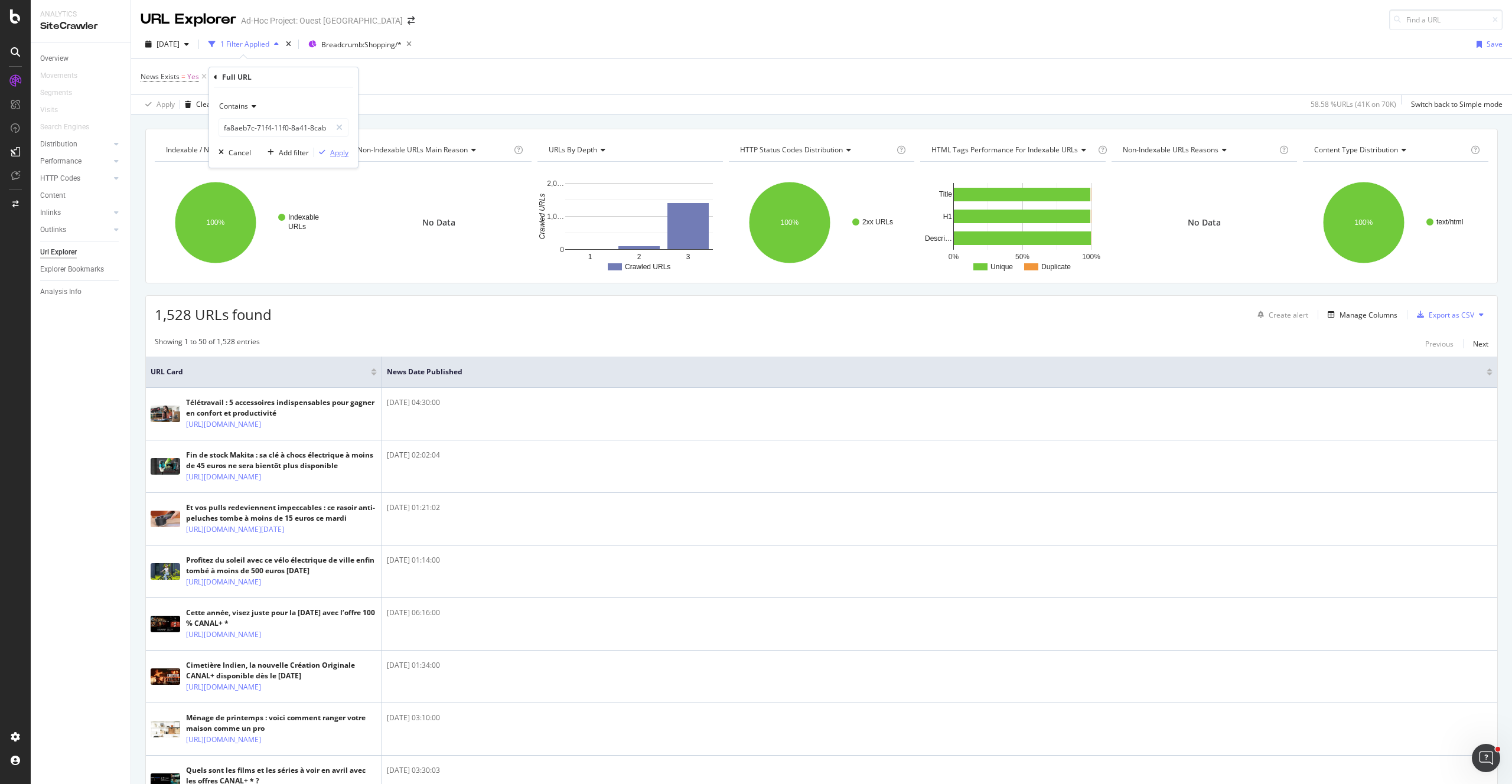
click at [336, 154] on div "Apply" at bounding box center [339, 152] width 18 height 10
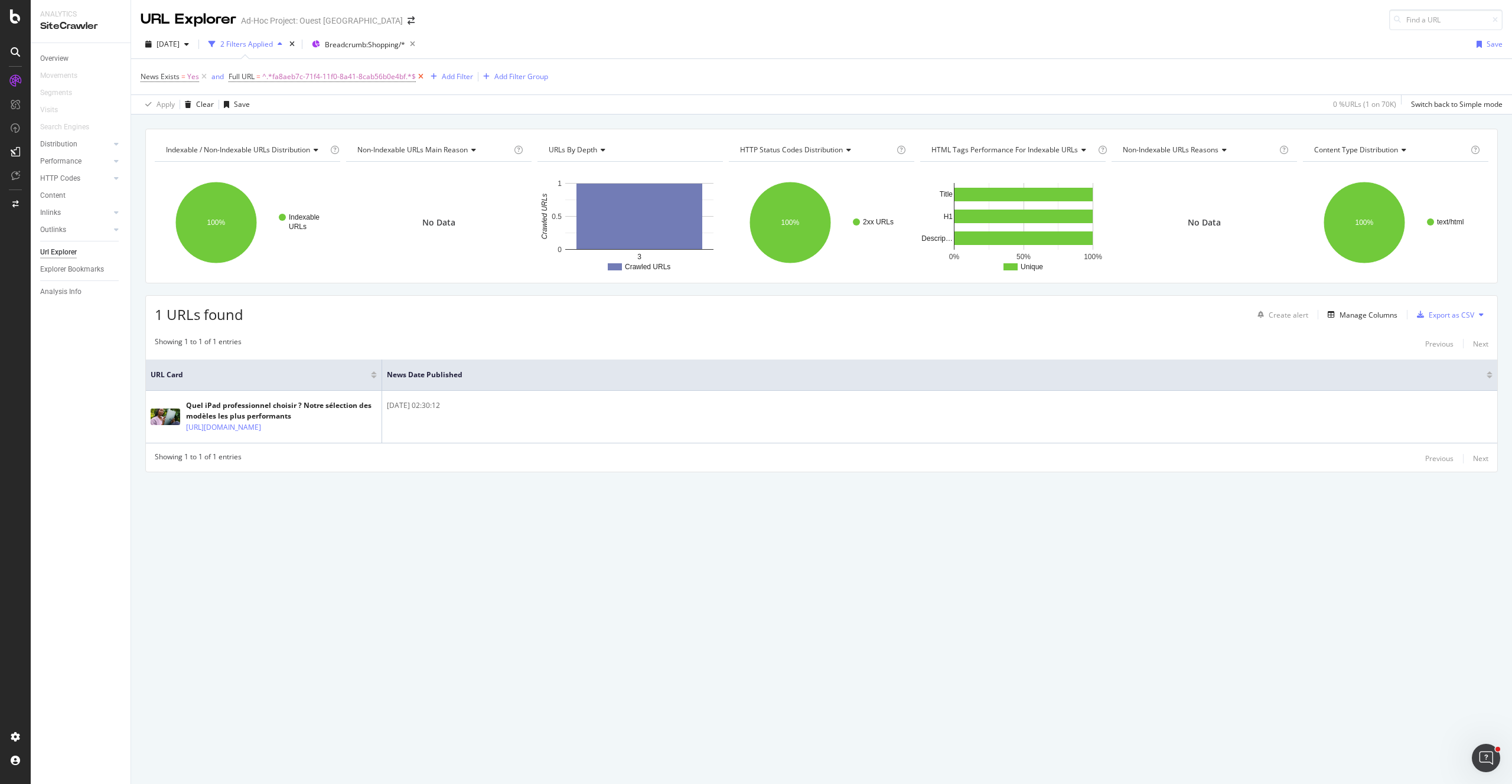
click at [416, 75] on icon at bounding box center [421, 77] width 10 height 12
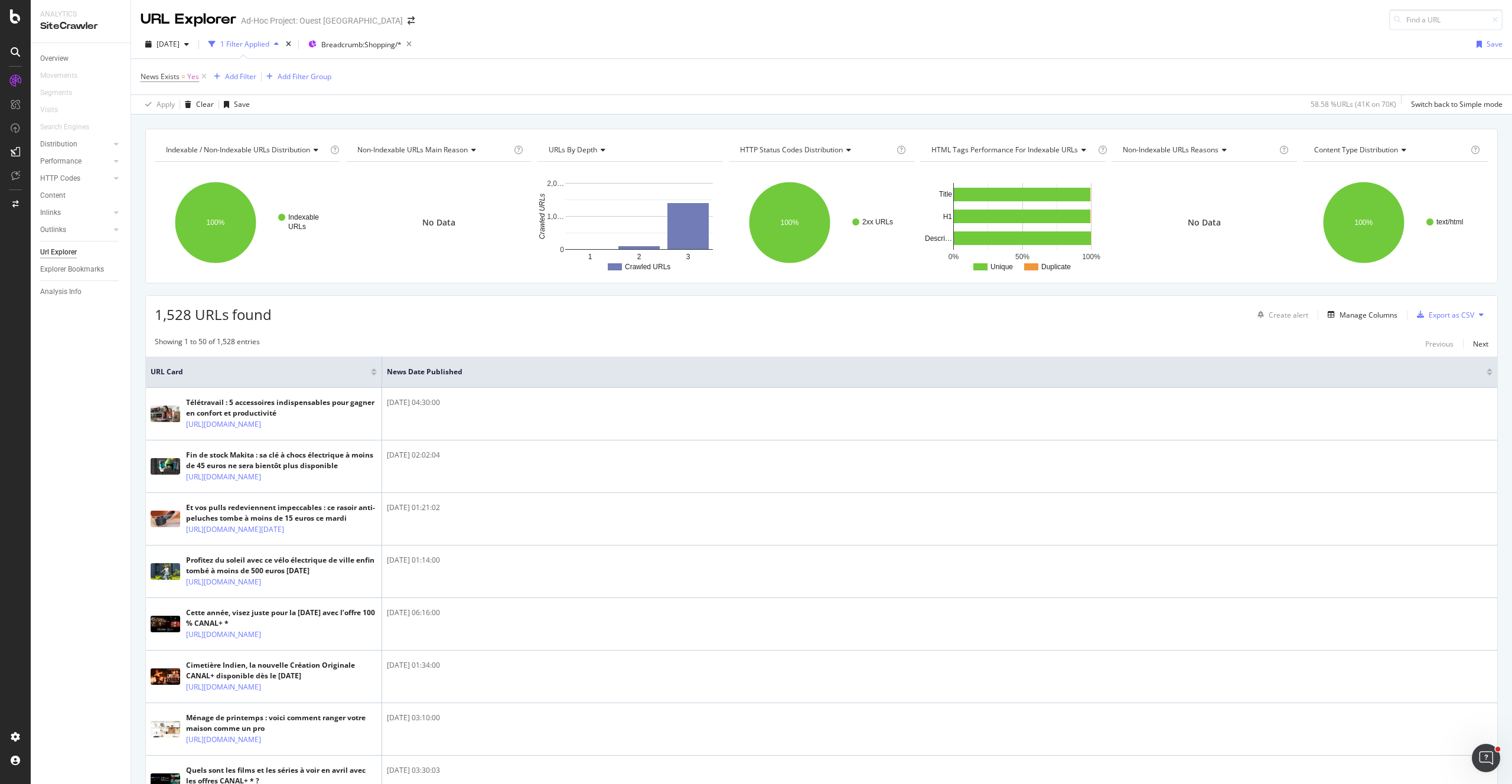
click at [570, 356] on th "News Date Published" at bounding box center [940, 371] width 1115 height 31
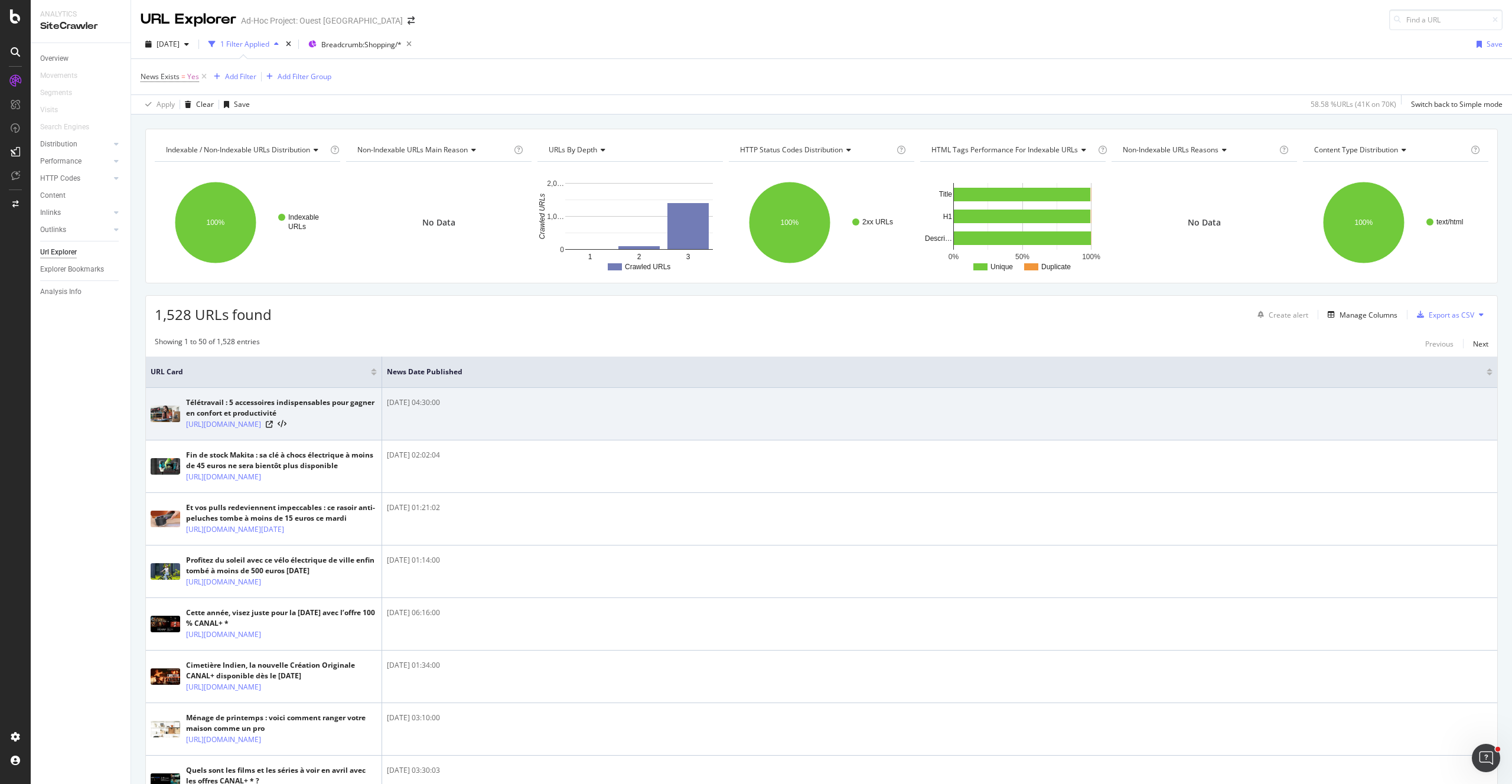
click at [676, 441] on td "2025-08-26 04:30:00" at bounding box center [940, 414] width 1115 height 53
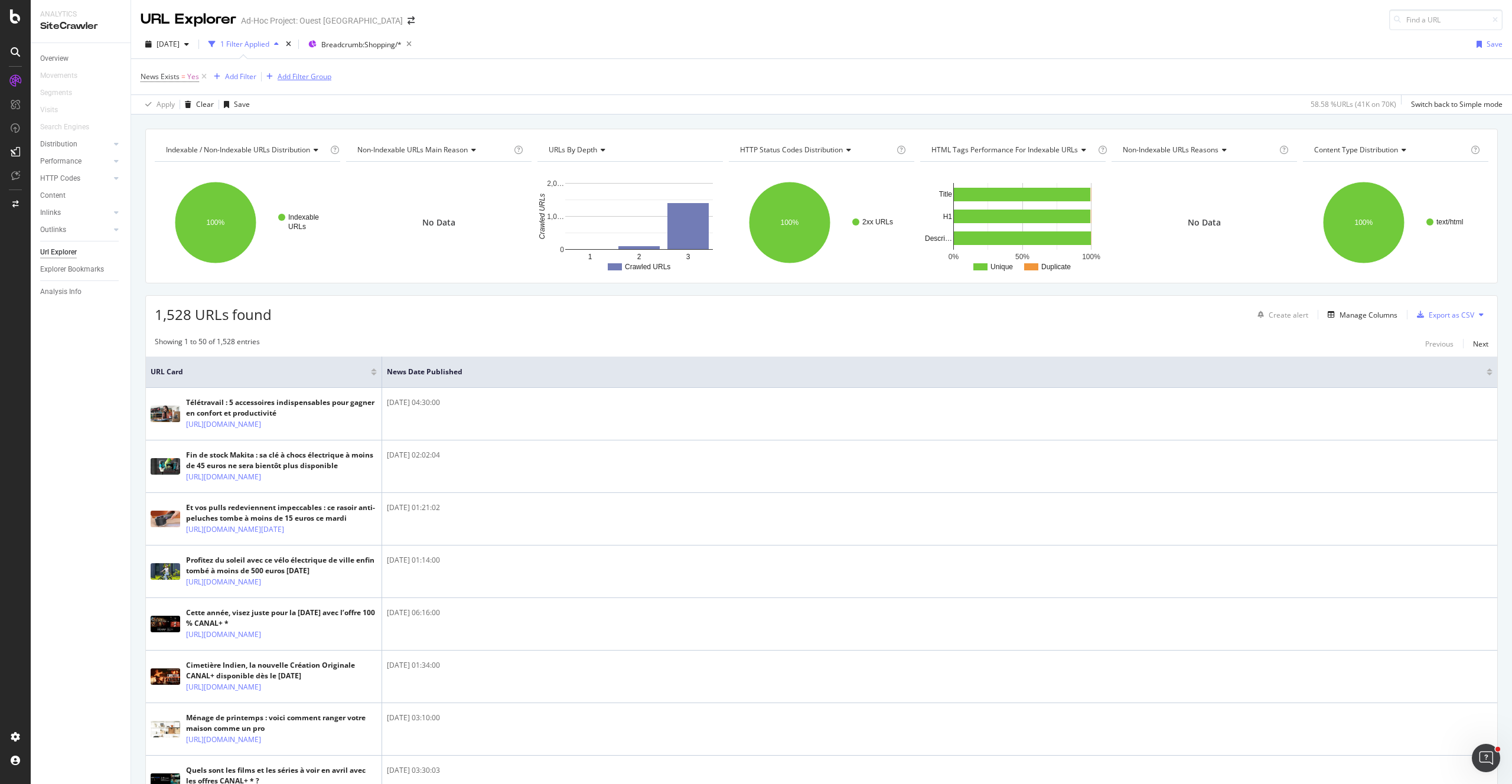
click at [296, 79] on div "Add Filter Group" at bounding box center [304, 77] width 53 height 10
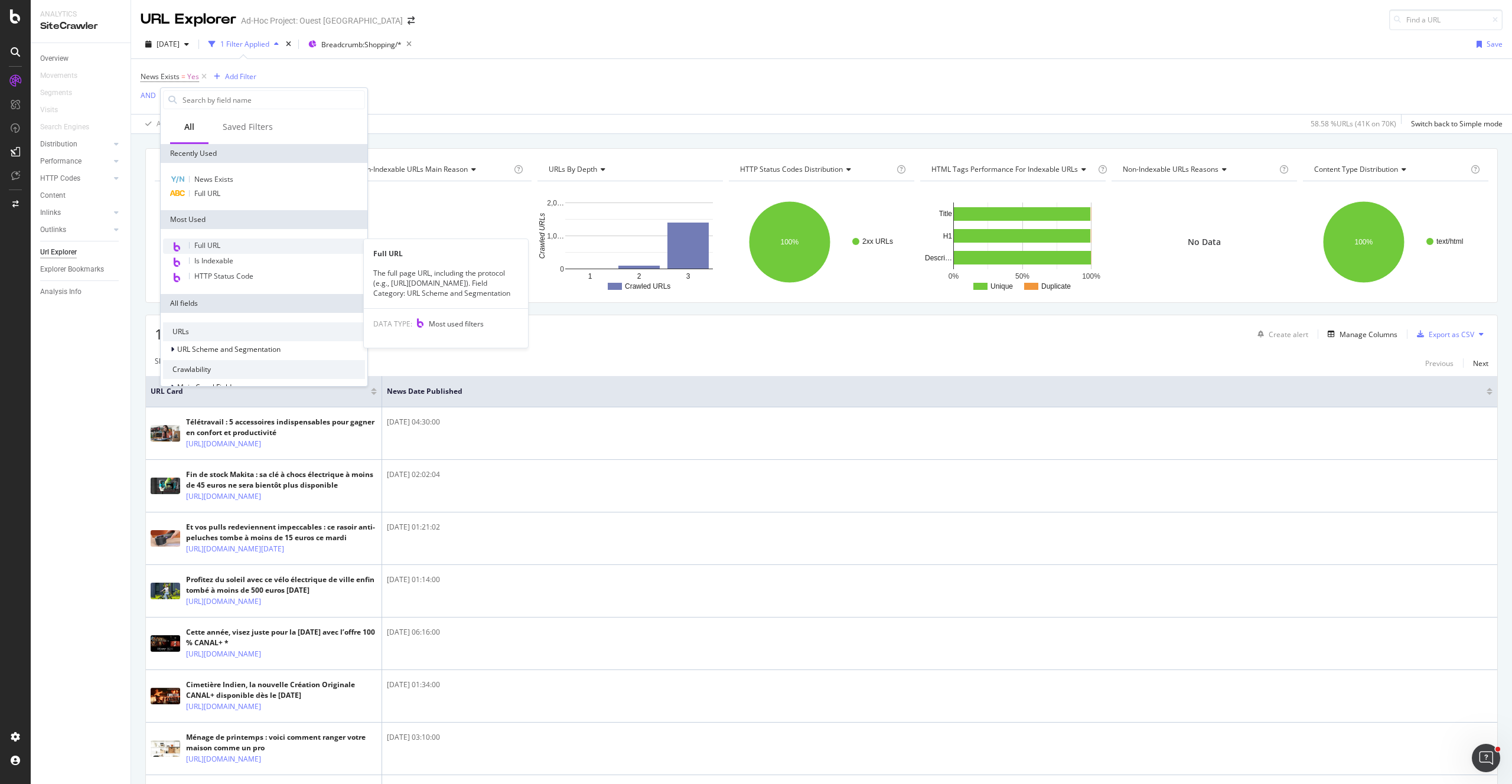
scroll to position [151, 0]
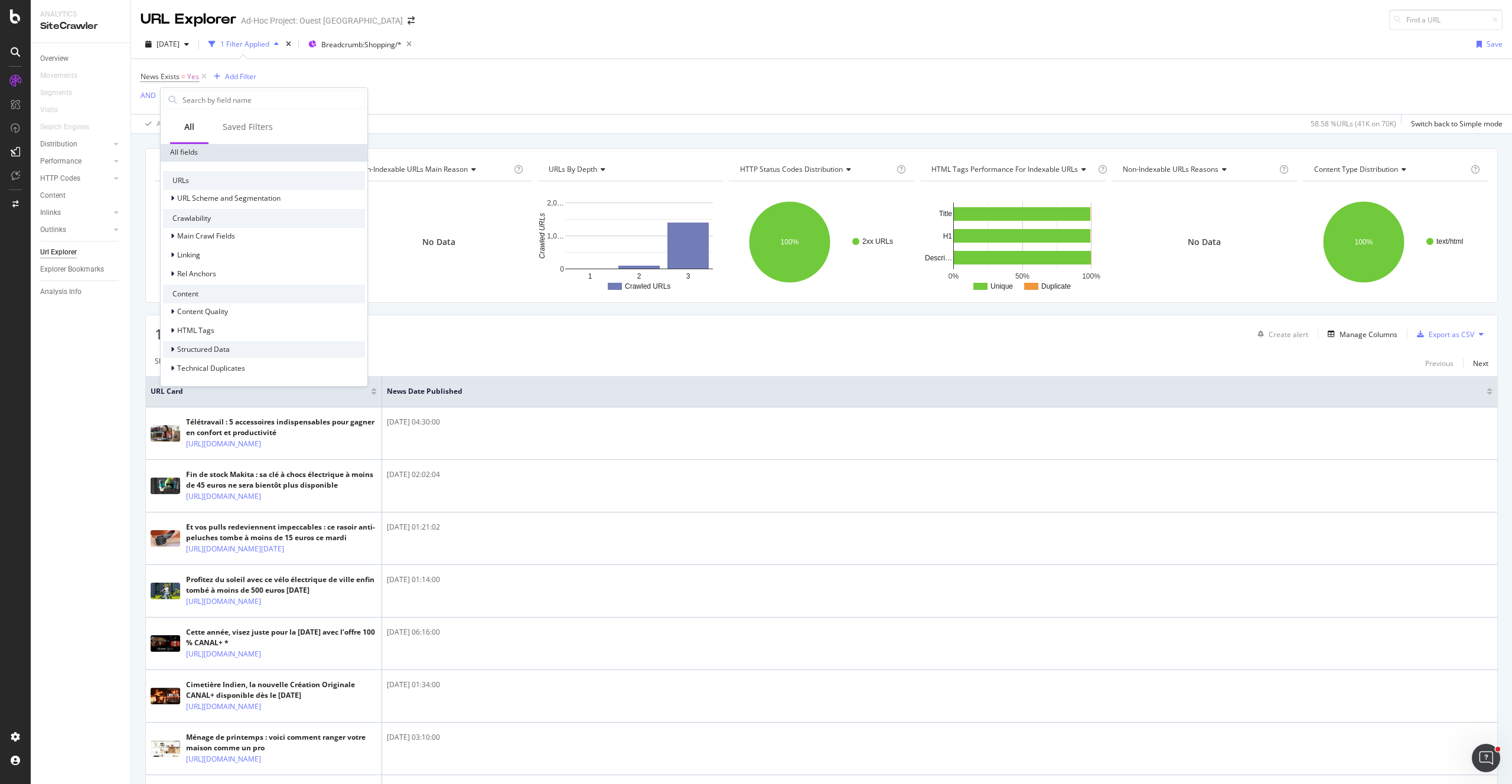
click at [260, 354] on div "Structured Data" at bounding box center [264, 349] width 202 height 17
click at [212, 295] on div "Date" at bounding box center [264, 297] width 202 height 17
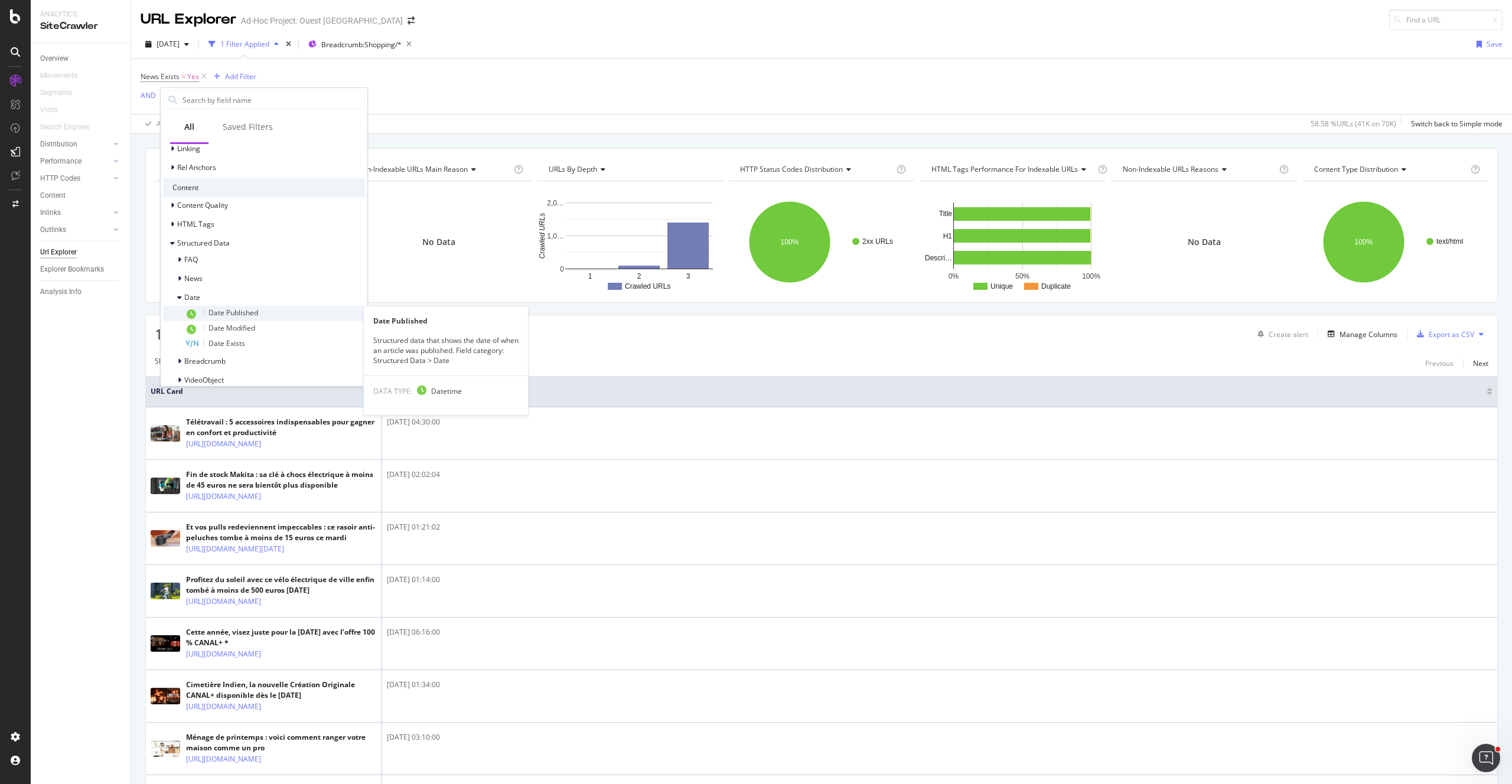
click at [257, 308] on span "Date Published" at bounding box center [233, 313] width 50 height 10
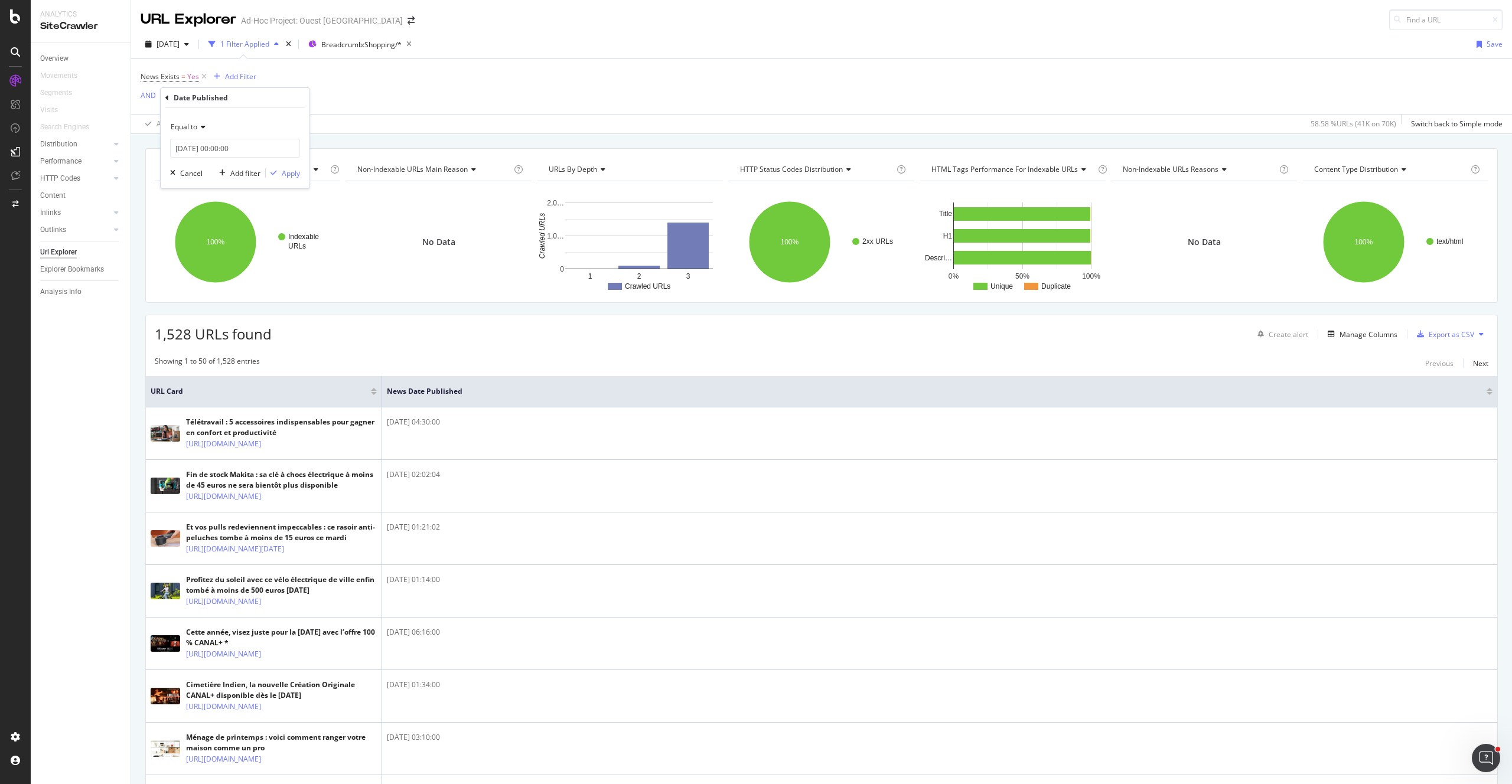
click at [199, 132] on div "Equal to" at bounding box center [235, 127] width 130 height 19
click at [230, 232] on div "Between" at bounding box center [236, 228] width 126 height 15
click at [184, 152] on input "2025-08-26 00:00:00" at bounding box center [235, 148] width 130 height 19
click at [246, 259] on div "20" at bounding box center [244, 259] width 20 height 15
type input "2025-08-20 00:00:00"
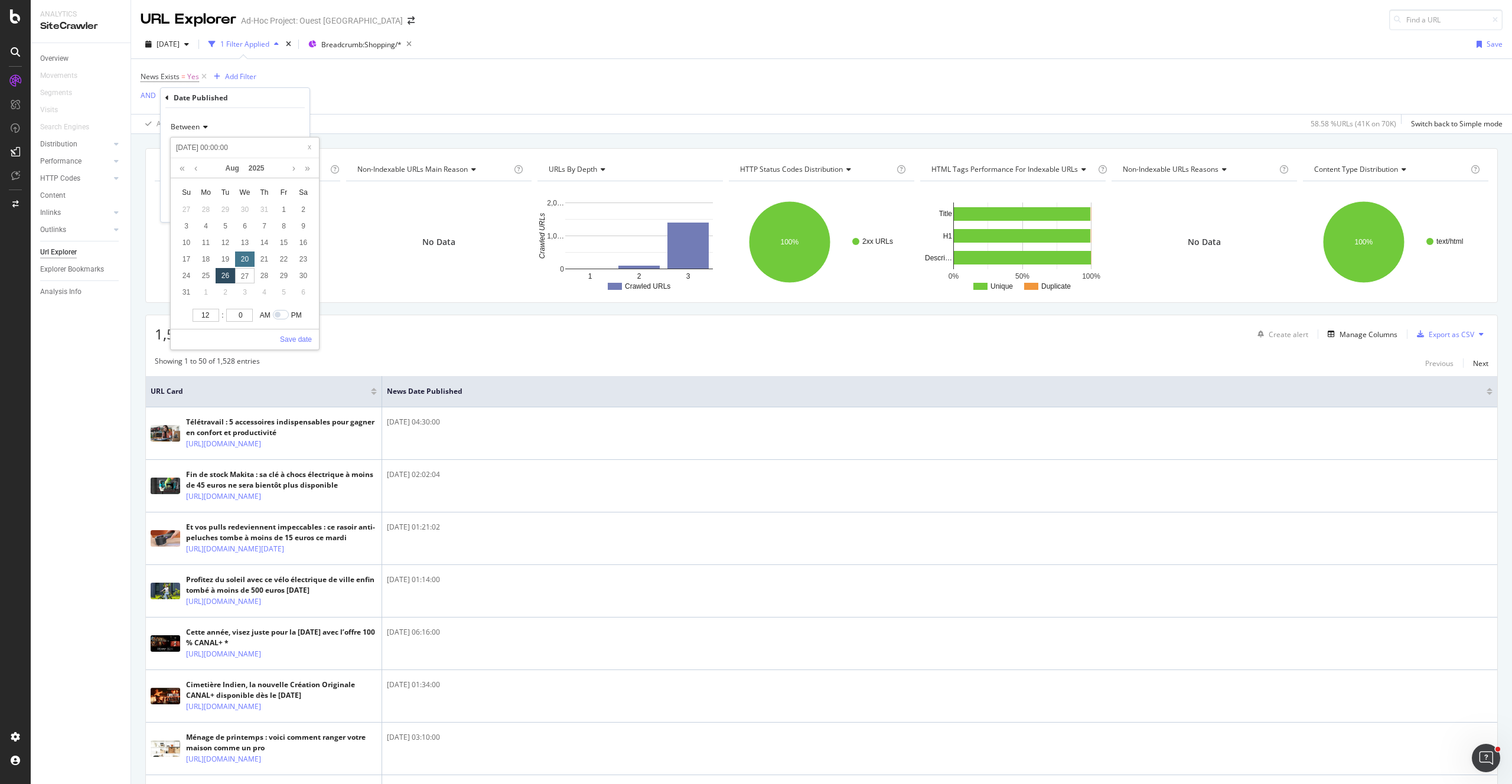
type input "2025-08-20 00:00:00"
click at [206, 272] on div "25" at bounding box center [205, 275] width 20 height 15
type input "2025-08-25 00:00:00"
click at [247, 260] on div "20" at bounding box center [244, 259] width 20 height 15
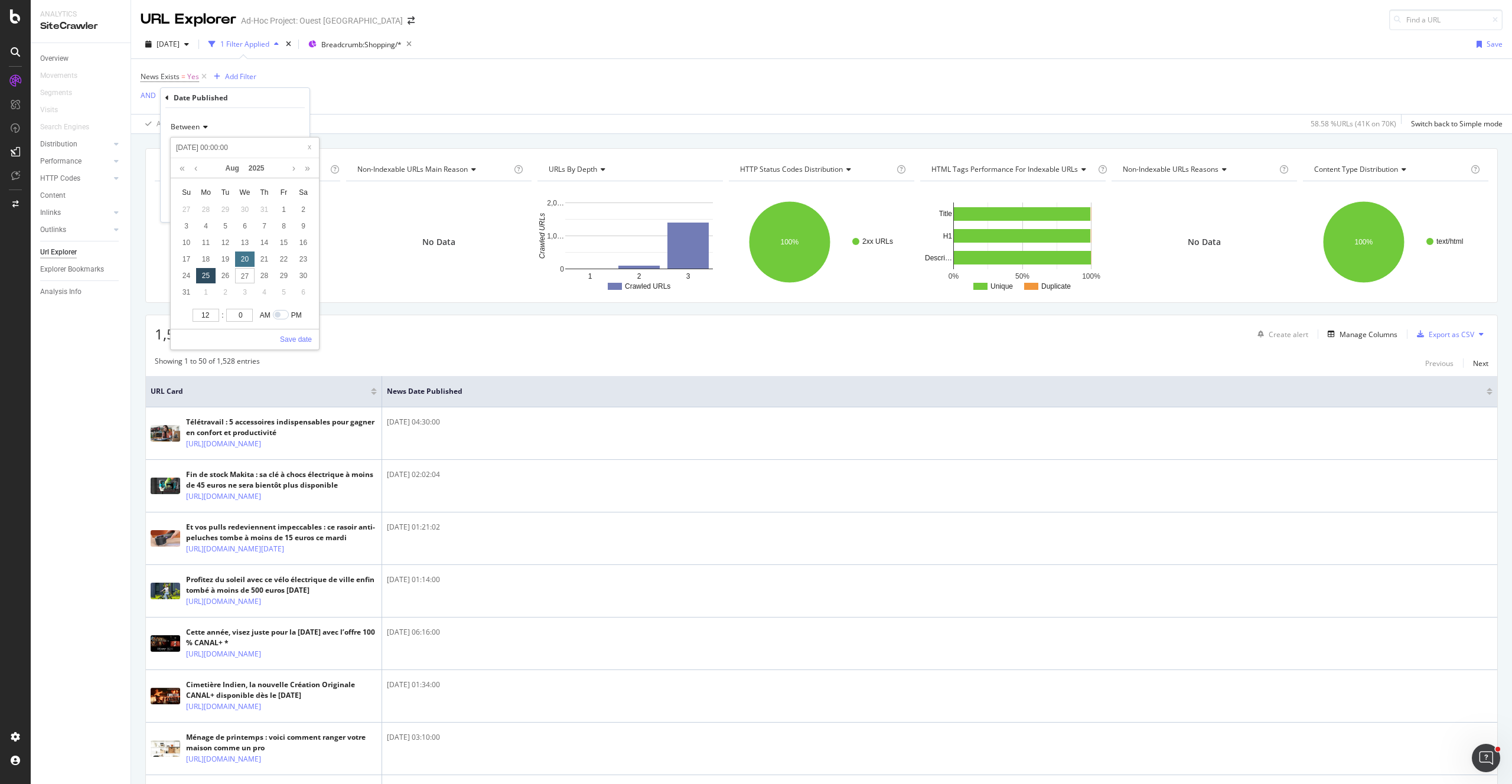
type input "2025-08-20 00:00:00"
click at [301, 337] on link "Save date" at bounding box center [296, 339] width 32 height 11
click at [192, 181] on input "2025-08-27 00:00:00" at bounding box center [235, 182] width 130 height 19
click at [211, 307] on div "25" at bounding box center [205, 309] width 20 height 15
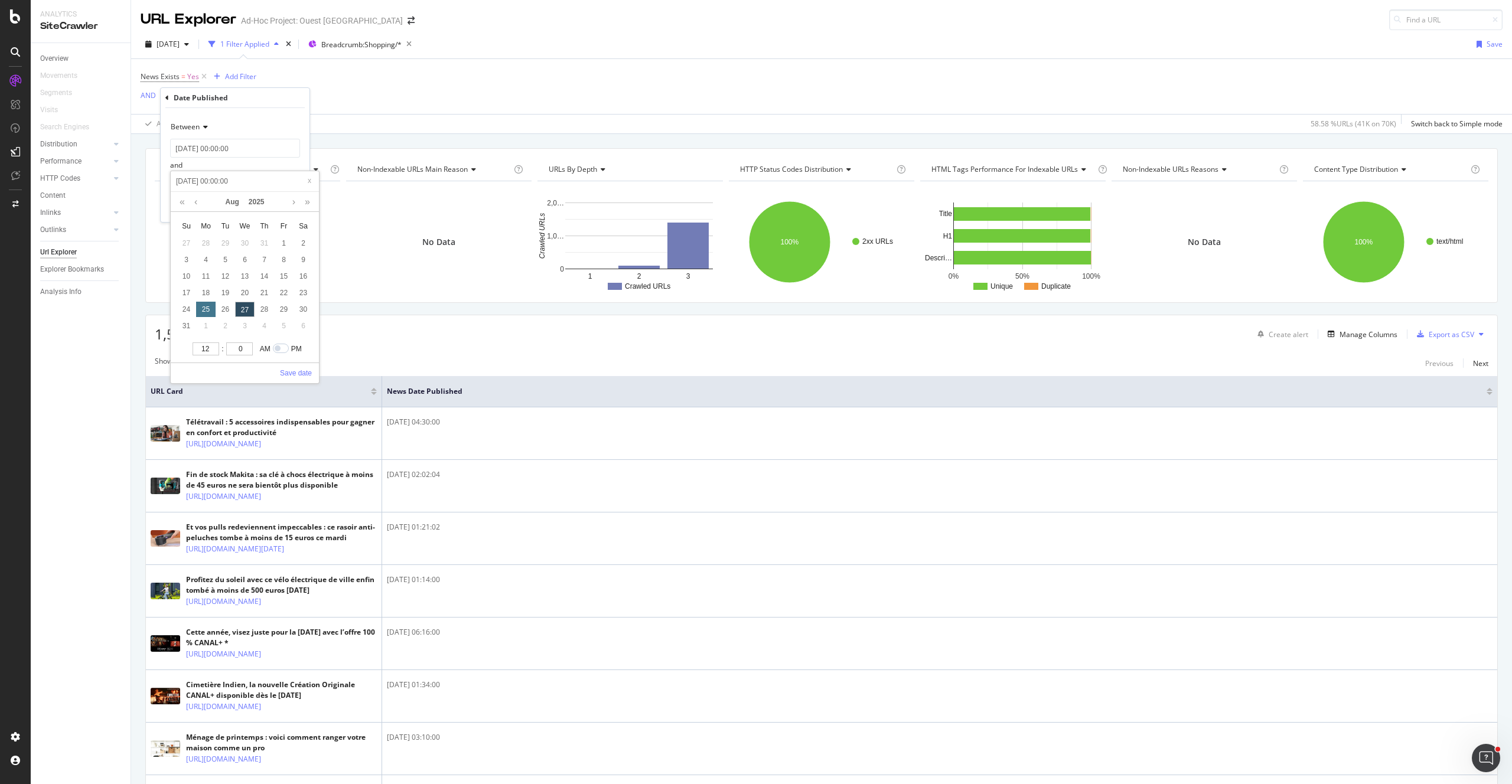
type input "2025-08-25 00:00:00"
click at [303, 369] on link "Save date" at bounding box center [296, 373] width 32 height 11
click at [277, 202] on div "Apply" at bounding box center [283, 207] width 34 height 11
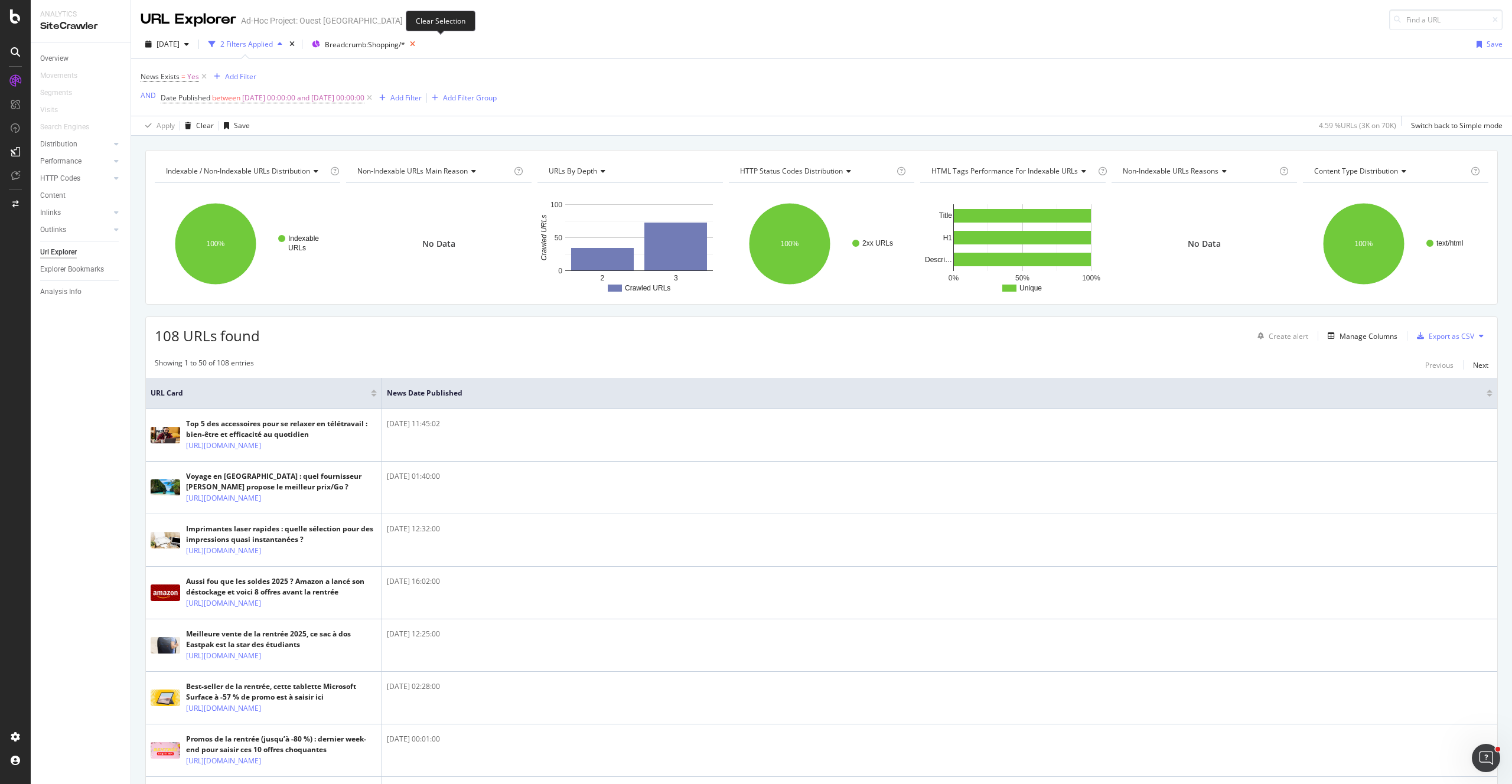
click at [420, 43] on icon at bounding box center [412, 44] width 14 height 17
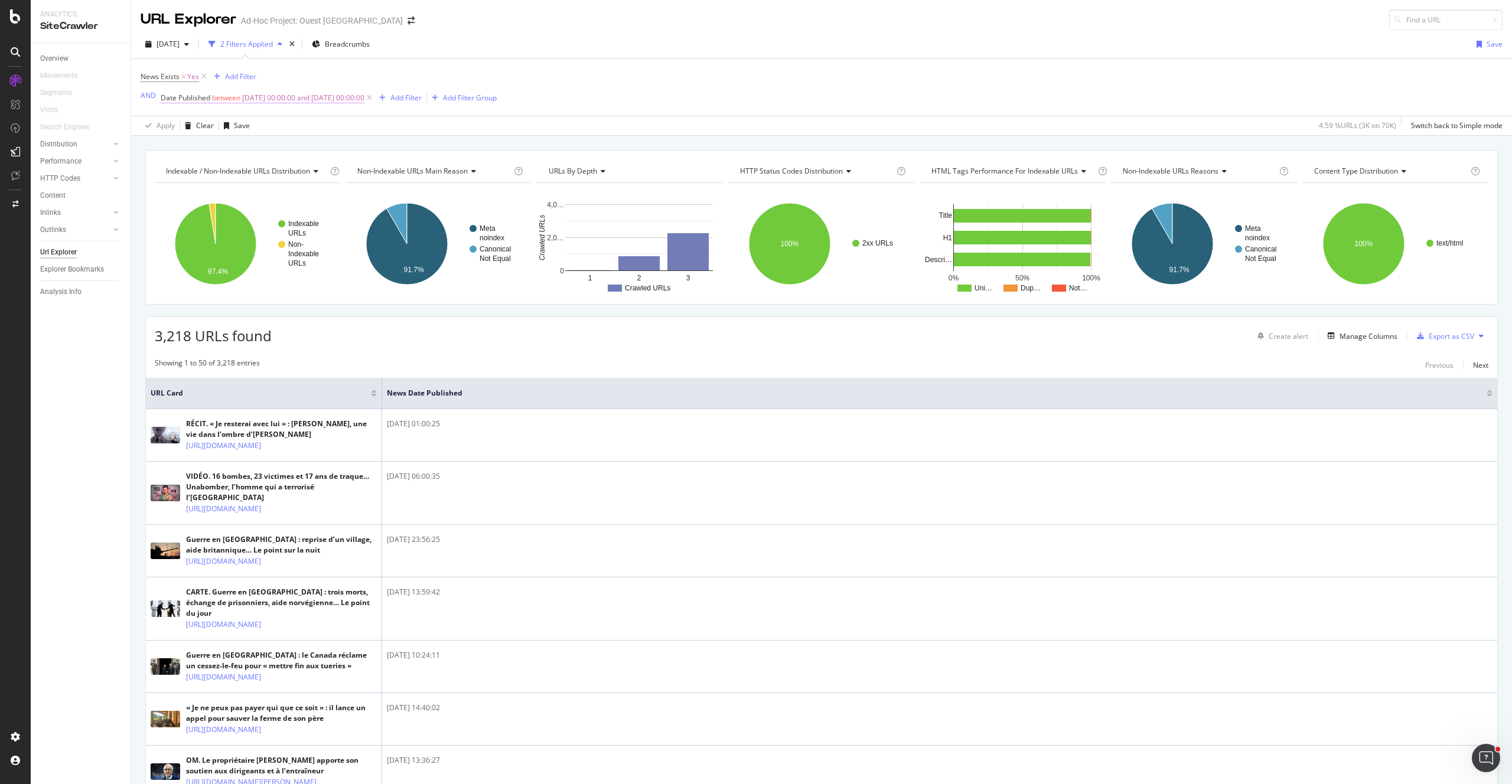
click at [279, 95] on span "2025-08-20 00:00:00 and 2025-08-25 00:00:00" at bounding box center [303, 98] width 122 height 17
click at [210, 147] on input "2025-08-20 00:00:00" at bounding box center [235, 147] width 130 height 19
click at [289, 211] on div "1" at bounding box center [283, 208] width 20 height 15
type input "2025-08-01 00:00:00"
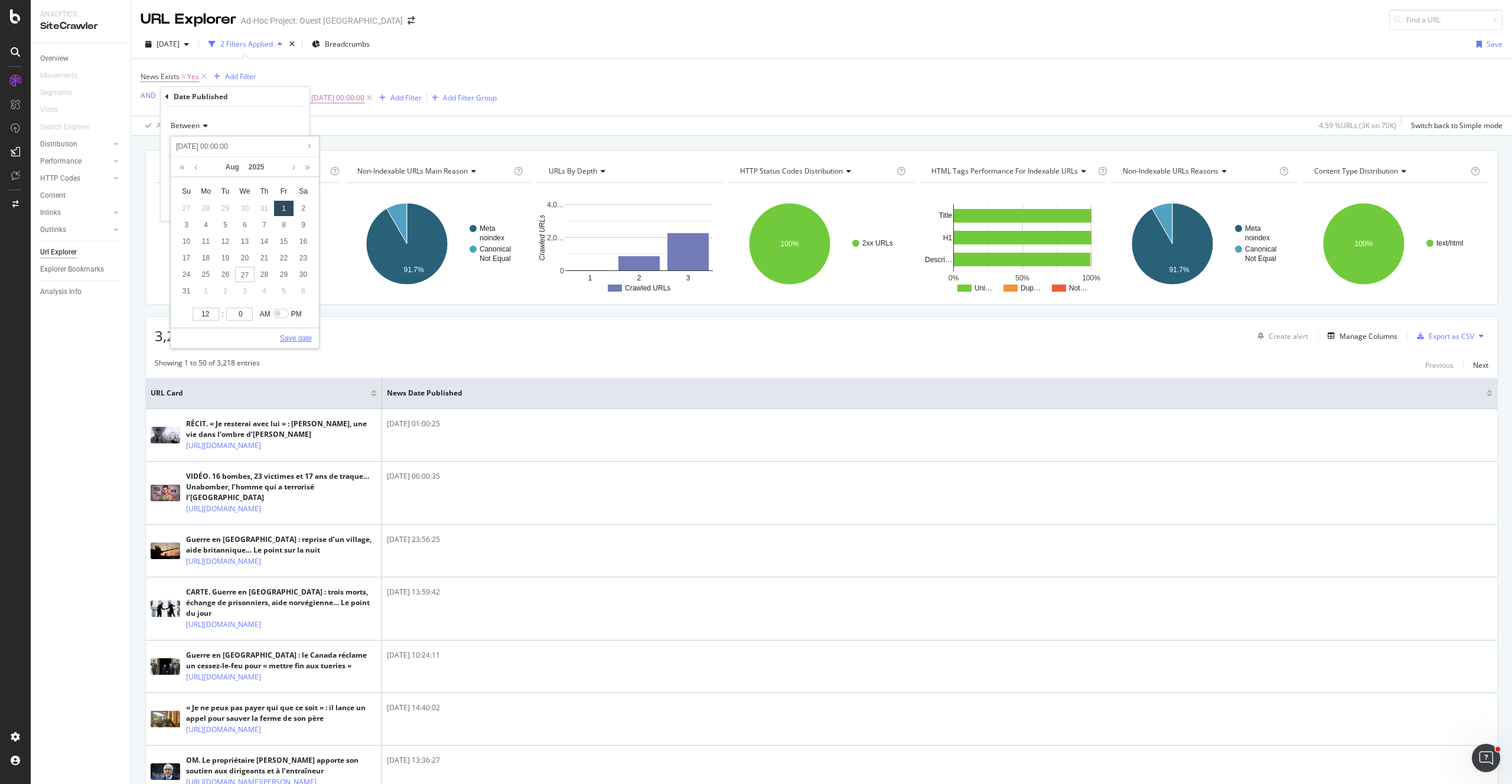
click at [304, 339] on link "Save date" at bounding box center [296, 338] width 32 height 11
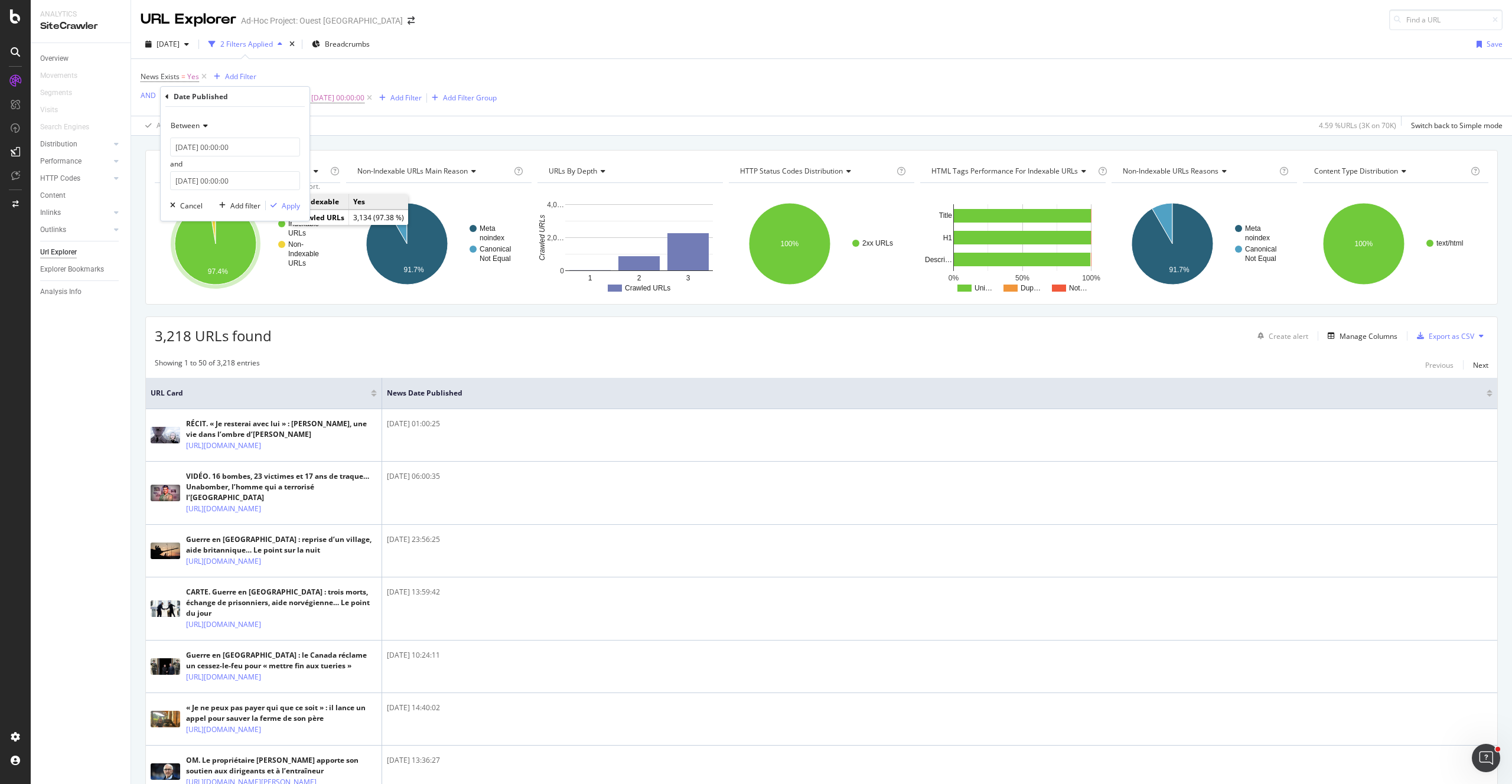
click at [283, 216] on div "Between 2025-08-01 00:00:00 and 2025-08-25 00:00:00 Cancel Add filter Apply" at bounding box center [235, 164] width 149 height 114
click at [285, 207] on div "Apply" at bounding box center [291, 206] width 18 height 10
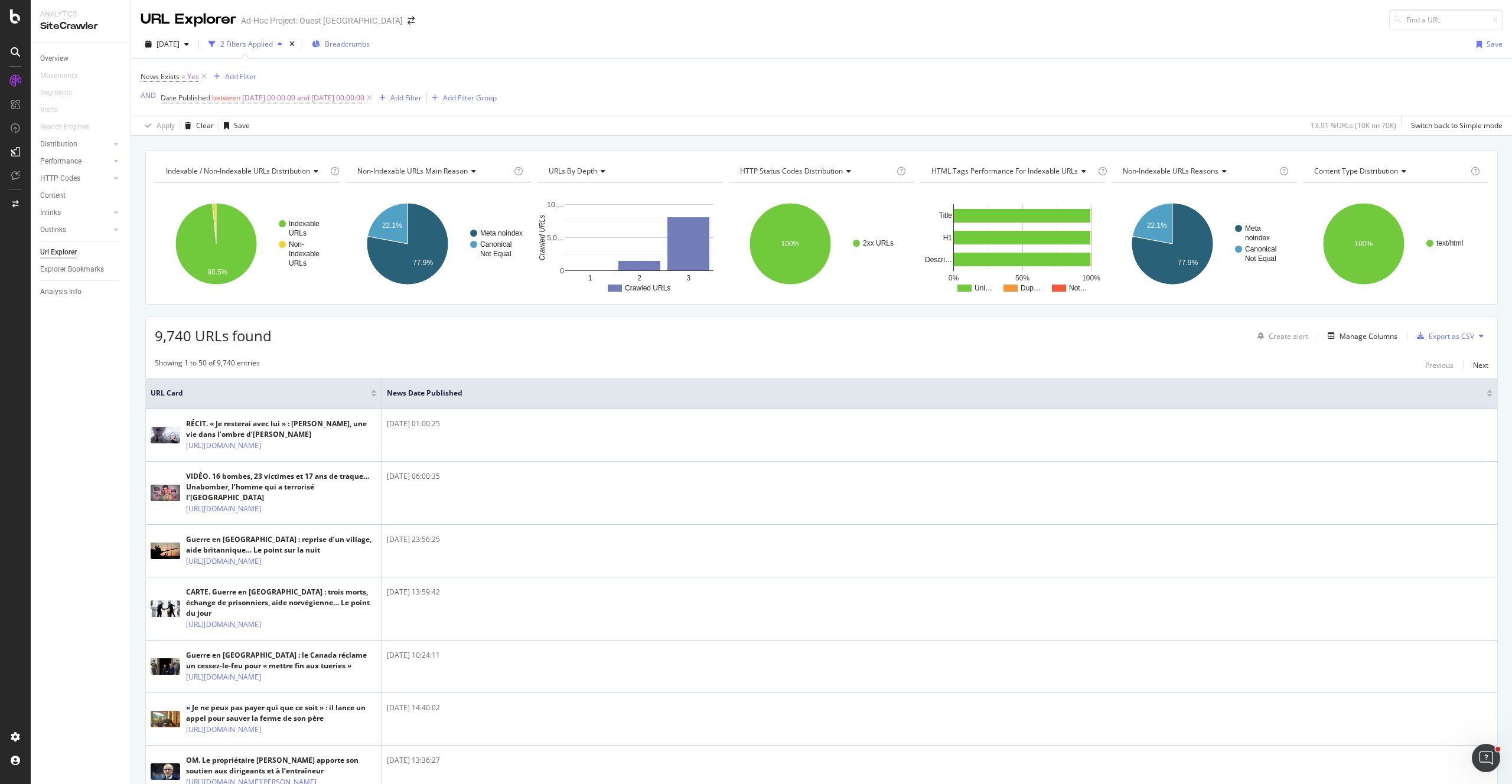
click at [363, 47] on span "Breadcrumbs" at bounding box center [347, 44] width 45 height 10
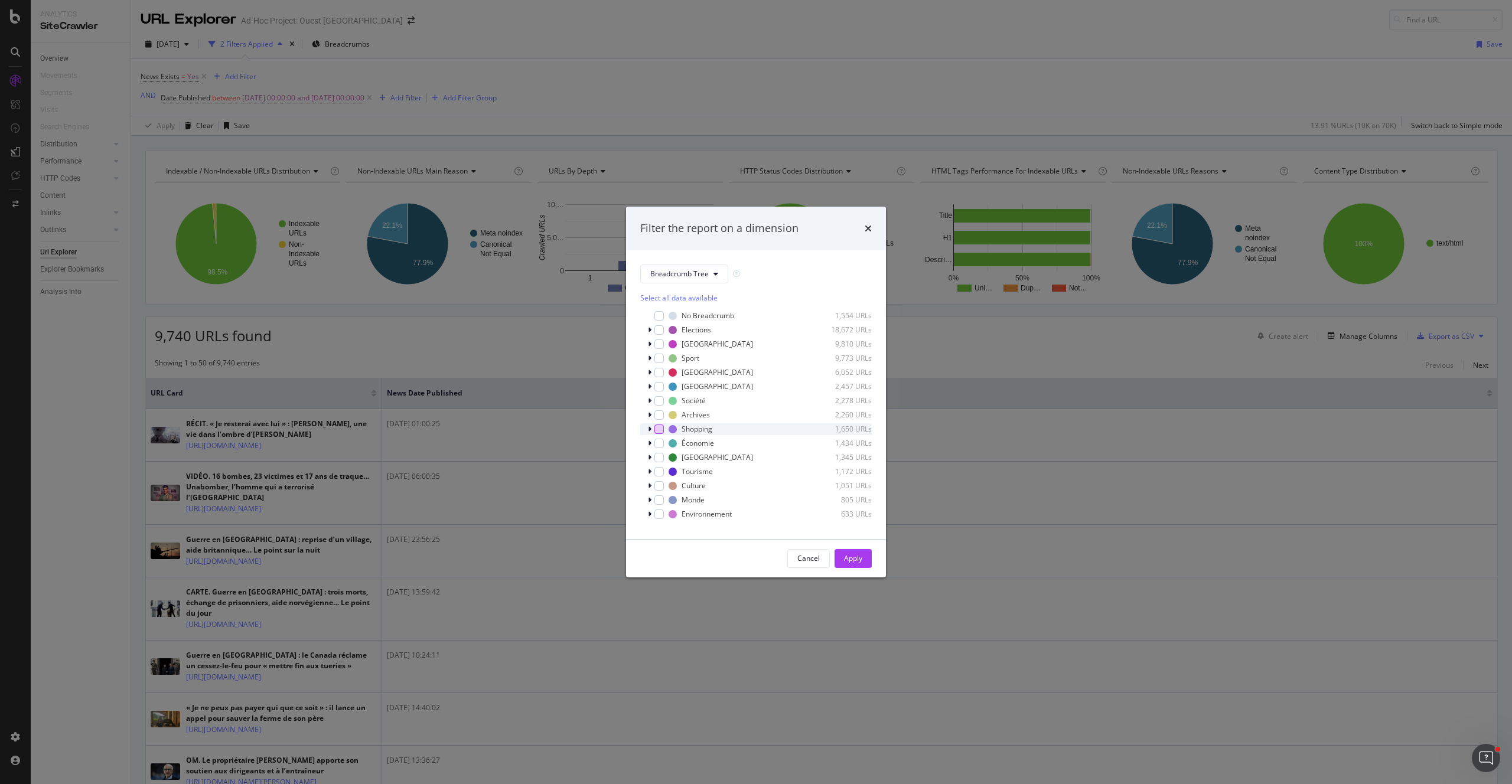
click at [661, 429] on div "modal" at bounding box center [658, 428] width 9 height 9
click at [847, 556] on div "Apply" at bounding box center [853, 559] width 18 height 10
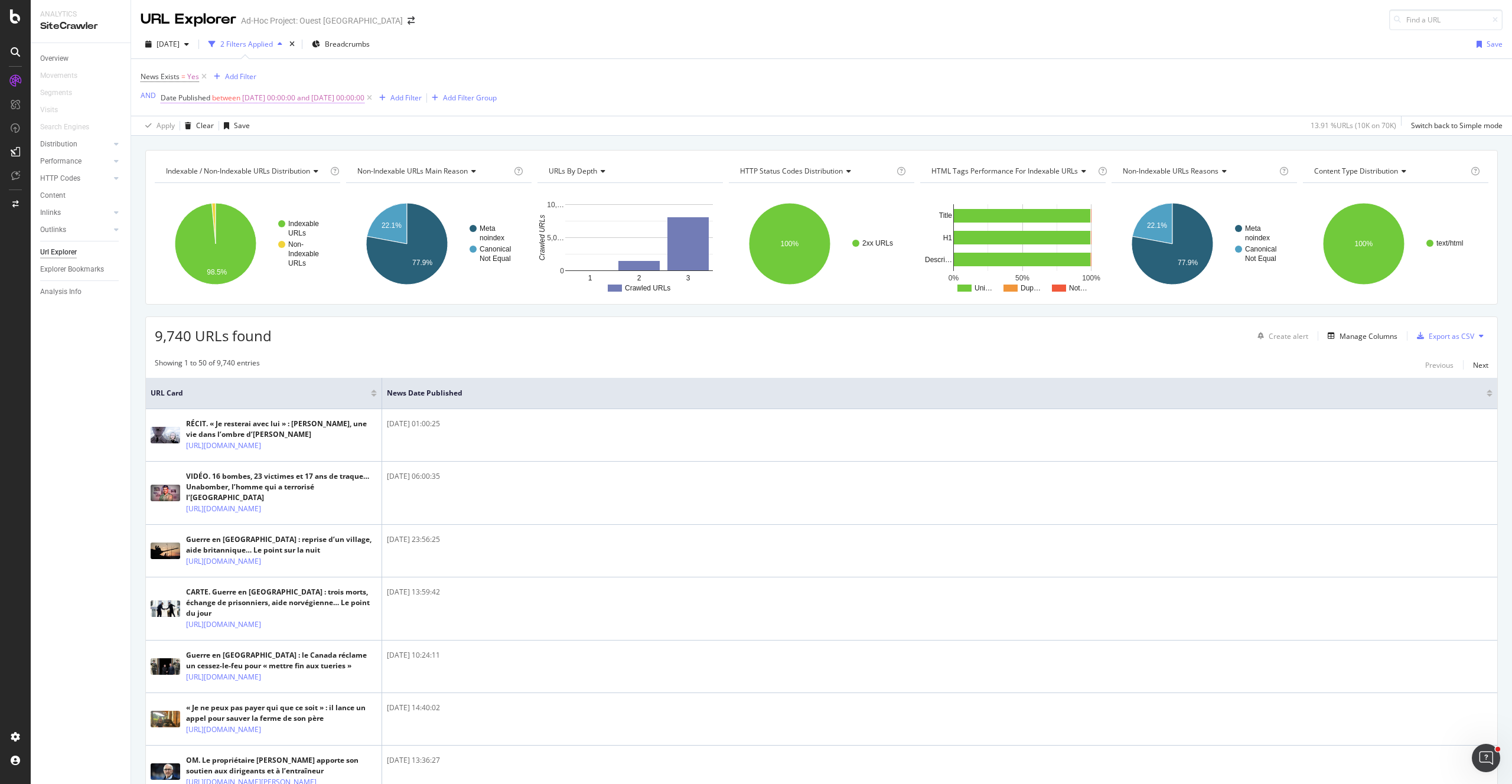
click at [314, 95] on span "2025-08-01 00:00:00 and 2025-08-25 00:00:00" at bounding box center [303, 98] width 122 height 17
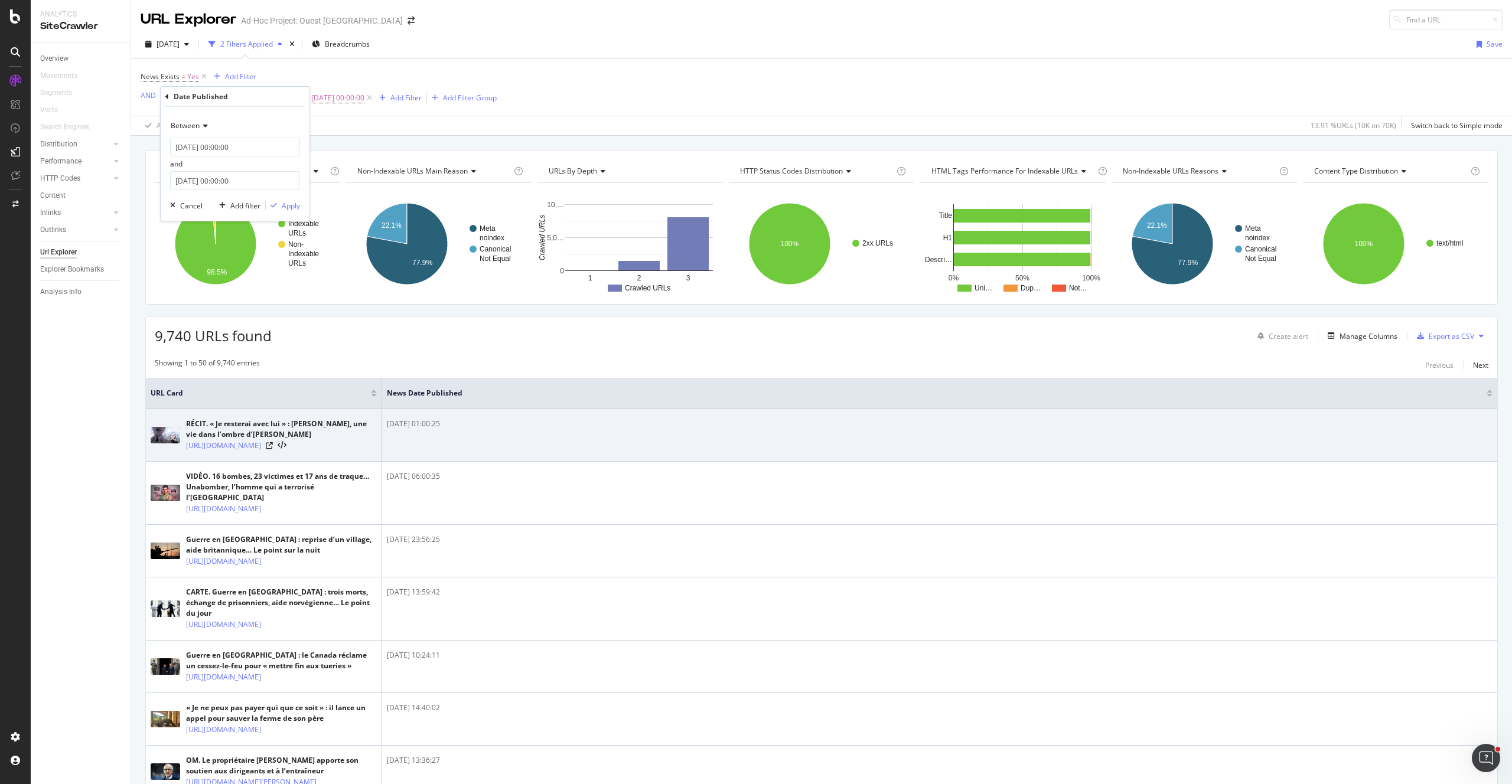
click at [575, 448] on td "2025-08-21 01:00:25" at bounding box center [940, 435] width 1115 height 53
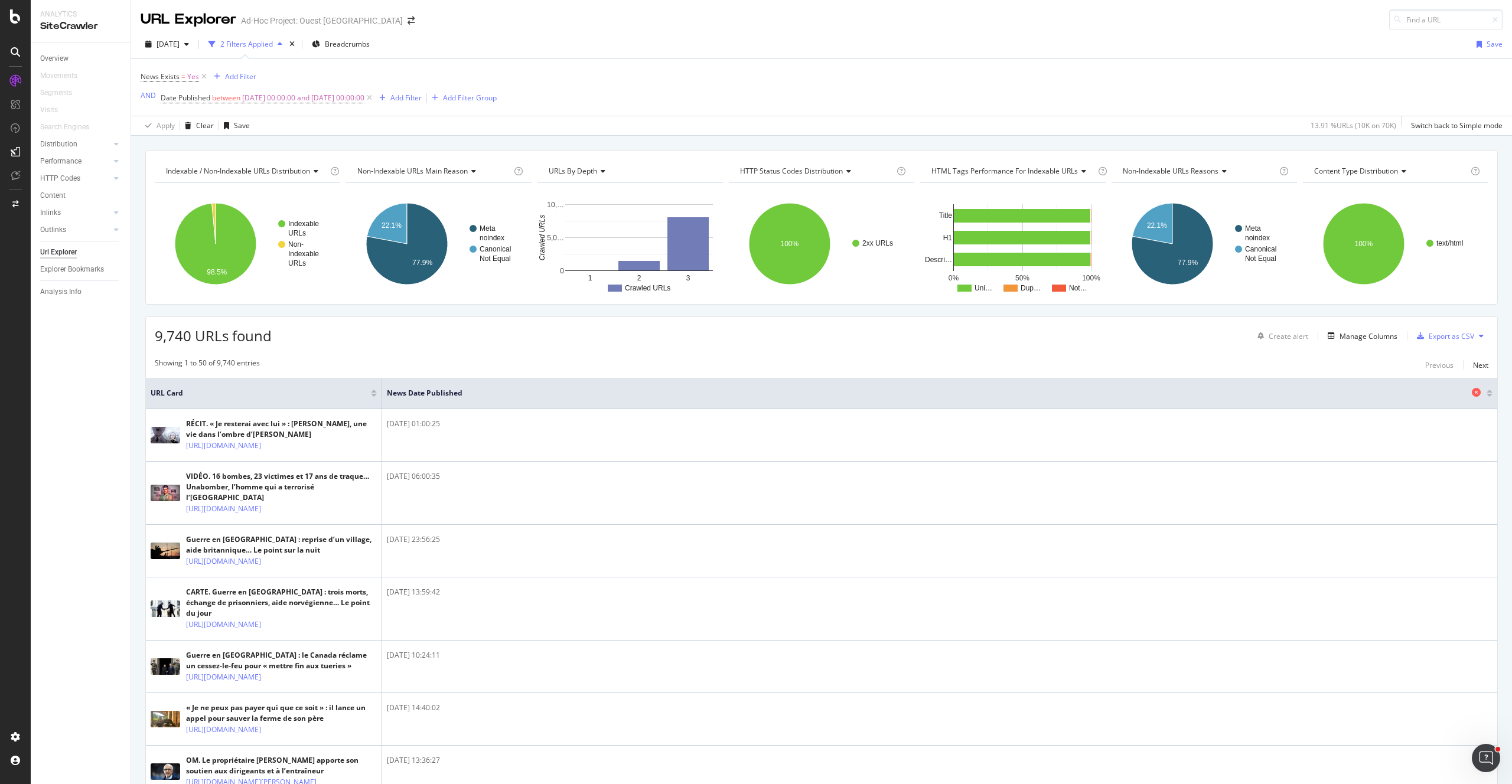
click at [429, 391] on span "News Date Published" at bounding box center [927, 393] width 1082 height 11
click at [1486, 390] on div at bounding box center [1489, 391] width 6 height 3
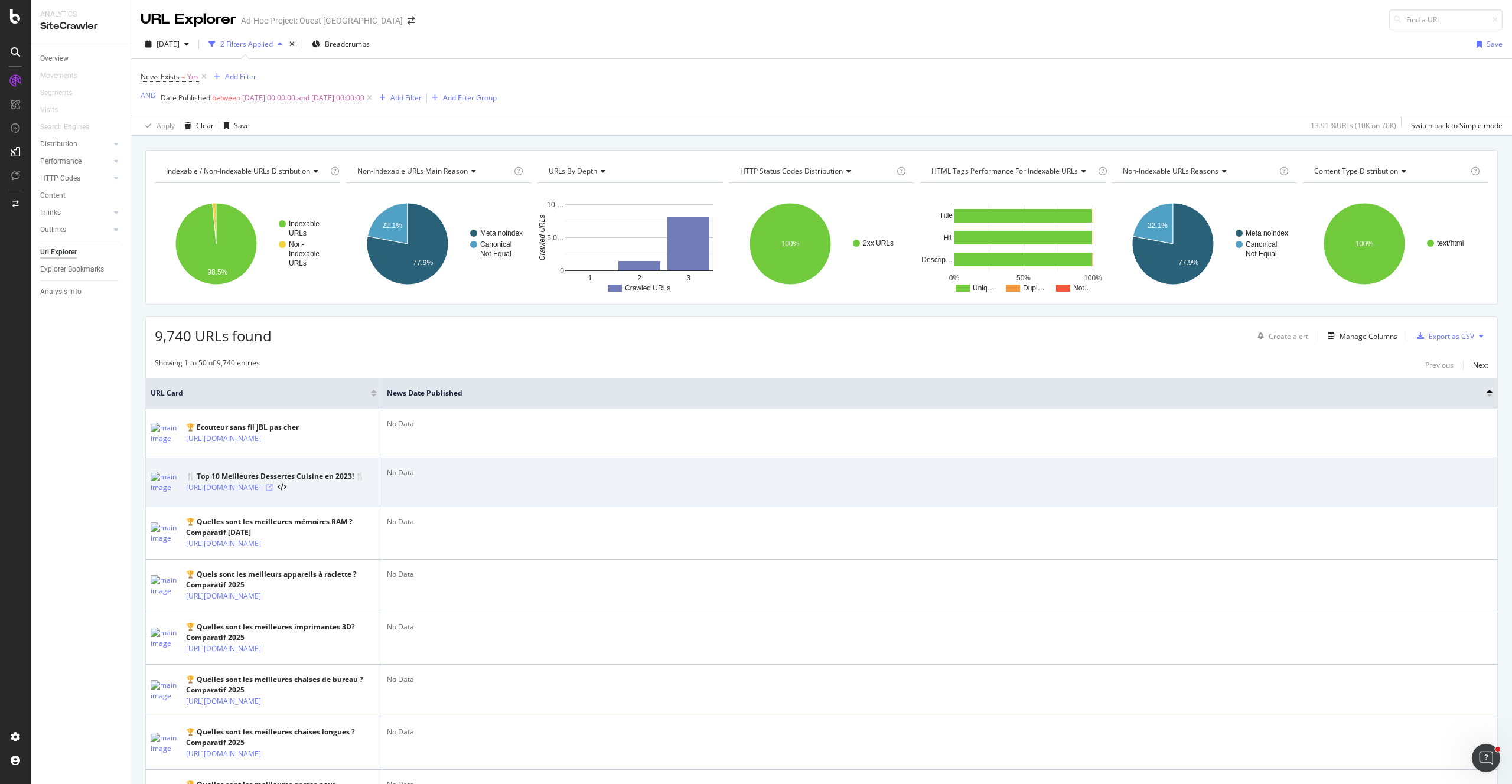
click at [272, 491] on icon at bounding box center [270, 488] width 7 height 7
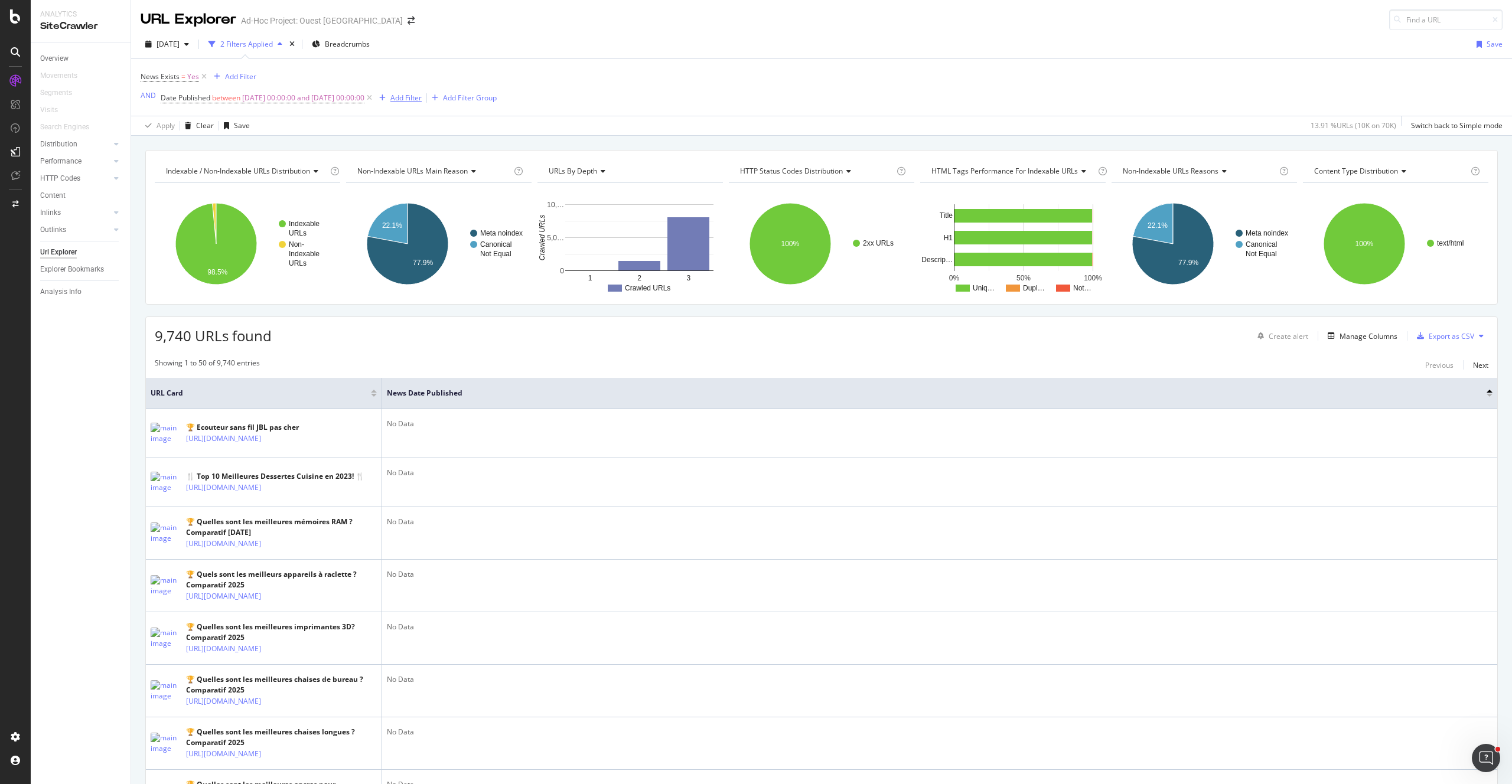
click at [421, 100] on div "Add Filter" at bounding box center [405, 98] width 31 height 10
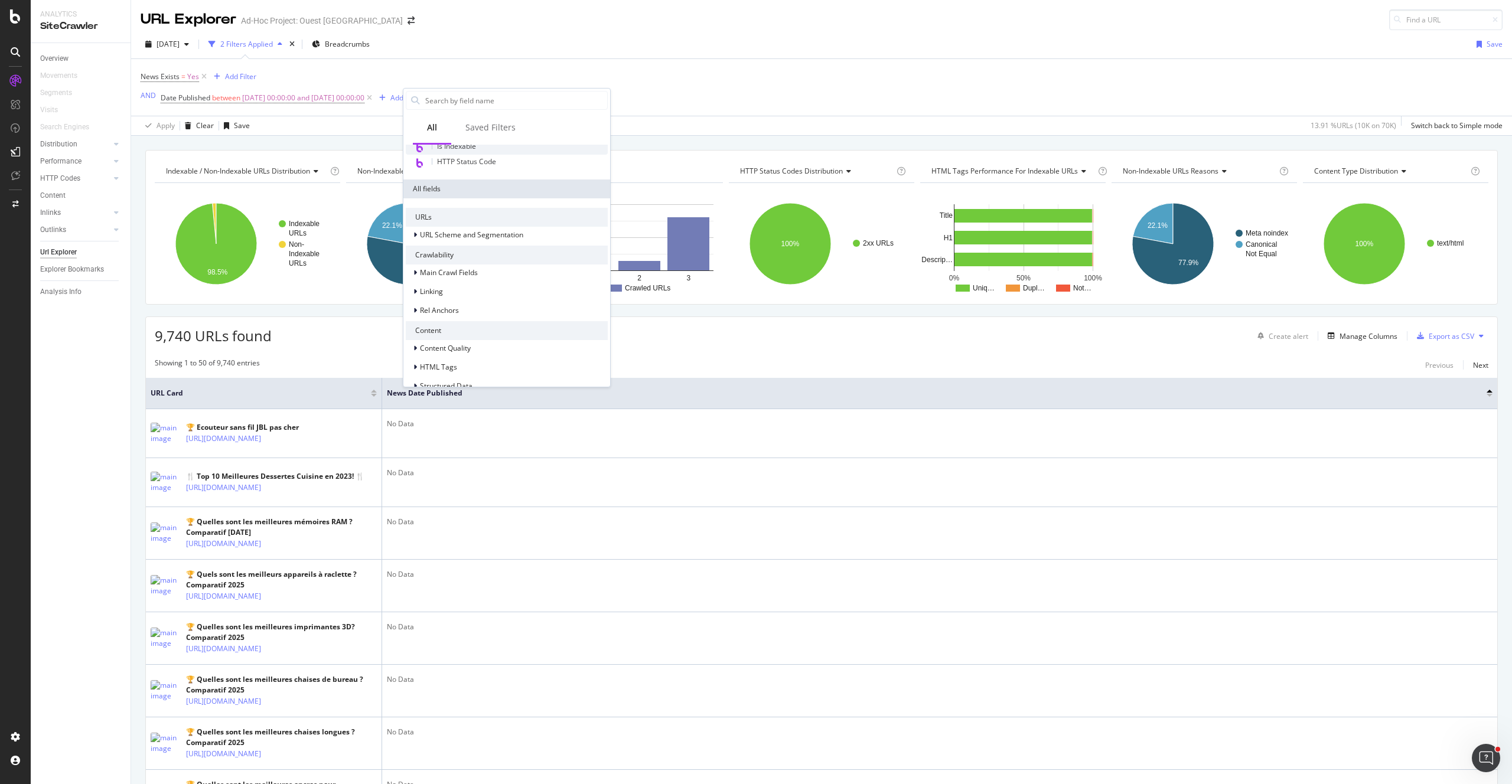
scroll to position [166, 0]
click at [465, 354] on span "Structured Data" at bounding box center [446, 350] width 53 height 10
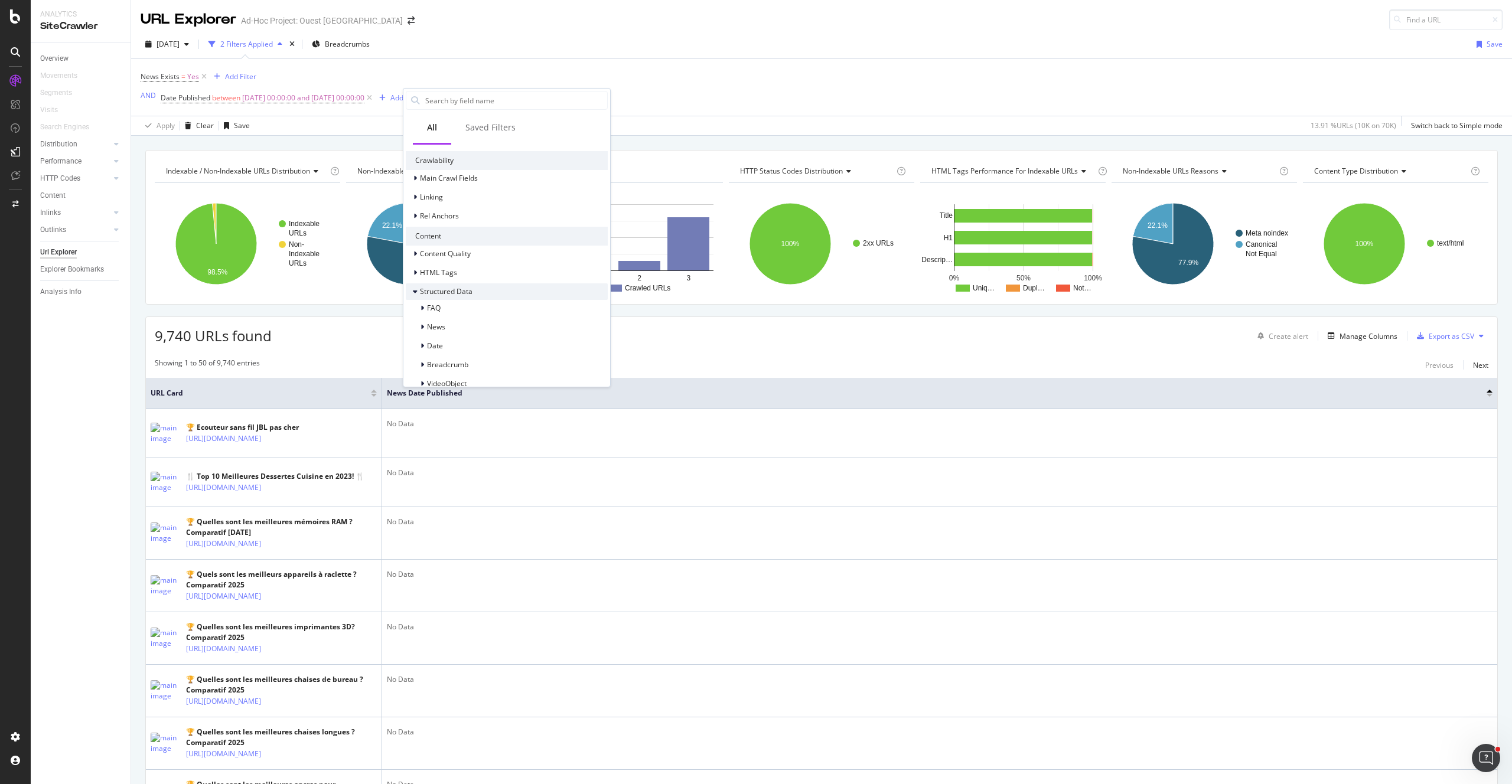
scroll to position [272, 0]
click at [452, 298] on div "Date" at bounding box center [506, 298] width 202 height 17
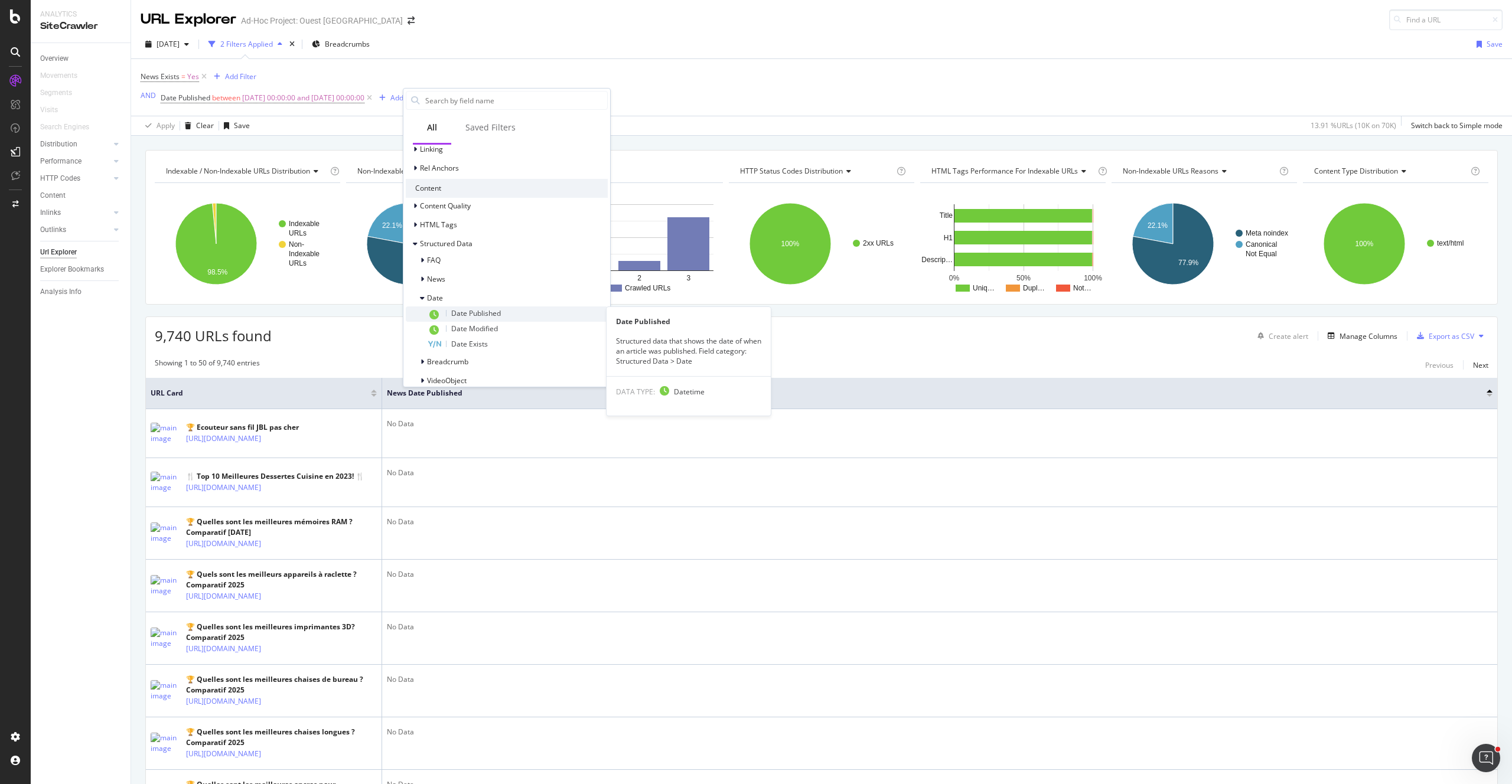
click at [499, 311] on span "Date Published" at bounding box center [476, 313] width 50 height 10
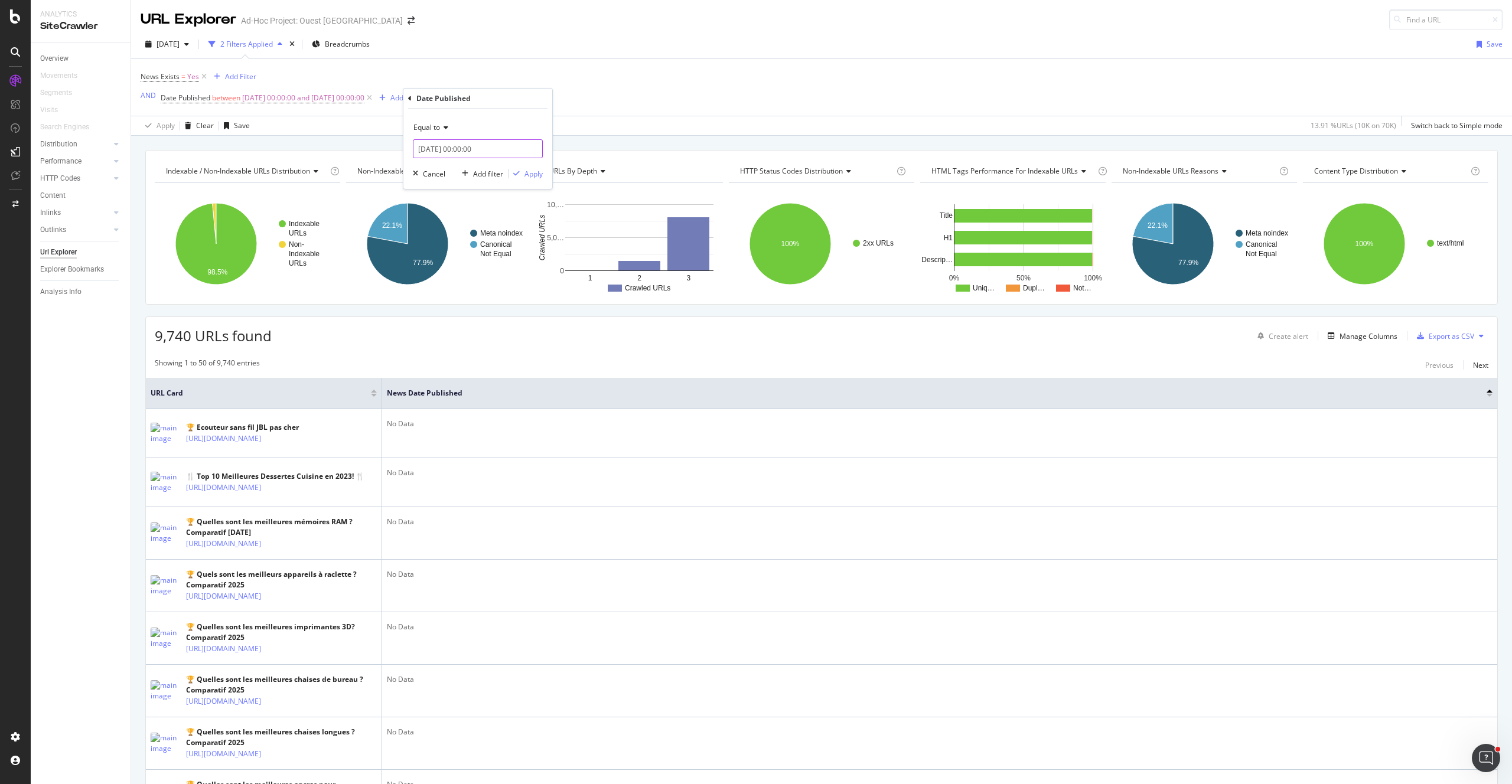
click at [453, 149] on input "2025-08-27 00:00:00" at bounding box center [478, 149] width 130 height 19
click at [442, 131] on icon at bounding box center [444, 128] width 8 height 7
click at [460, 292] on div "Exists" at bounding box center [478, 290] width 126 height 15
click at [540, 150] on div "Apply" at bounding box center [533, 152] width 18 height 10
click at [476, 97] on icon at bounding box center [471, 98] width 10 height 12
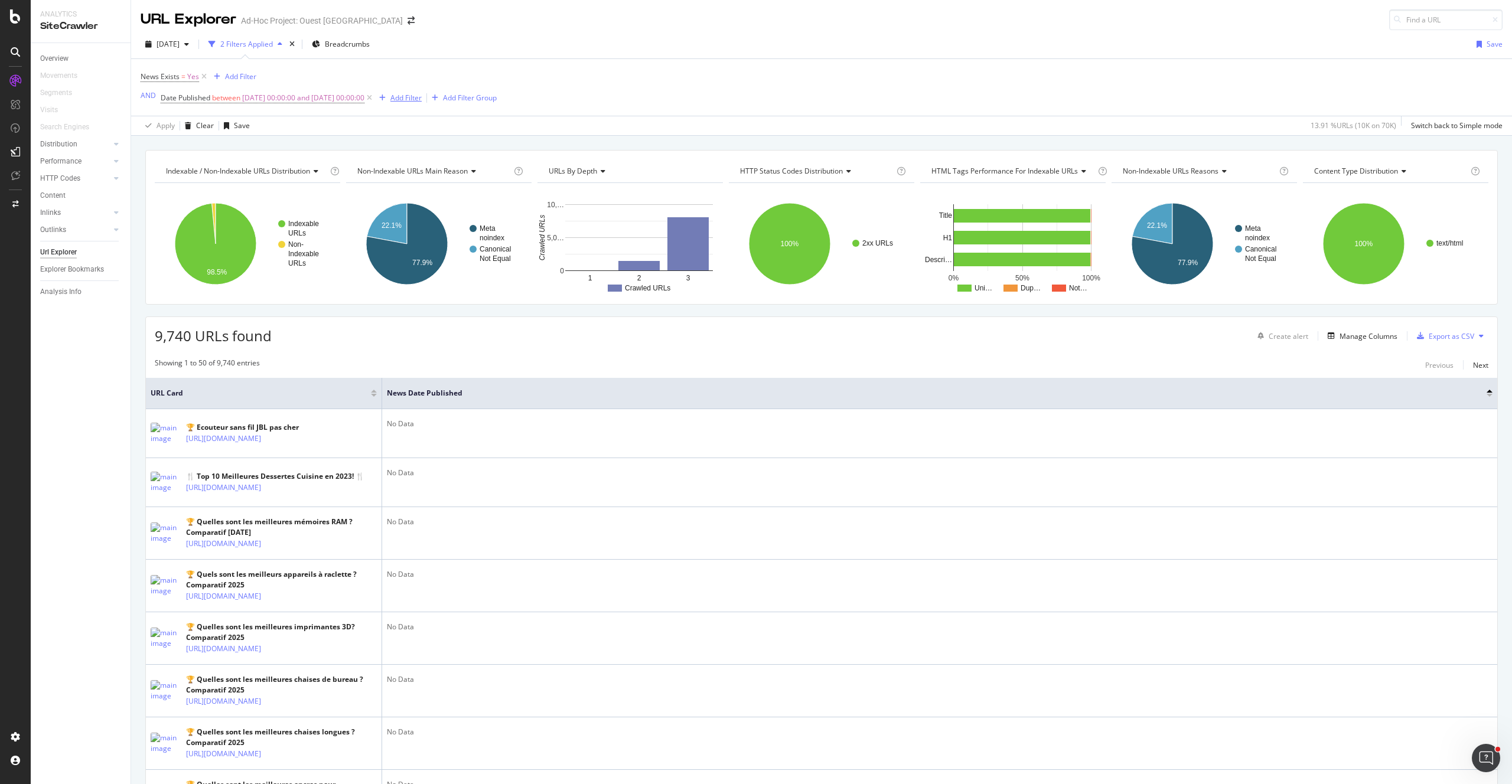
click at [421, 96] on div "Add Filter" at bounding box center [405, 98] width 31 height 10
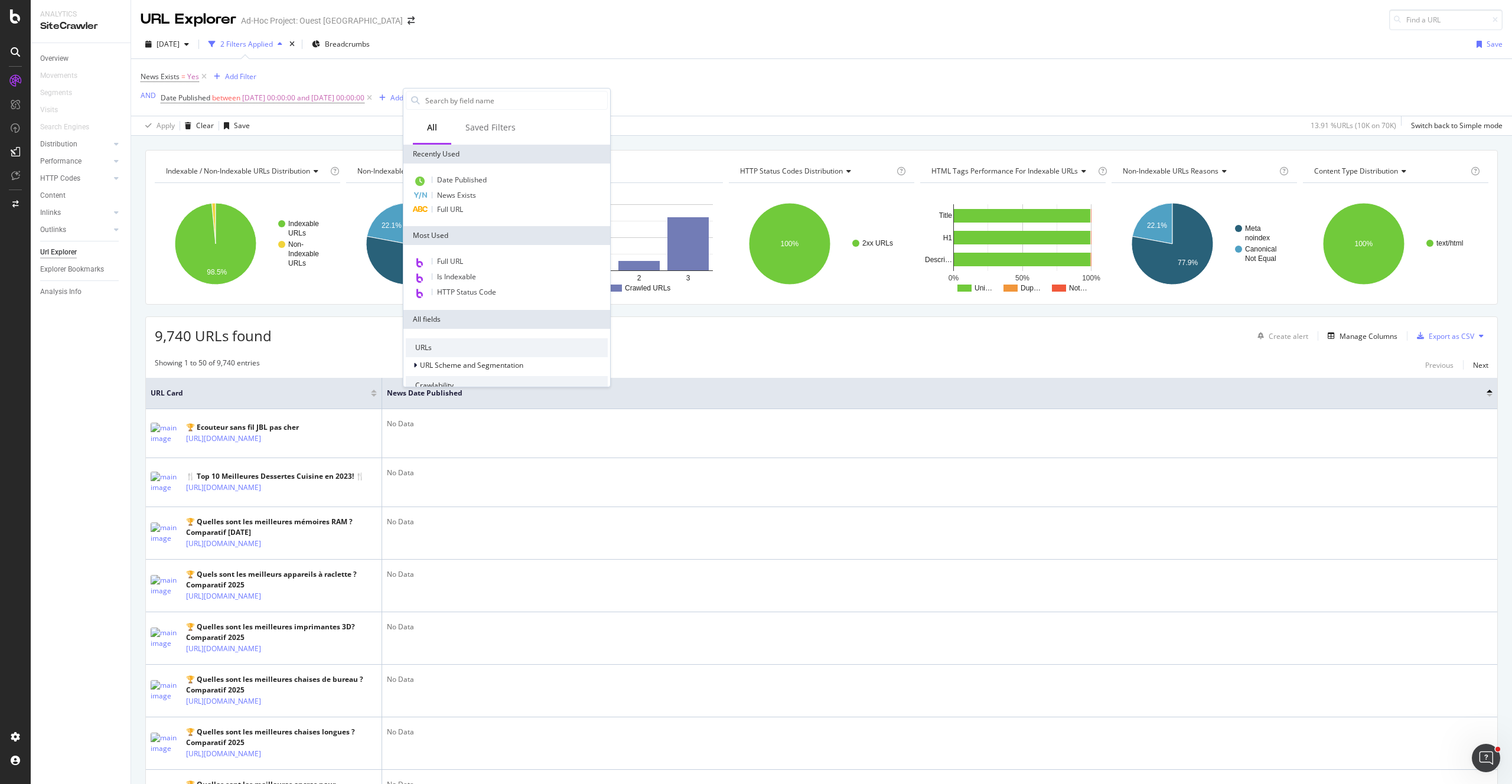
scroll to position [166, 0]
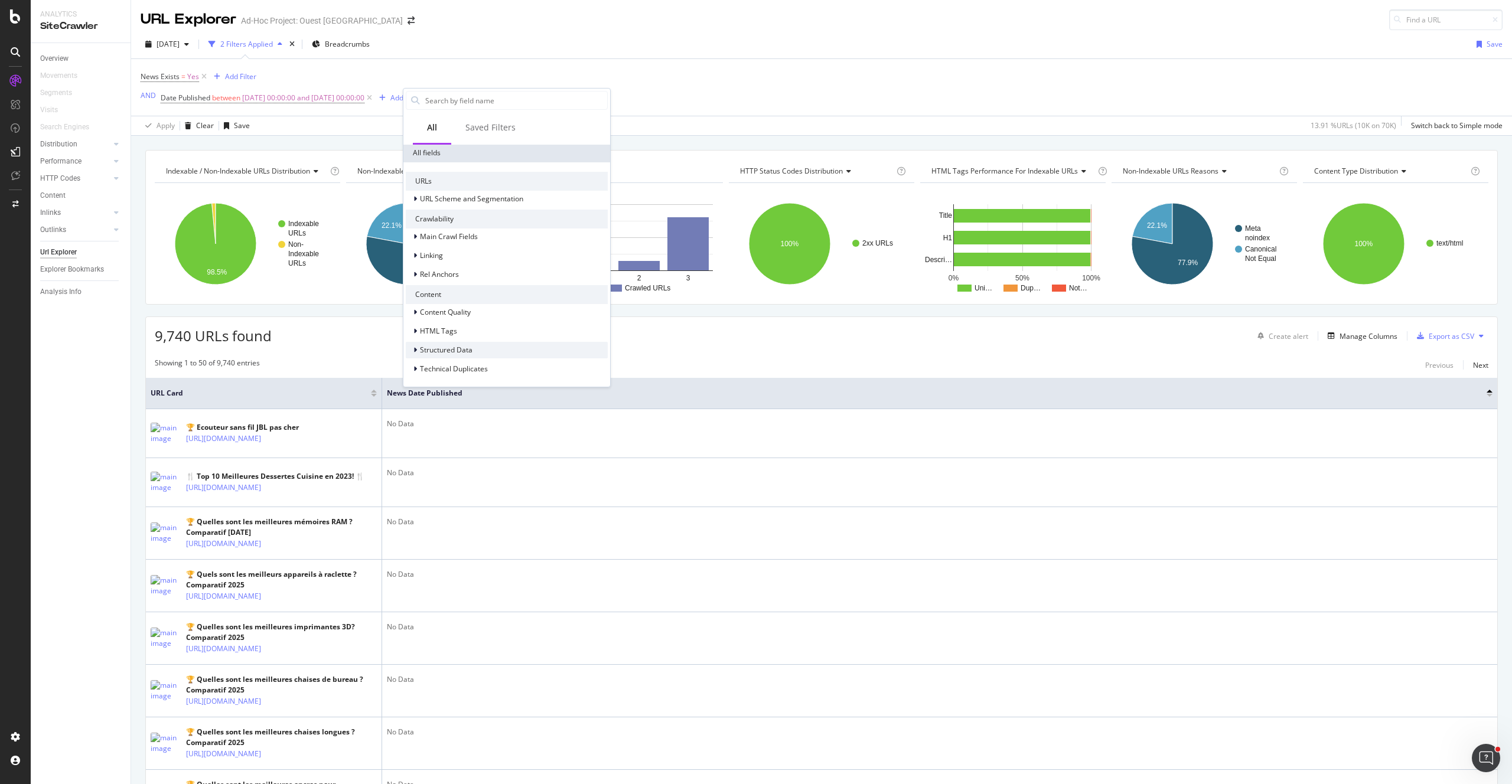
click at [479, 343] on div "Structured Data" at bounding box center [506, 350] width 202 height 17
click at [448, 278] on div "News" at bounding box center [506, 279] width 202 height 17
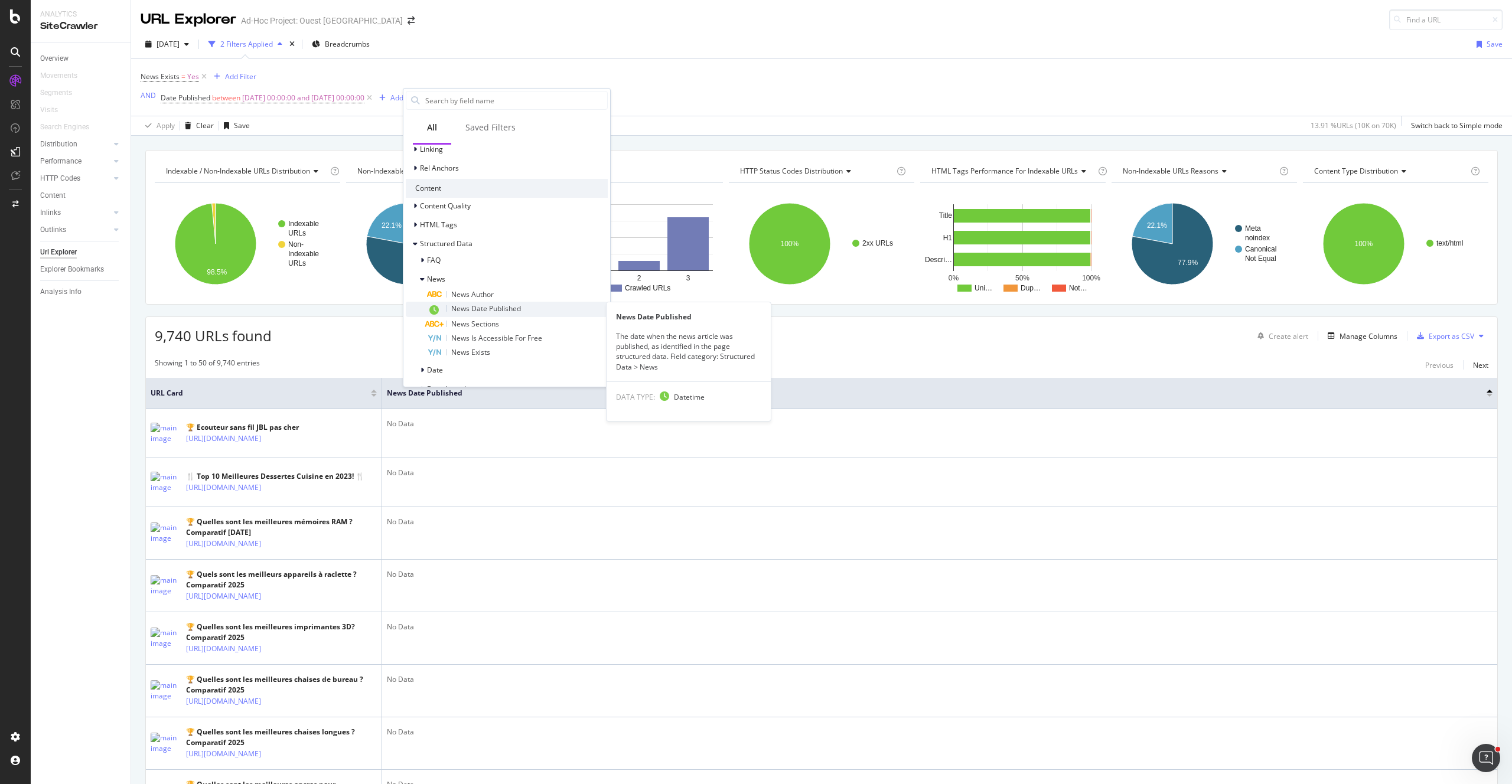
click at [521, 309] on div "News Date Published" at bounding box center [517, 309] width 181 height 15
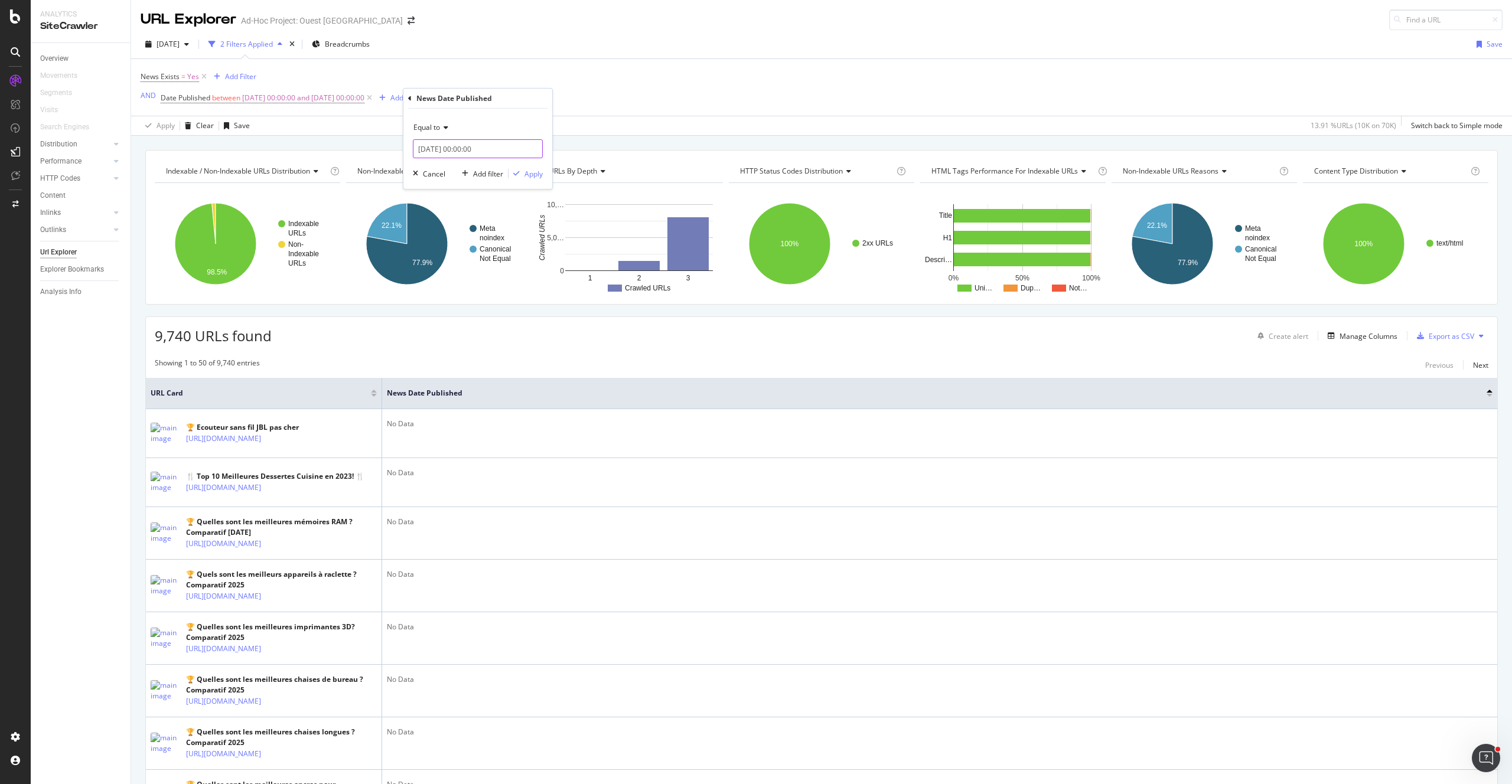
click at [455, 152] on input "2025-08-27 00:00:00" at bounding box center [478, 149] width 130 height 19
click at [442, 127] on icon at bounding box center [444, 128] width 8 height 7
click at [459, 296] on div "Exists" at bounding box center [478, 290] width 126 height 15
click at [531, 151] on div "Apply" at bounding box center [533, 152] width 18 height 10
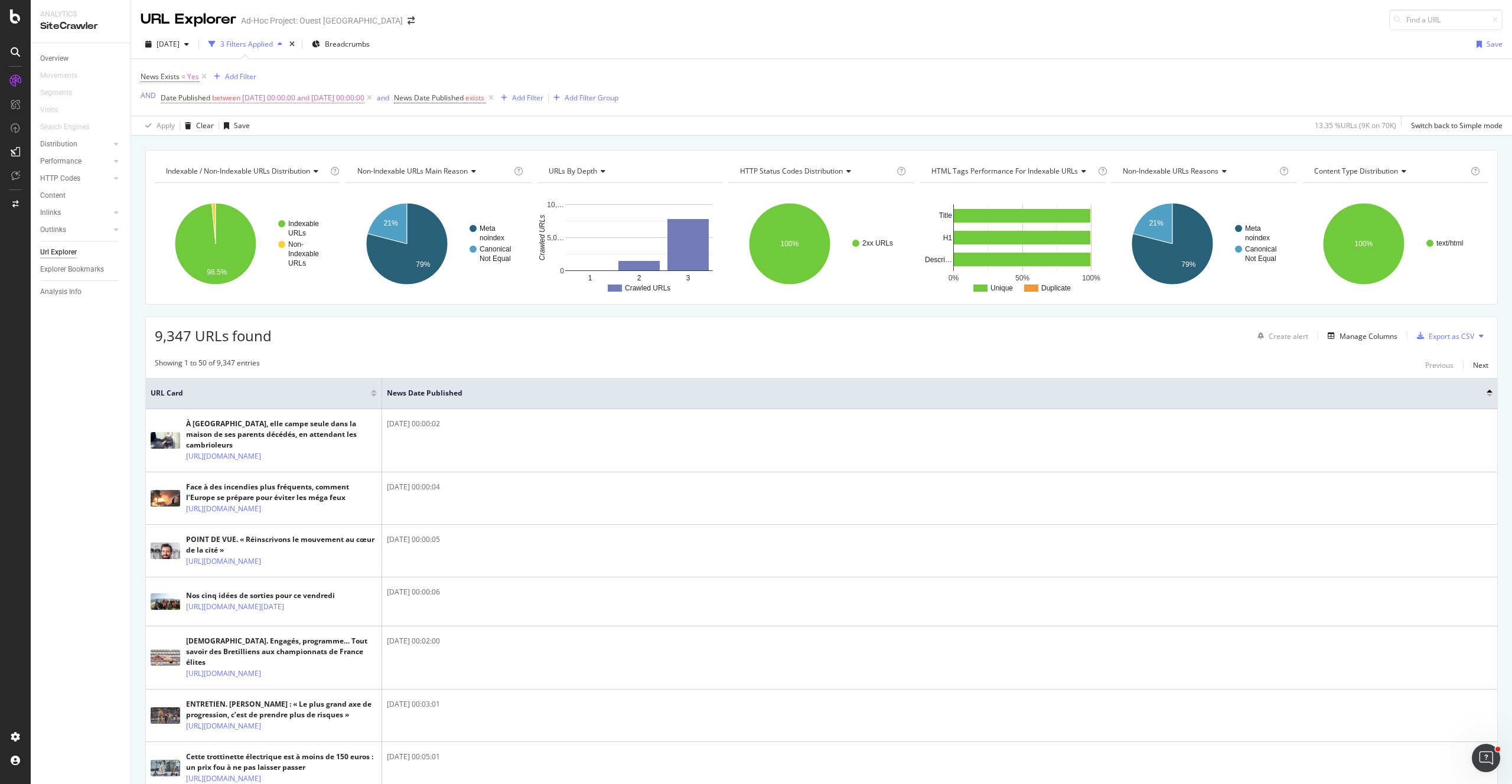
click at [244, 98] on span "2025-08-01 00:00:00 and 2025-08-25 00:00:00" at bounding box center [303, 98] width 122 height 17
click at [603, 379] on th "News Date Published" at bounding box center [940, 393] width 1115 height 31
click at [369, 45] on span "Breadcrumbs" at bounding box center [347, 44] width 45 height 10
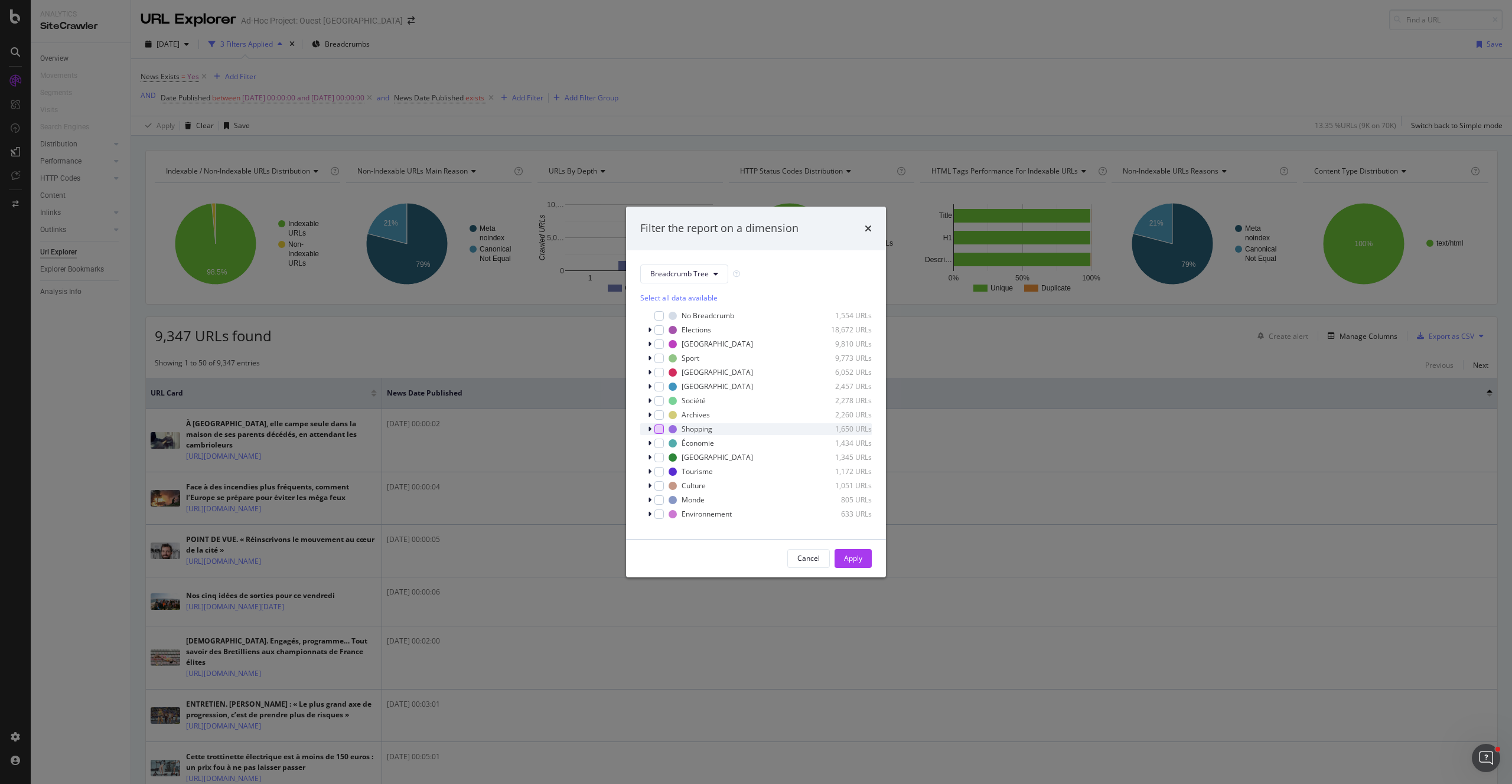
click at [660, 428] on div "modal" at bounding box center [658, 428] width 9 height 9
click at [860, 551] on div "Apply" at bounding box center [853, 559] width 18 height 18
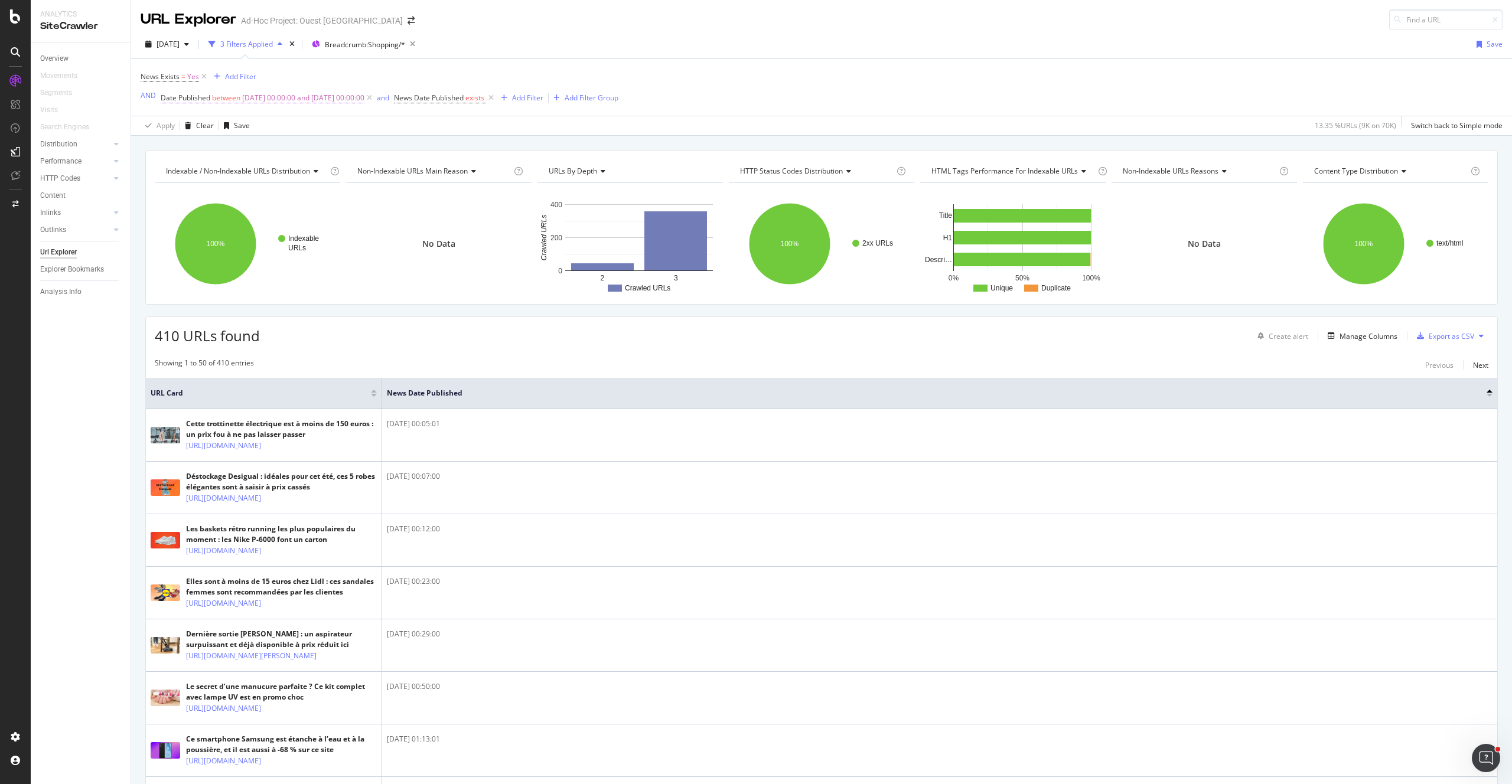
click at [275, 95] on span "2025-08-01 00:00:00 and 2025-08-25 00:00:00" at bounding box center [303, 98] width 122 height 17
click at [202, 146] on input "2025-08-01 00:00:00" at bounding box center [235, 147] width 130 height 19
click at [202, 145] on input "2025-08-01 00:00:00" at bounding box center [244, 147] width 141 height 13
type input "2025-0-01 00:00:00"
type input "2025-01-01 00:00:00"
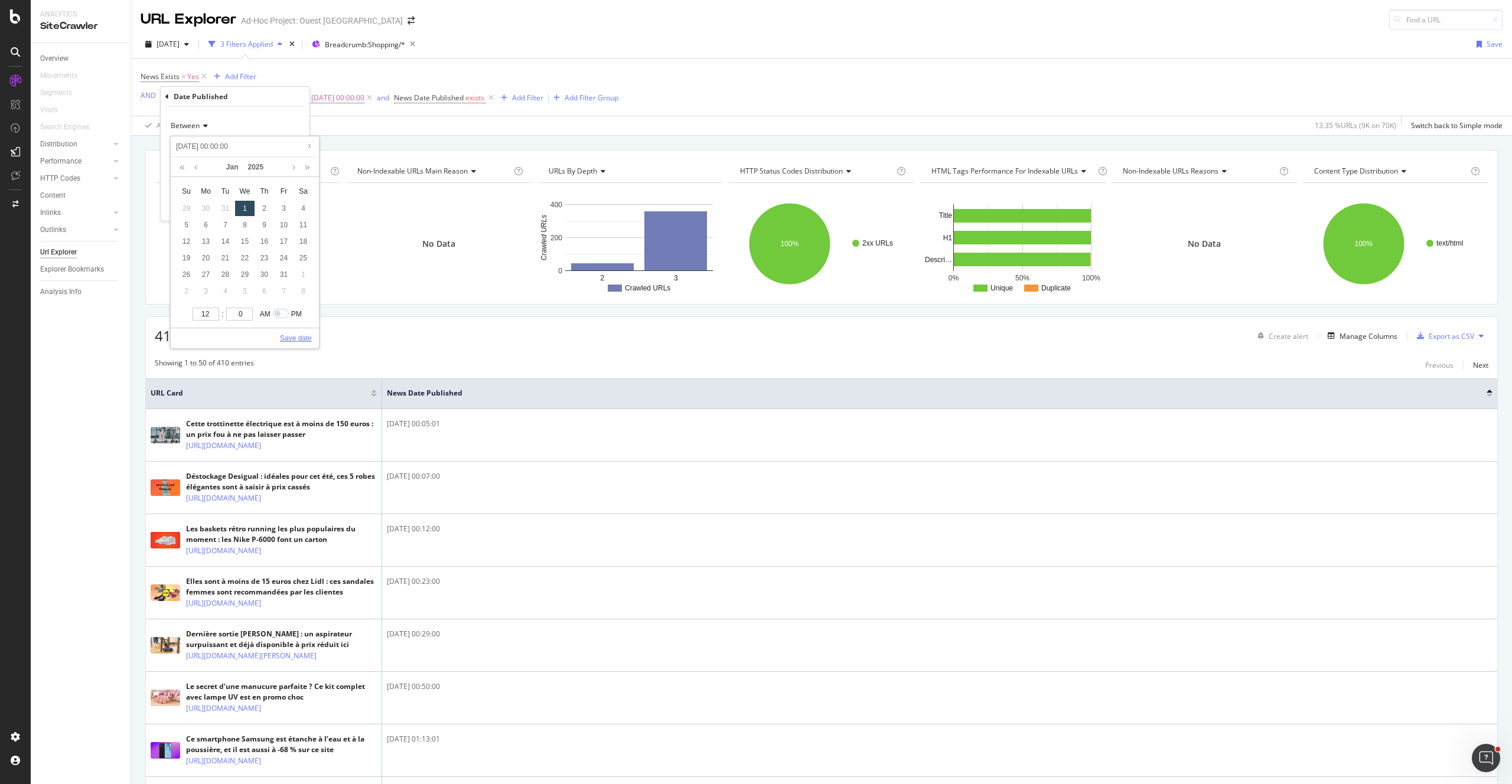
type input "2025-01-01 00:00:00"
click at [289, 335] on link "Save date" at bounding box center [296, 338] width 32 height 11
click at [289, 211] on div "Between 2025-01-01 00:00:00 and 2025-08-25 00:00:00 Cancel Add filter Apply" at bounding box center [235, 164] width 149 height 114
click at [290, 205] on div "Apply" at bounding box center [291, 206] width 18 height 10
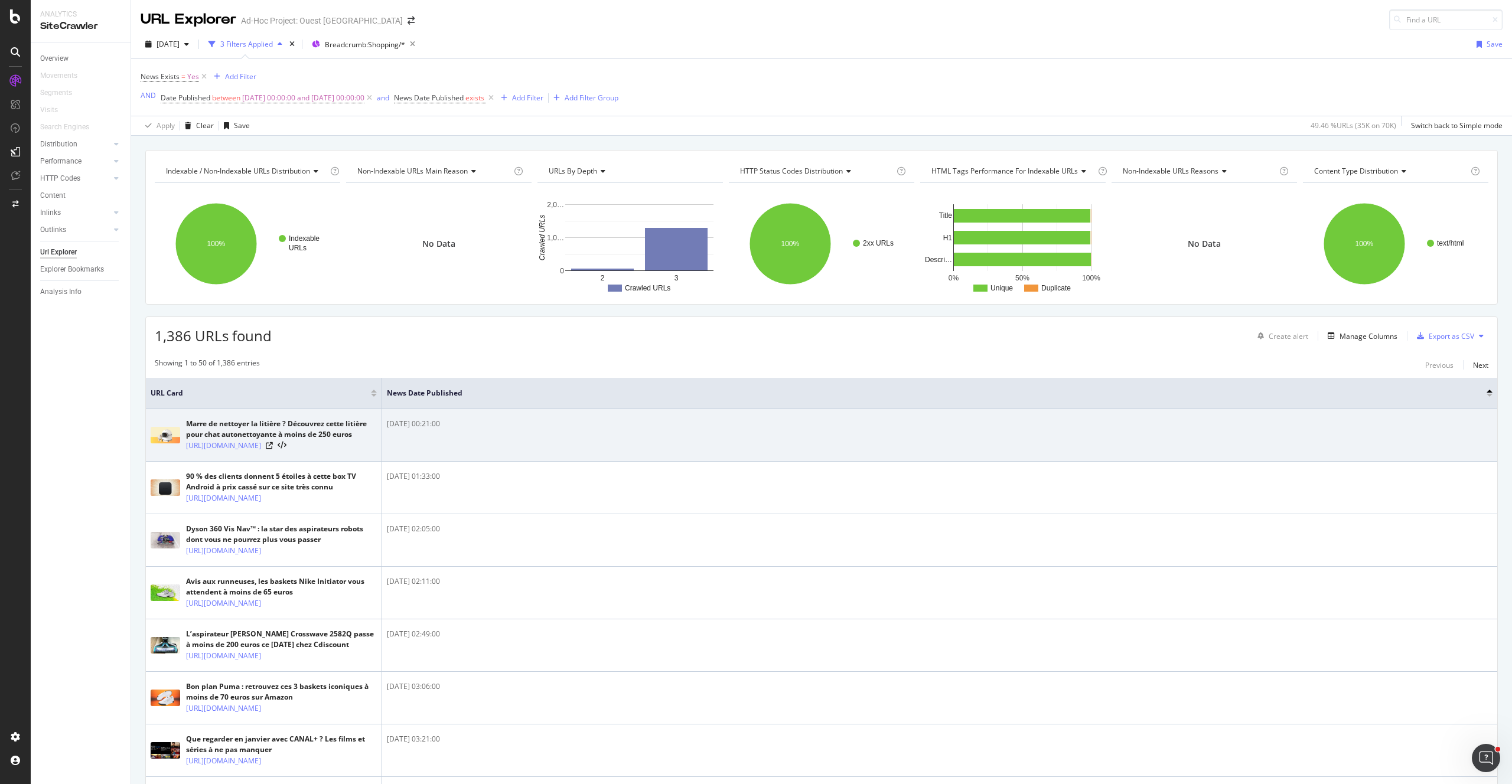
scroll to position [66, 0]
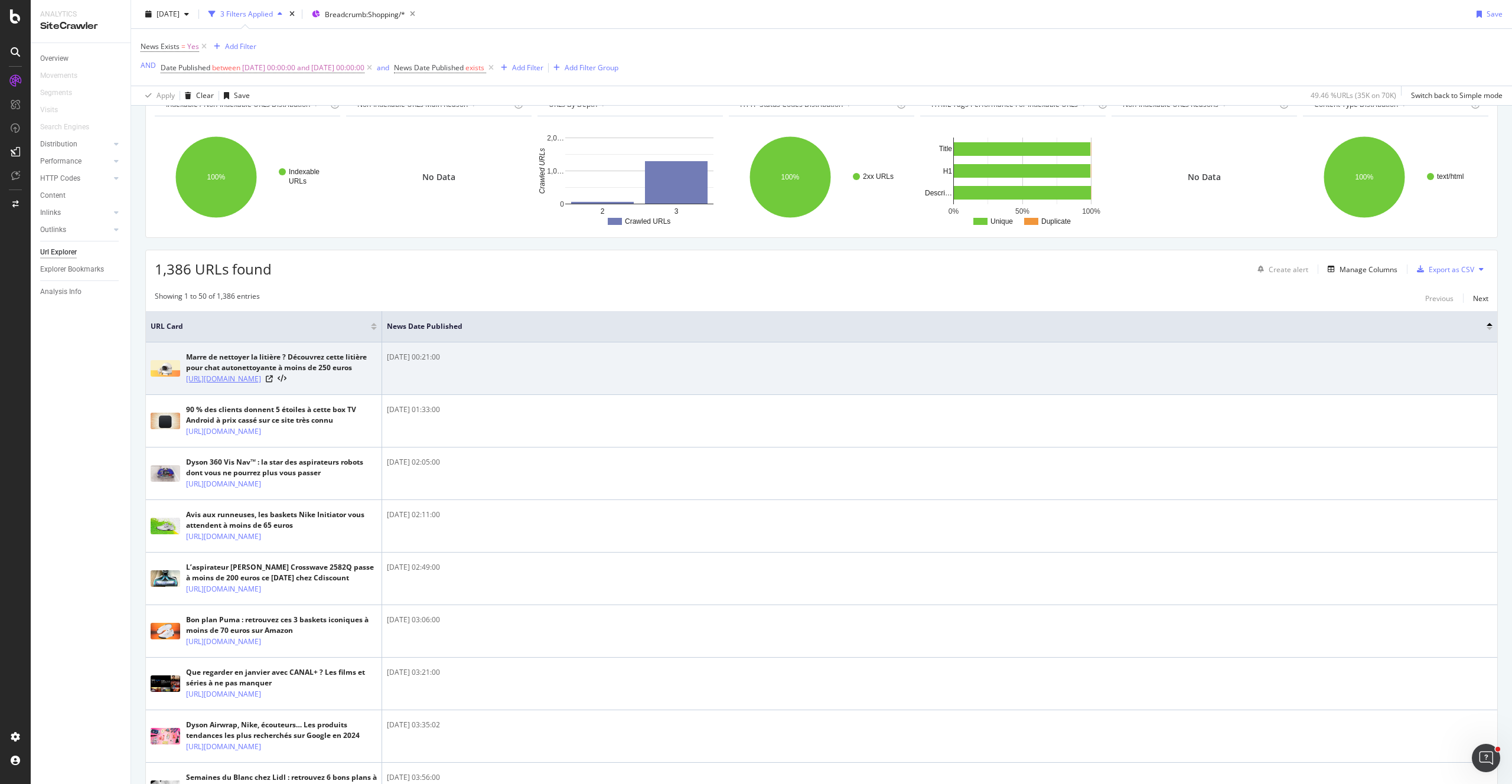
click at [261, 385] on link "https://www.ouest-france.fr/shopping/animalerie/marre-de-nettoyer-la-litiere-de…" at bounding box center [223, 379] width 75 height 12
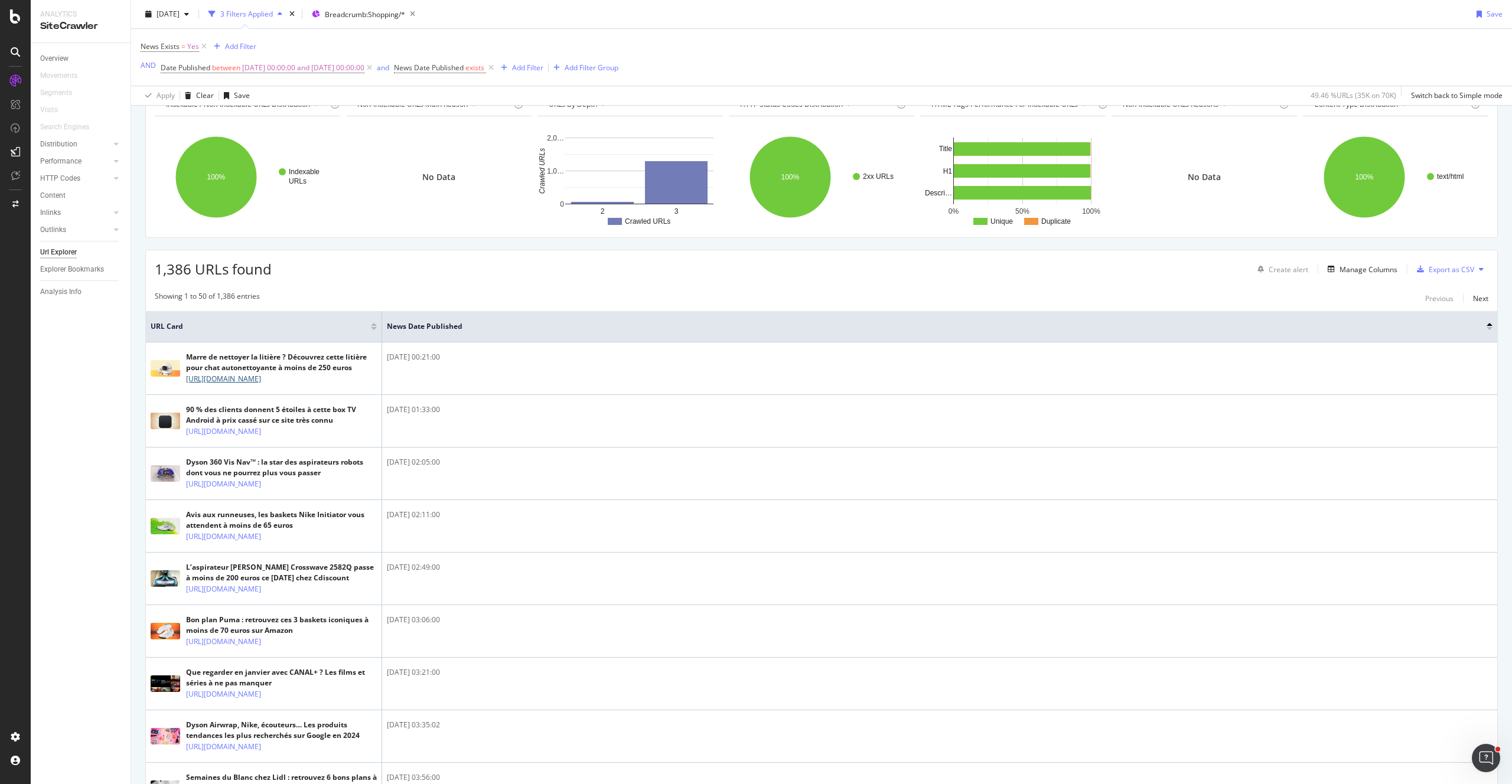
scroll to position [0, 0]
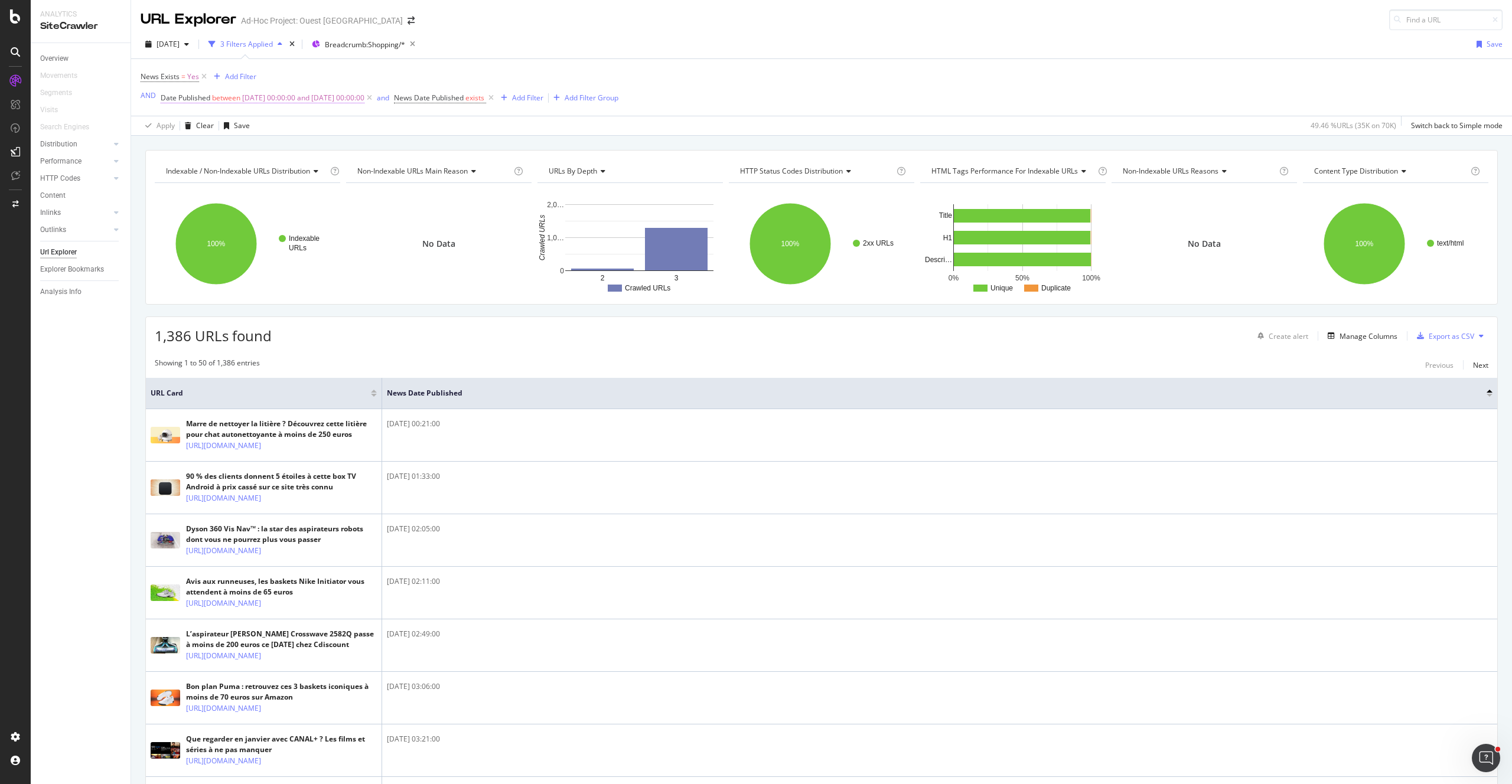
click at [297, 102] on span "2025-01-01 00:00:00 and 2025-08-25 00:00:00" at bounding box center [303, 98] width 122 height 17
click at [211, 145] on input "2025-01-01 00:00:00" at bounding box center [235, 147] width 130 height 19
click at [298, 169] on link at bounding box center [293, 167] width 9 height 20
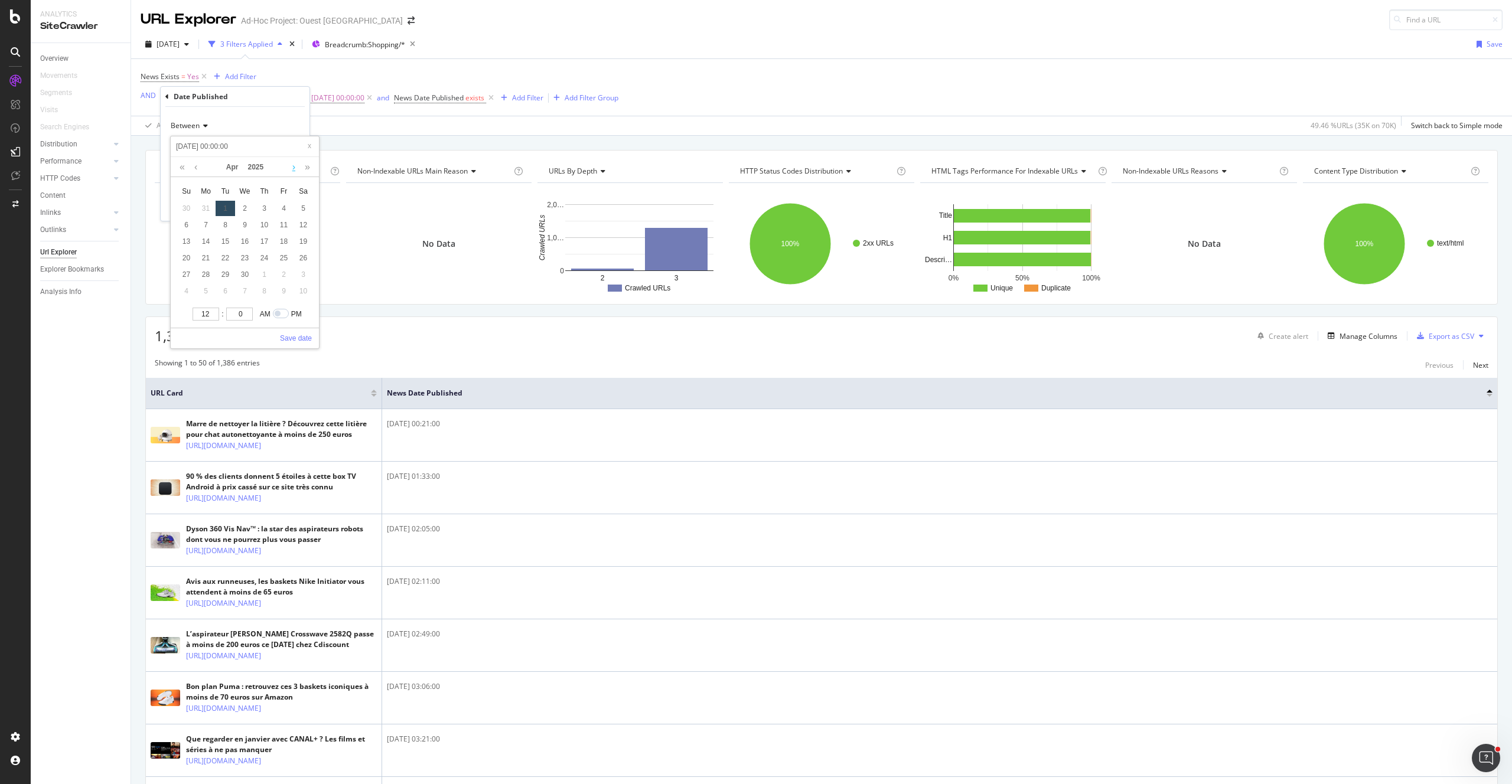
click at [298, 169] on link at bounding box center [293, 167] width 9 height 20
click at [188, 257] on div "17" at bounding box center [186, 257] width 20 height 15
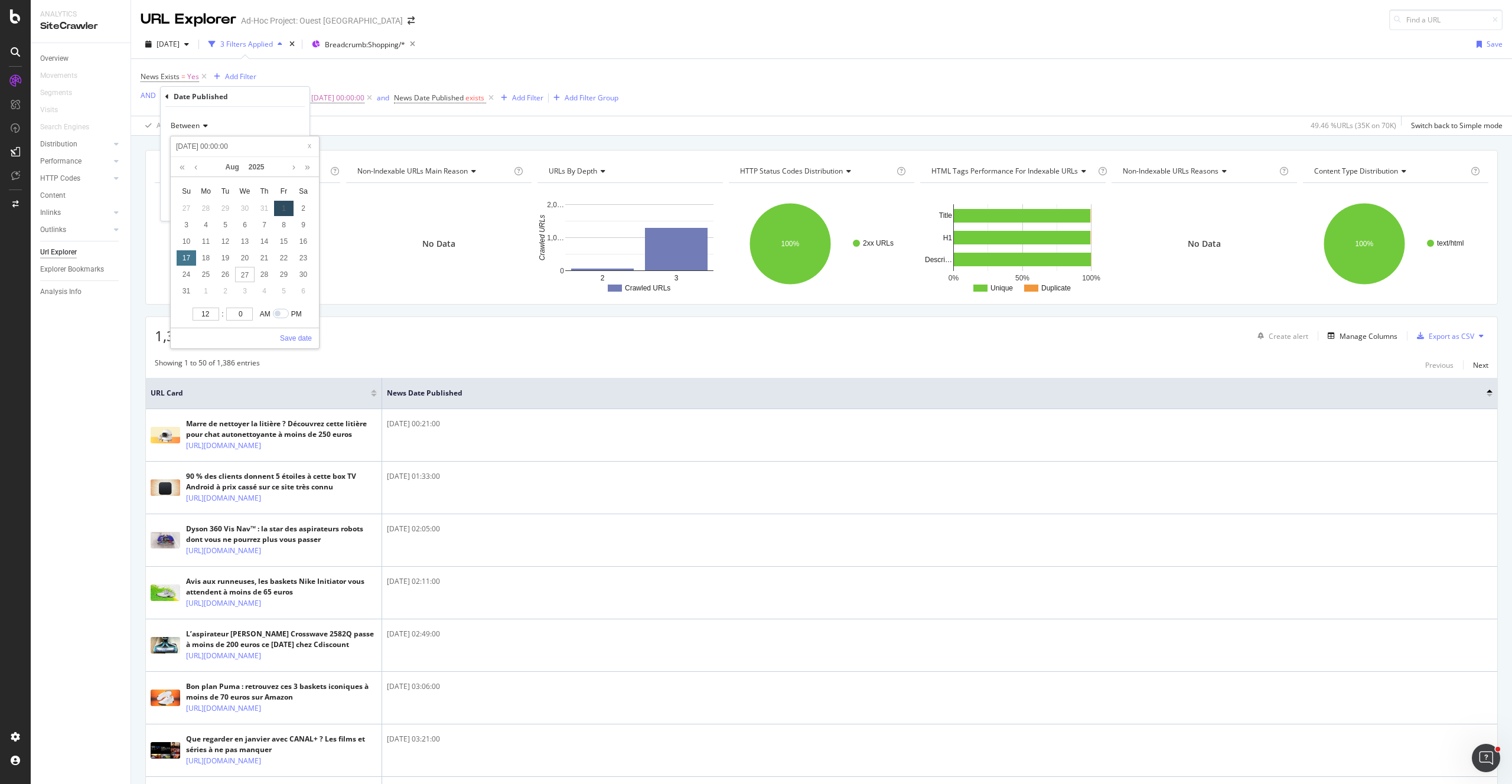
type input "2025-08-17 00:00:00"
click at [233, 130] on div "Between" at bounding box center [235, 126] width 130 height 19
click at [232, 119] on div "Between" at bounding box center [235, 126] width 130 height 19
click at [189, 180] on input "2025-08-25 00:00:00" at bounding box center [235, 181] width 130 height 19
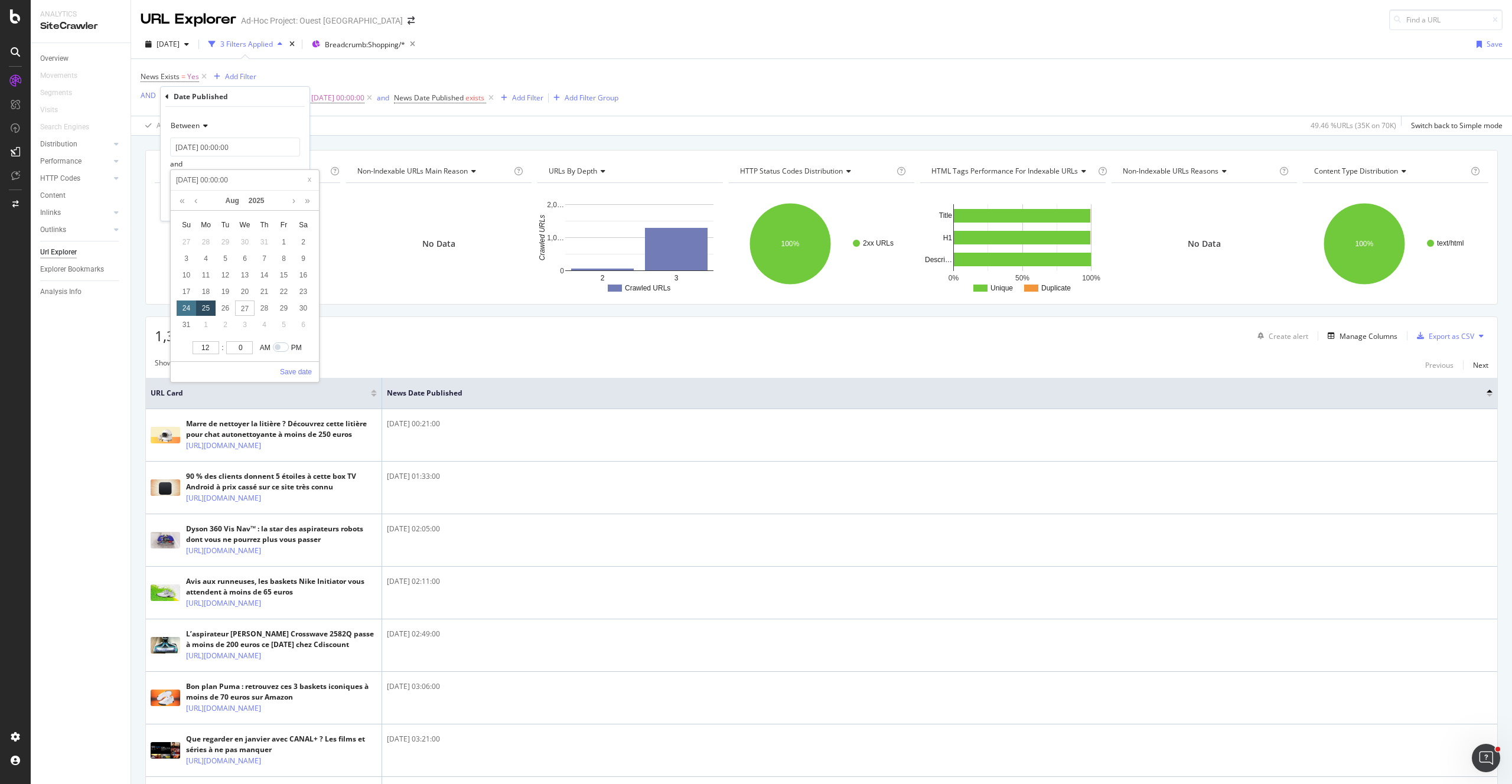
click at [190, 306] on div "24" at bounding box center [186, 308] width 20 height 15
type input "2025-08-24 00:00:00"
click at [294, 373] on link "Save date" at bounding box center [296, 371] width 32 height 11
click at [296, 207] on div "Apply" at bounding box center [291, 206] width 18 height 10
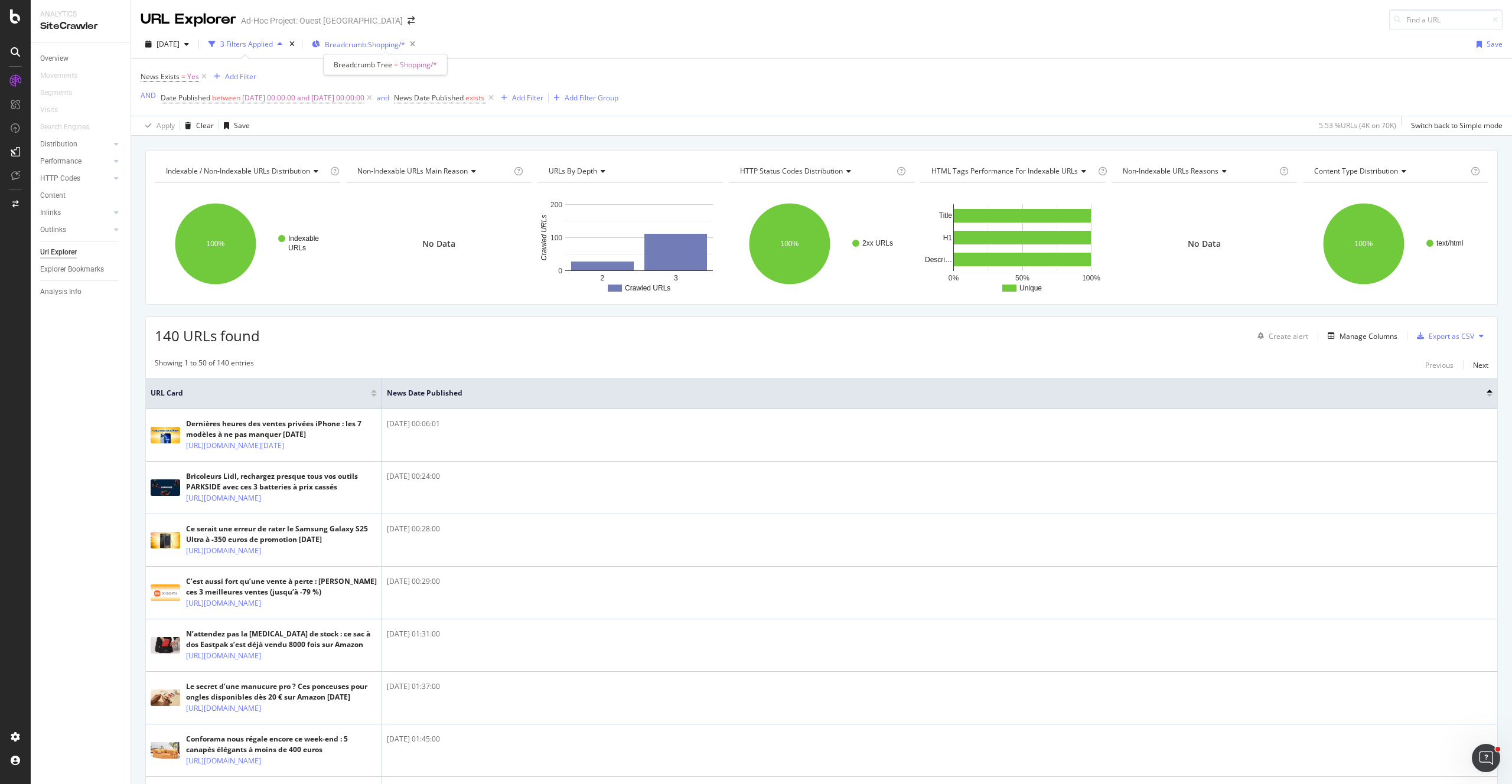
click at [379, 48] on span "Breadcrumb: Shopping/*" at bounding box center [364, 45] width 80 height 10
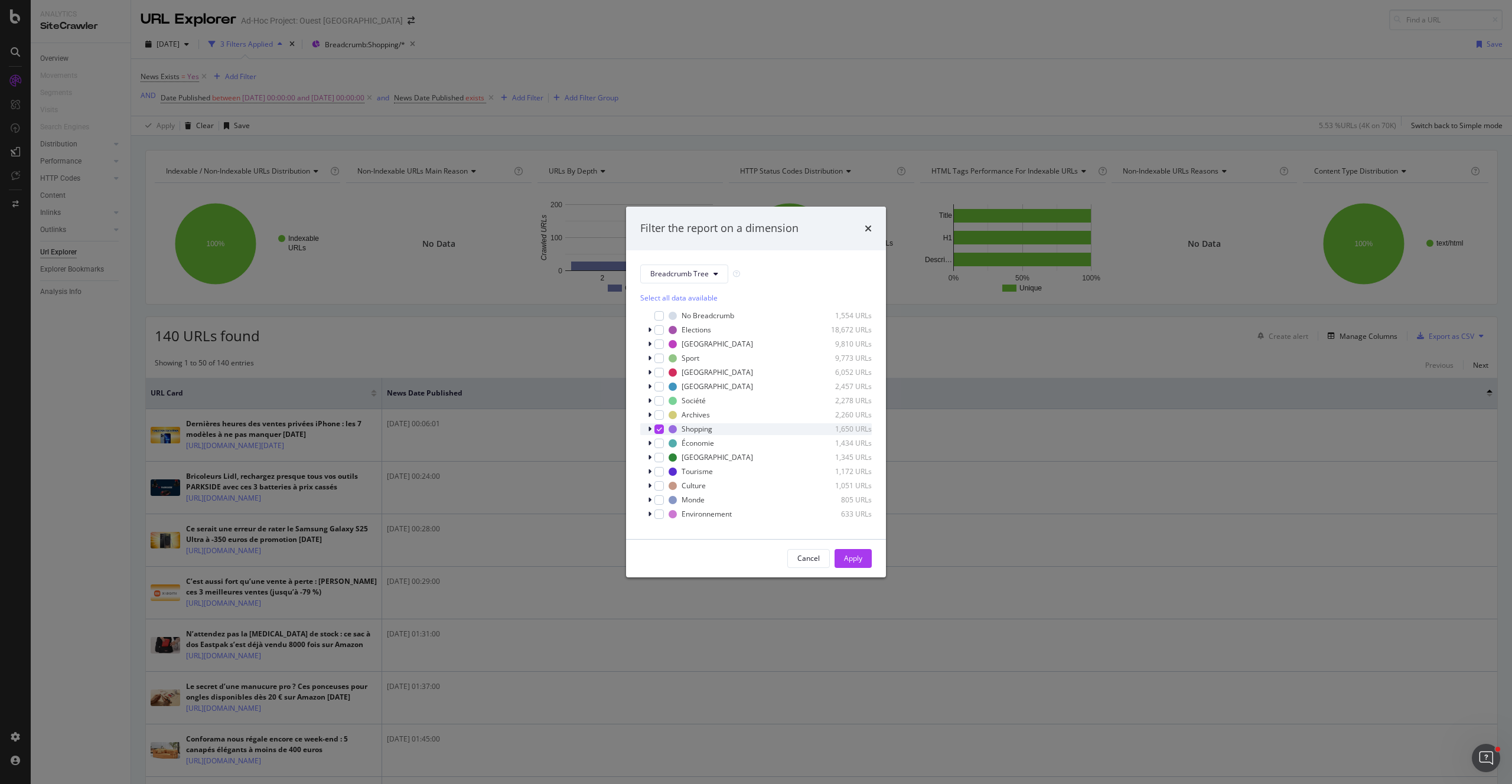
click at [661, 427] on div "modal" at bounding box center [658, 428] width 9 height 9
click at [856, 559] on div "Apply" at bounding box center [853, 559] width 18 height 10
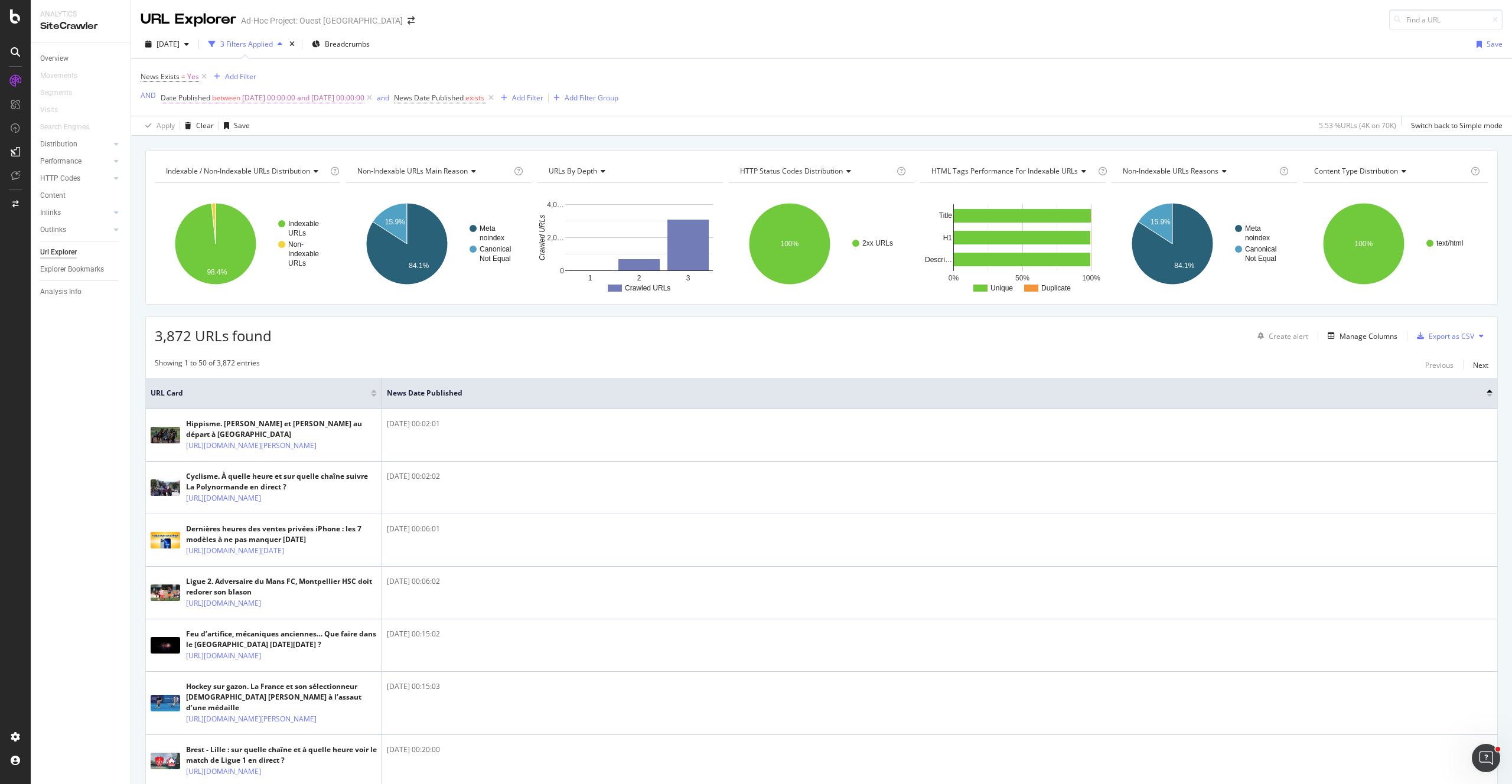
click at [301, 99] on span "2025-08-17 00:00:00 and 2025-08-24 00:00:00" at bounding box center [303, 98] width 122 height 17
click at [220, 184] on input "2025-08-24 00:00:00" at bounding box center [235, 181] width 130 height 19
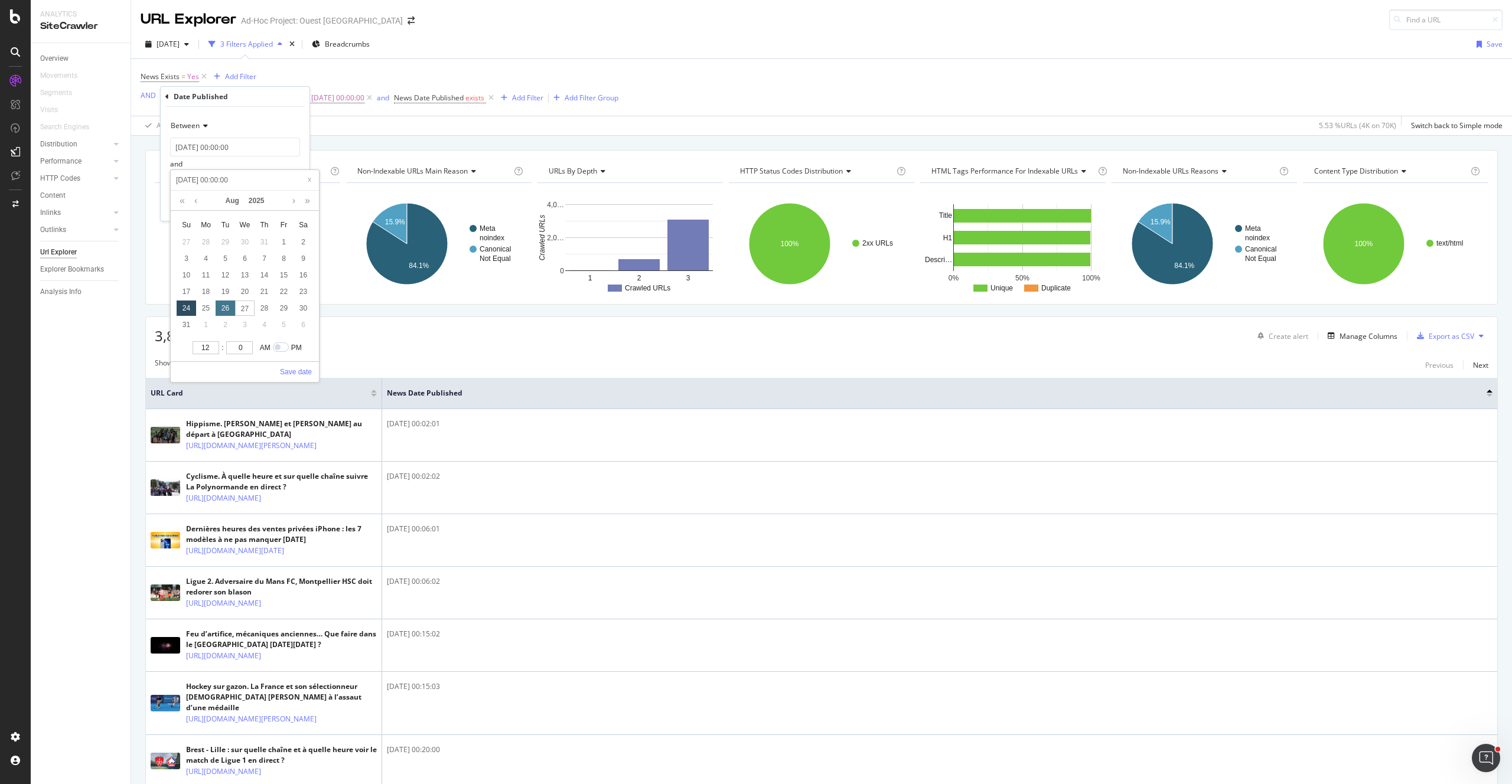
click at [220, 309] on div "26" at bounding box center [225, 308] width 20 height 15
type input "2025-08-26 00:00:00"
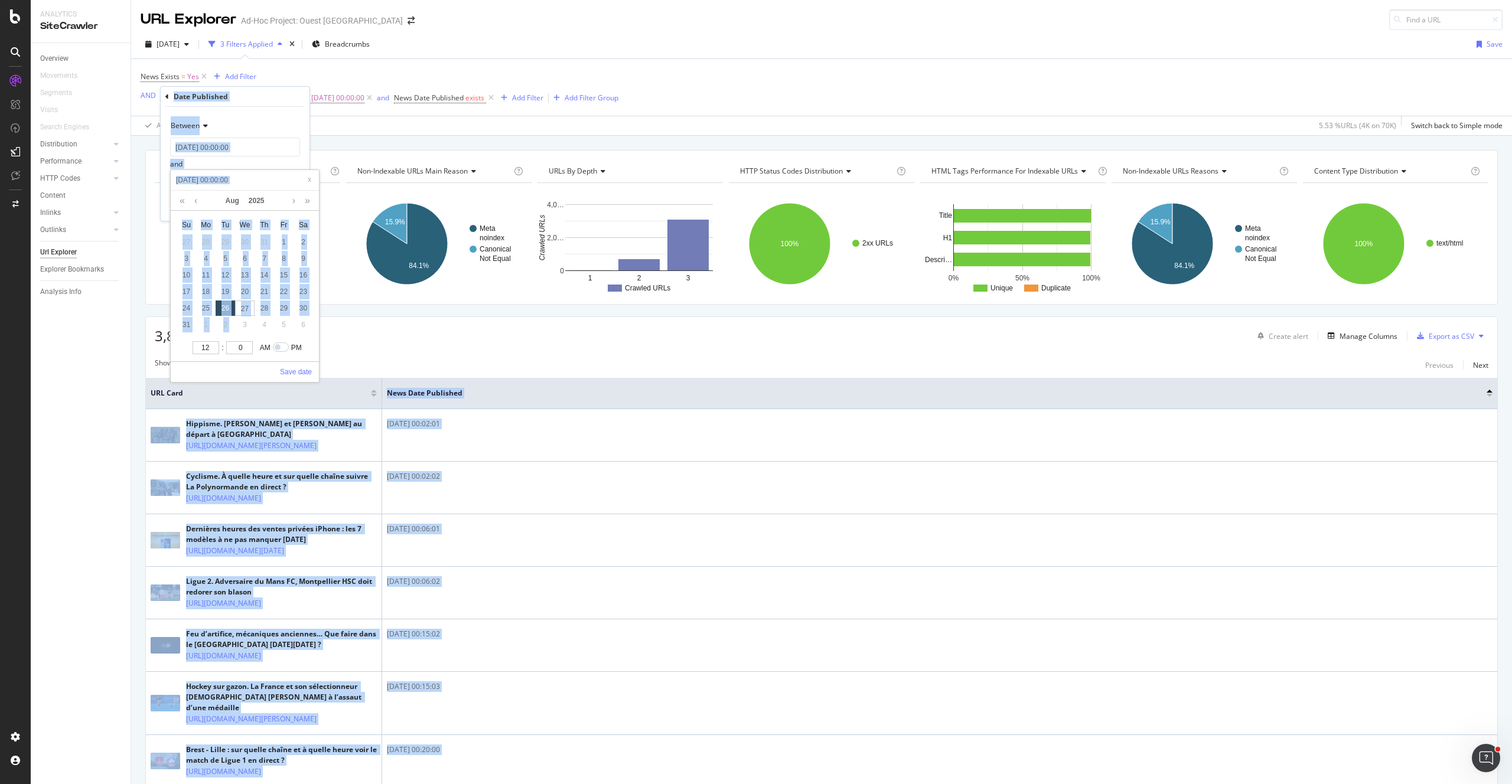
click at [292, 393] on body "Analytics SiteCrawler Overview Movements Segments Visits Search Engines Distrib…" at bounding box center [756, 392] width 1512 height 784
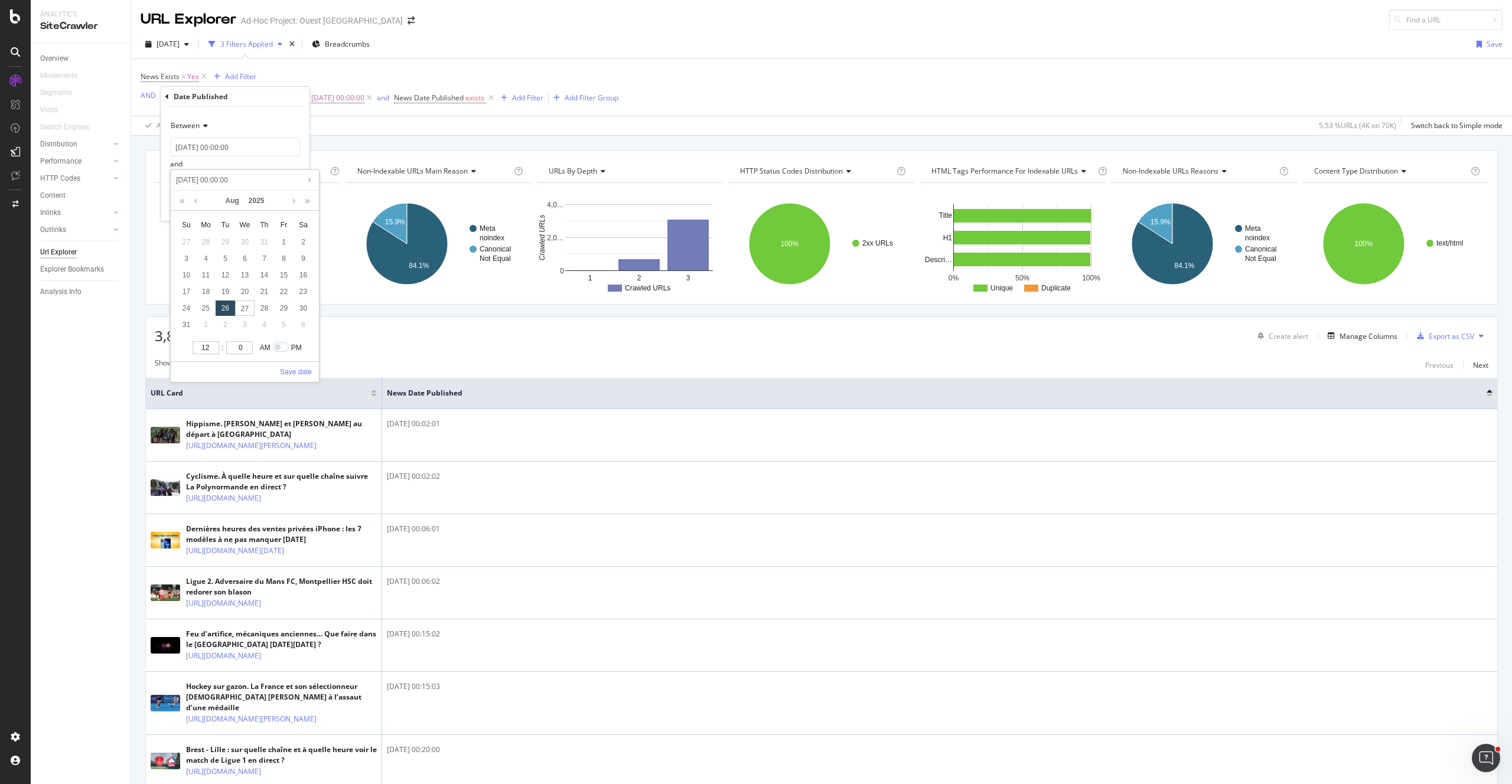
click at [258, 363] on div "12 : 0 AM PM Save date" at bounding box center [244, 361] width 148 height 43
click at [294, 367] on link "Save date" at bounding box center [296, 371] width 32 height 11
click at [214, 144] on input "2025-08-17 00:00:00" at bounding box center [235, 147] width 130 height 19
click at [207, 147] on input "2025-08-17 00:00:00" at bounding box center [244, 147] width 141 height 13
click at [193, 166] on link at bounding box center [196, 167] width 9 height 20
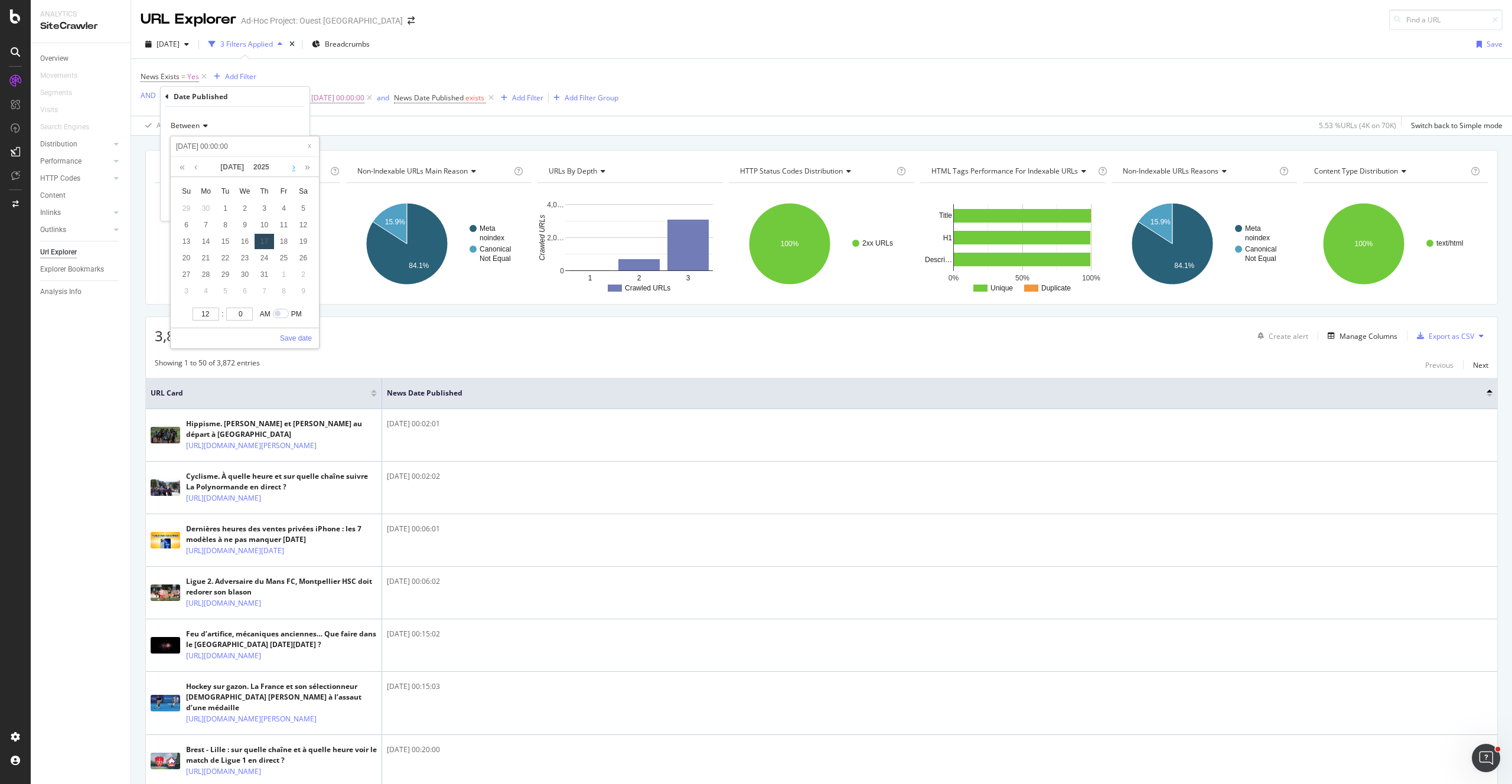
click at [293, 163] on link at bounding box center [293, 167] width 9 height 20
click at [279, 211] on div "1" at bounding box center [283, 208] width 20 height 15
type input "2025-08-01 00:00:00"
click at [294, 334] on link "Save date" at bounding box center [296, 338] width 32 height 11
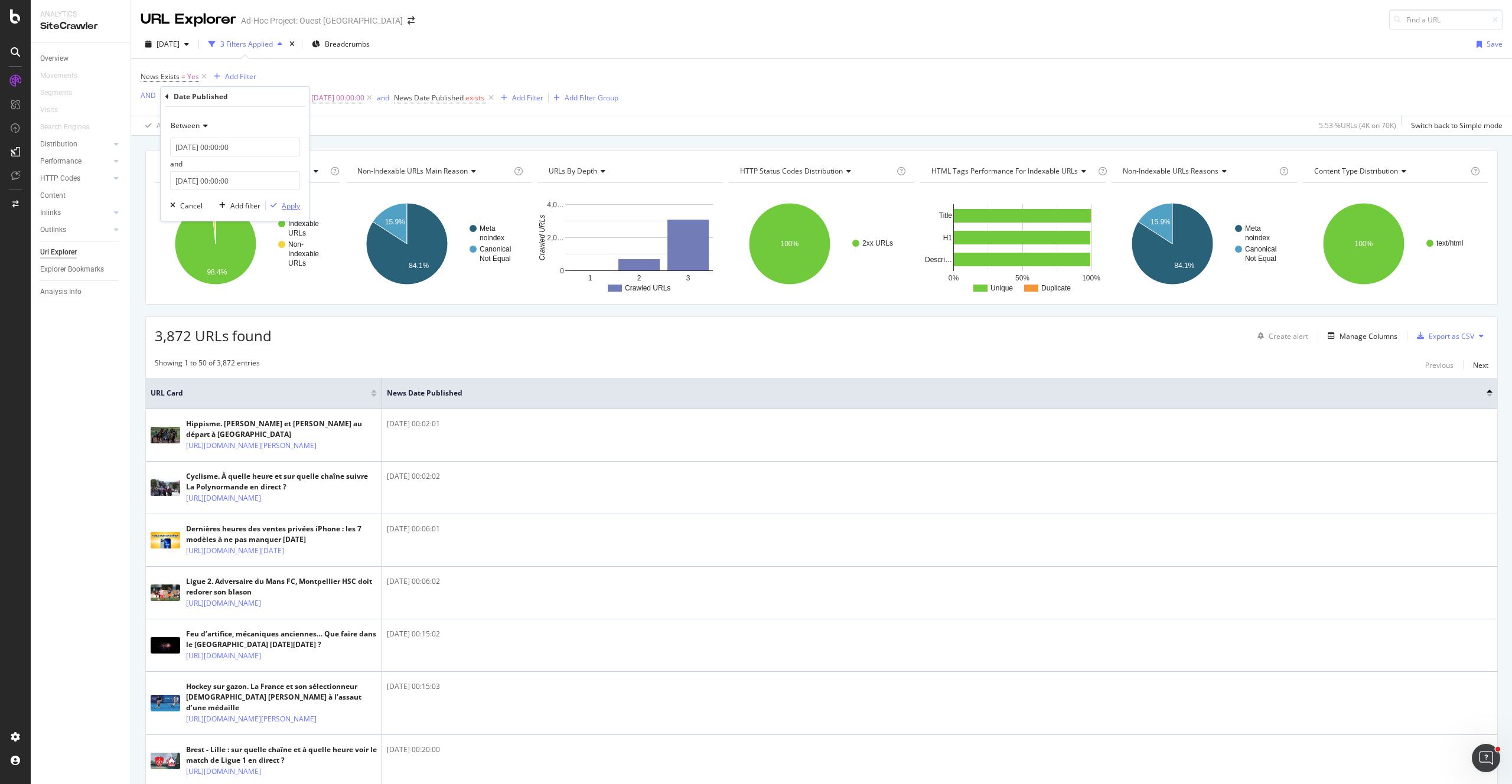
click at [291, 208] on div "Apply" at bounding box center [291, 206] width 18 height 10
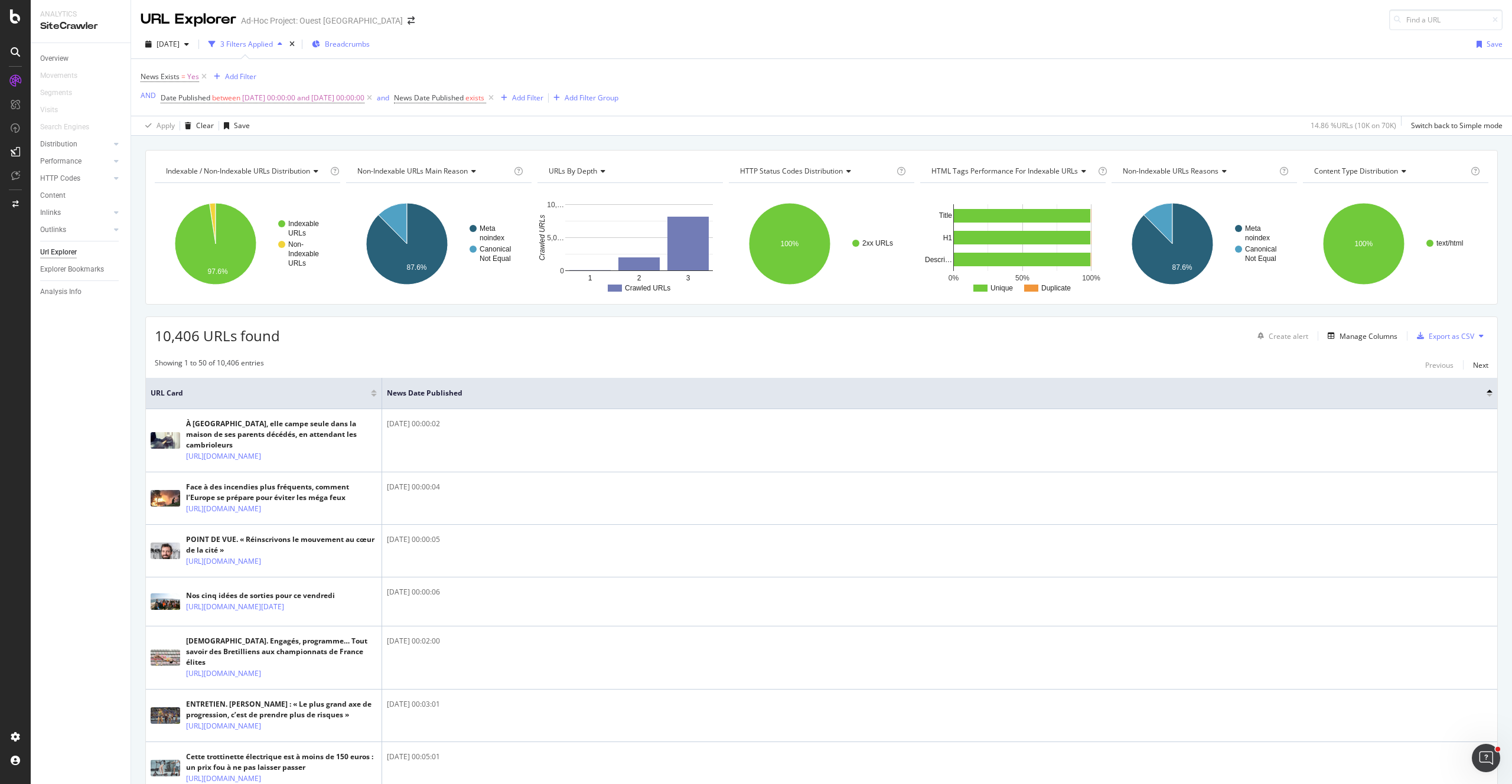
click at [363, 44] on span "Breadcrumbs" at bounding box center [347, 44] width 45 height 10
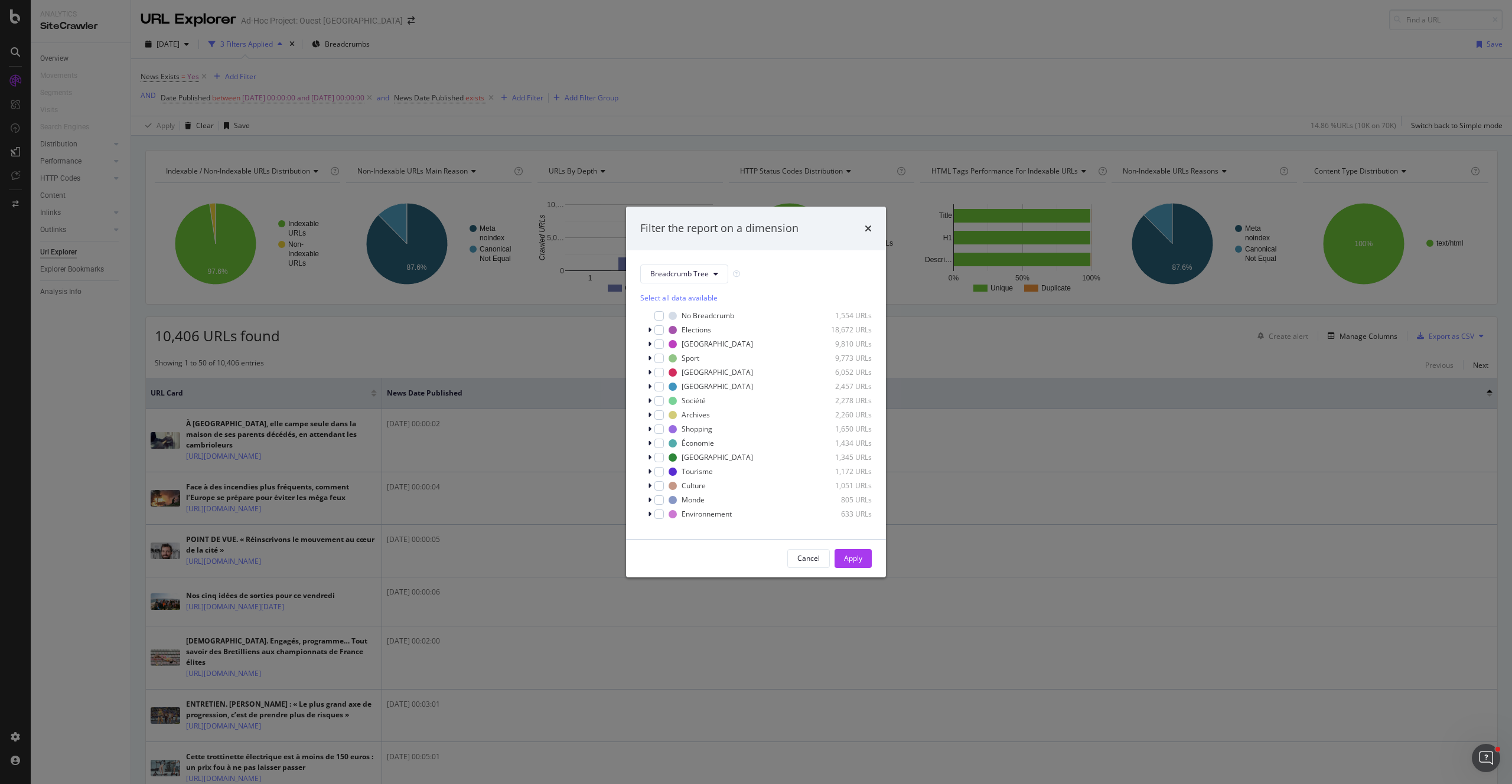
click at [569, 51] on div "Filter the report on a dimension Breadcrumb Tree Select all data available No B…" at bounding box center [756, 392] width 1512 height 784
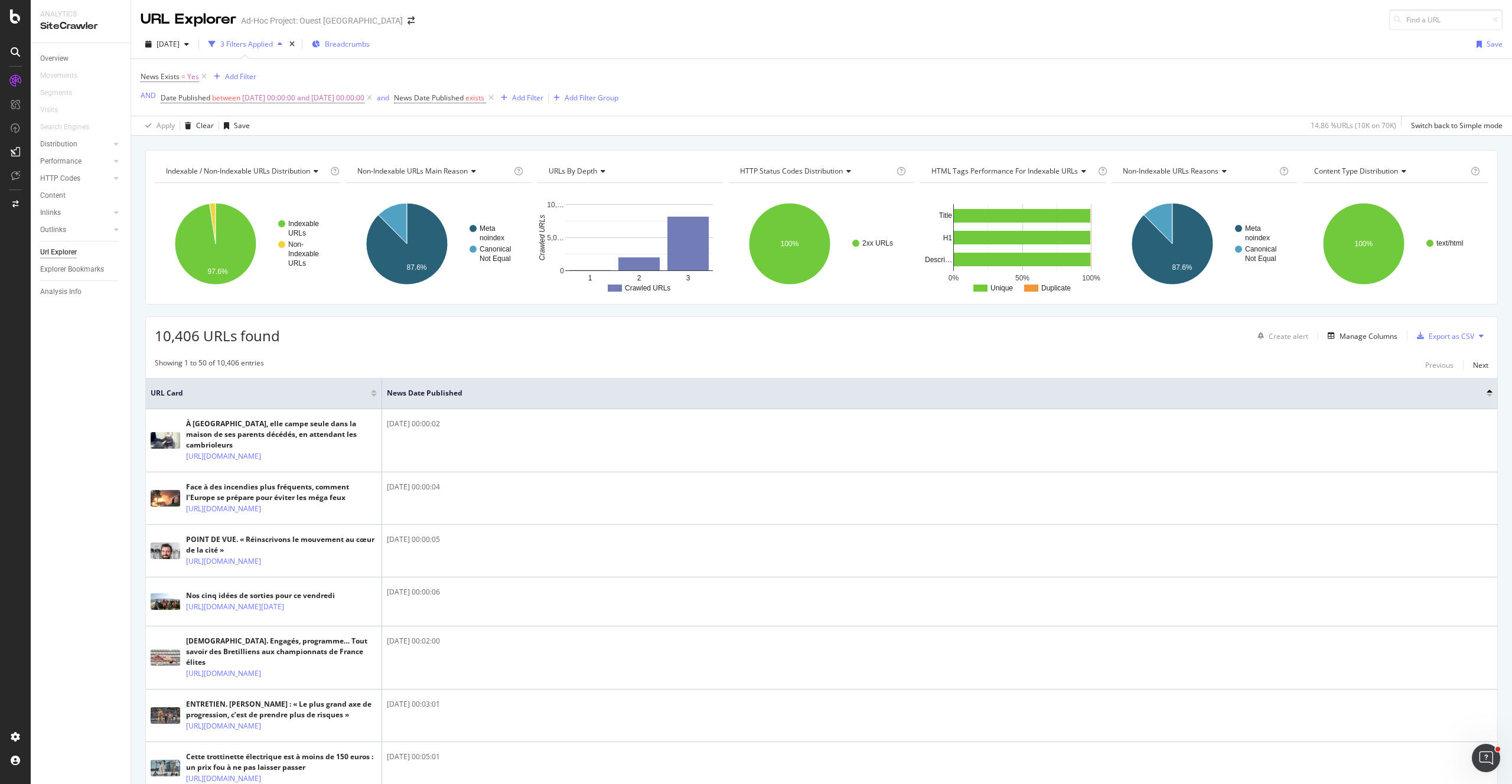
click at [365, 47] on span "Breadcrumbs" at bounding box center [347, 44] width 45 height 10
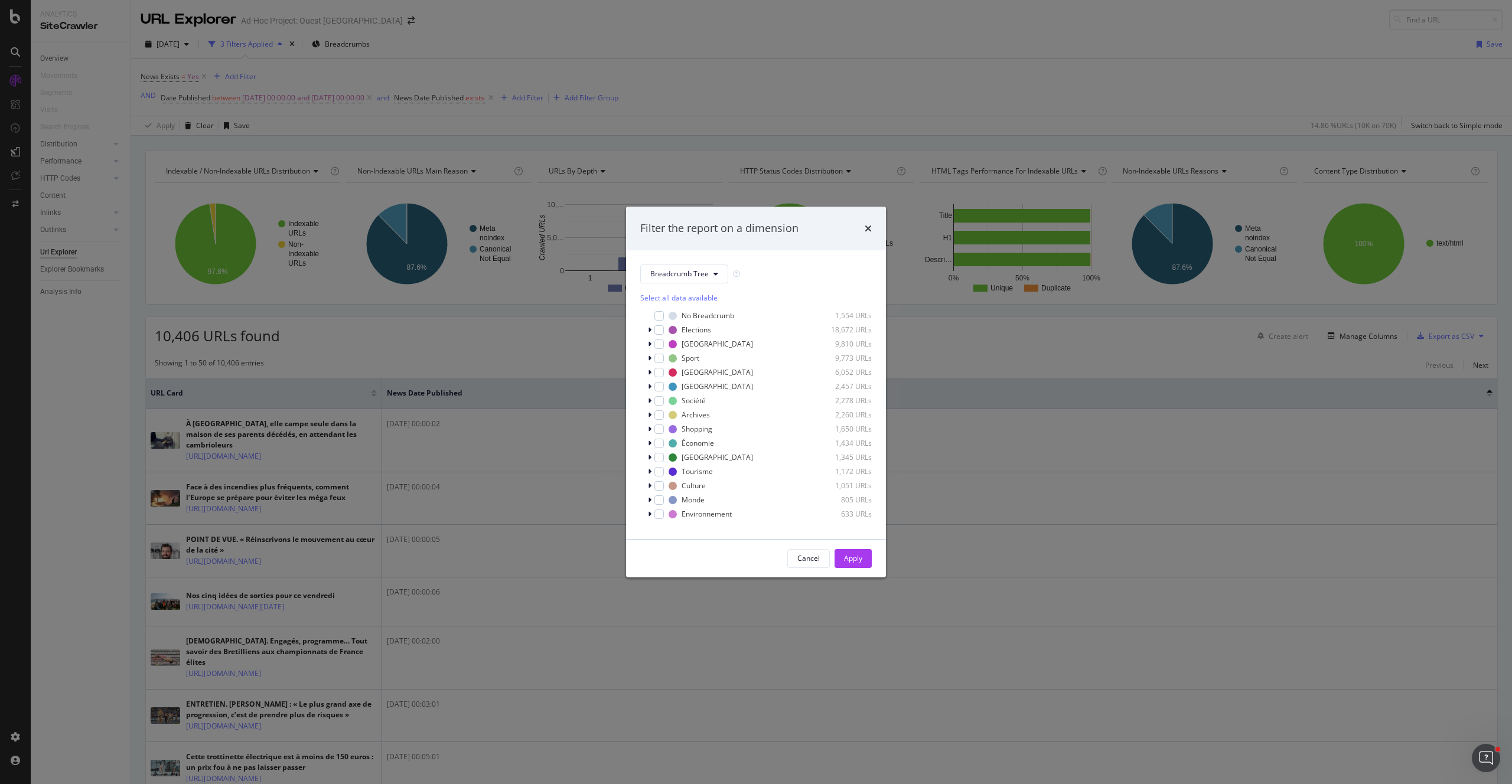
click at [682, 295] on div "Select all data available" at bounding box center [756, 298] width 231 height 10
click at [684, 295] on div "Unselect all data available" at bounding box center [756, 298] width 231 height 10
click at [662, 426] on div "modal" at bounding box center [658, 428] width 9 height 9
click at [868, 560] on button "Apply" at bounding box center [852, 559] width 37 height 19
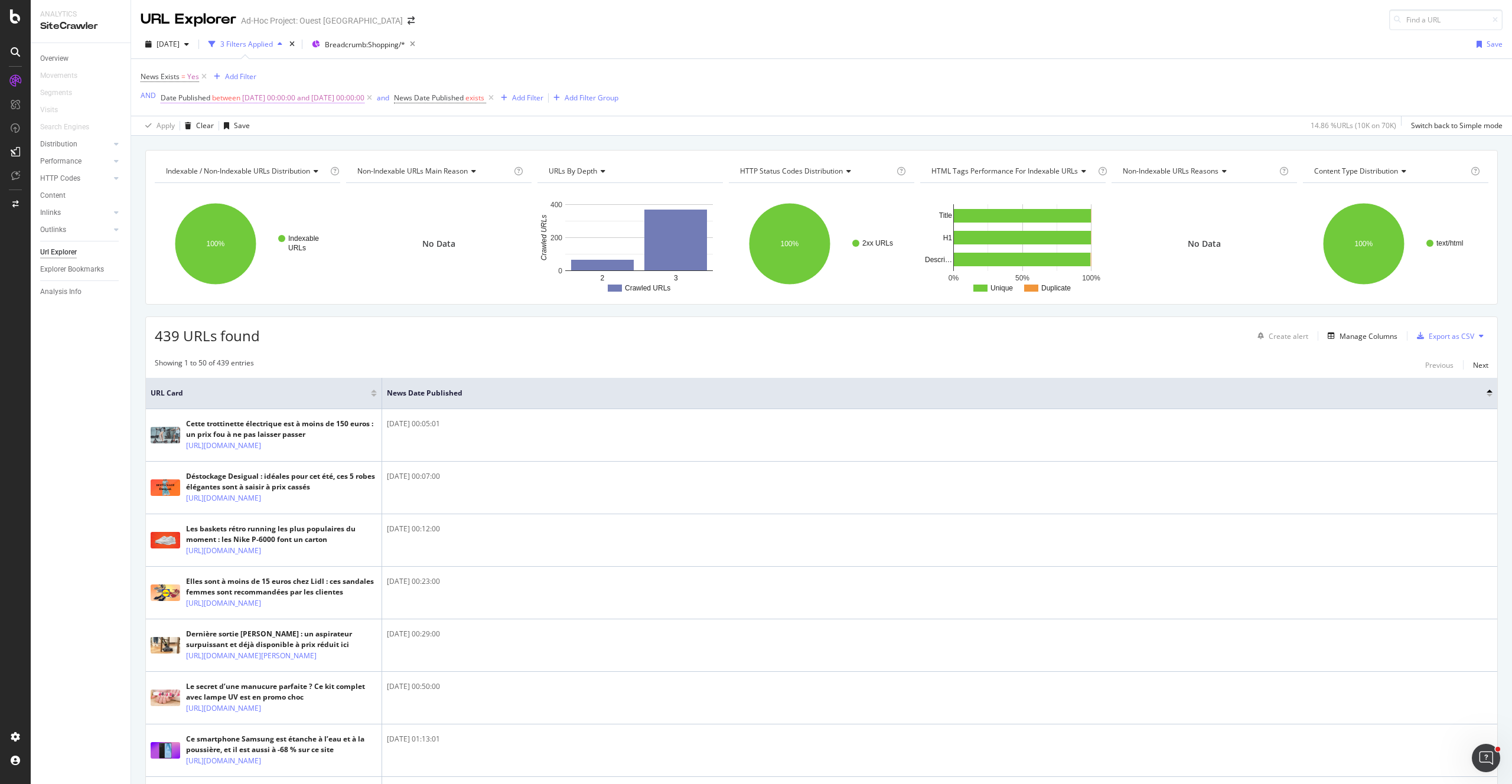
click at [237, 98] on span "between" at bounding box center [225, 98] width 28 height 10
click at [218, 148] on input "2025-08-01 00:00:00" at bounding box center [235, 147] width 130 height 19
click at [197, 169] on link at bounding box center [196, 167] width 9 height 20
click at [226, 211] on div "1" at bounding box center [225, 208] width 20 height 15
type input "2025-07-01 00:00:00"
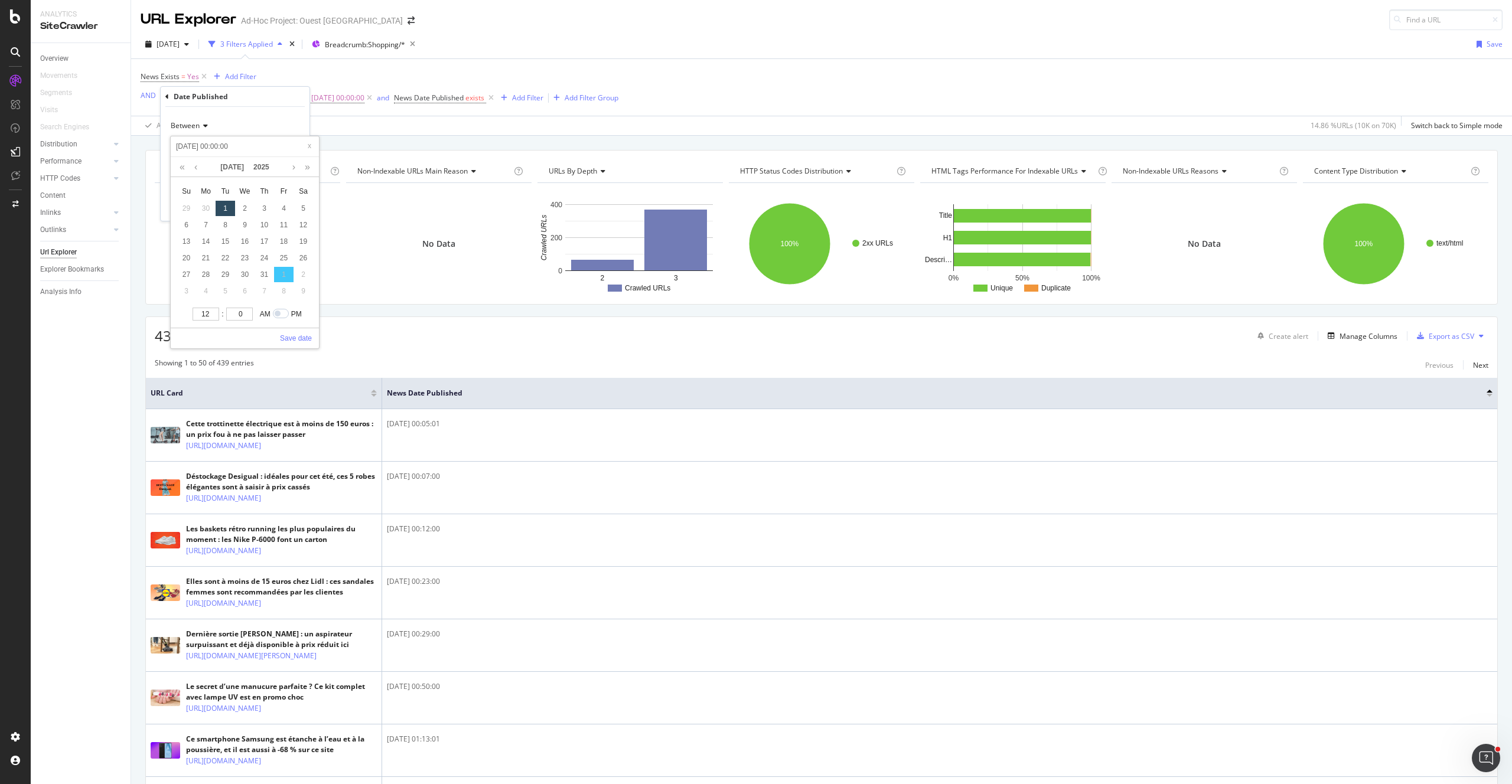
type input "2025-07-01 00:00:00"
click at [296, 334] on link "Save date" at bounding box center [296, 338] width 32 height 11
click at [291, 210] on div "Apply" at bounding box center [291, 206] width 18 height 10
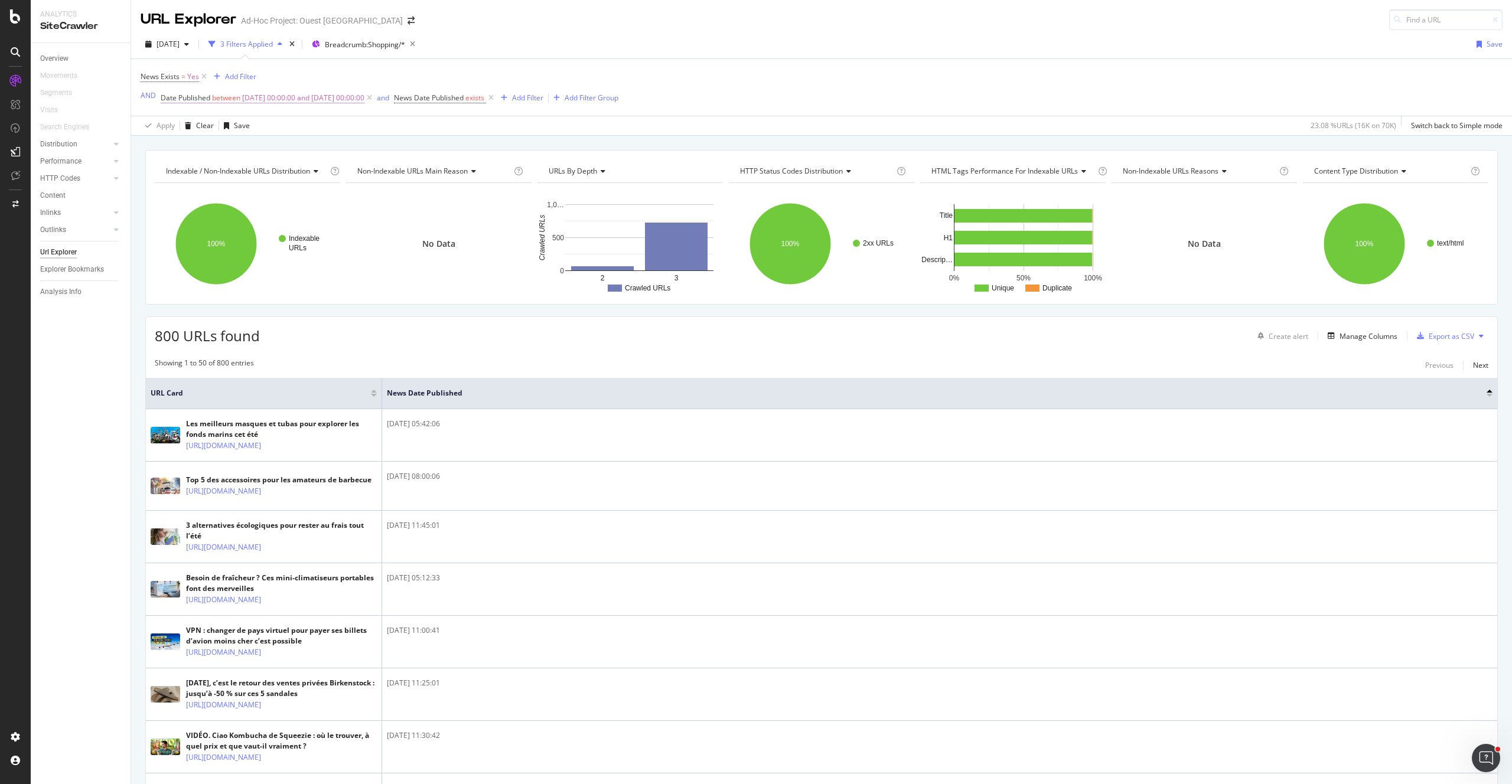
click at [340, 100] on span "2025-07-01 00:00:00 and 2025-08-26 00:00:00" at bounding box center [303, 98] width 122 height 17
click at [368, 76] on div "News Exists = Yes Add Filter AND Date Published between 2025-07-01 00:00:00 and…" at bounding box center [379, 87] width 478 height 38
click at [400, 44] on span "Breadcrumb: Shopping/*" at bounding box center [364, 45] width 80 height 10
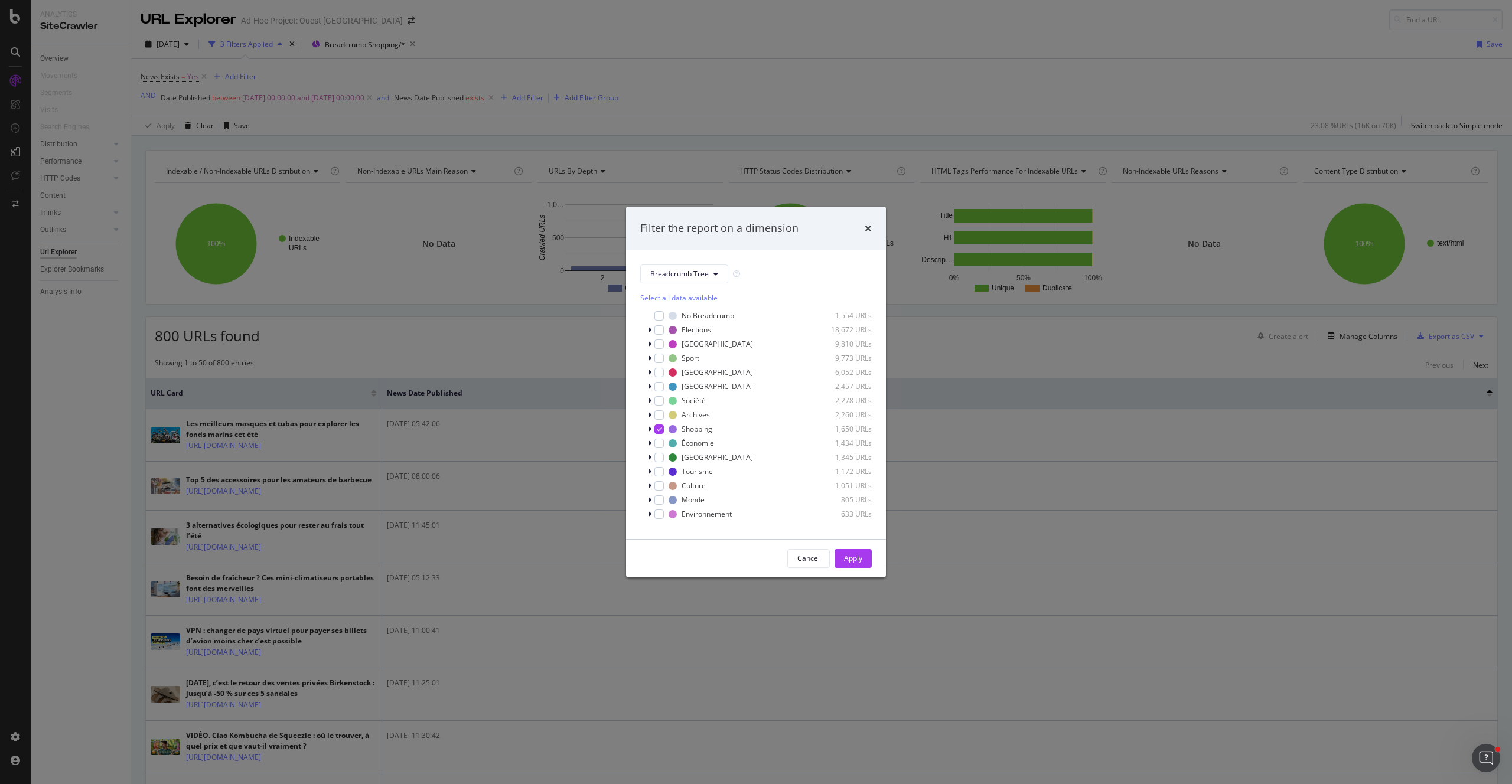
click at [706, 296] on div "Select all data available" at bounding box center [756, 298] width 231 height 10
click at [856, 546] on div "Cancel Apply" at bounding box center [755, 559] width 259 height 38
click at [856, 553] on div "Apply" at bounding box center [853, 559] width 18 height 10
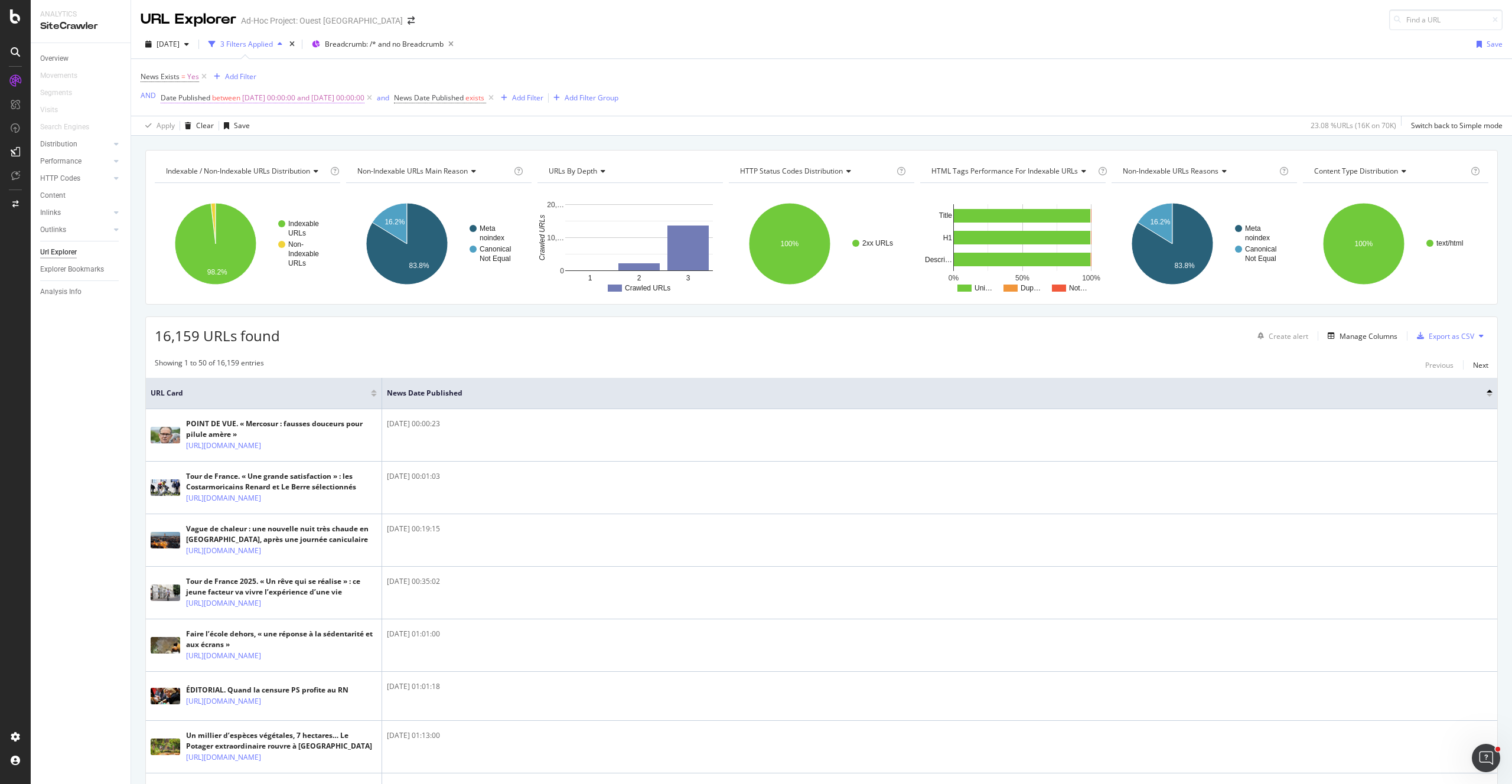
click at [325, 103] on span "2025-07-01 00:00:00 and 2025-08-26 00:00:00" at bounding box center [303, 98] width 122 height 17
click at [204, 147] on input "2025-07-01 00:00:00" at bounding box center [235, 147] width 130 height 19
click at [199, 147] on input "2025-07-01 00:00:00" at bounding box center [244, 147] width 141 height 13
type input "2025-0-01 00:00:00"
type input "2025-05-01 00:00:00"
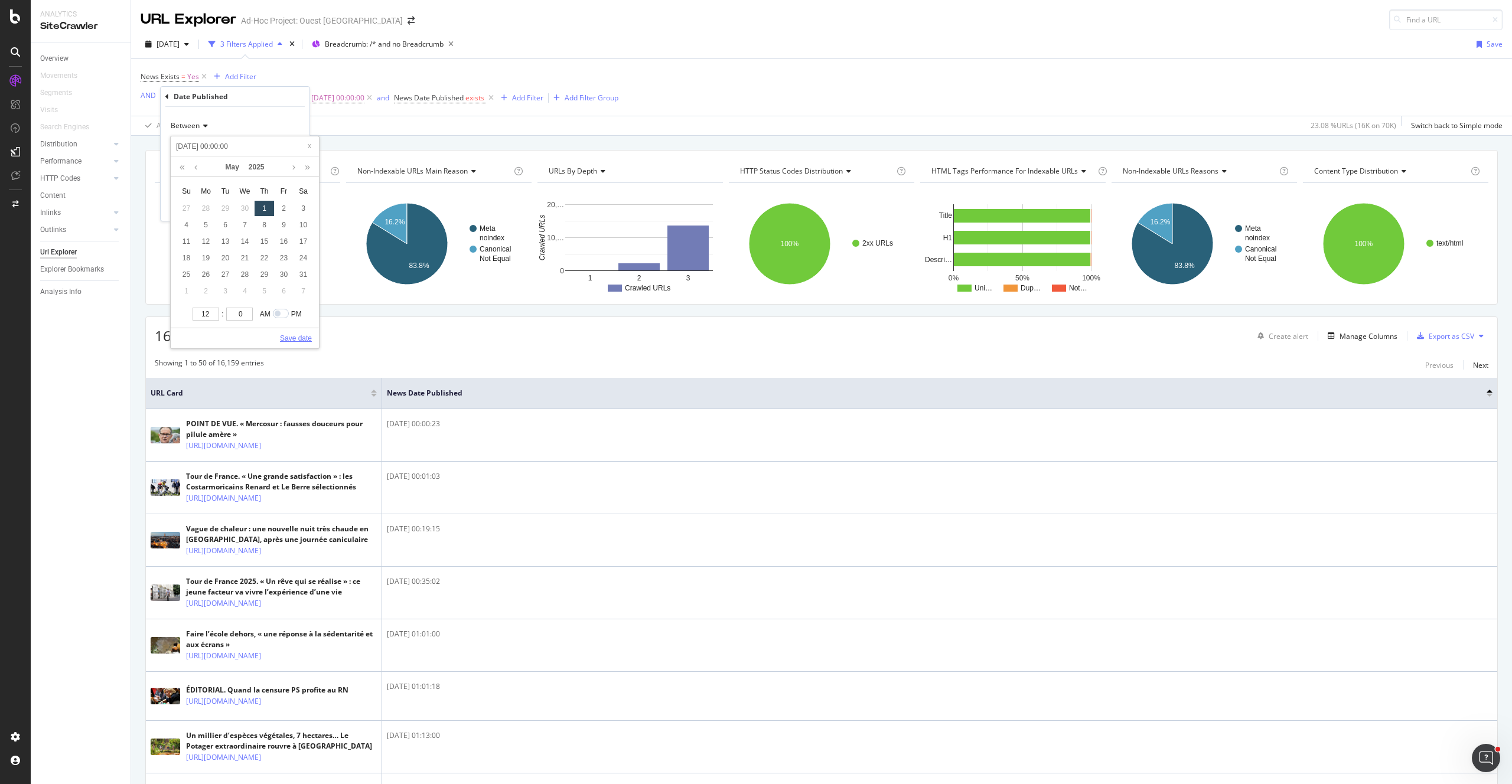
type input "2025-05-01 00:00:00"
click at [302, 337] on link "Save date" at bounding box center [296, 338] width 32 height 11
click at [297, 212] on div "Between 2025-05-01 00:00:00 and 2025-08-26 00:00:00 Cancel Add filter Apply" at bounding box center [235, 164] width 149 height 114
click at [290, 210] on div "Apply" at bounding box center [291, 206] width 18 height 10
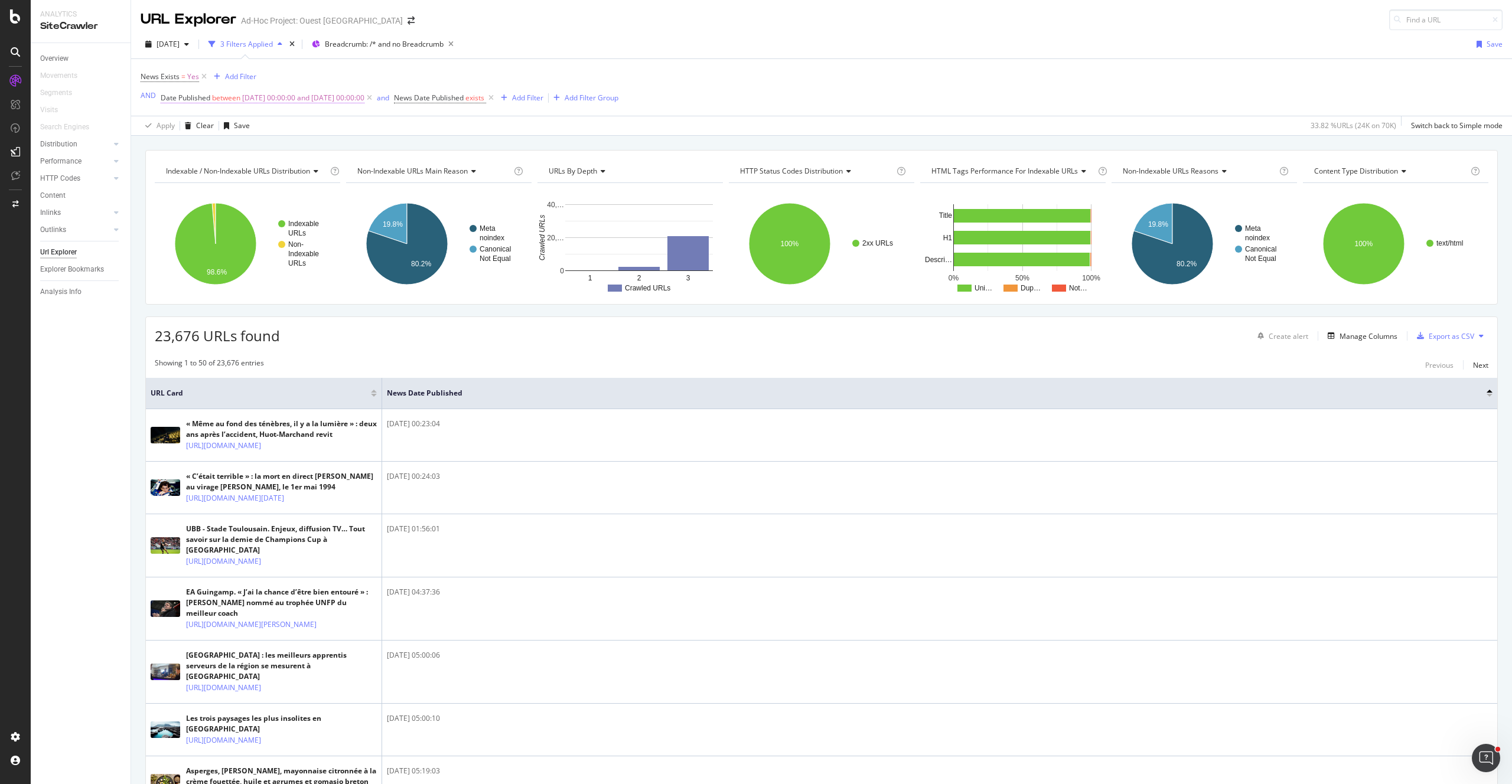
click at [295, 100] on span "2025-05-01 00:00:00 and 2025-08-26 00:00:00" at bounding box center [303, 98] width 122 height 17
click at [385, 139] on div "Indexable / Non-Indexable URLs distribution Chart (by Value) Table Expand Expor…" at bounding box center [821, 150] width 1380 height 28
click at [426, 48] on span "Breadcrumb: /* and no Breadcrumb" at bounding box center [384, 44] width 119 height 10
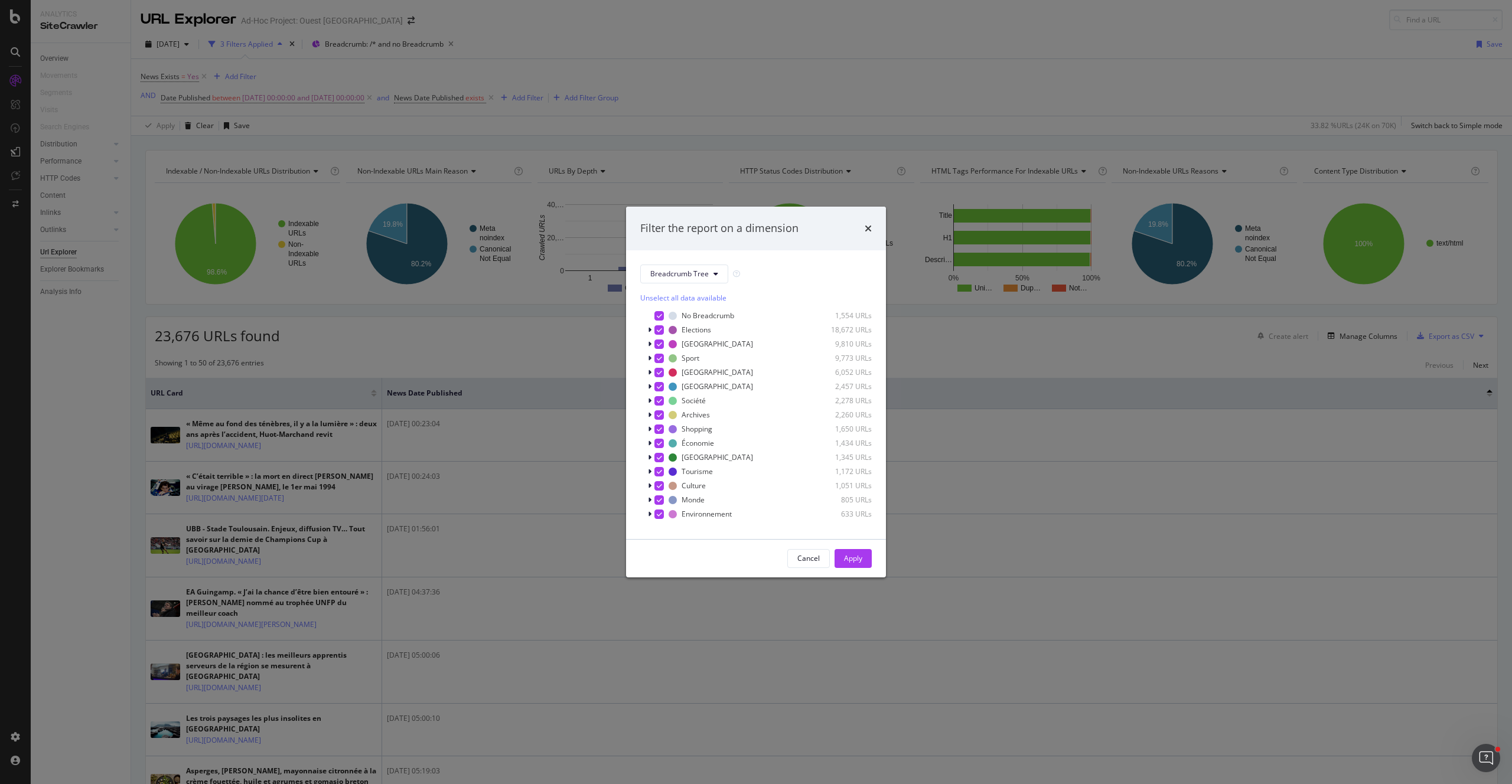
click at [700, 300] on div "Unselect all data available" at bounding box center [756, 298] width 231 height 10
click at [658, 431] on div "modal" at bounding box center [658, 428] width 9 height 9
click at [863, 556] on button "Apply" at bounding box center [852, 559] width 37 height 19
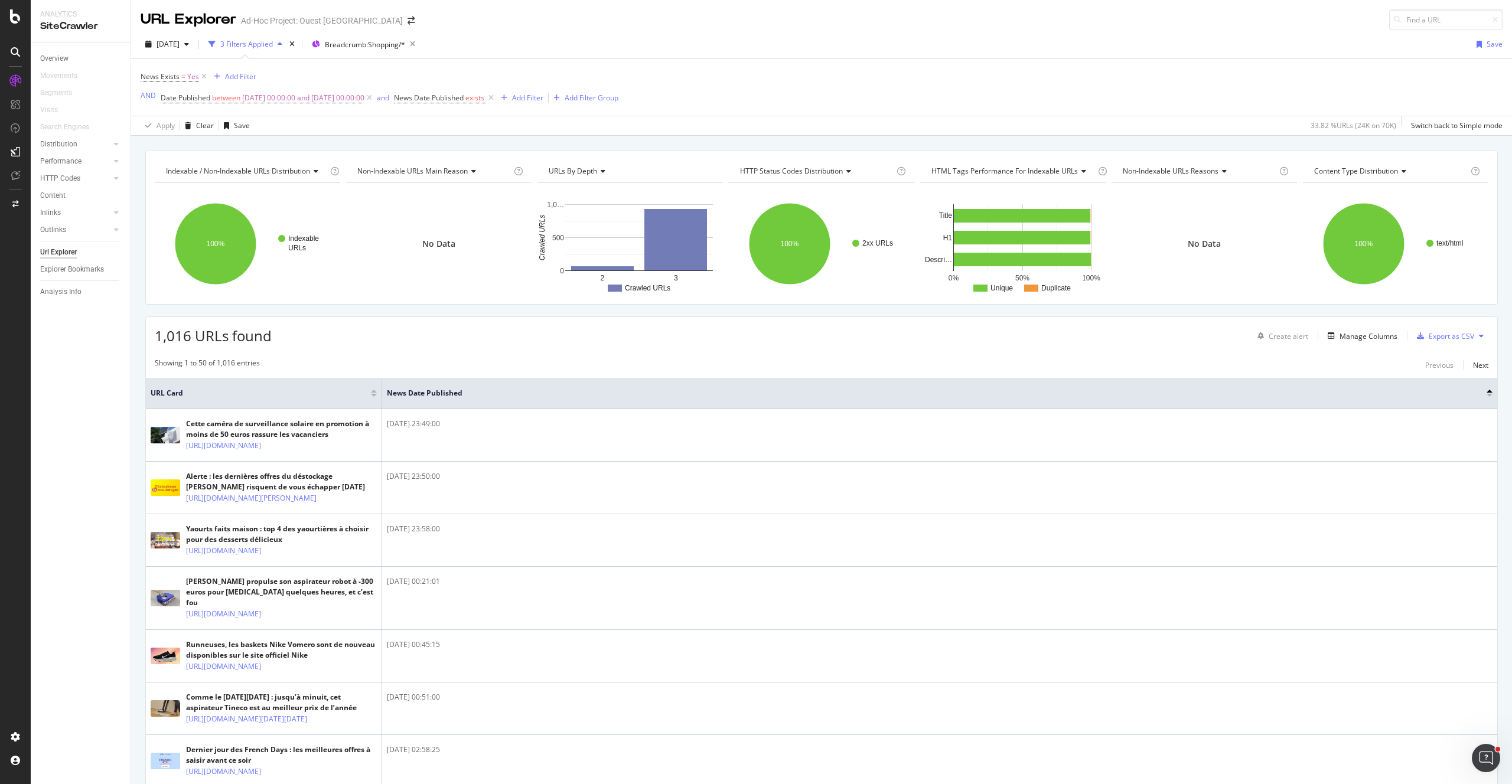
click at [254, 118] on div "Apply Clear Save 33.82 % URLs ( 24K on 70K ) Switch back to Simple mode" at bounding box center [821, 125] width 1380 height 20
click at [292, 101] on span "2025-05-01 00:00:00 and 2025-08-26 00:00:00" at bounding box center [303, 98] width 122 height 17
click at [202, 149] on input "2025-05-01 00:00:00" at bounding box center [235, 147] width 130 height 19
click at [296, 169] on link at bounding box center [293, 167] width 9 height 20
click at [298, 169] on link at bounding box center [293, 167] width 9 height 20
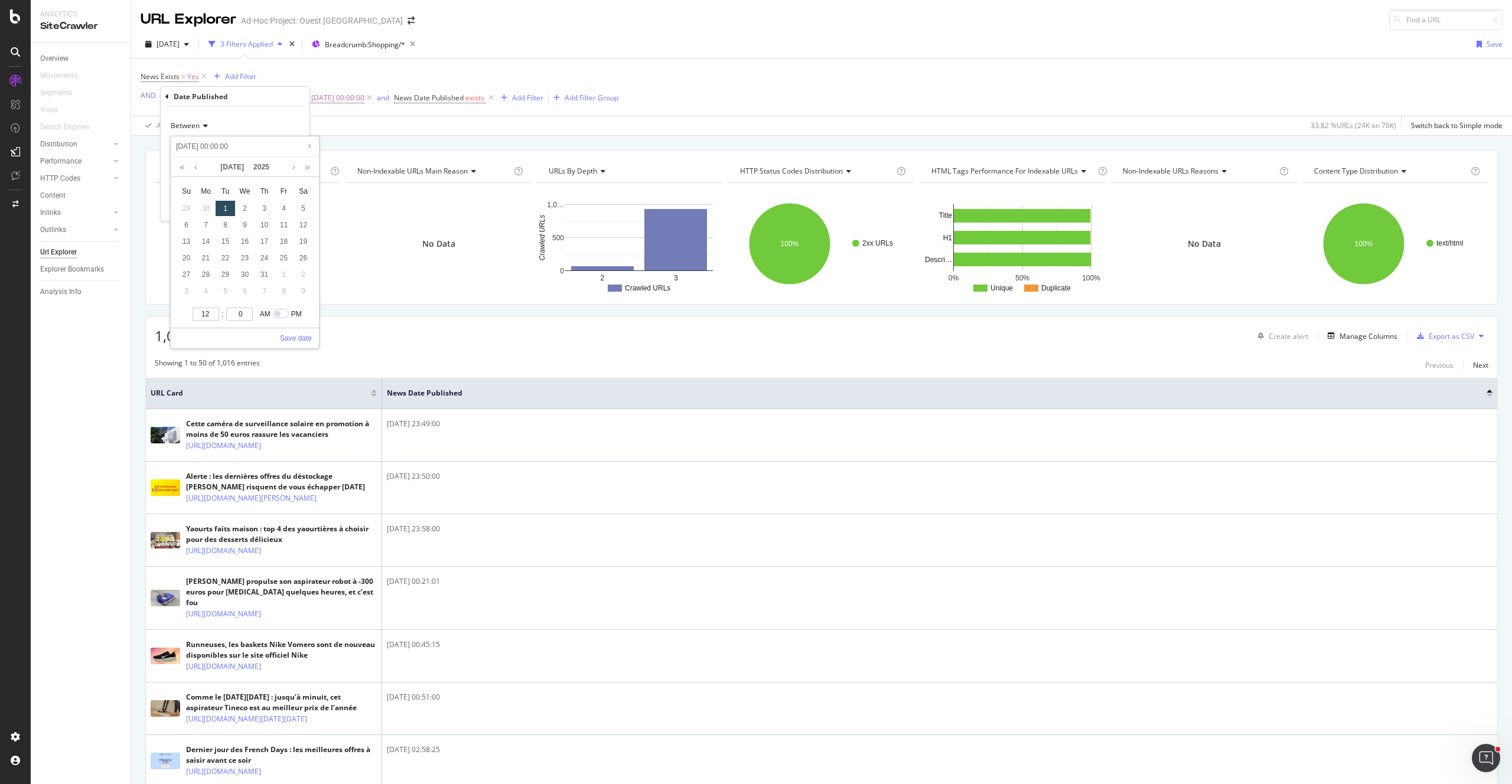
click at [225, 205] on div "1" at bounding box center [225, 208] width 20 height 15
type input "2025-07-01 00:00:00"
click at [296, 337] on link "Save date" at bounding box center [296, 338] width 32 height 11
click at [236, 179] on input "2025-08-26 00:00:00" at bounding box center [235, 181] width 130 height 19
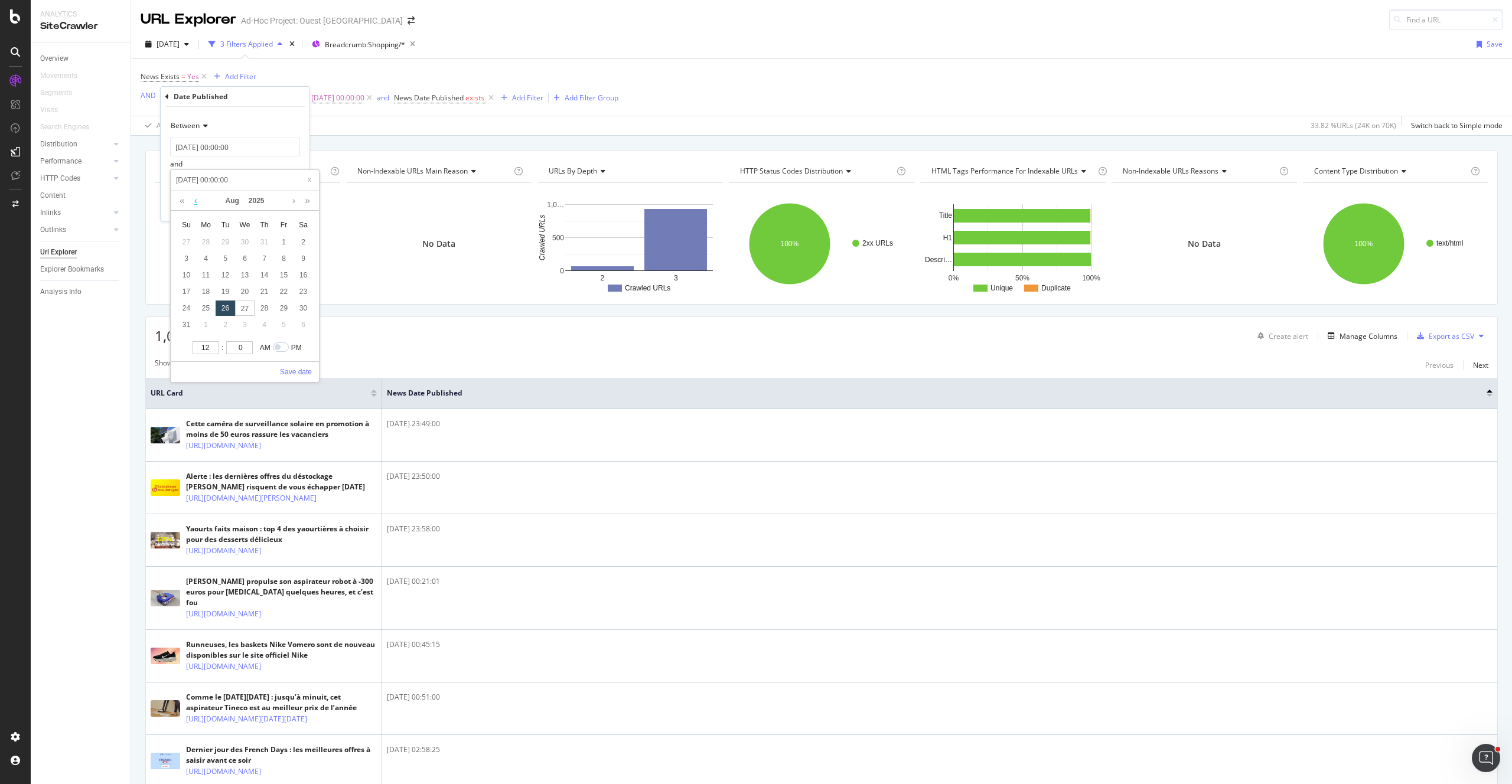
click at [194, 199] on link at bounding box center [196, 201] width 9 height 20
click at [275, 308] on div "1" at bounding box center [283, 308] width 20 height 15
type input "2025-08-01 00:00:00"
click at [298, 369] on link "Save date" at bounding box center [296, 371] width 32 height 11
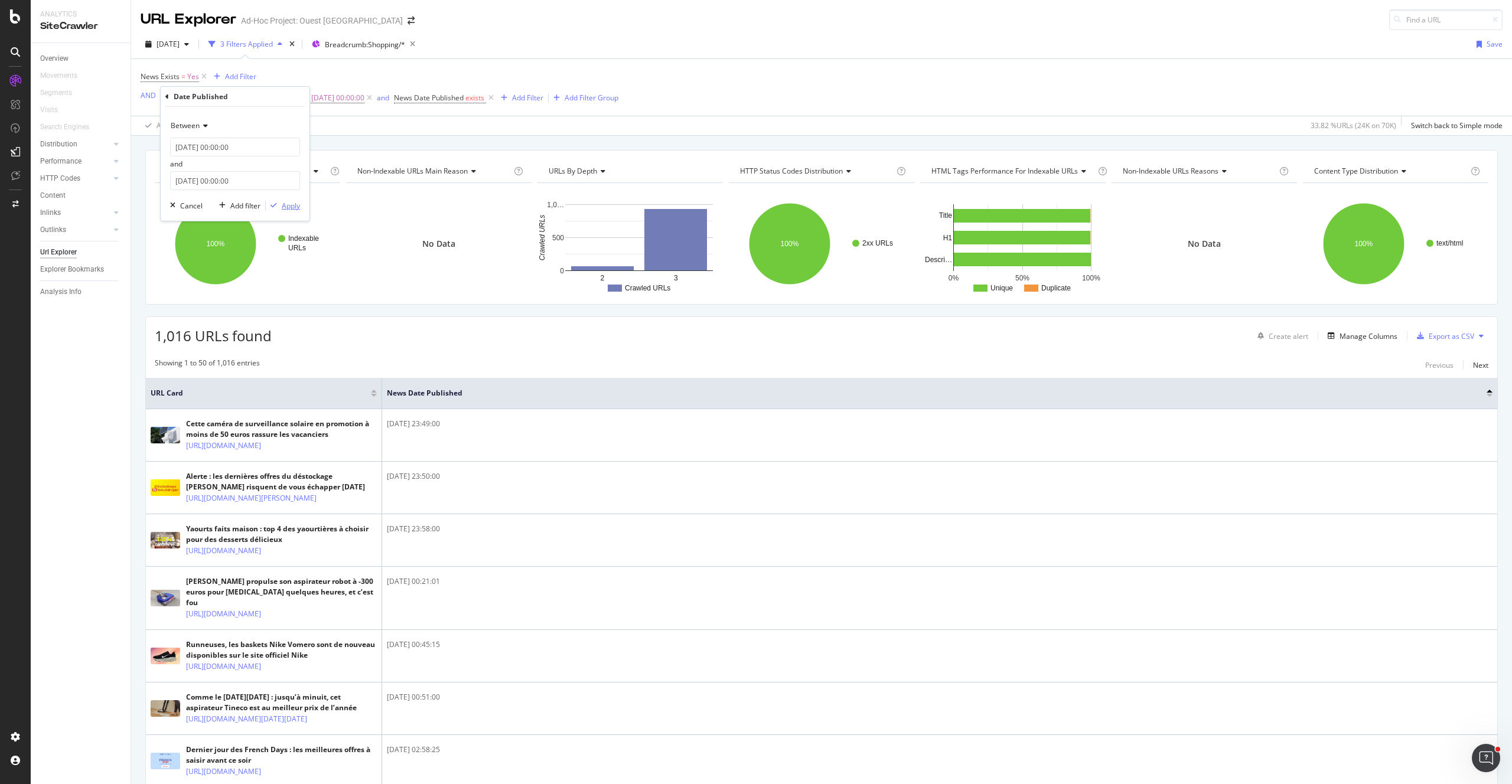
click at [290, 204] on div "Apply" at bounding box center [291, 206] width 18 height 10
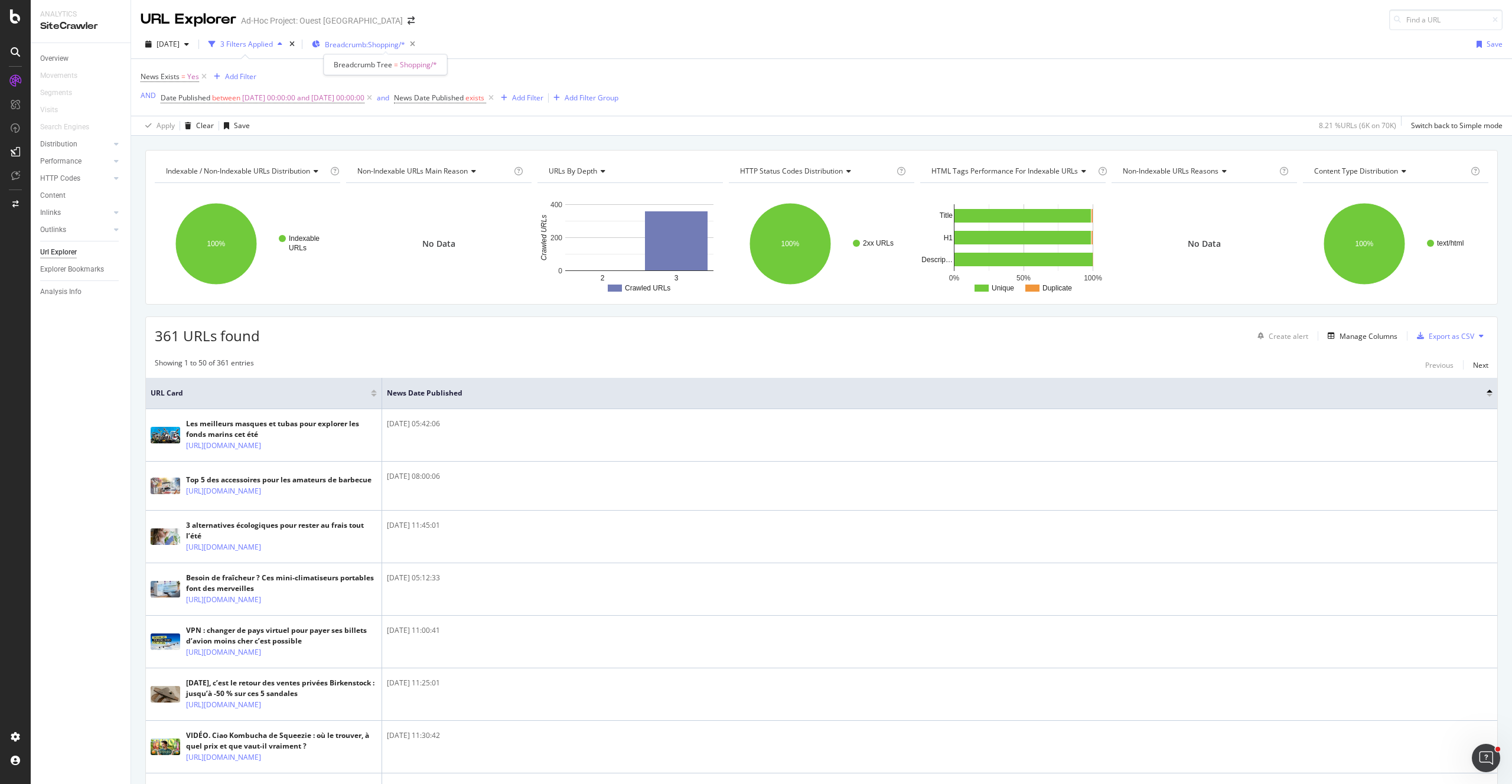
click at [390, 40] on span "Breadcrumb: Shopping/*" at bounding box center [364, 45] width 80 height 10
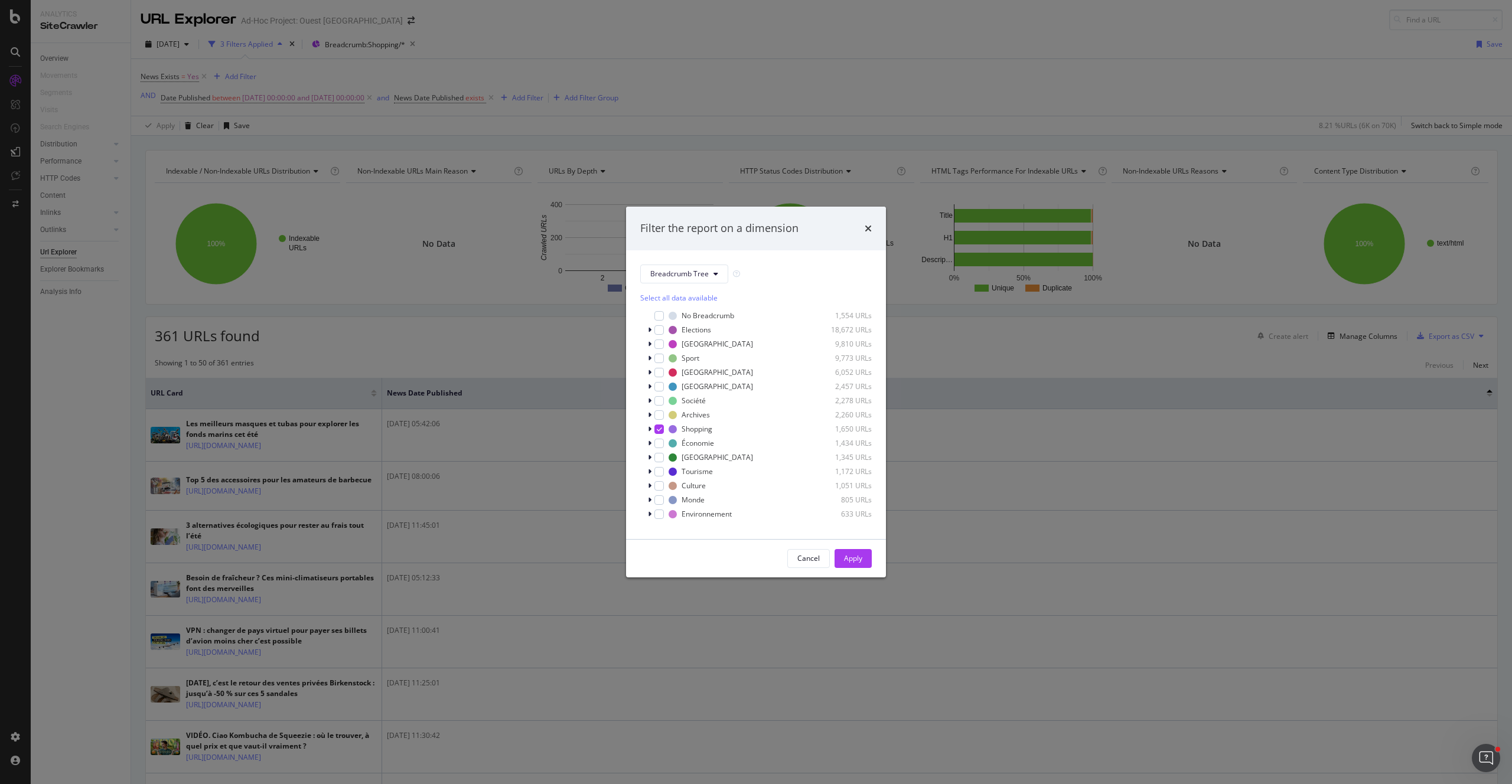
click at [652, 296] on div "Select all data available" at bounding box center [756, 298] width 231 height 10
click at [858, 562] on div "Apply" at bounding box center [853, 559] width 18 height 10
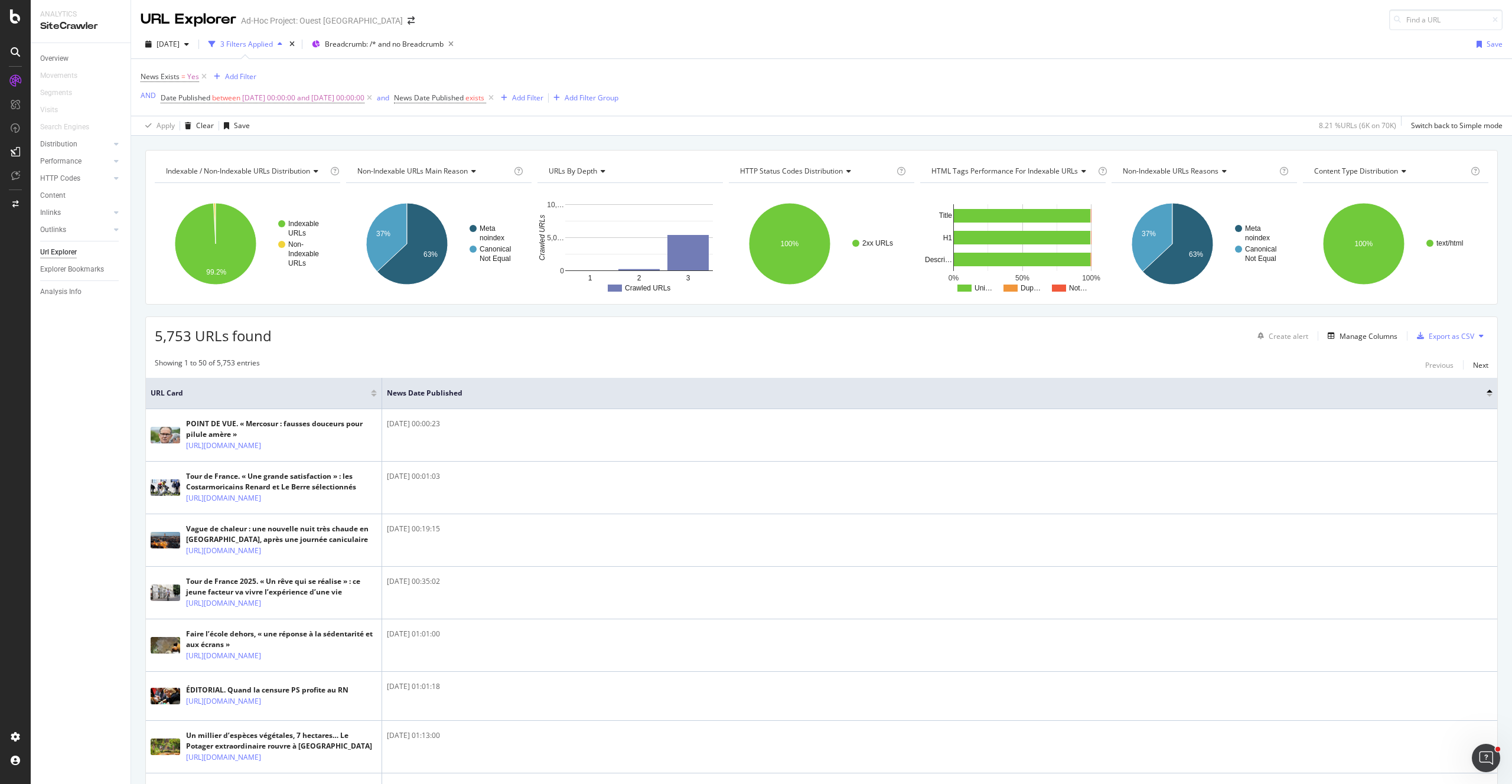
click at [520, 328] on div "5,753 URLs found Create alert Manage Columns Export as CSV" at bounding box center [821, 332] width 1351 height 29
click at [390, 43] on span "Breadcrumb: /* and no Breadcrumb" at bounding box center [384, 44] width 119 height 10
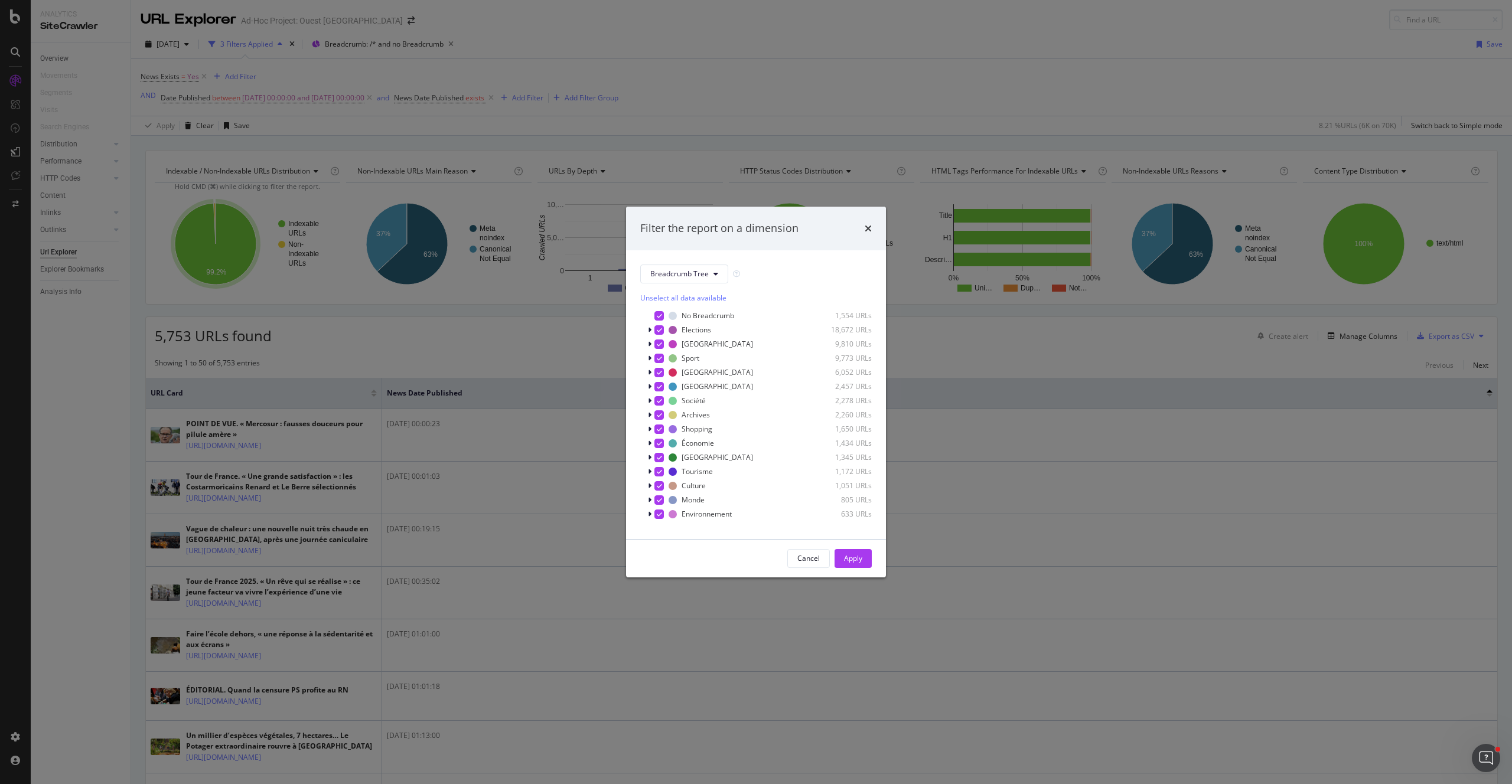
click at [671, 300] on div "Unselect all data available" at bounding box center [756, 298] width 231 height 10
click at [660, 430] on div "modal" at bounding box center [658, 428] width 9 height 9
click at [850, 559] on div "Apply" at bounding box center [853, 559] width 18 height 10
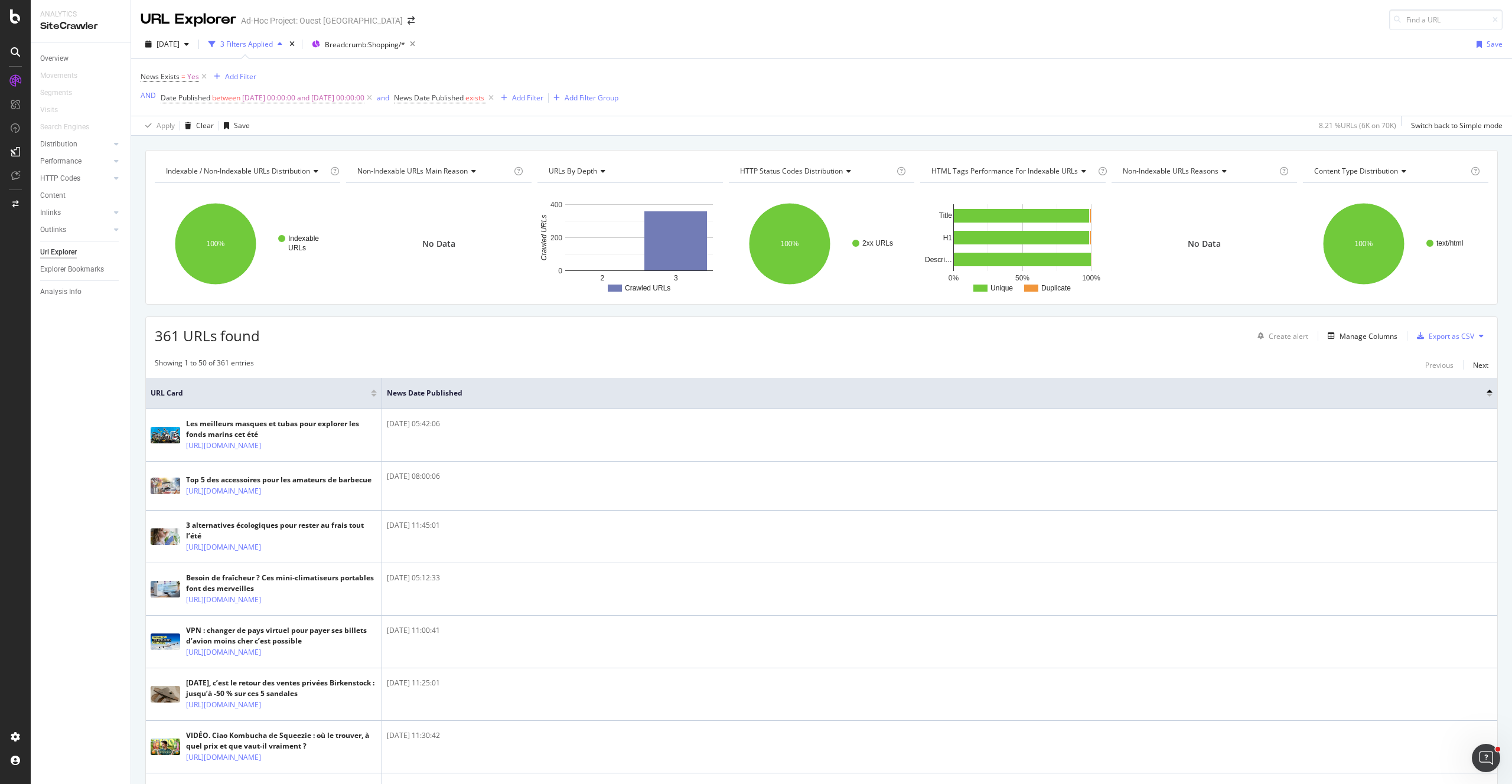
click at [218, 92] on span "Date Published between 2025-07-01 00:00:00 and 2025-08-01 00:00:00" at bounding box center [267, 98] width 214 height 17
click at [222, 95] on span "between" at bounding box center [225, 98] width 28 height 10
click at [208, 152] on input "2025-07-01 00:00:00" at bounding box center [235, 147] width 130 height 19
click at [201, 145] on input "2025-07-01 00:00:00" at bounding box center [244, 147] width 141 height 13
type input "2025-0-01 00:00:00"
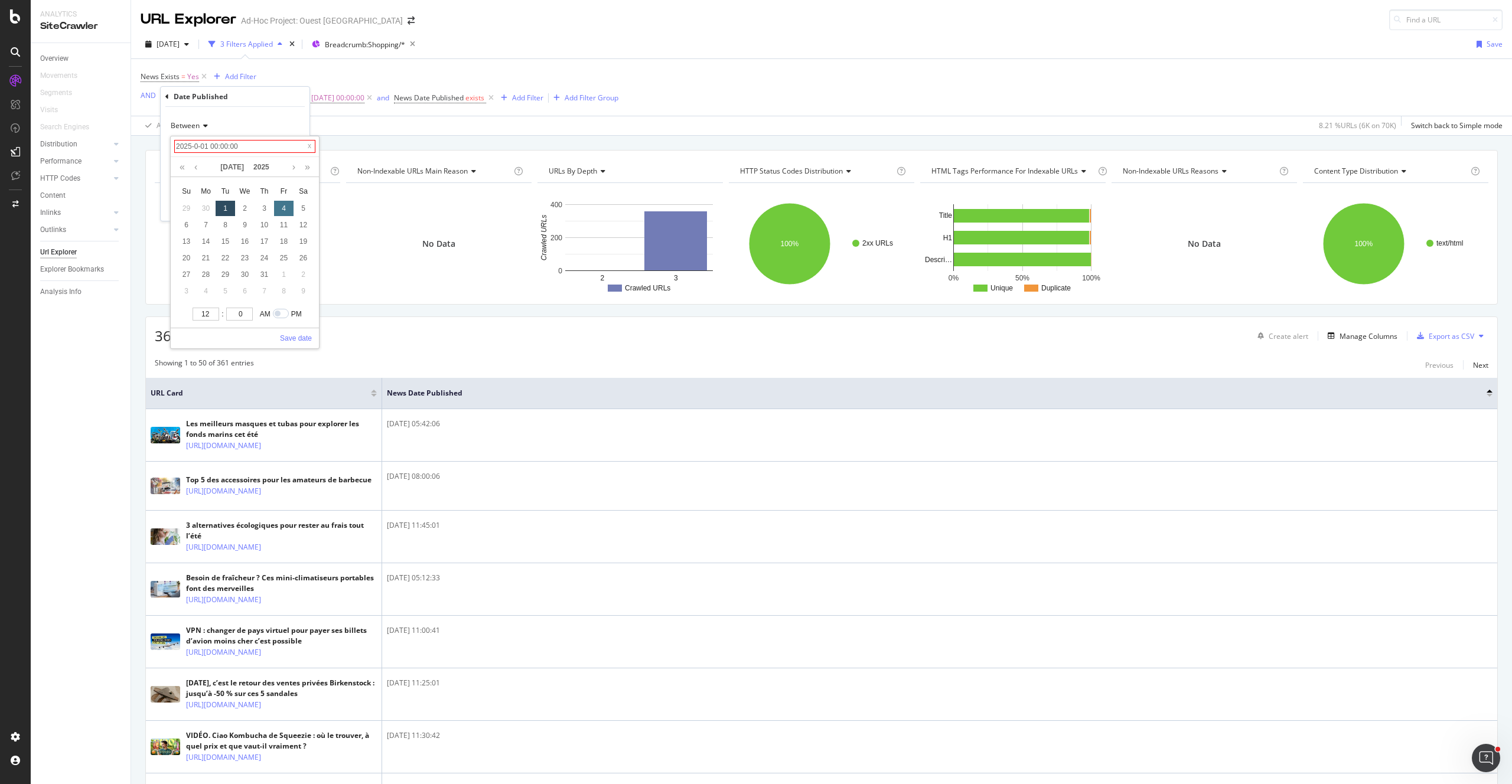
type input "2025-06-01 00:00:00"
click at [298, 334] on link "Save date" at bounding box center [296, 338] width 32 height 11
click at [199, 181] on input "2025-08-01 00:00:00" at bounding box center [235, 181] width 130 height 19
click at [201, 180] on input "2025-08-01 00:00:00" at bounding box center [244, 180] width 141 height 13
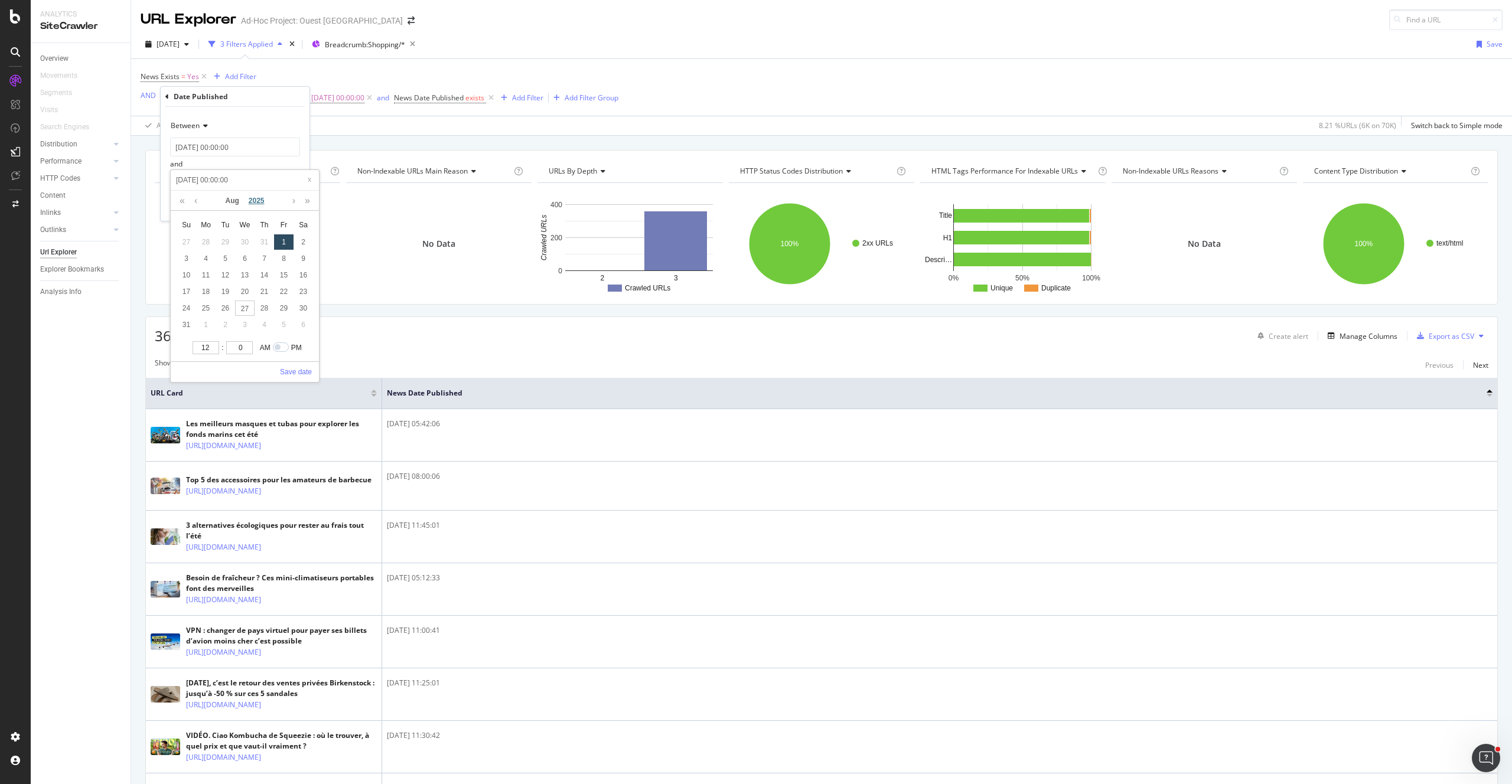
type input "2025-0-01 00:00:00"
type input "2025-07-01 00:00:00"
click at [304, 367] on link "Save date" at bounding box center [296, 371] width 32 height 11
click at [288, 205] on div "Apply" at bounding box center [291, 206] width 18 height 10
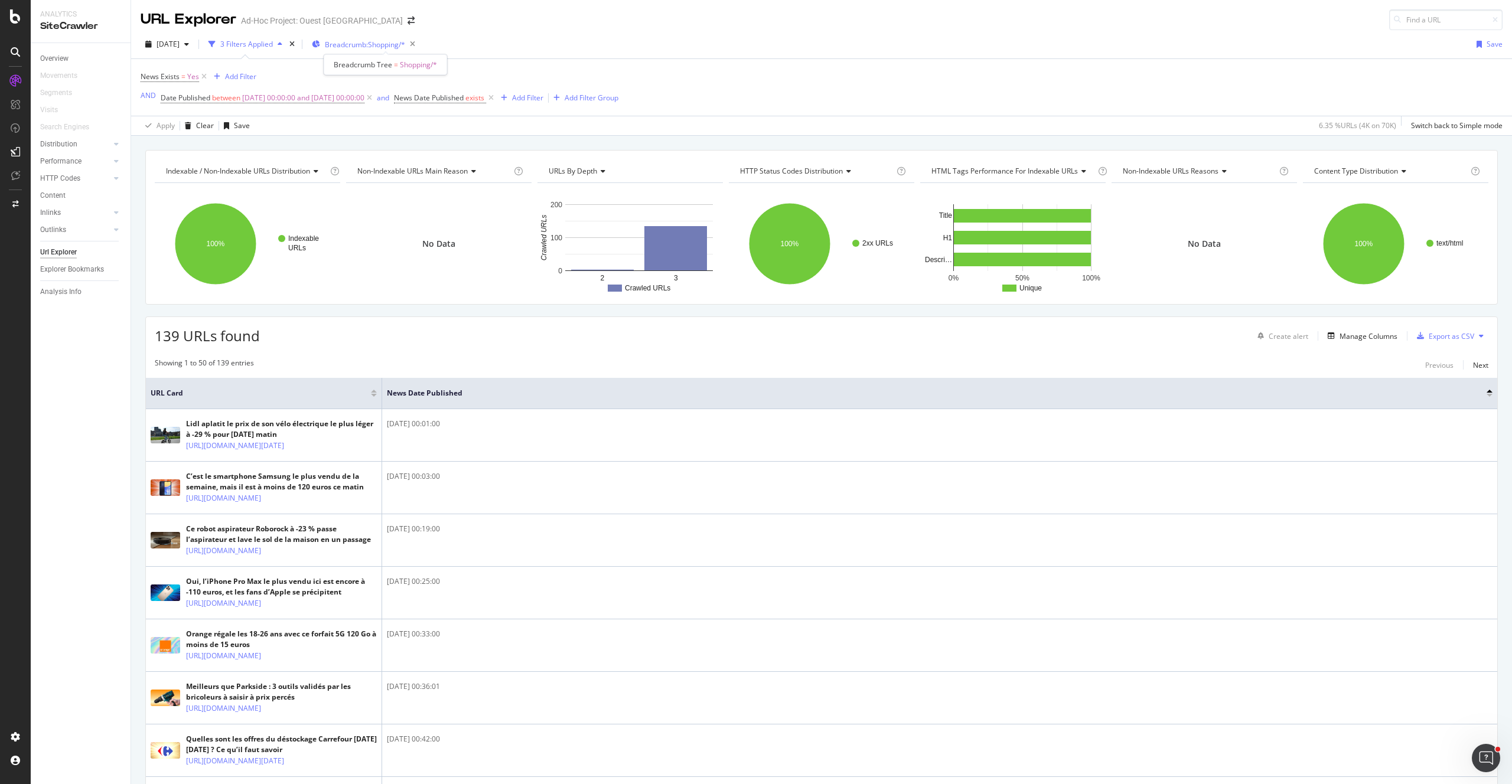
click at [367, 46] on span "Breadcrumb: Shopping/*" at bounding box center [364, 45] width 80 height 10
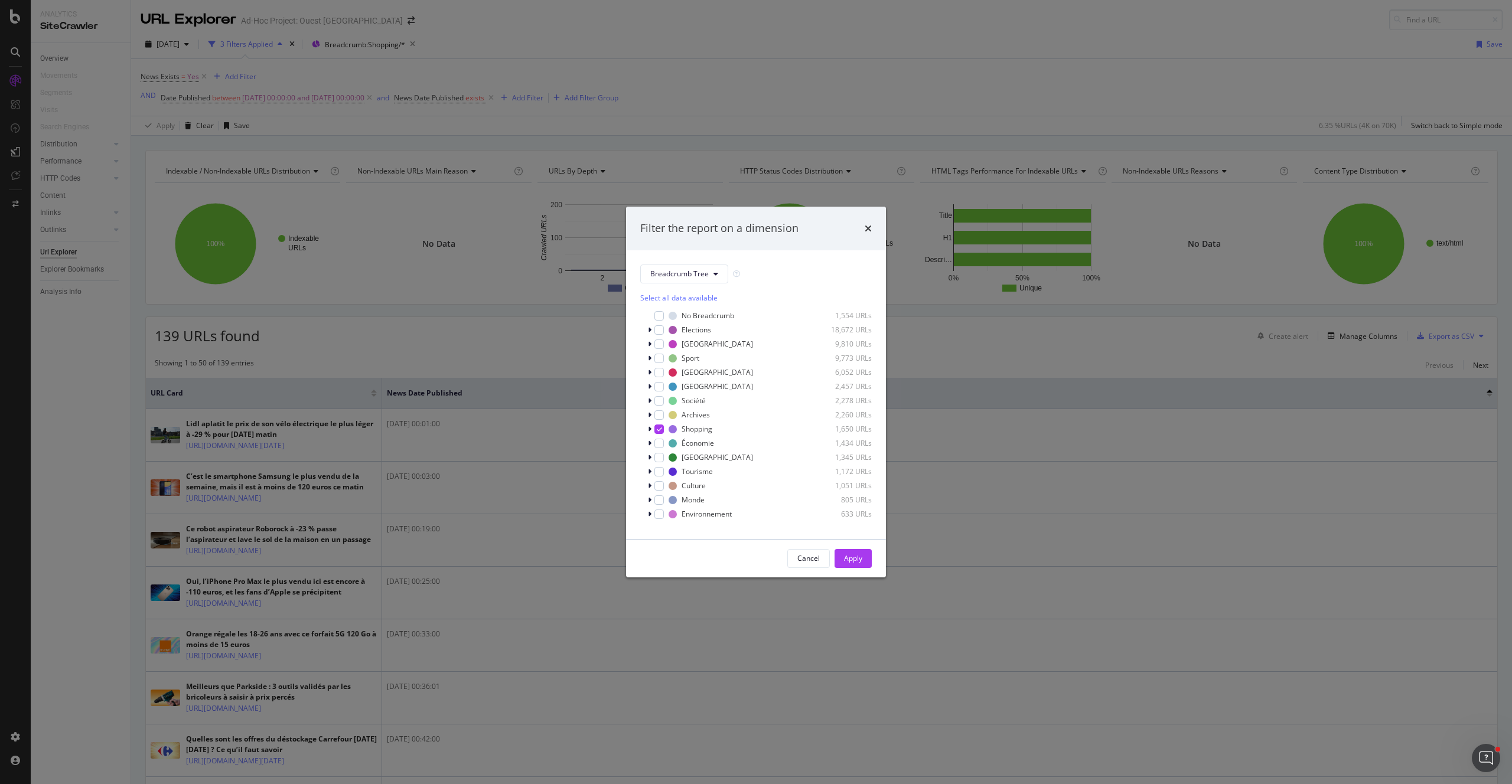
click at [656, 295] on div "Select all data available" at bounding box center [756, 298] width 231 height 10
click at [867, 561] on button "Apply" at bounding box center [852, 559] width 37 height 19
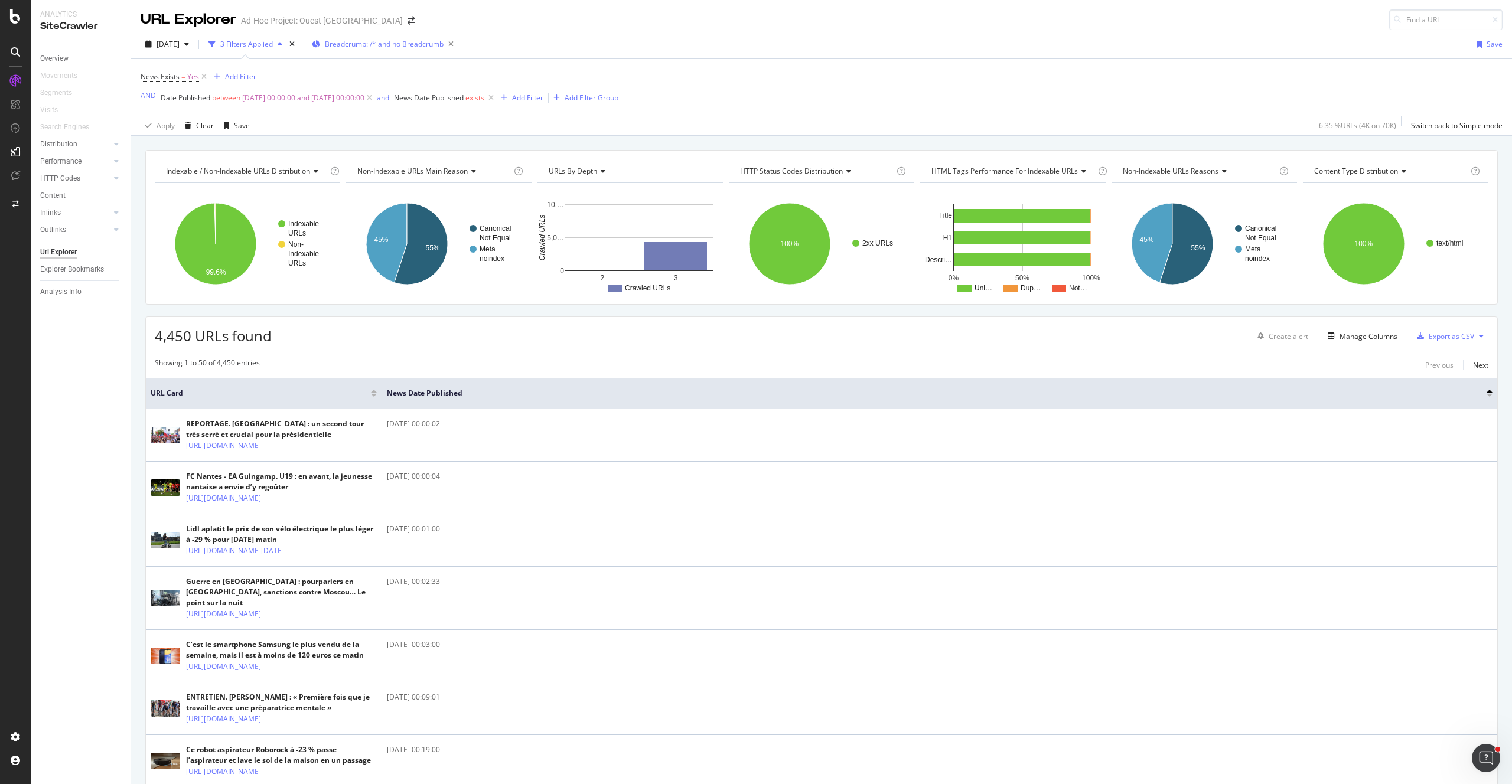
click at [402, 45] on span "Breadcrumb: /* and no Breadcrumb" at bounding box center [384, 44] width 119 height 10
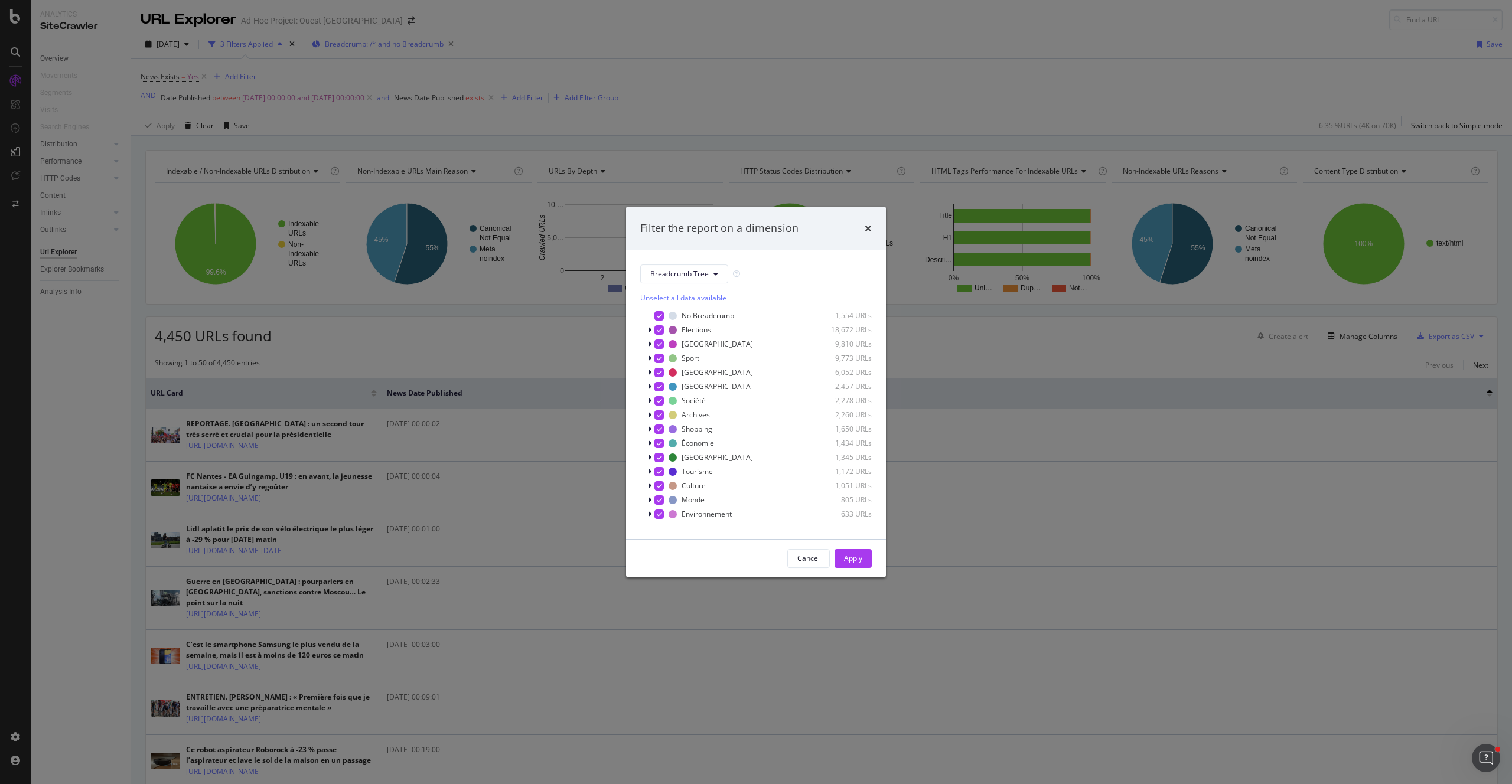
drag, startPoint x: 532, startPoint y: 76, endPoint x: 469, endPoint y: 36, distance: 74.6
click at [531, 76] on div "Filter the report on a dimension Breadcrumb Tree Unselect all data available No…" at bounding box center [756, 392] width 1512 height 784
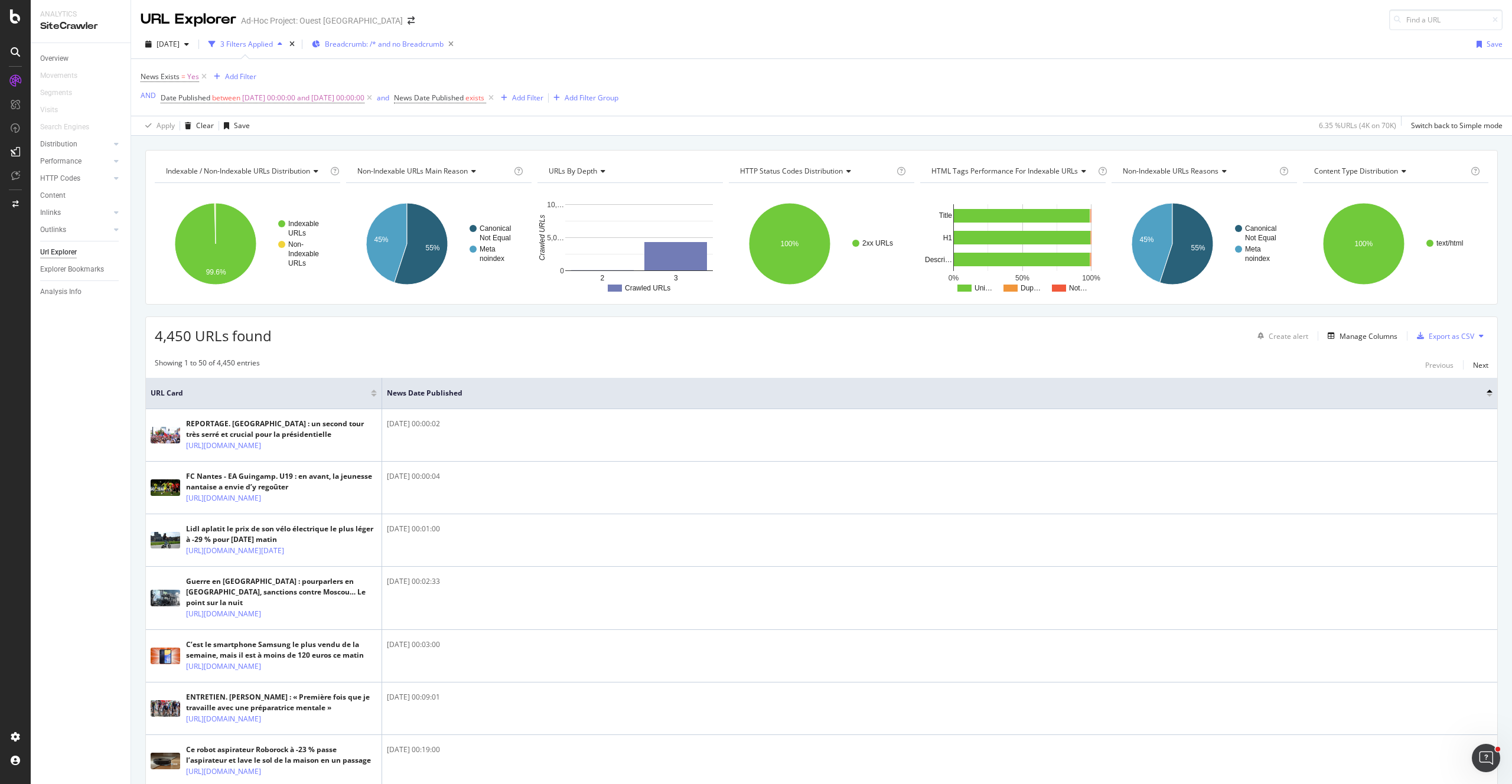
click at [438, 46] on span "Breadcrumb: /* and no Breadcrumb" at bounding box center [384, 44] width 119 height 10
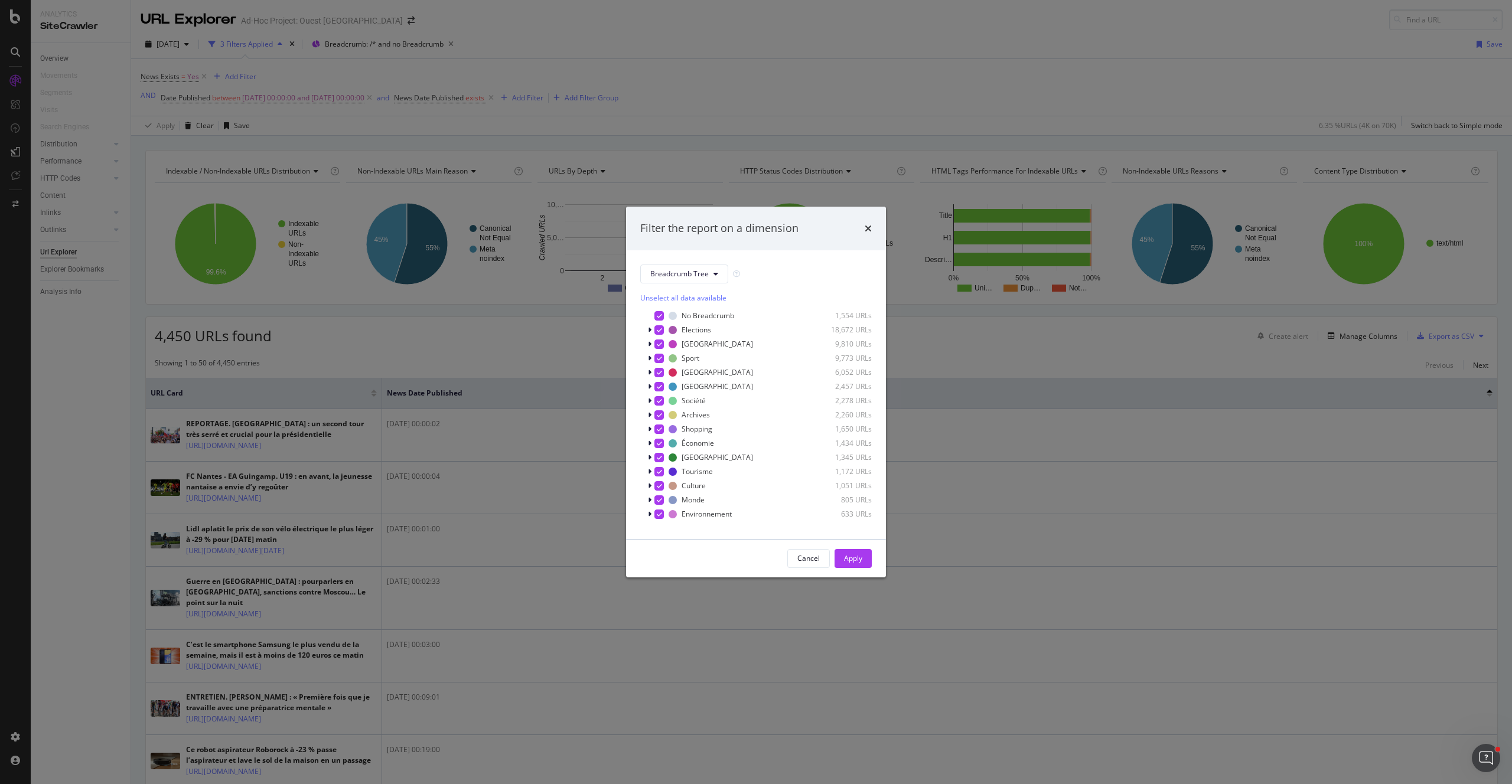
click at [650, 295] on div "Unselect all data available" at bounding box center [756, 298] width 231 height 10
click at [663, 293] on div "Select all data available" at bounding box center [756, 298] width 231 height 10
click at [864, 561] on button "Apply" at bounding box center [852, 559] width 37 height 19
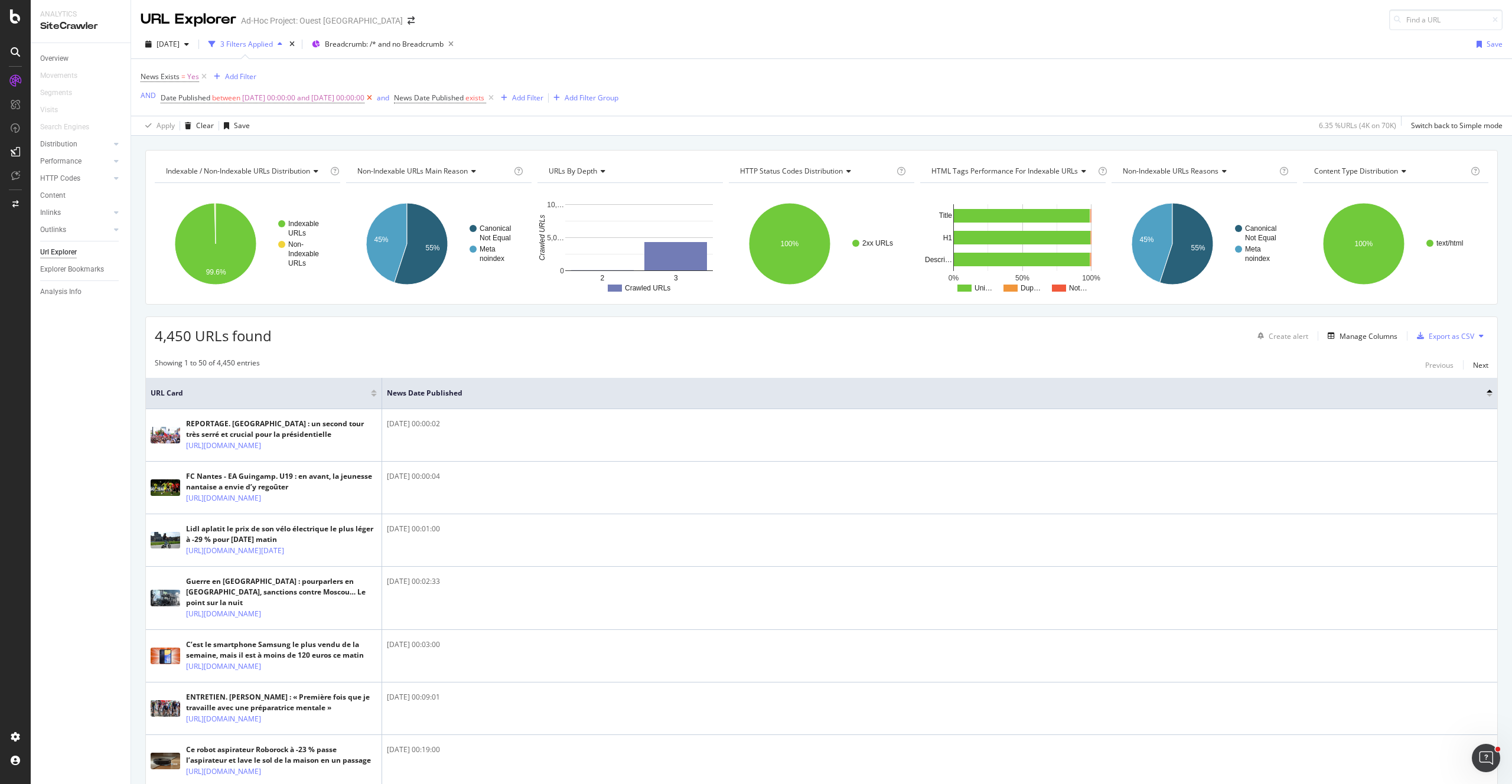
click at [374, 98] on icon at bounding box center [369, 98] width 10 height 12
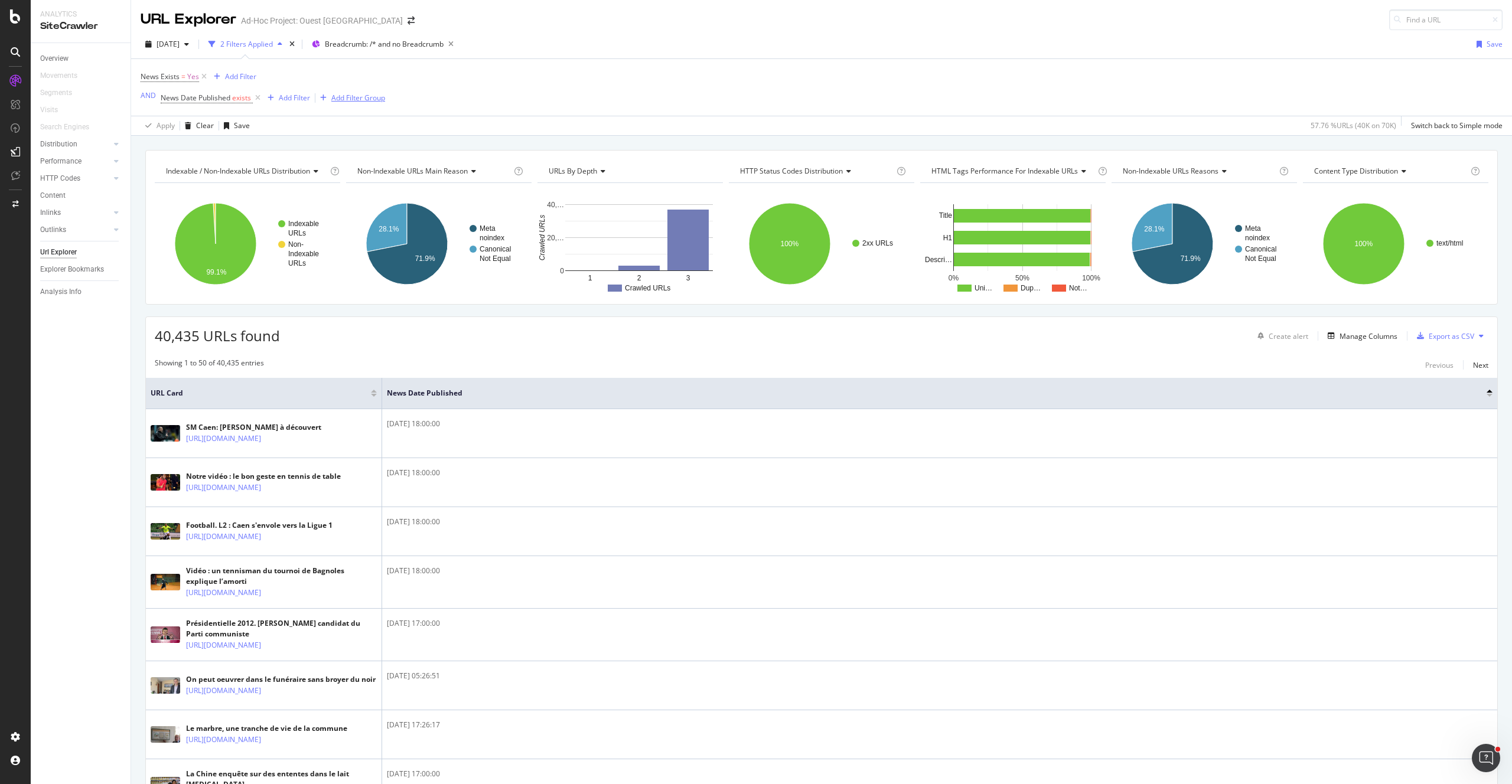
click at [344, 102] on div "Add Filter Group" at bounding box center [358, 98] width 53 height 10
click at [324, 99] on div "News Exists = Yes Add Filter AND News Date Published exists Add Filter Add Filt…" at bounding box center [821, 87] width 1362 height 56
click at [288, 98] on div "Add Filter" at bounding box center [294, 98] width 31 height 10
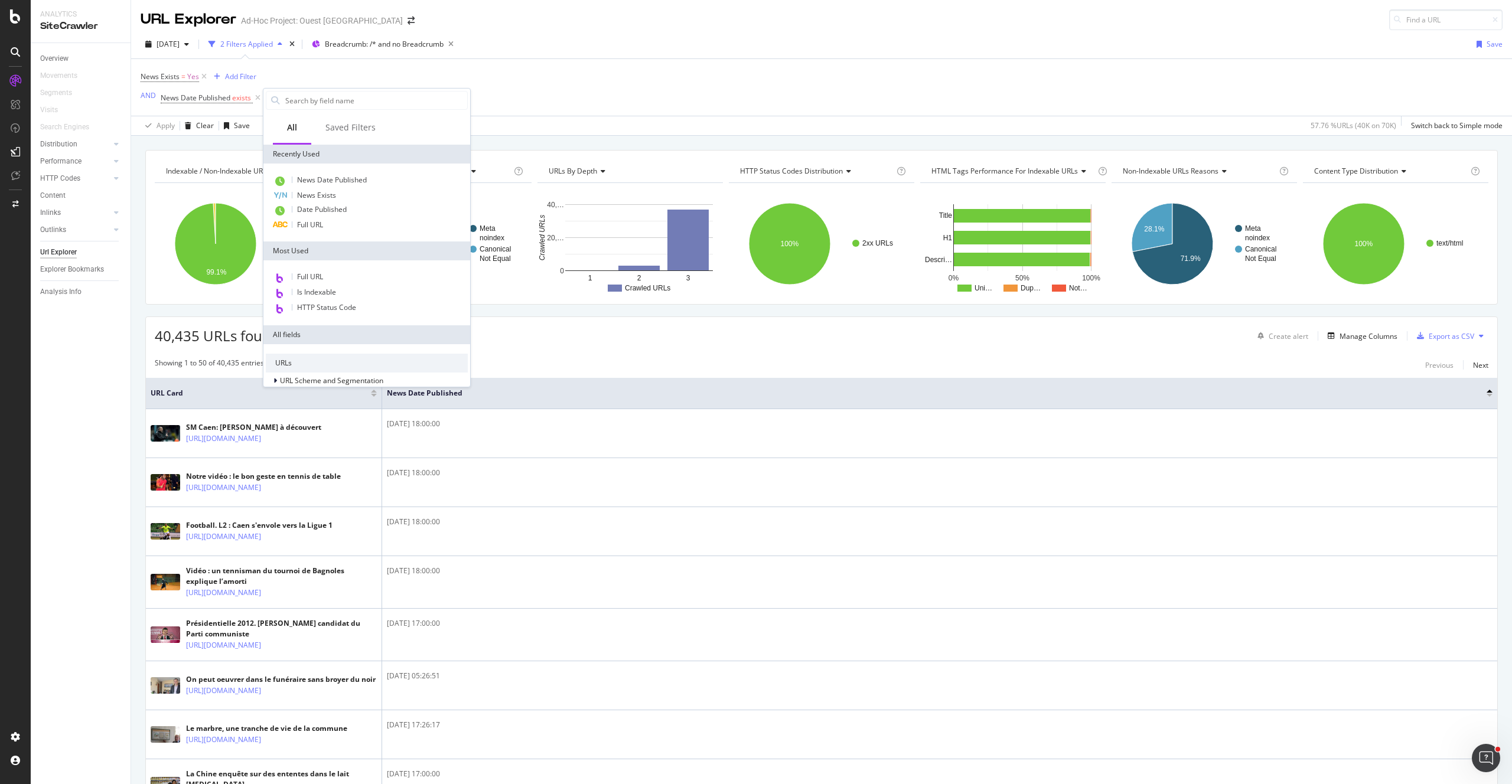
scroll to position [182, 0]
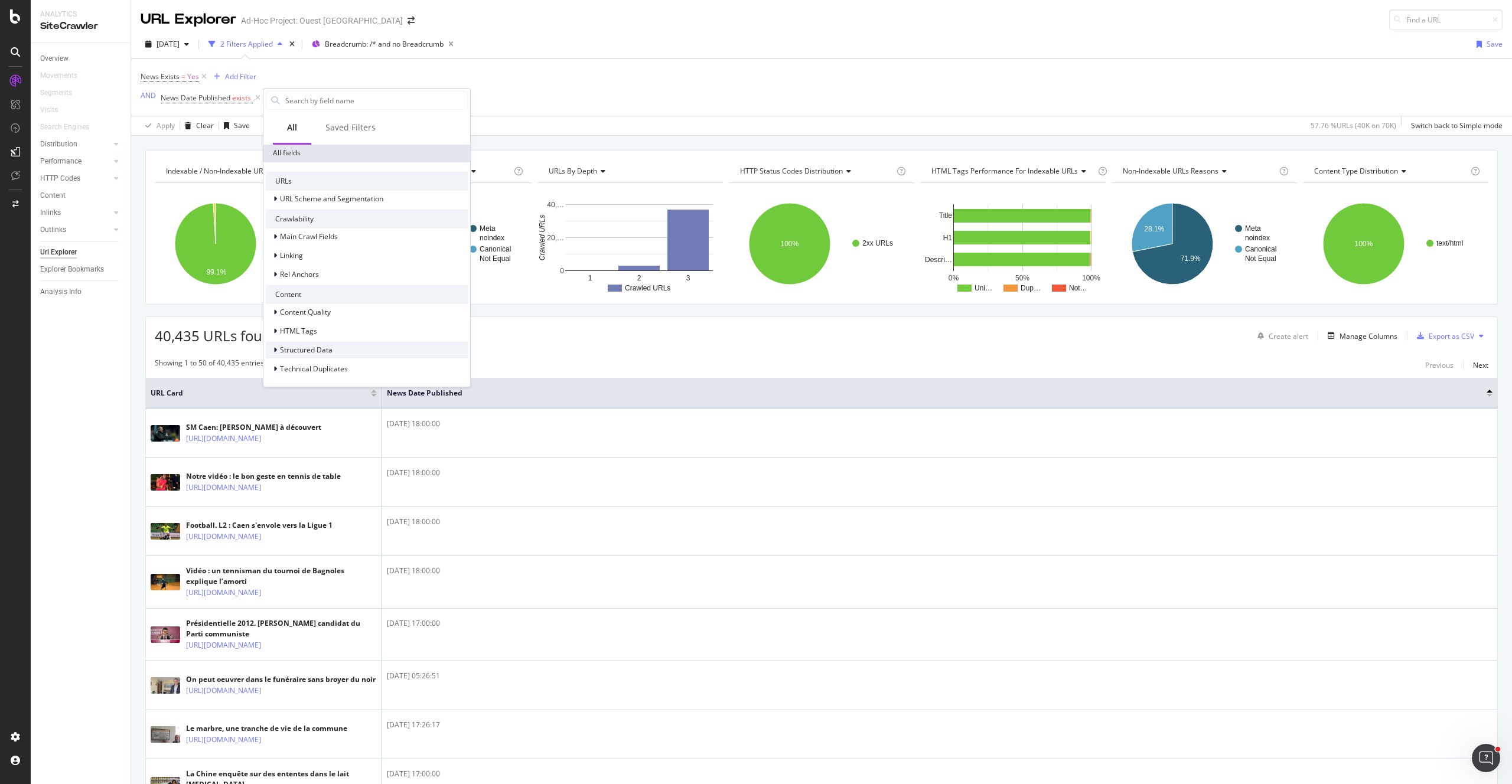
click at [338, 356] on div "Structured Data" at bounding box center [366, 350] width 202 height 17
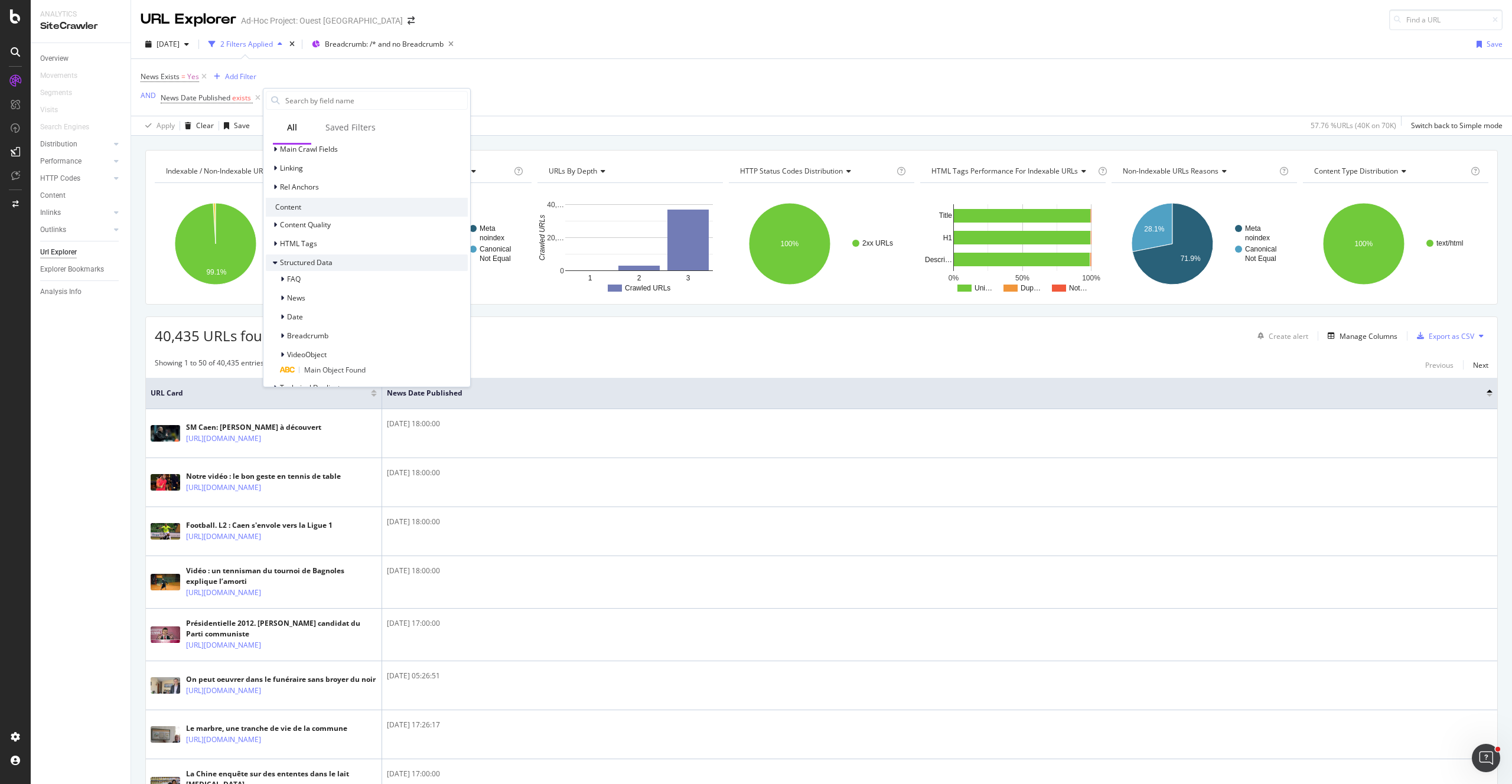
scroll to position [288, 0]
click at [302, 279] on span "News" at bounding box center [296, 279] width 18 height 10
click at [385, 311] on div "News Date Published" at bounding box center [377, 309] width 181 height 15
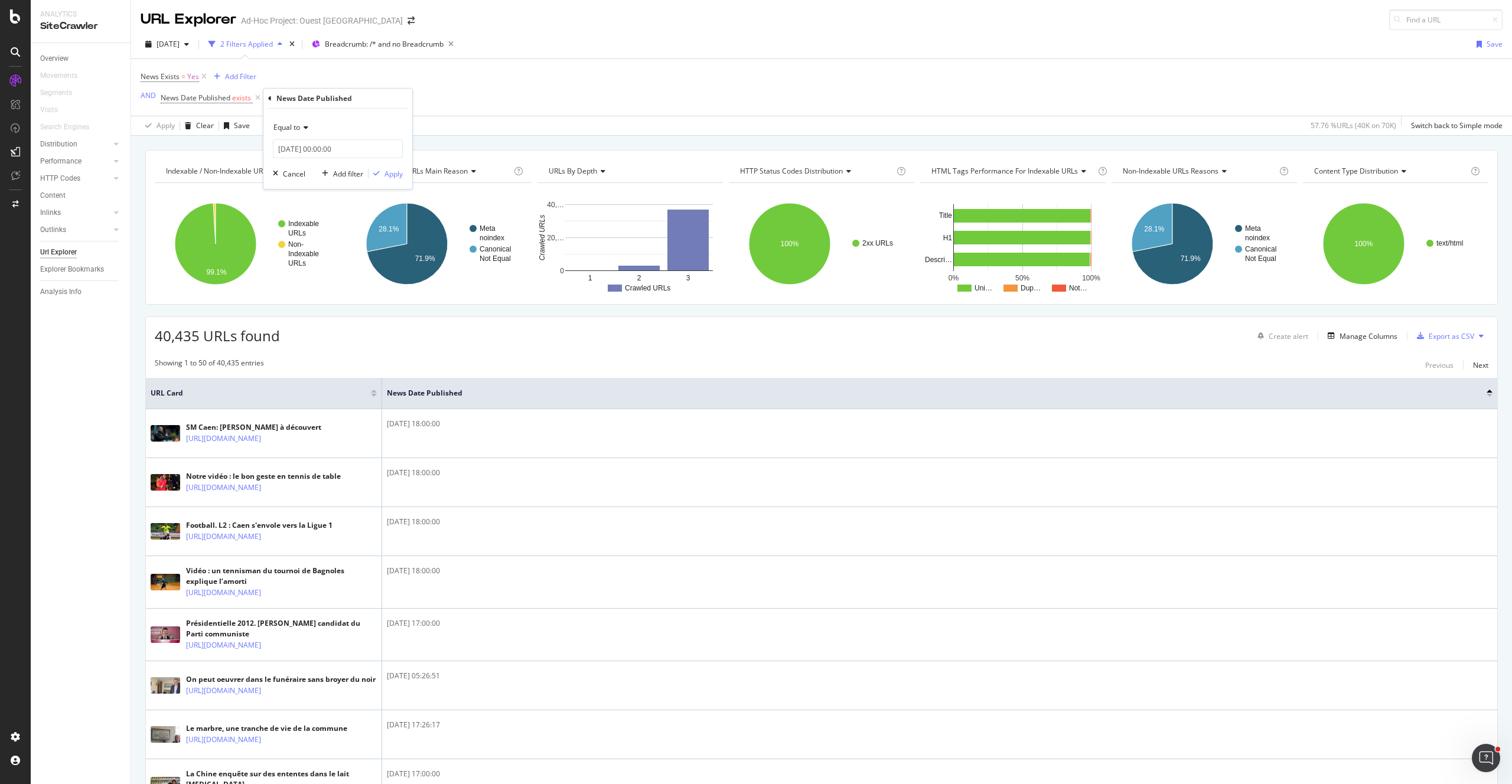
click at [287, 129] on span "Equal to" at bounding box center [286, 127] width 27 height 10
click at [312, 166] on div "After" at bounding box center [339, 167] width 126 height 15
click at [289, 150] on input "2025-08-27 00:00:00" at bounding box center [338, 149] width 130 height 19
click at [298, 167] on link at bounding box center [298, 169] width 9 height 20
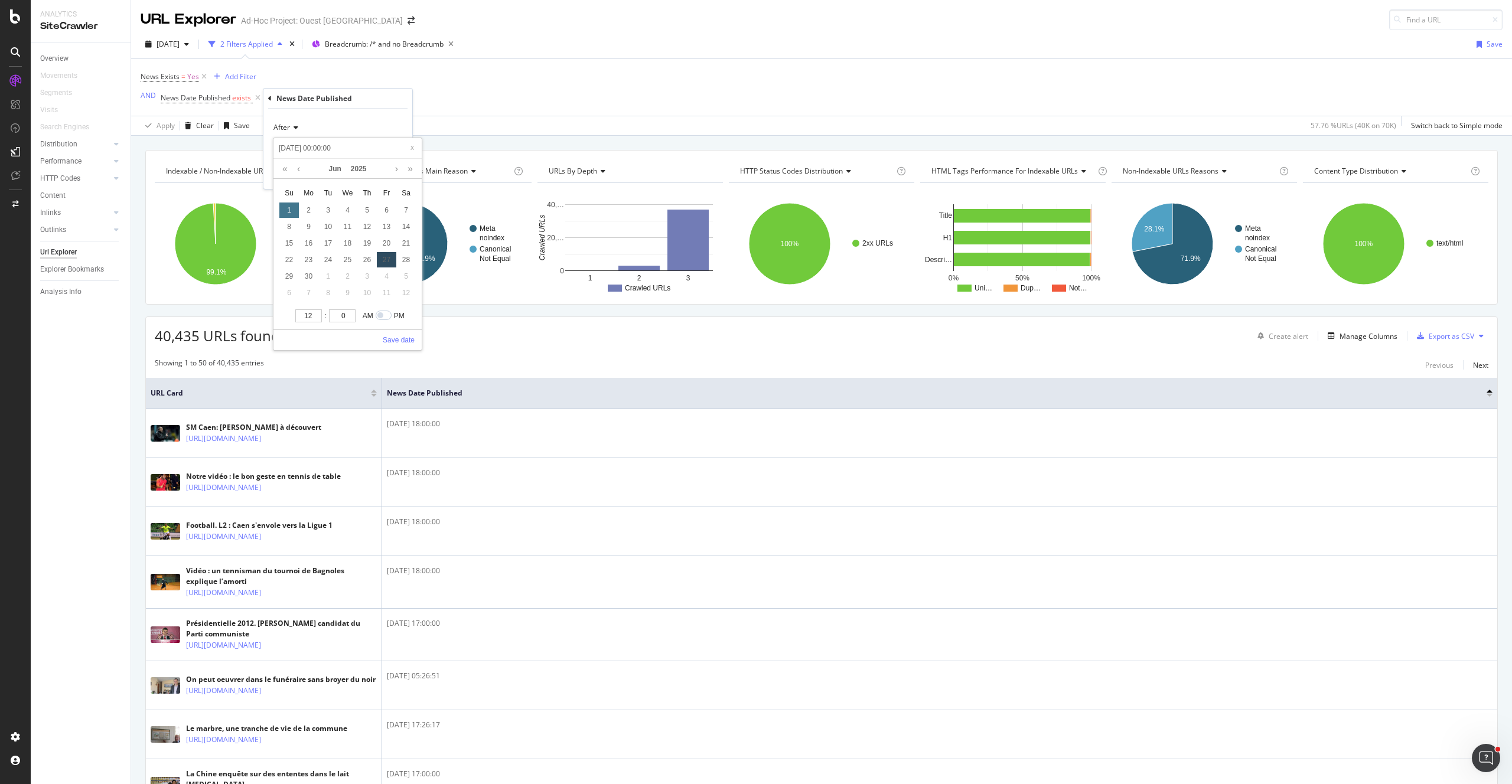
click at [288, 210] on div "1" at bounding box center [288, 210] width 20 height 15
type input "2025-06-01 00:00:00"
click at [402, 340] on link "Save date" at bounding box center [398, 340] width 32 height 11
click at [387, 173] on div "Apply" at bounding box center [393, 174] width 18 height 10
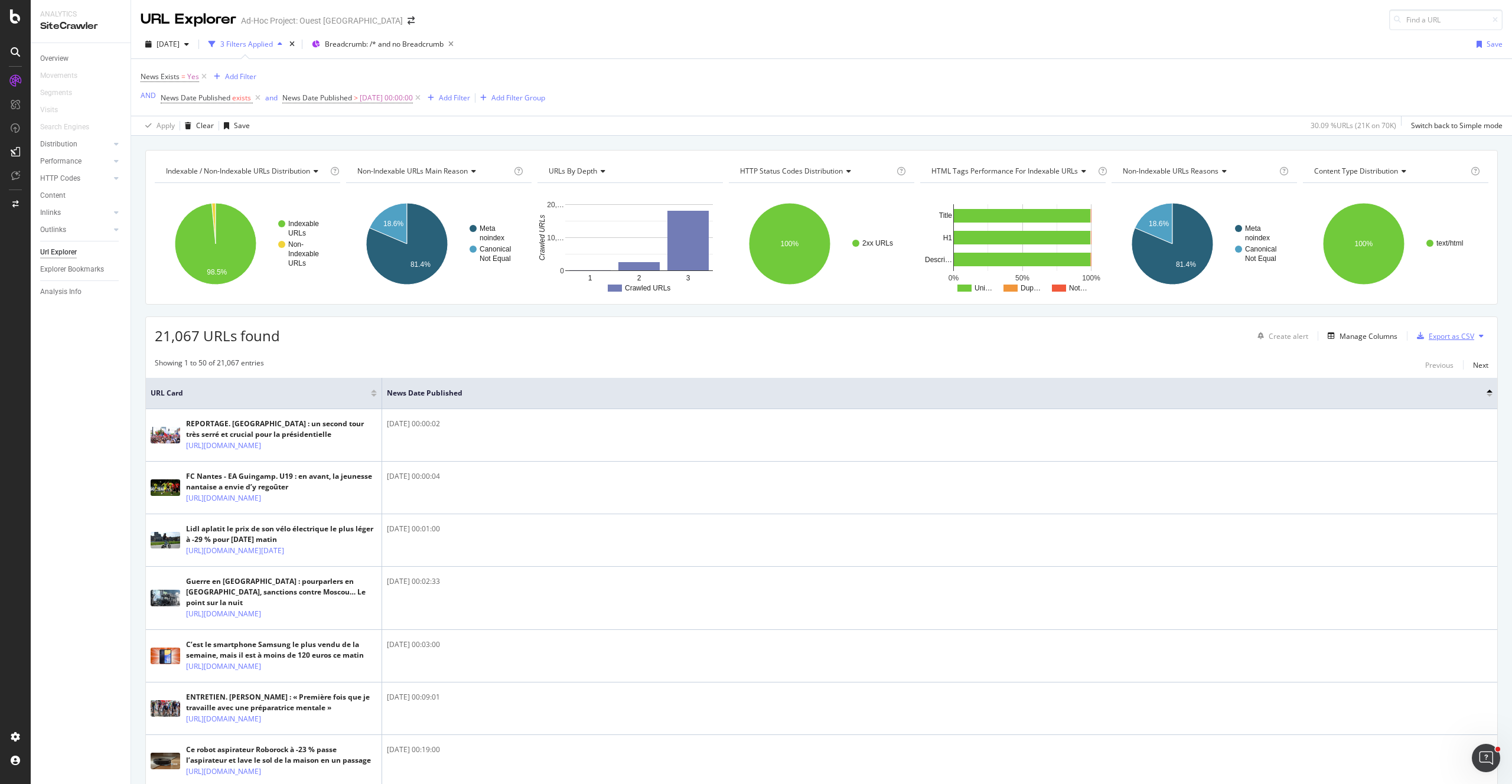
click at [1435, 328] on div "Export as CSV" at bounding box center [1443, 336] width 62 height 18
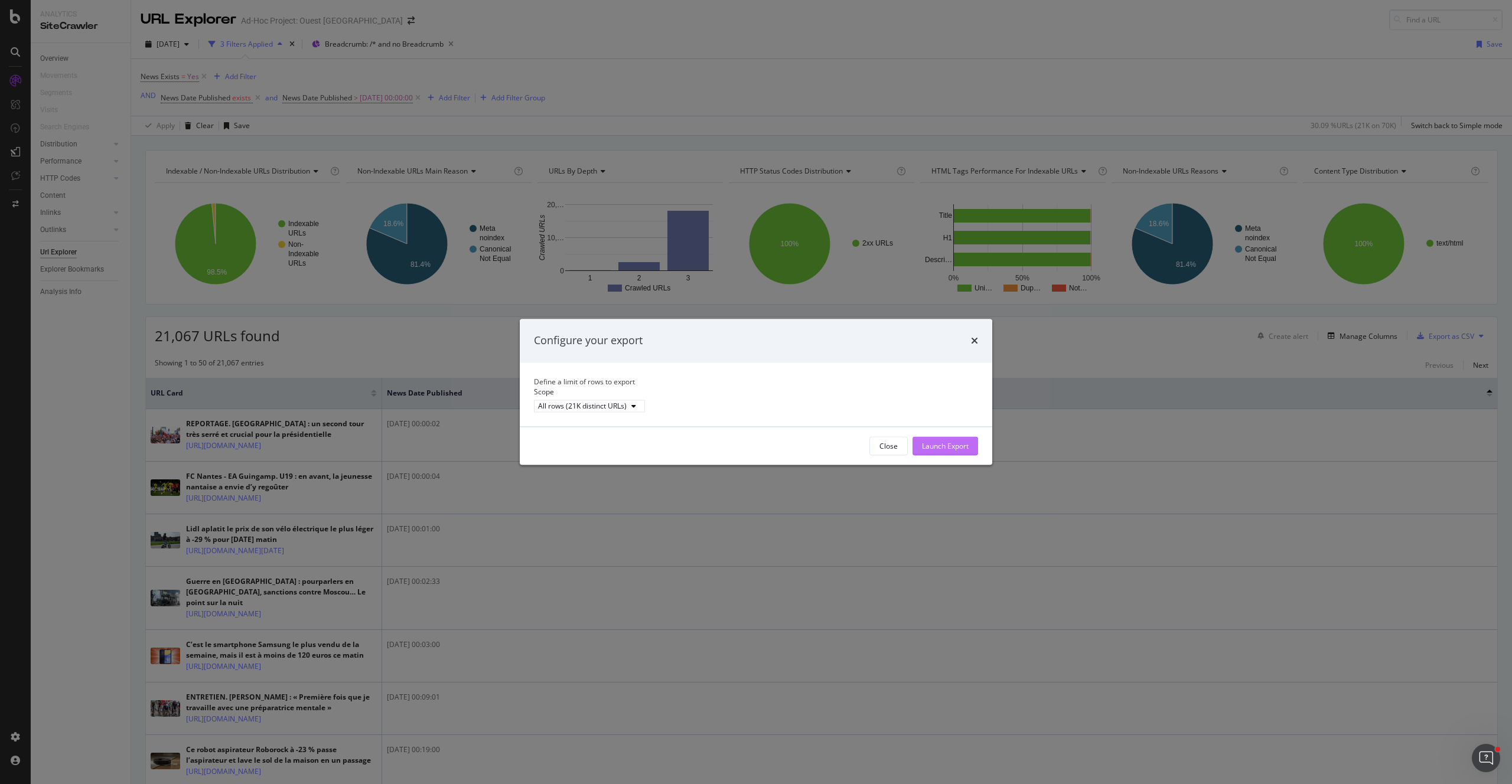
click at [940, 447] on div "Launch Export" at bounding box center [945, 446] width 47 height 18
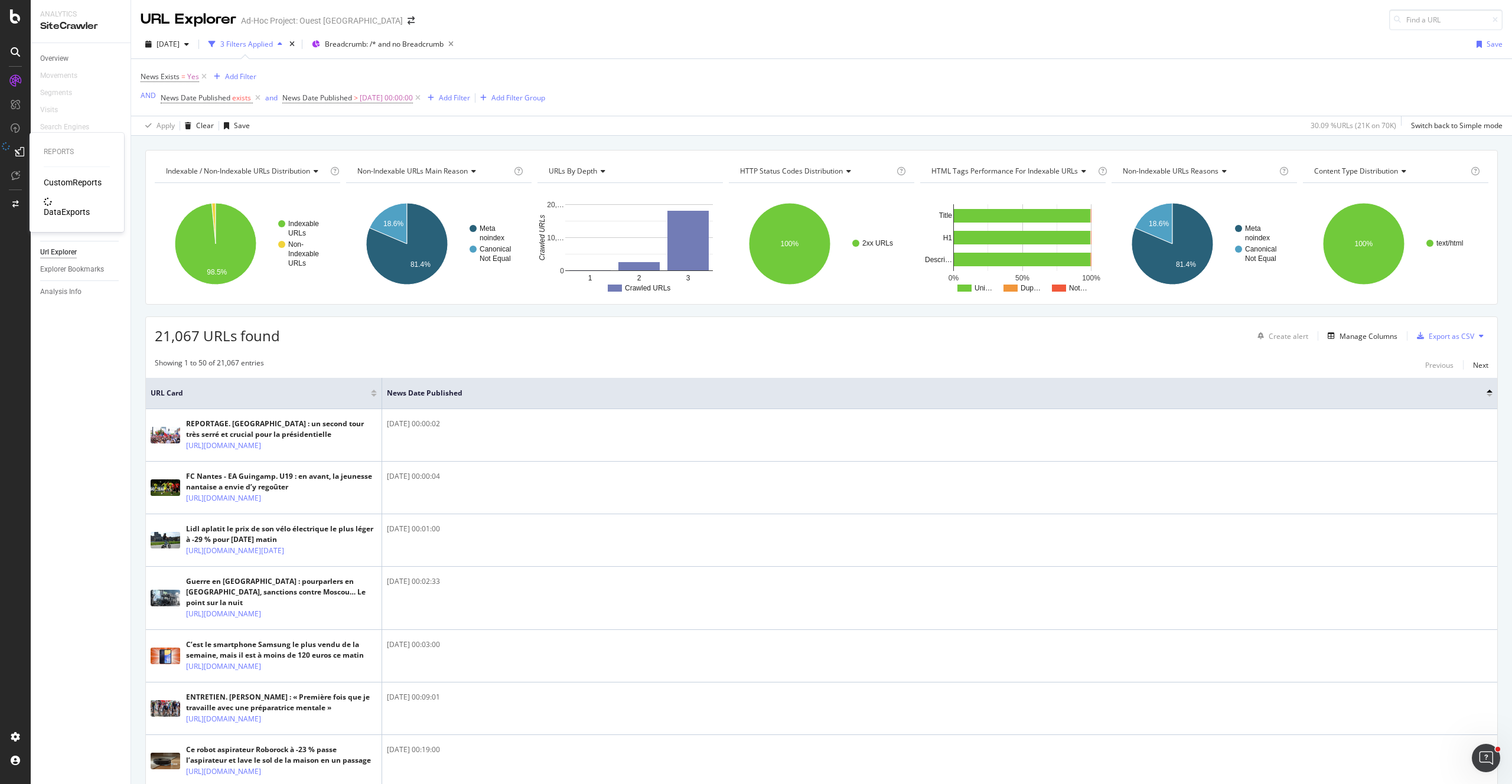
click at [65, 206] on div "DataExports" at bounding box center [66, 212] width 46 height 12
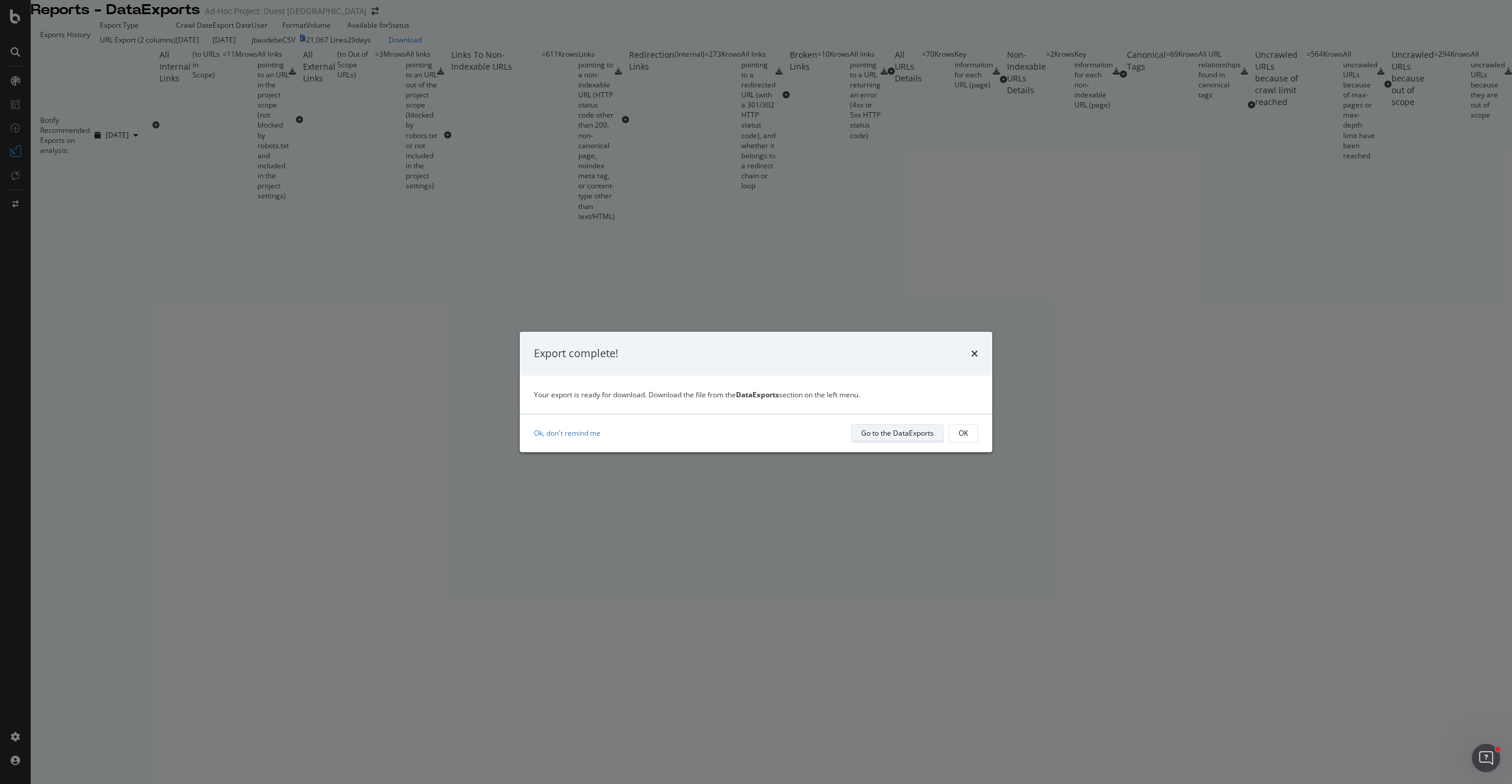
click at [905, 428] on div "Go to the DataExports" at bounding box center [897, 433] width 72 height 10
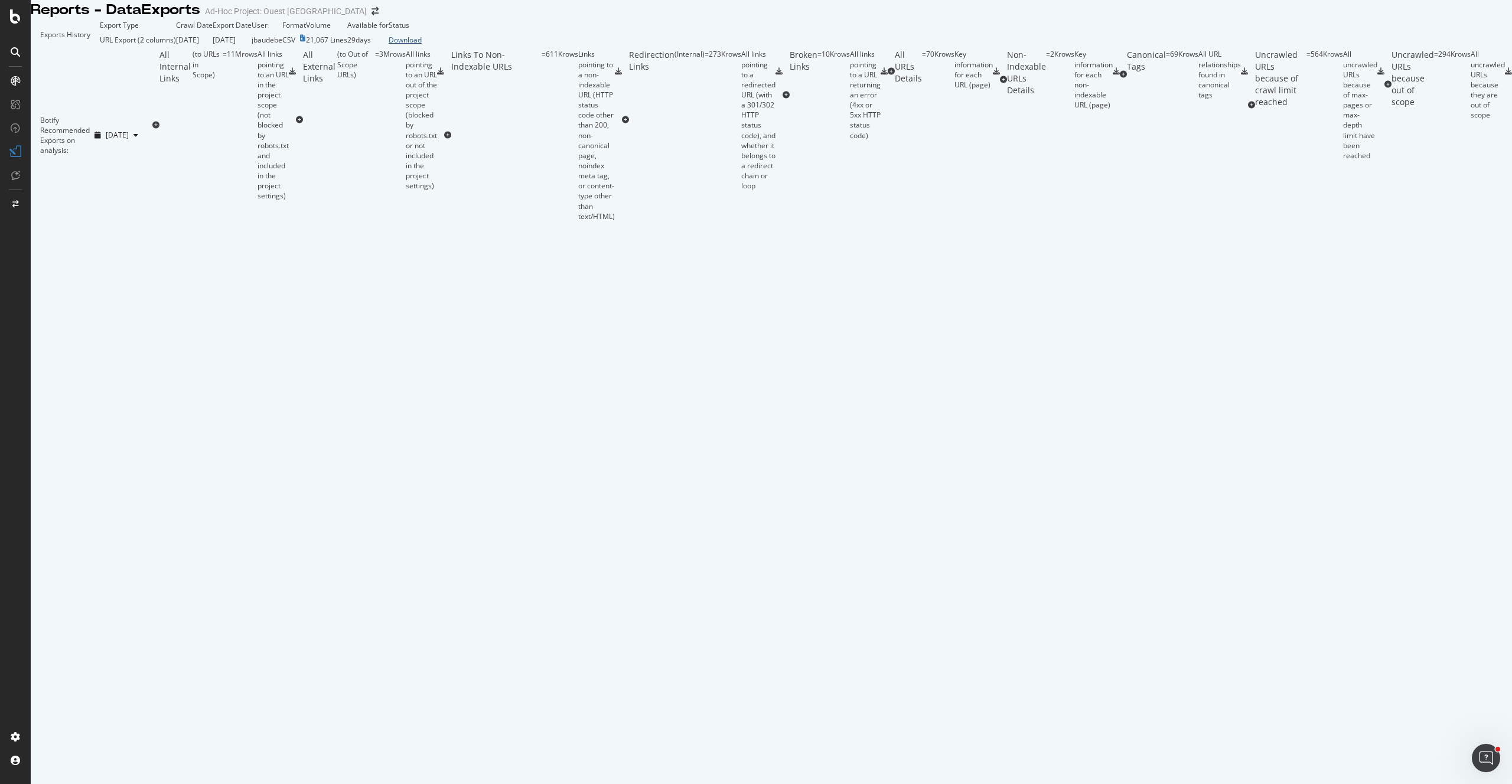
click at [421, 45] on div "Download" at bounding box center [405, 40] width 33 height 10
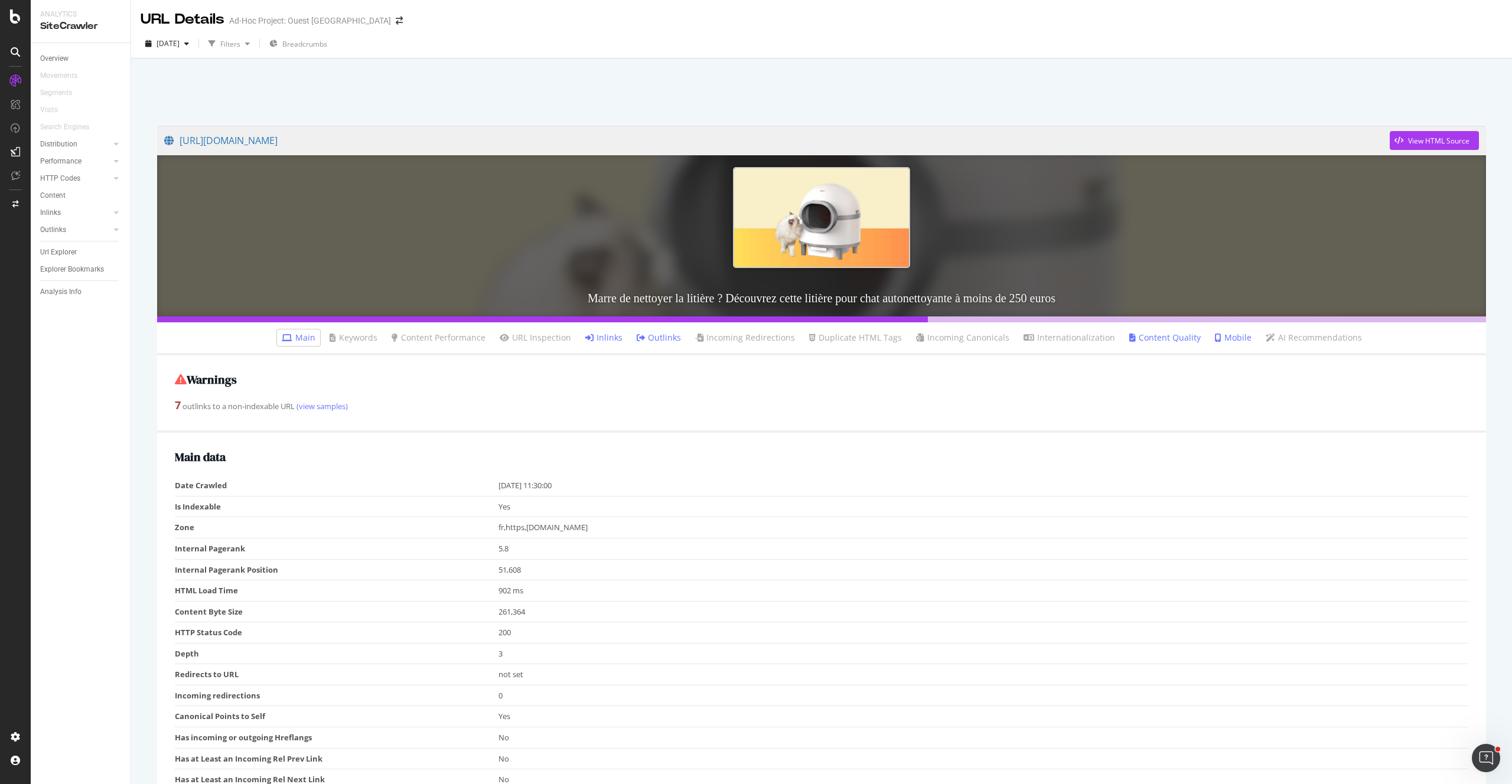
click at [622, 335] on link "Inlinks" at bounding box center [603, 337] width 37 height 12
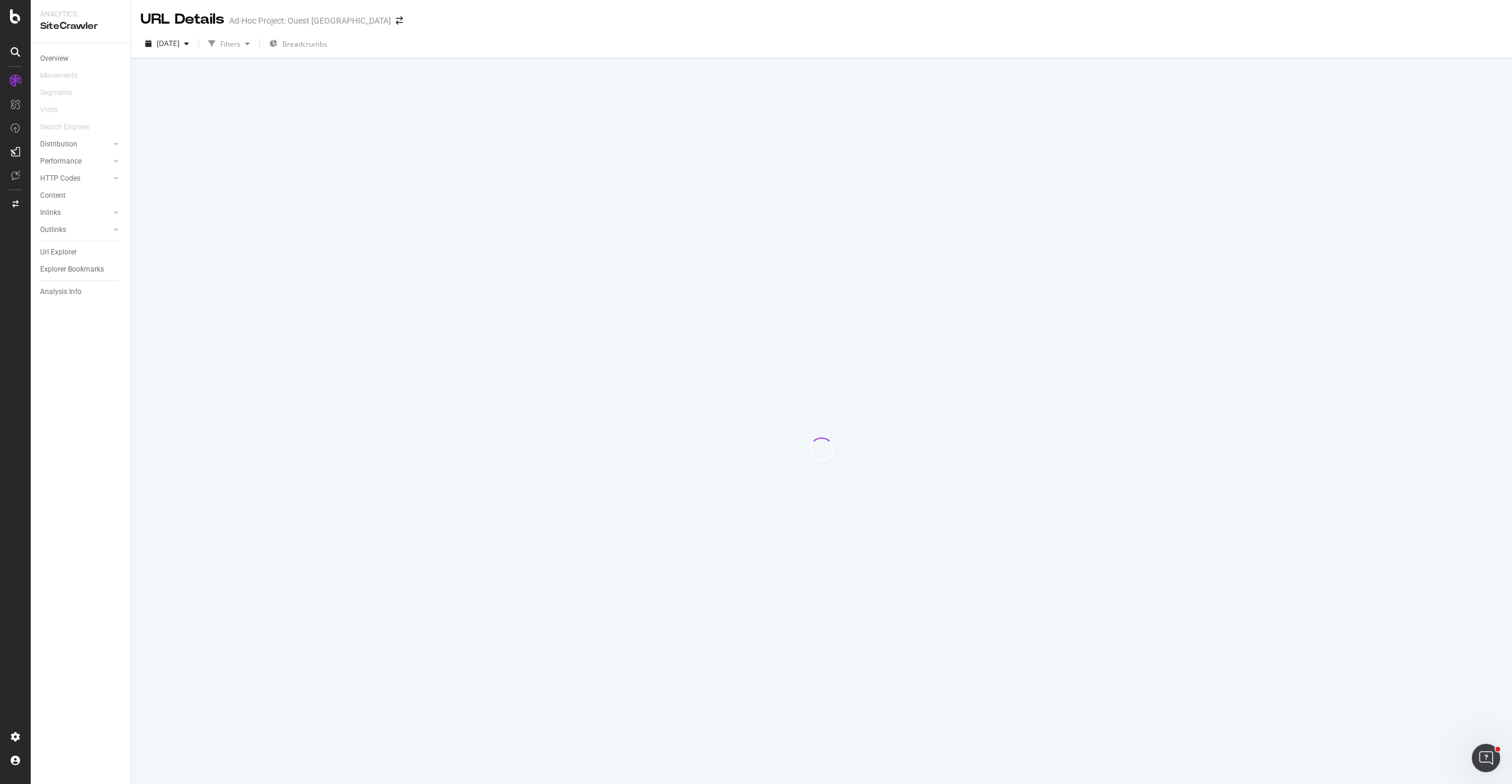
click at [604, 337] on div at bounding box center [821, 449] width 1352 height 670
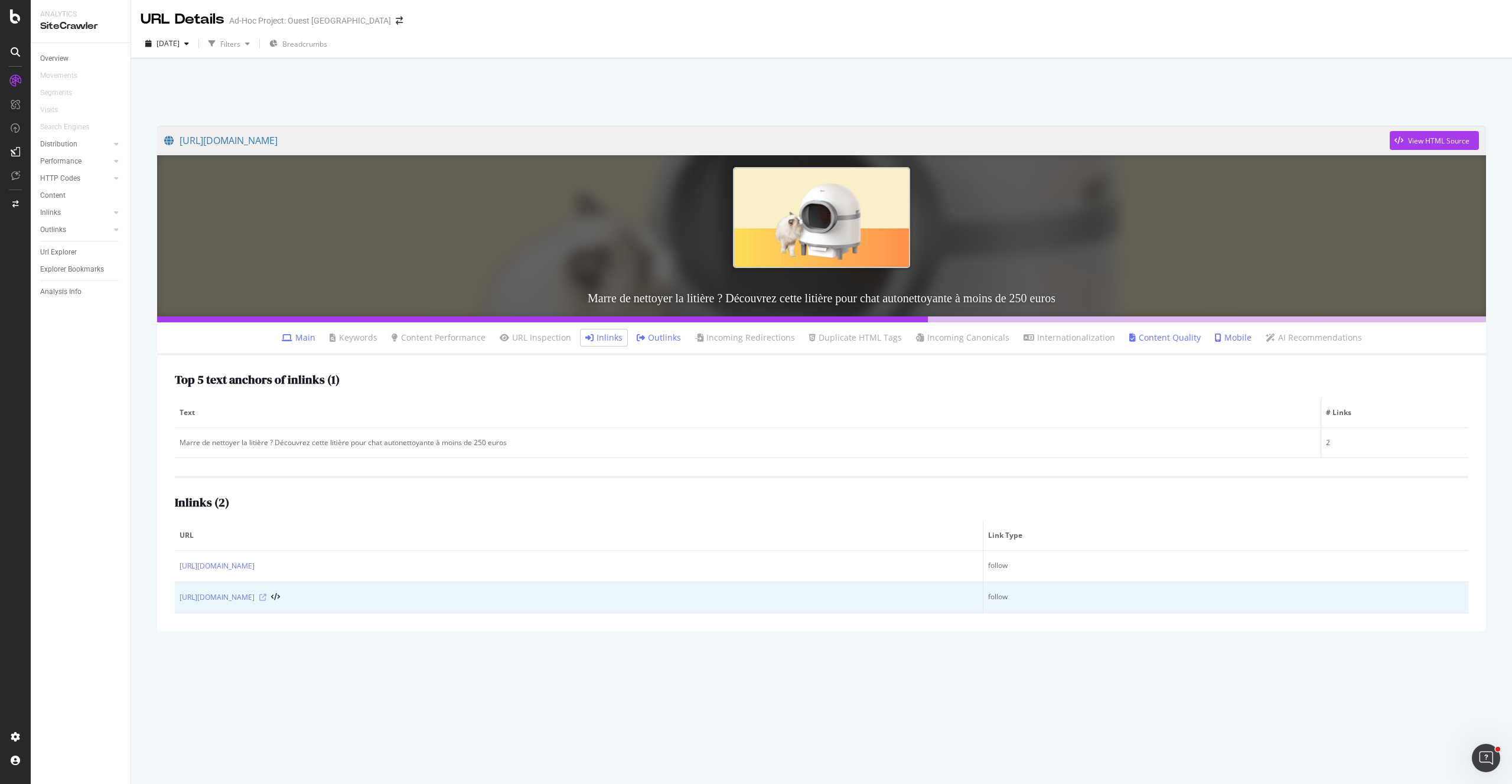
click at [266, 598] on icon at bounding box center [263, 598] width 7 height 7
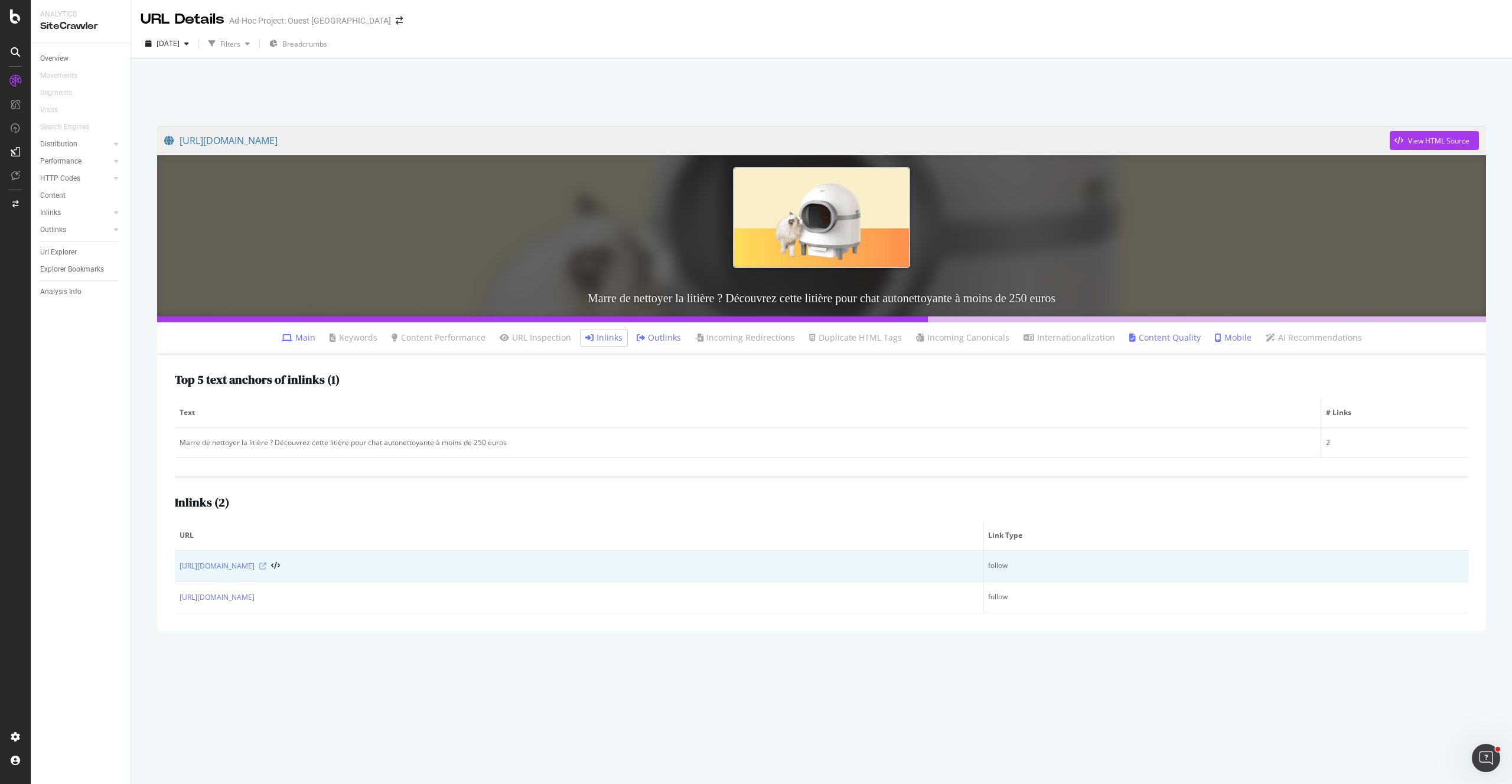
click at [266, 567] on icon at bounding box center [263, 567] width 7 height 7
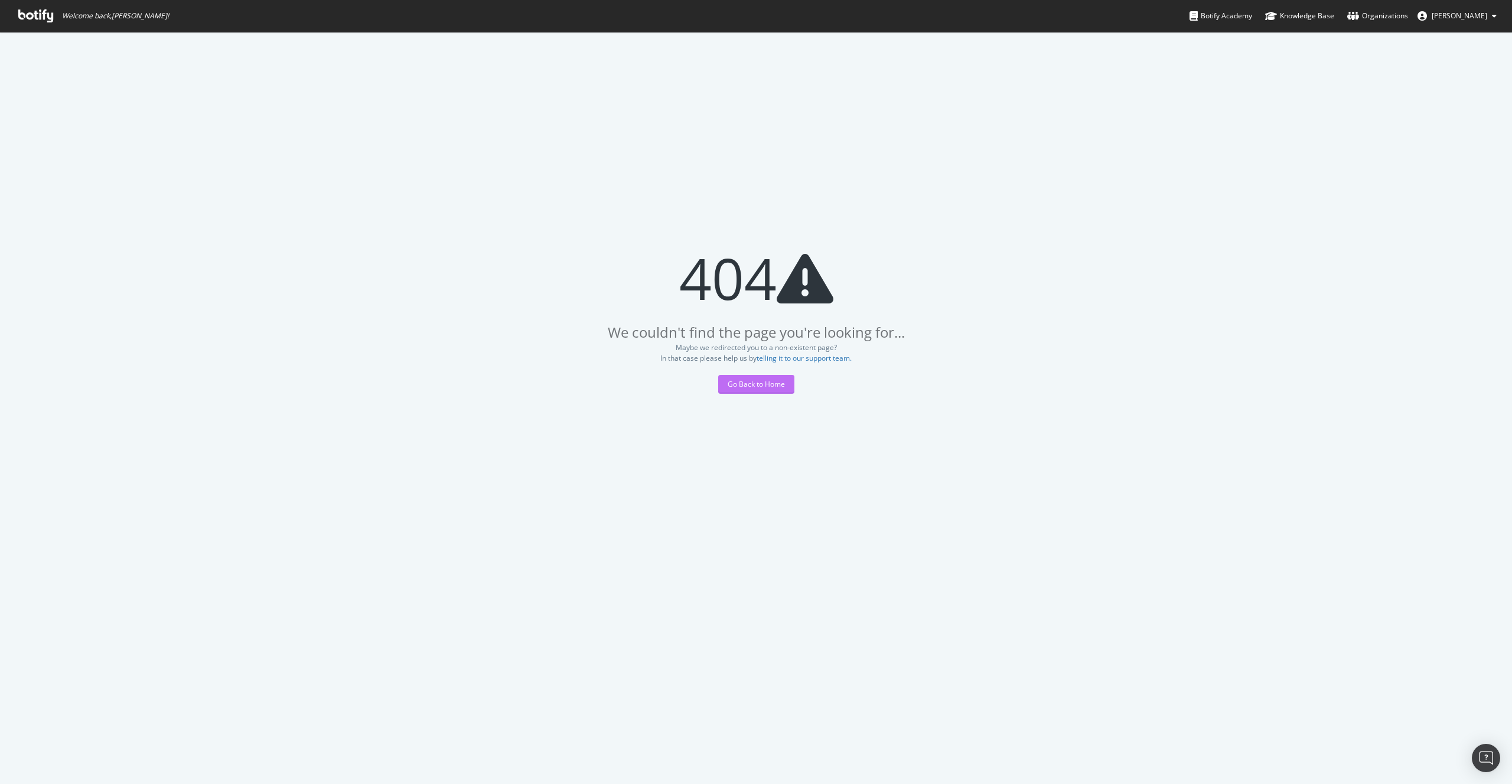
click at [763, 378] on div "Go Back to Home" at bounding box center [756, 384] width 57 height 18
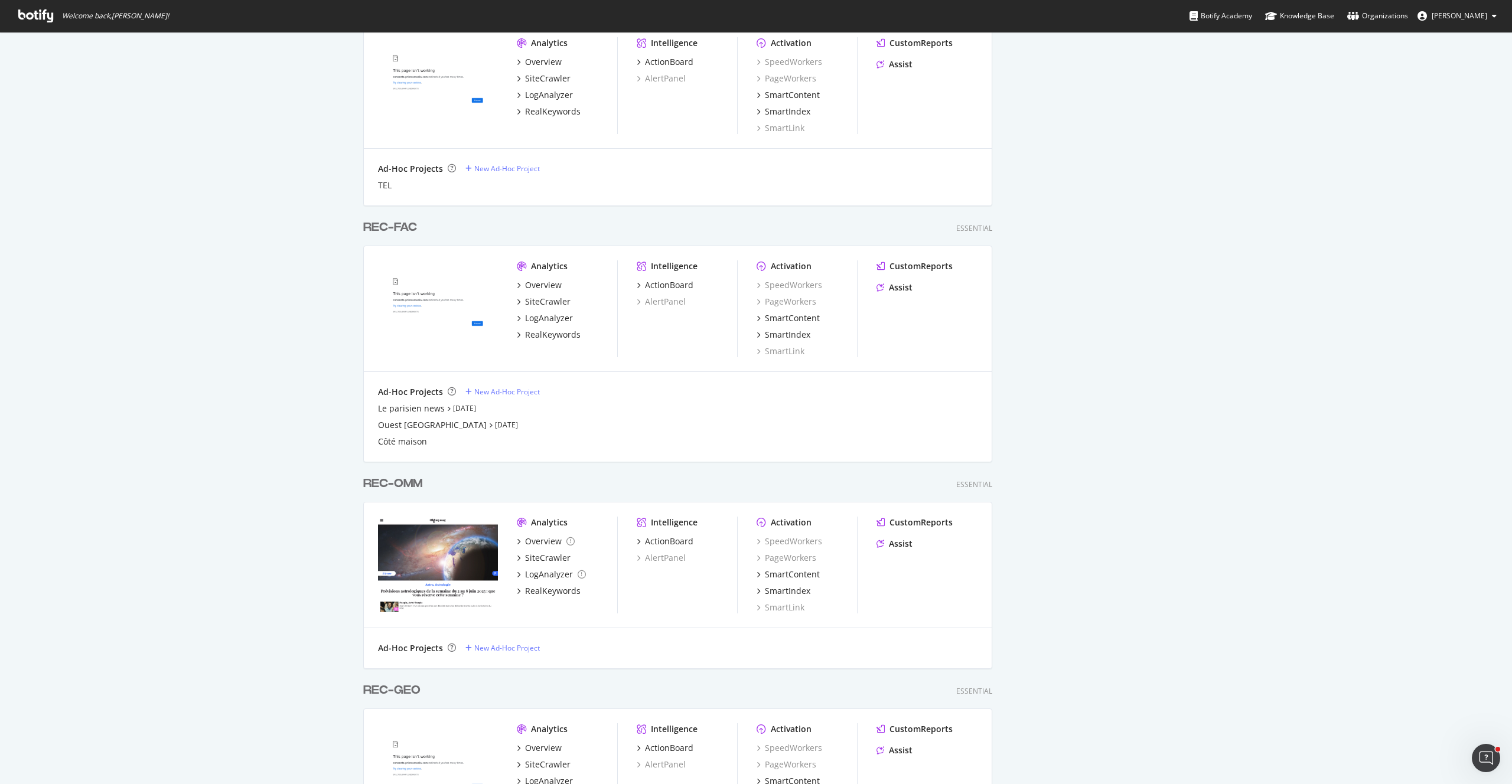
scroll to position [1183, 0]
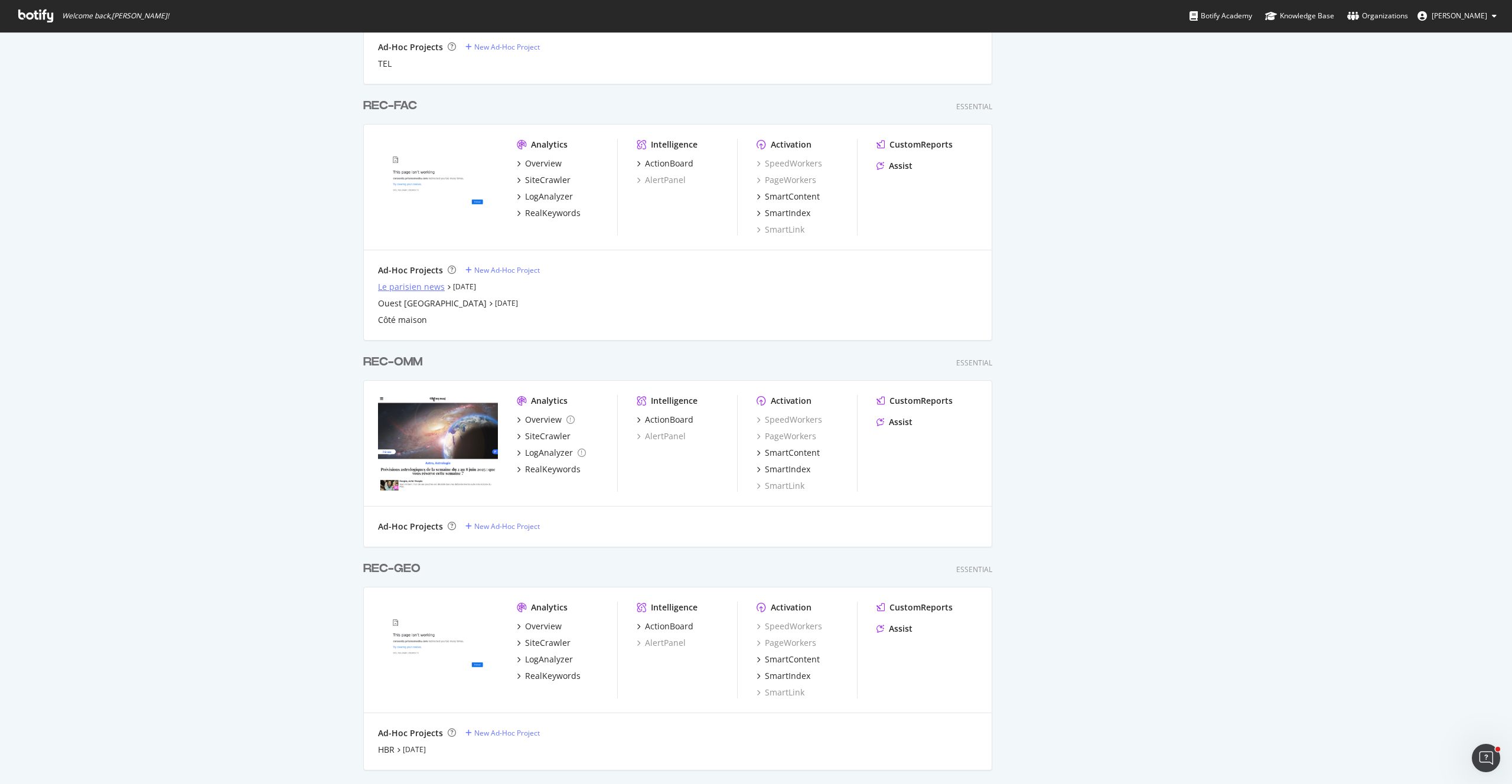
click at [378, 281] on div "Le parisien news" at bounding box center [411, 287] width 66 height 12
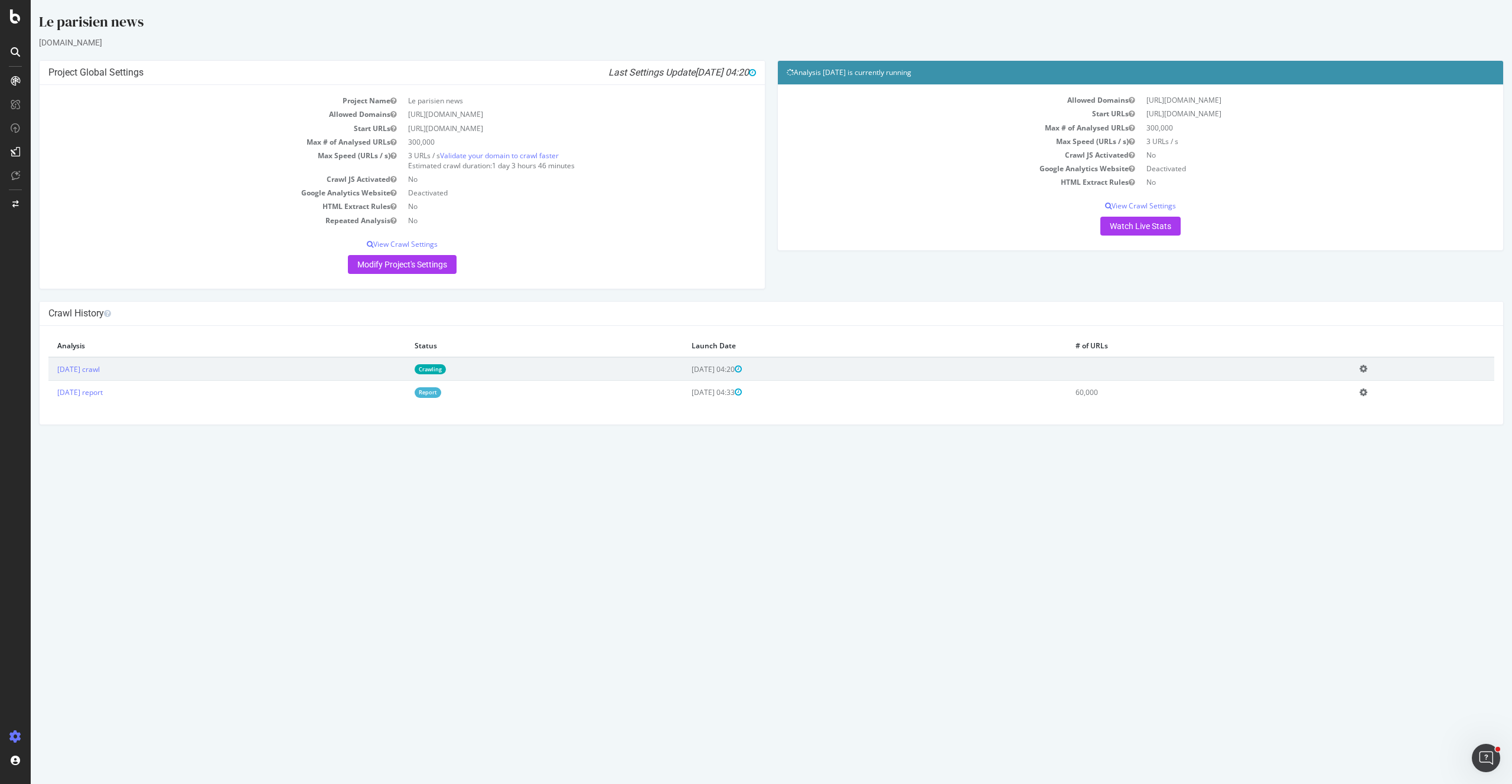
click at [446, 372] on link "Crawling" at bounding box center [430, 369] width 31 height 10
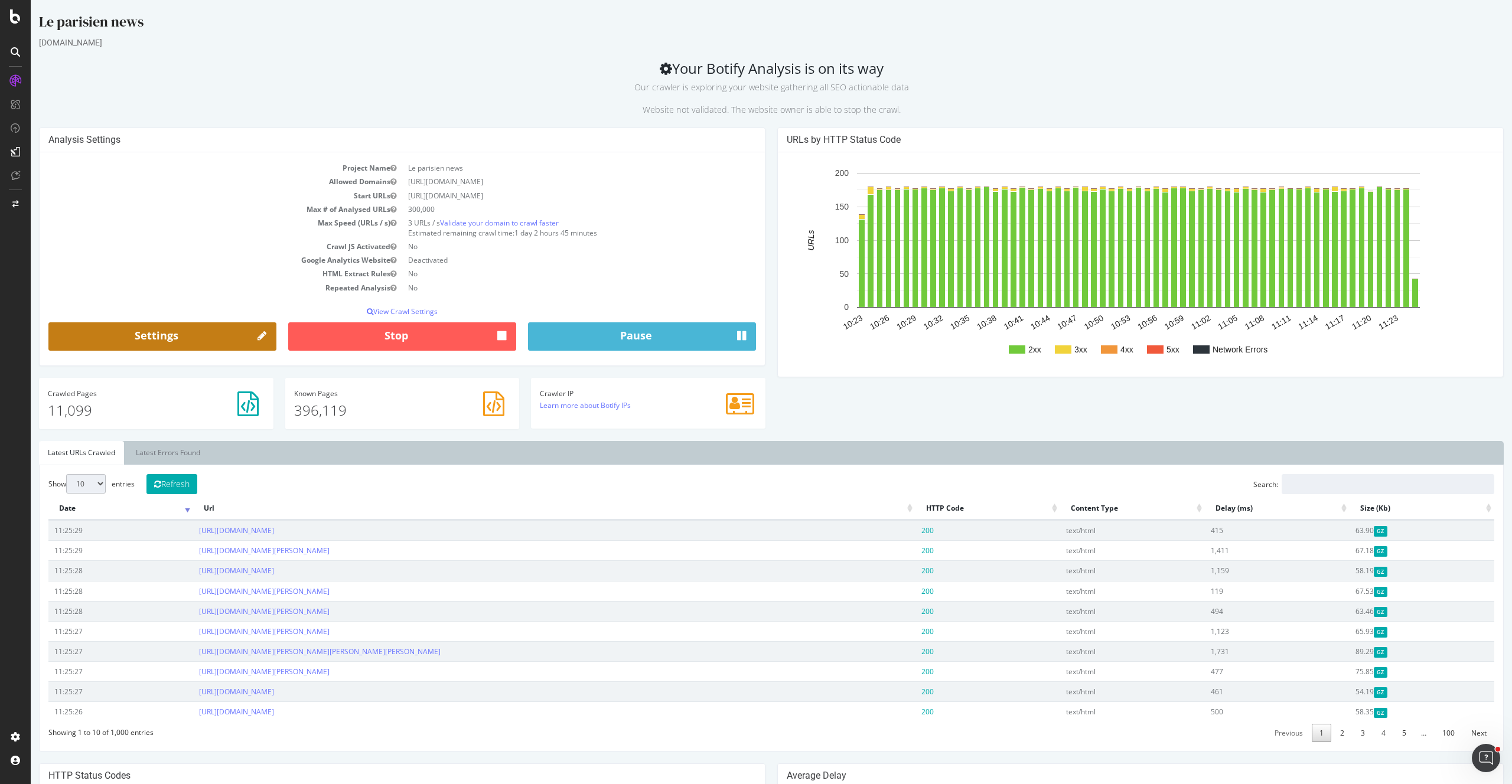
click at [155, 322] on link "Settings" at bounding box center [162, 336] width 228 height 28
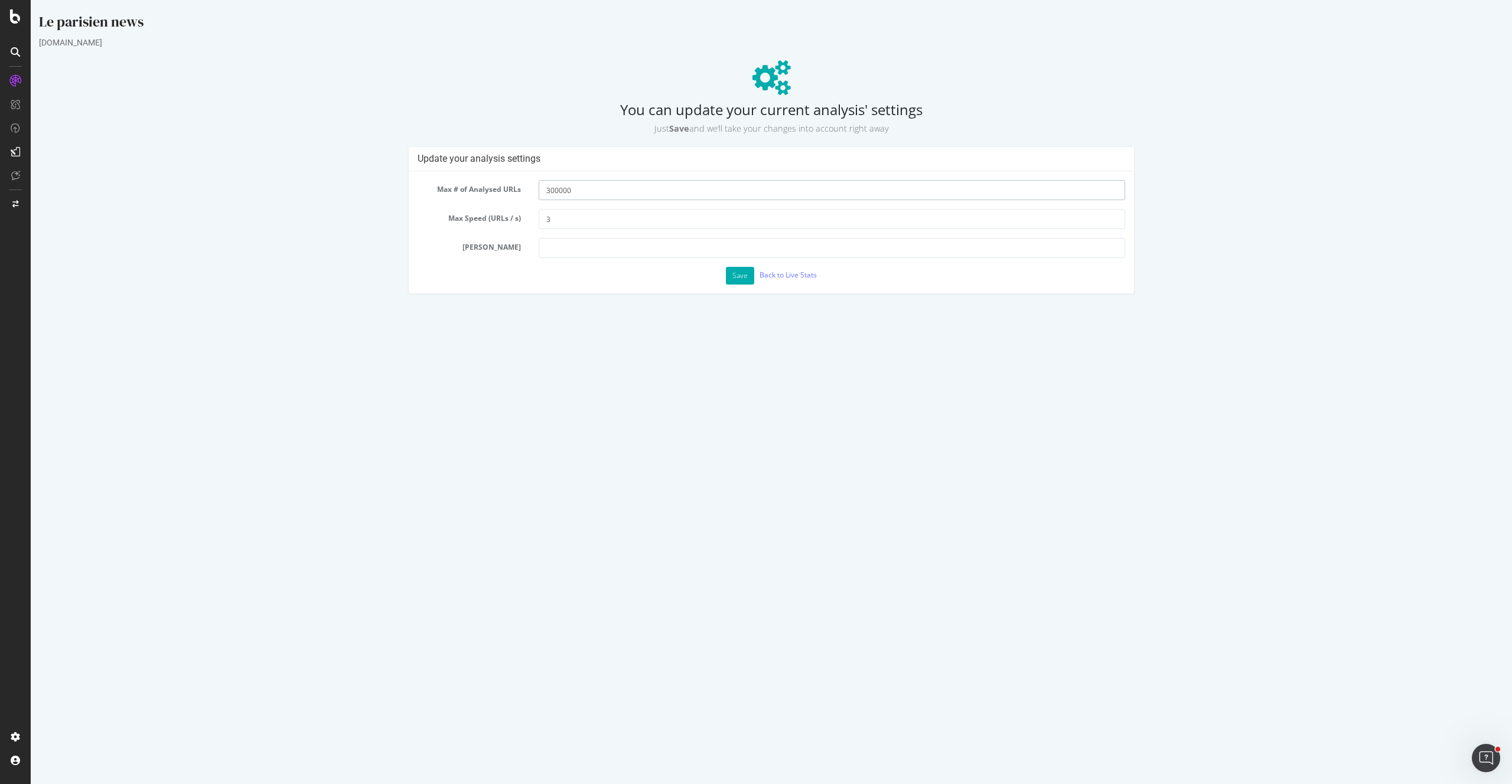
click at [556, 189] on input "300000" at bounding box center [831, 190] width 586 height 20
type input "70000"
click at [747, 279] on button "Save" at bounding box center [739, 275] width 28 height 18
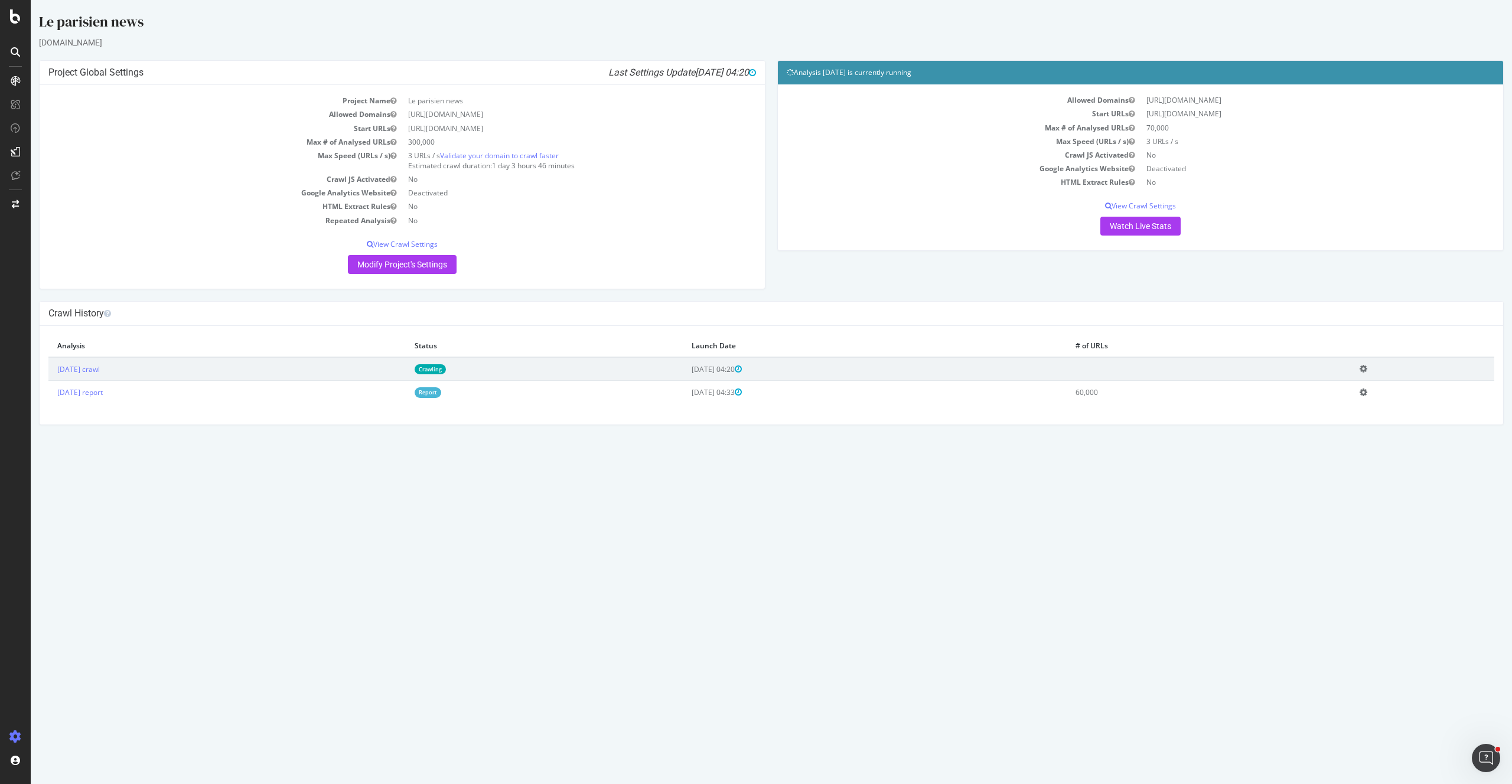
click at [1367, 364] on icon at bounding box center [1363, 369] width 8 height 9
click at [126, 27] on div "Le parisien news" at bounding box center [771, 24] width 1464 height 25
